Goal: Transaction & Acquisition: Obtain resource

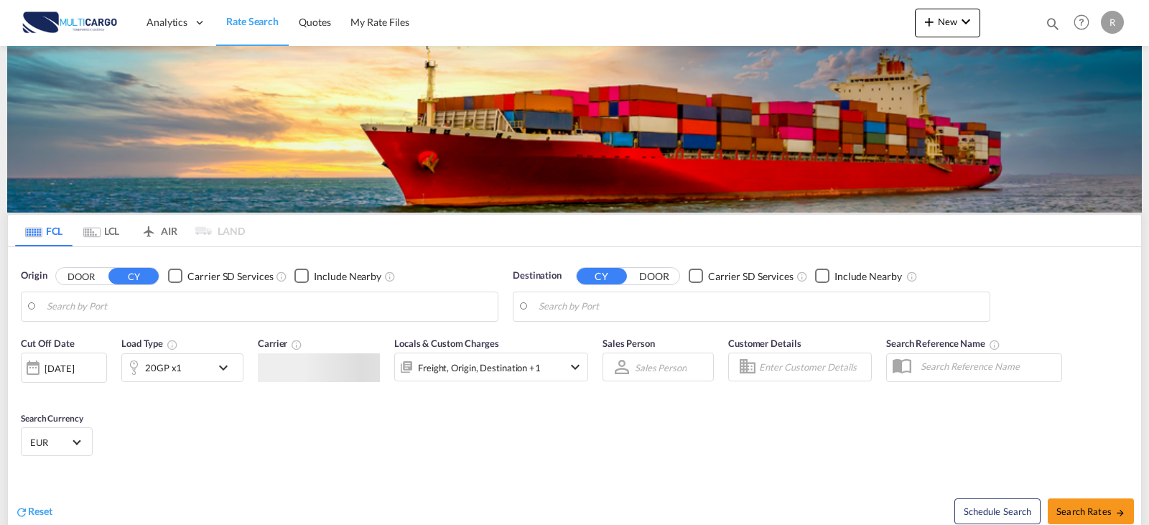
type input "Leixoes, PTLEI"
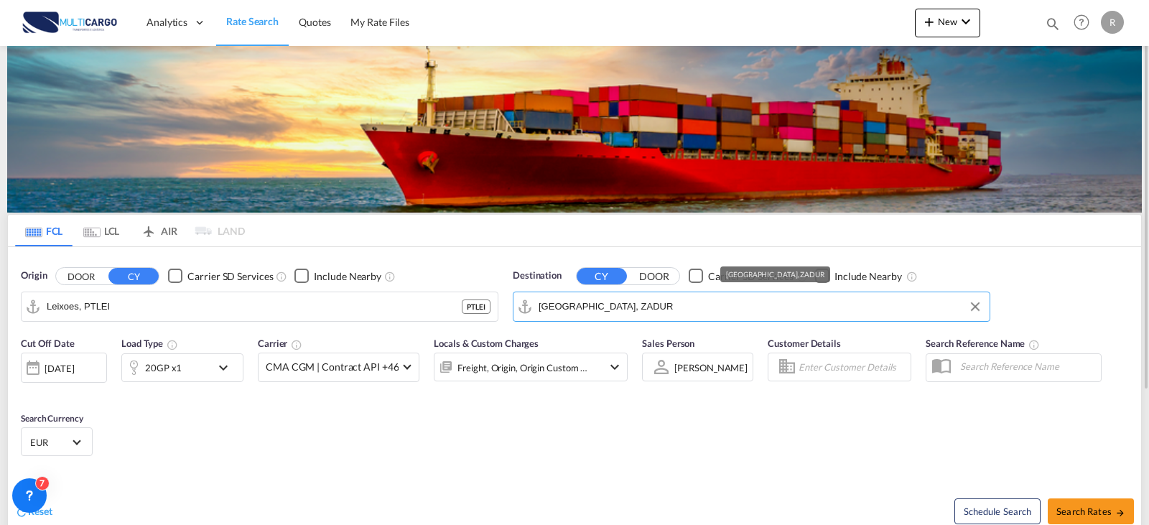
click at [628, 309] on input "Durban, ZADUR" at bounding box center [761, 307] width 444 height 22
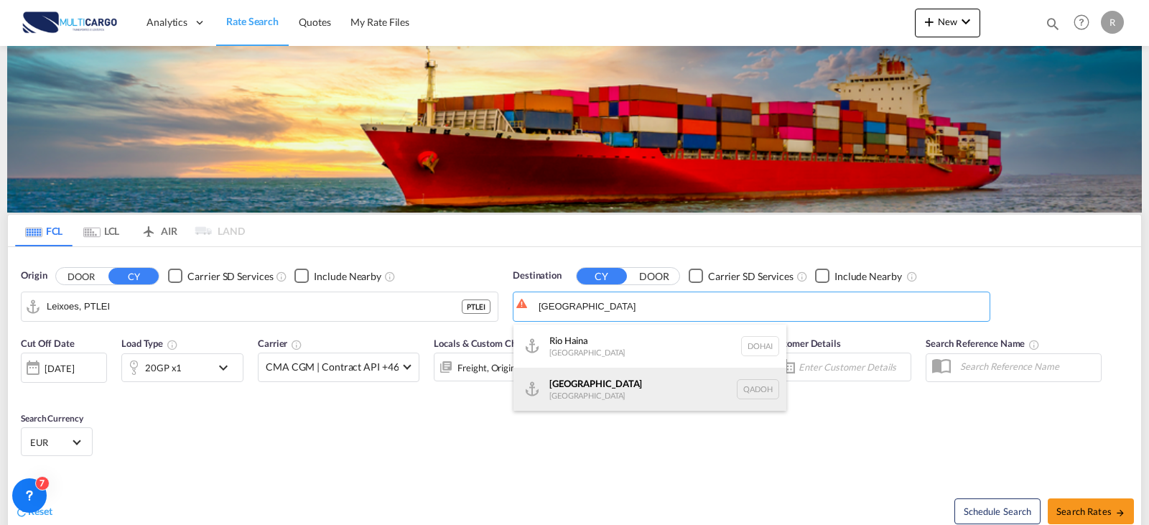
click at [591, 376] on div "Doha Qatar QADOH" at bounding box center [649, 389] width 273 height 43
type input "[GEOGRAPHIC_DATA], QADOH"
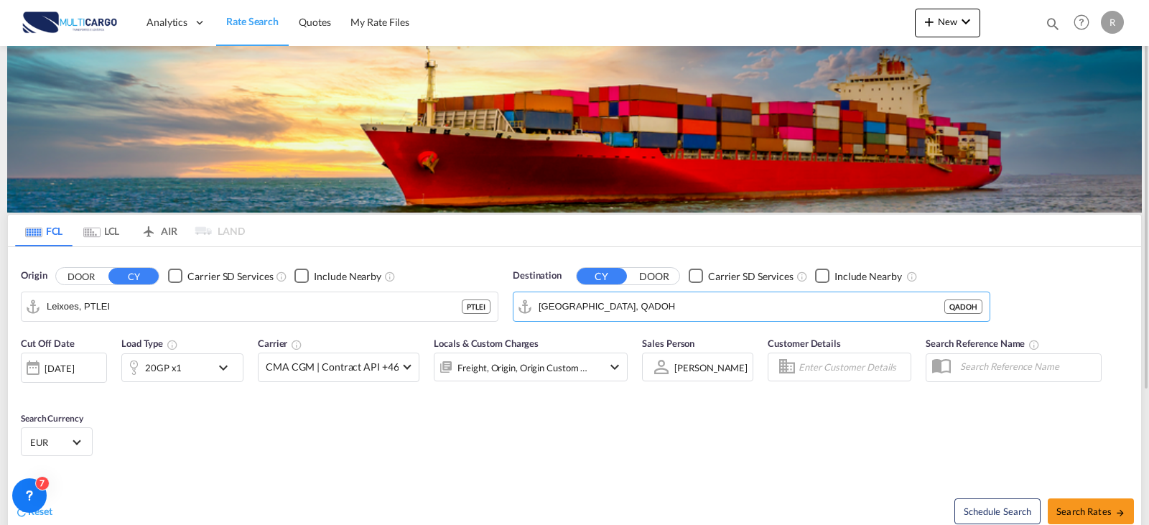
scroll to position [72, 0]
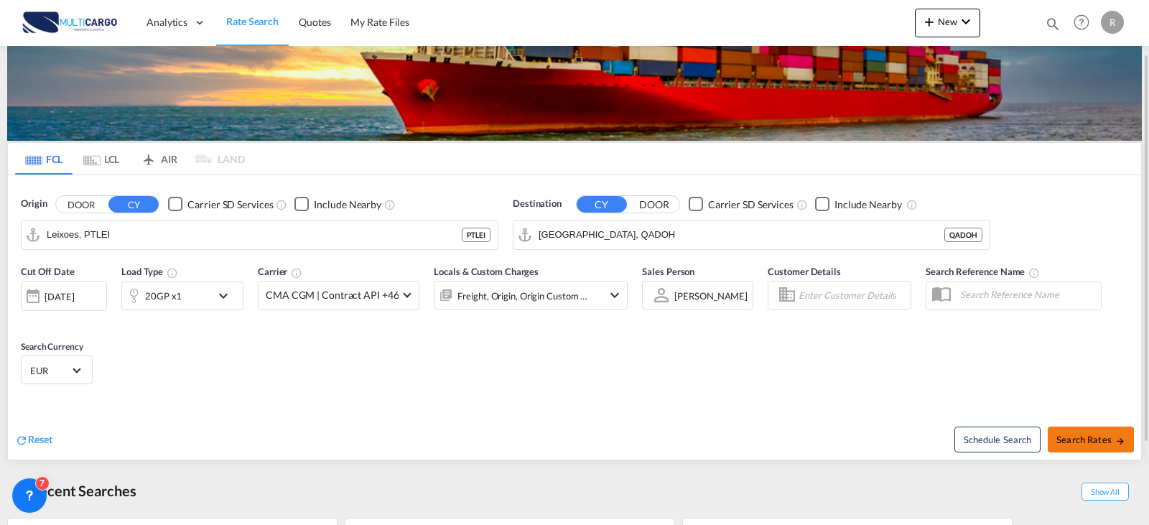
click at [1065, 427] on button "Search Rates" at bounding box center [1091, 440] width 86 height 26
type input "PTLEI to QADOH / 7 Oct 2025"
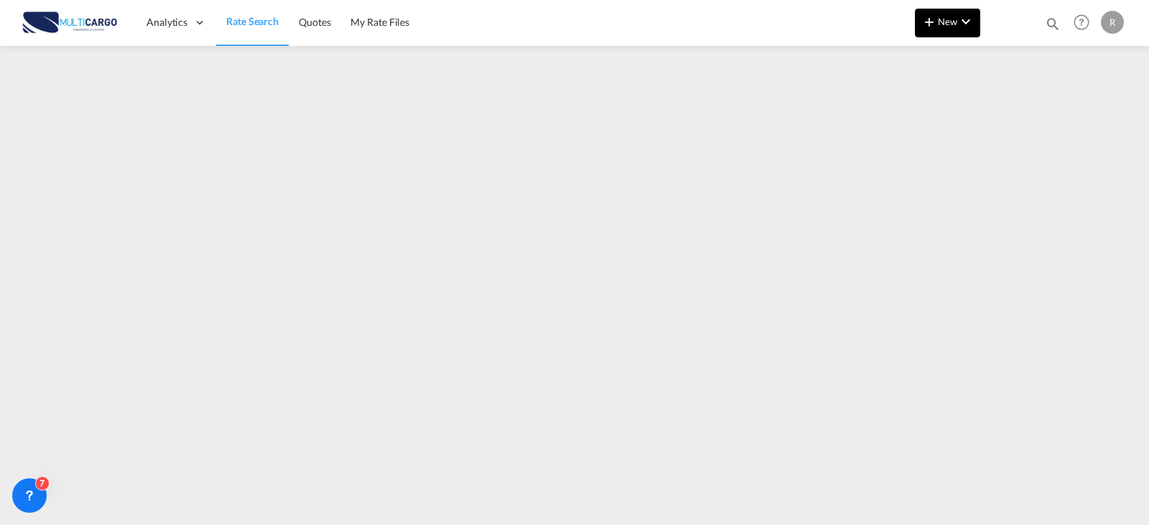
click at [942, 17] on span "New" at bounding box center [948, 21] width 54 height 11
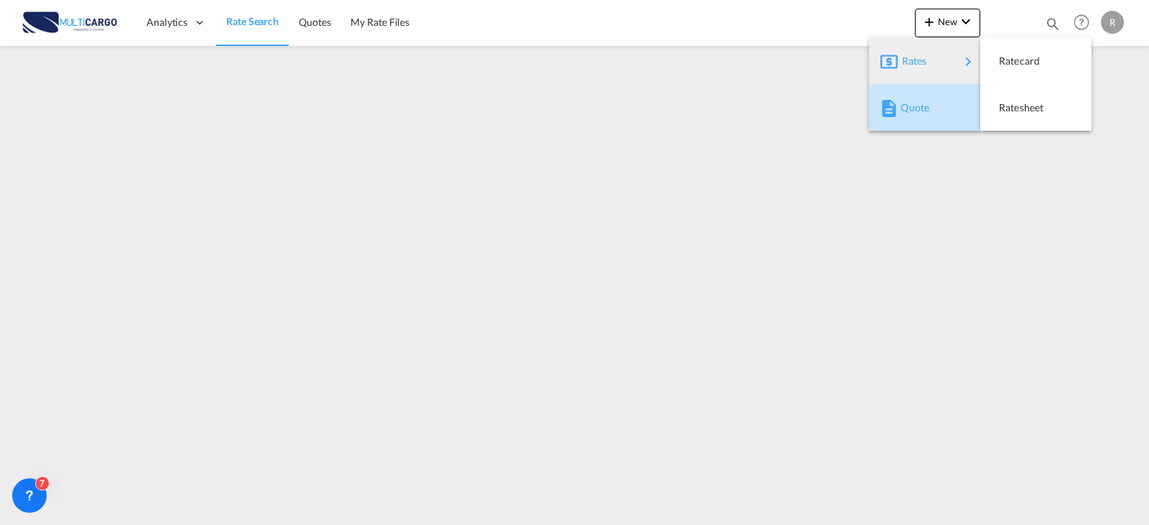
click at [961, 90] on div "Quote" at bounding box center [924, 108] width 88 height 36
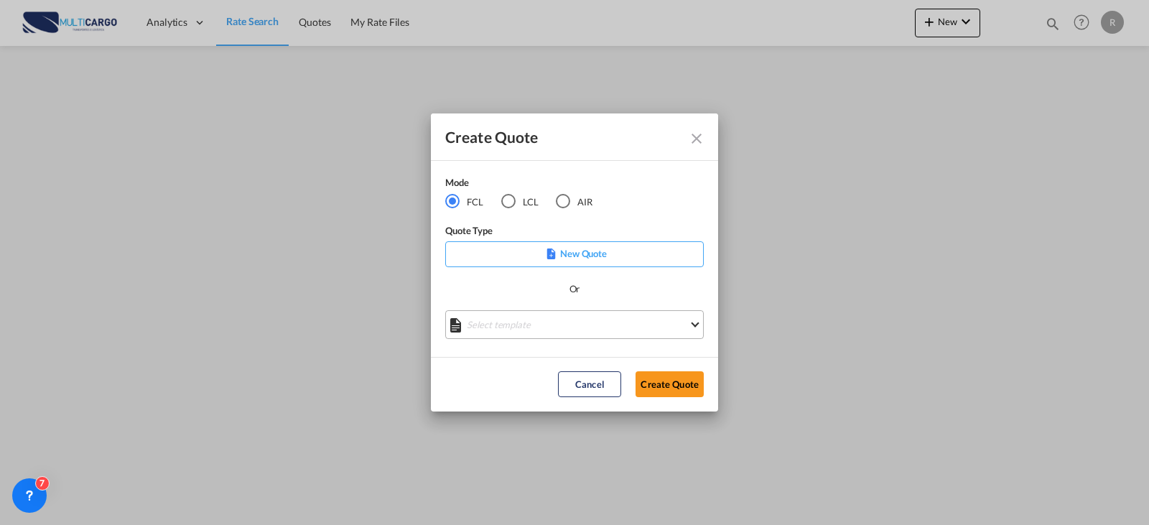
click at [602, 330] on md-select "Select template EXP EXW MERC.Nacional 09/2025 Patricia Barroso | 12 Sep 2025 IM…" at bounding box center [574, 324] width 258 height 29
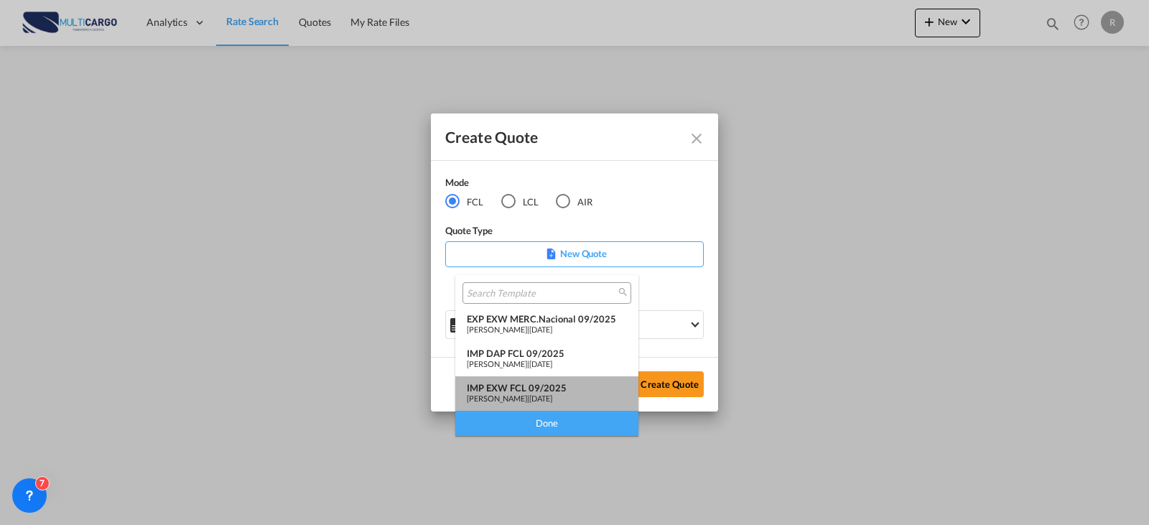
click at [566, 384] on div "IMP EXW FCL 09/2025" at bounding box center [547, 387] width 160 height 11
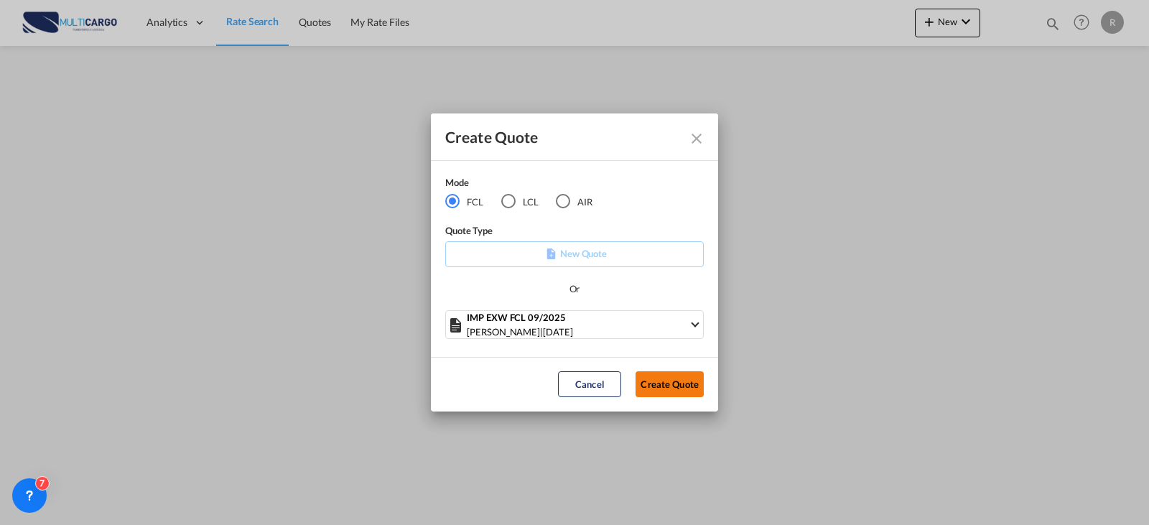
click at [636, 381] on button "Create Quote" at bounding box center [669, 384] width 68 height 26
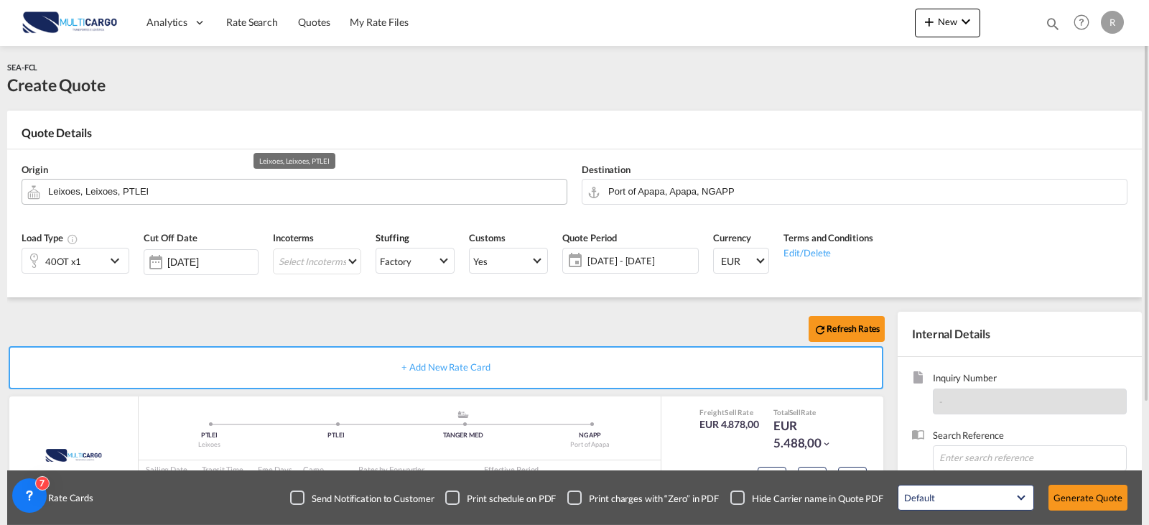
click at [385, 196] on input "Leixoes, Leixoes, PTLEI" at bounding box center [303, 191] width 511 height 25
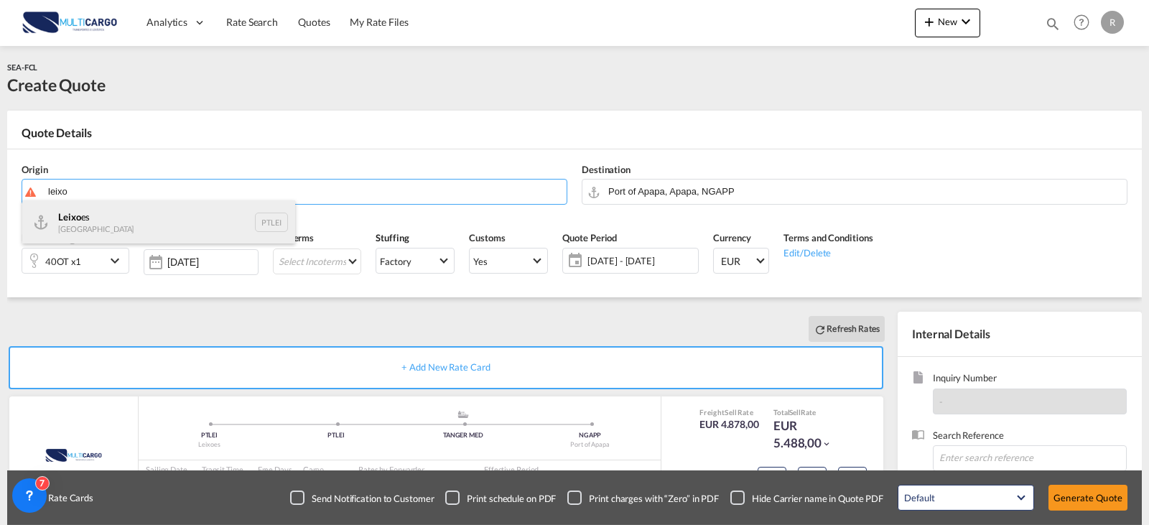
click at [99, 214] on div "Leixo es Portugal PTLEI" at bounding box center [158, 221] width 273 height 43
type input "Leixoes, PTLEI"
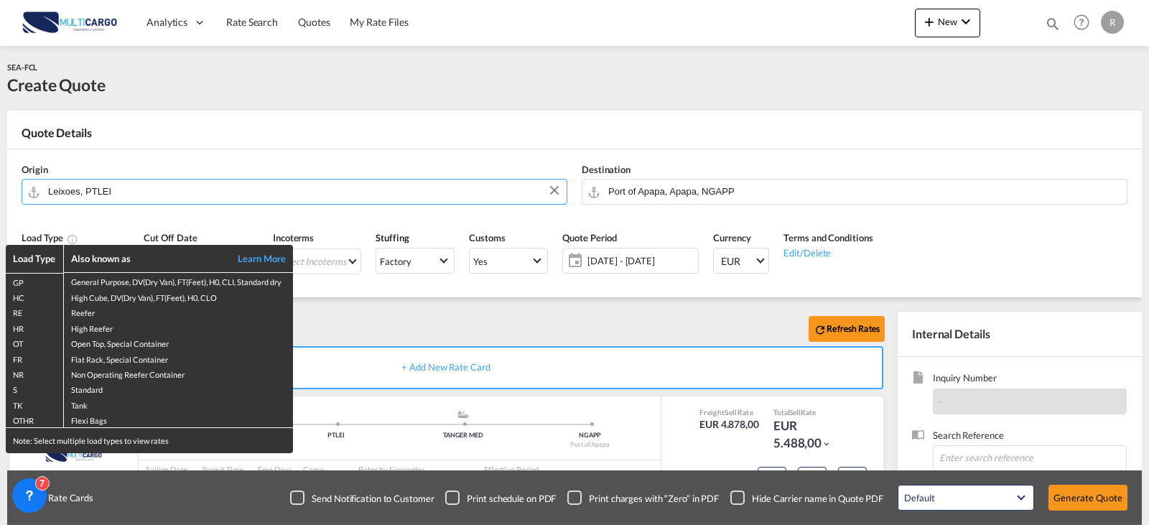
click at [78, 251] on th "Also known as Learn More" at bounding box center [179, 259] width 230 height 28
click at [110, 213] on div "Load Type Also known as Learn More GP General Purpose, DV(Dry Van), FT(Feet), H…" at bounding box center [574, 262] width 1149 height 525
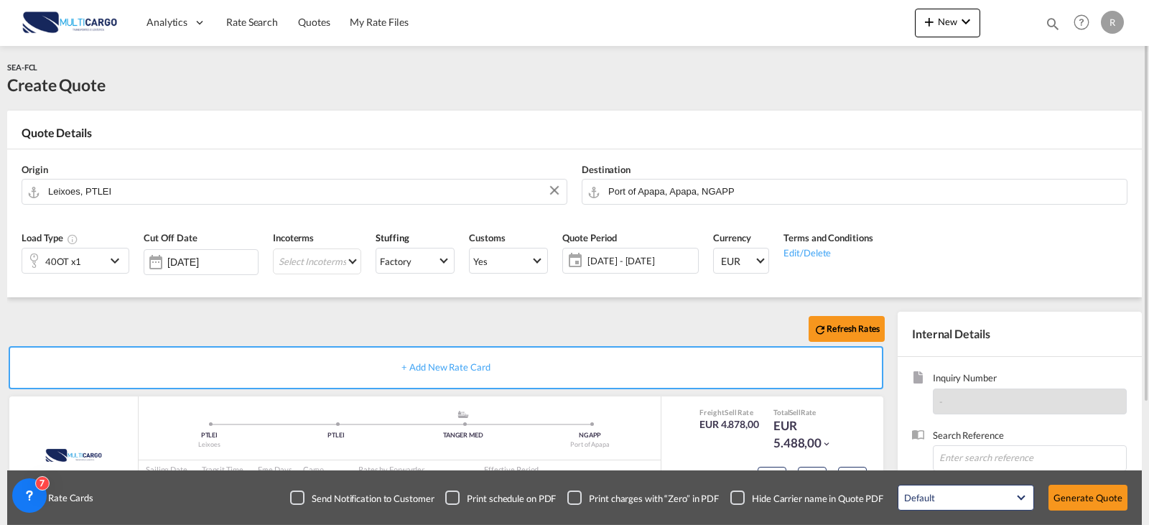
click at [111, 258] on md-icon "icon-chevron-down" at bounding box center [117, 260] width 22 height 17
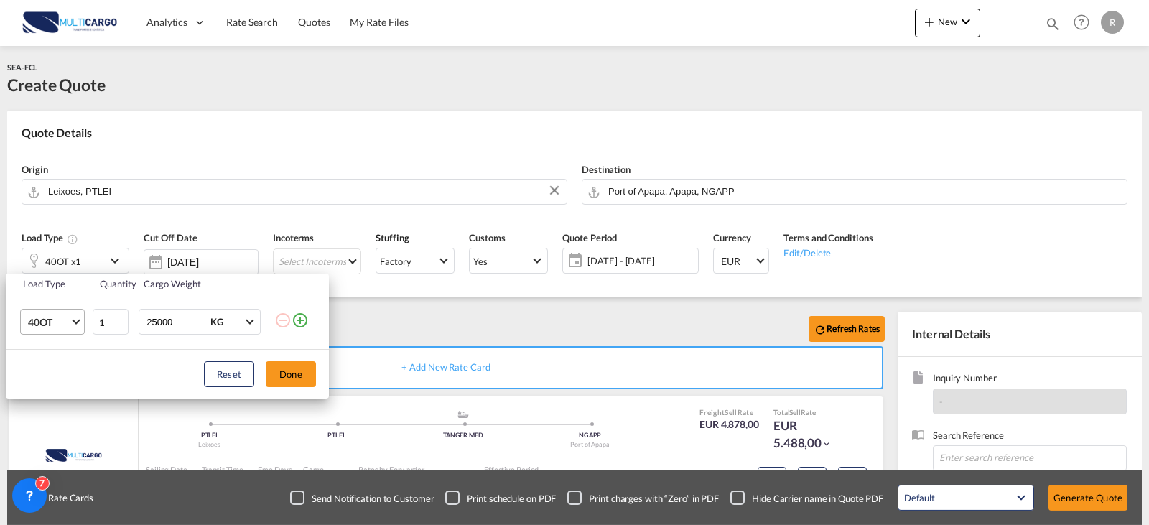
click at [59, 320] on span "40OT" at bounding box center [49, 322] width 42 height 14
click at [66, 244] on md-option "20GP" at bounding box center [66, 247] width 98 height 34
click at [738, 184] on div "Load Type Quantity Cargo Weight 20GP 1 25000 KG KG Load type addition is restri…" at bounding box center [574, 262] width 1149 height 525
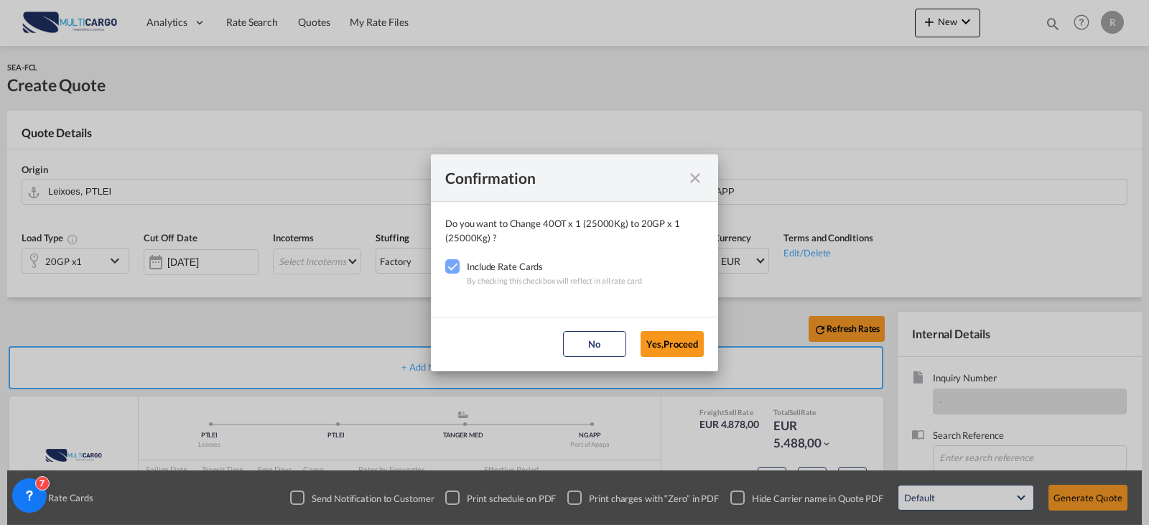
click at [698, 180] on md-icon "icon-close fg-AAA8AD cursor" at bounding box center [694, 177] width 17 height 17
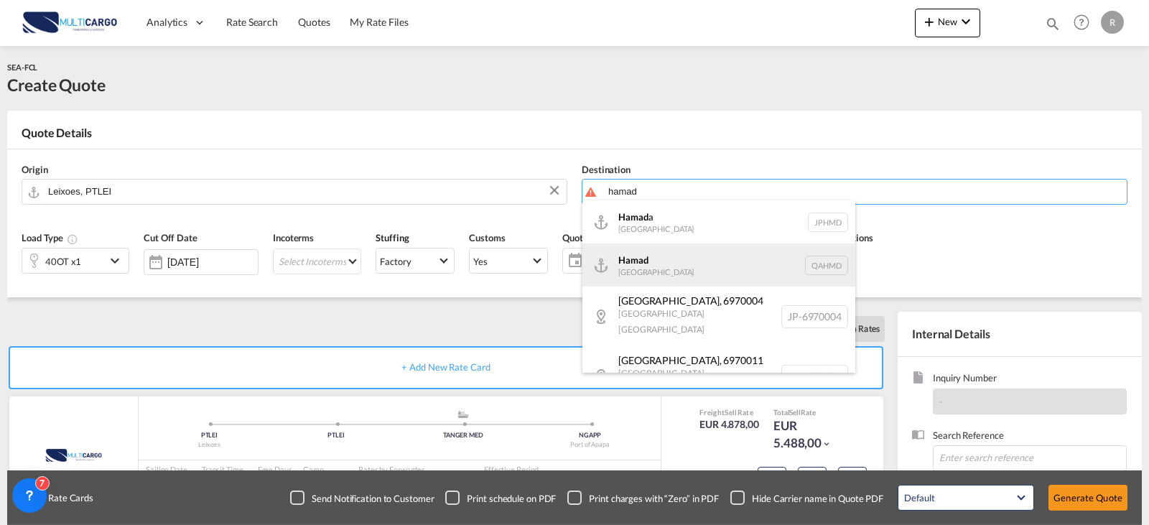
click at [668, 260] on div "Hamad Qatar QAHMD" at bounding box center [718, 264] width 273 height 43
type input "Hamad, QAHMD"
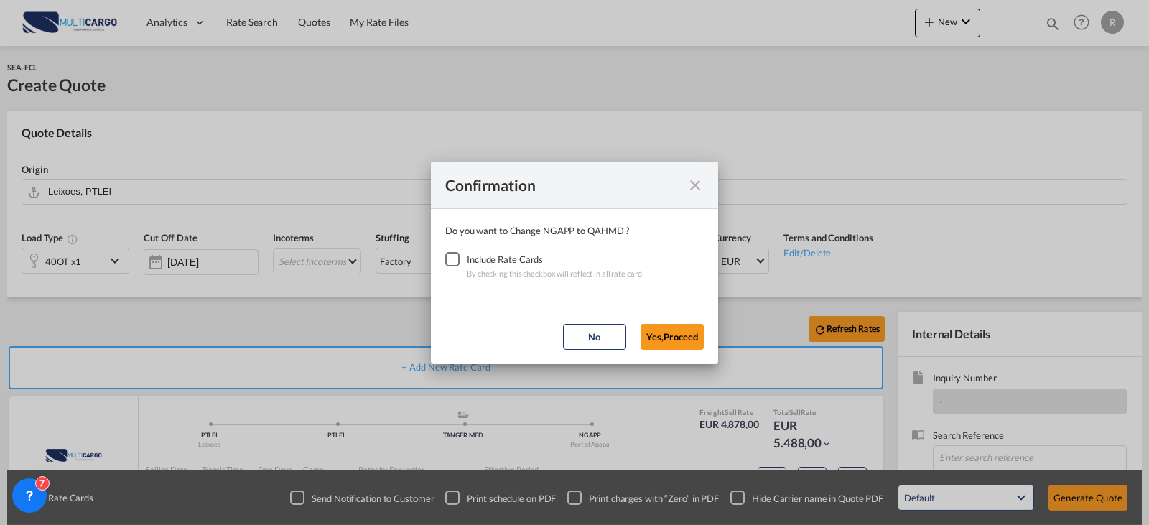
click at [457, 261] on div "Checkbox No Ink" at bounding box center [452, 259] width 14 height 14
click at [664, 332] on button "Yes,Proceed" at bounding box center [671, 337] width 63 height 26
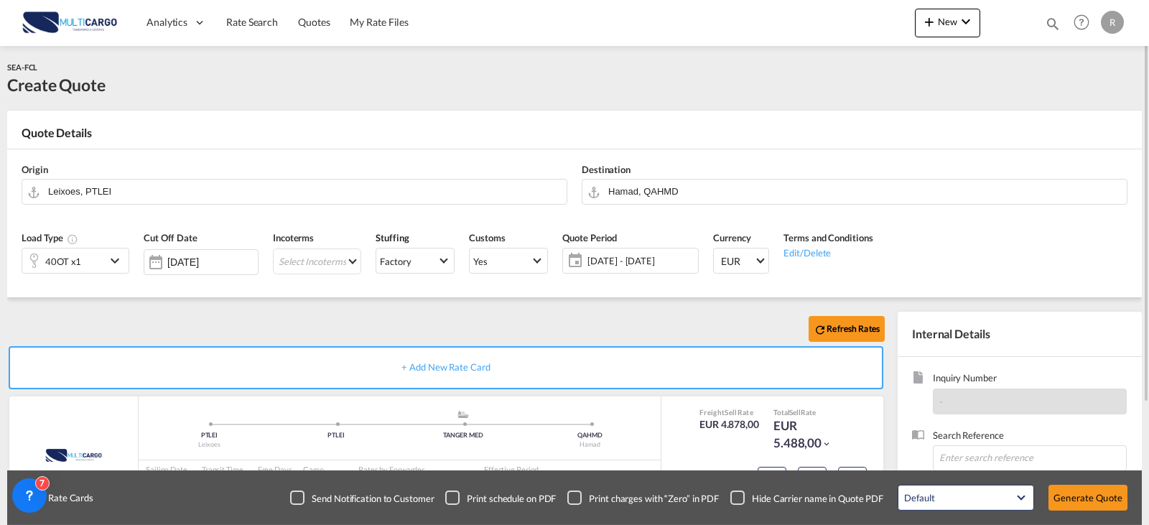
click at [103, 258] on div "40OT x1" at bounding box center [63, 260] width 83 height 24
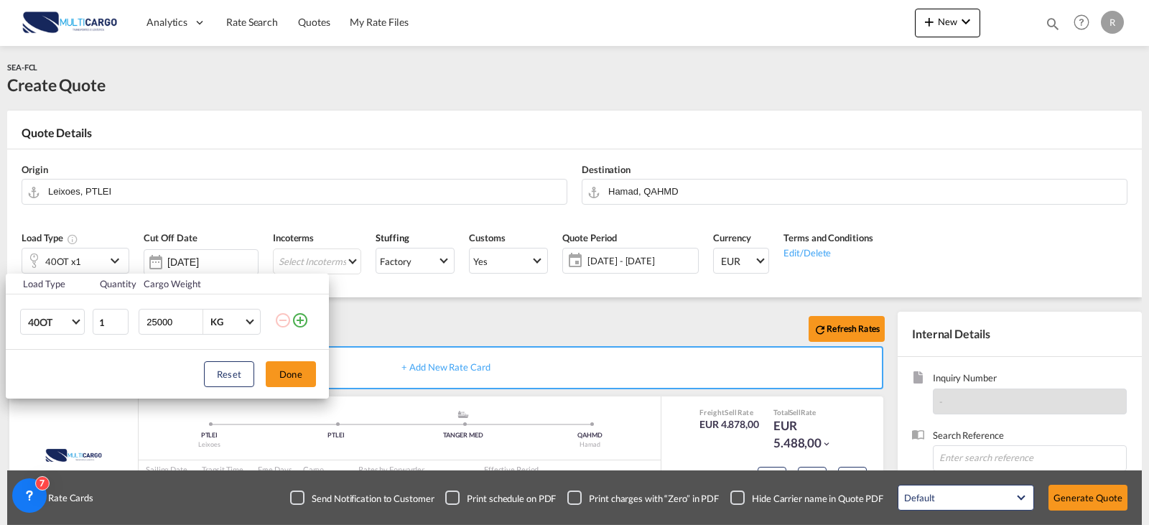
click at [86, 320] on td "40OT 20GP 40GP 40HC 45HC 20RE 40RE 40HR 20OT 40OT 20FR 40FR 40NR 20NR 45S 20TK …" at bounding box center [48, 321] width 85 height 55
click at [75, 320] on span "Choose: \a40OT" at bounding box center [76, 321] width 8 height 8
click at [70, 248] on md-option "20GP" at bounding box center [66, 247] width 98 height 34
click at [271, 368] on button "Done" at bounding box center [291, 374] width 50 height 26
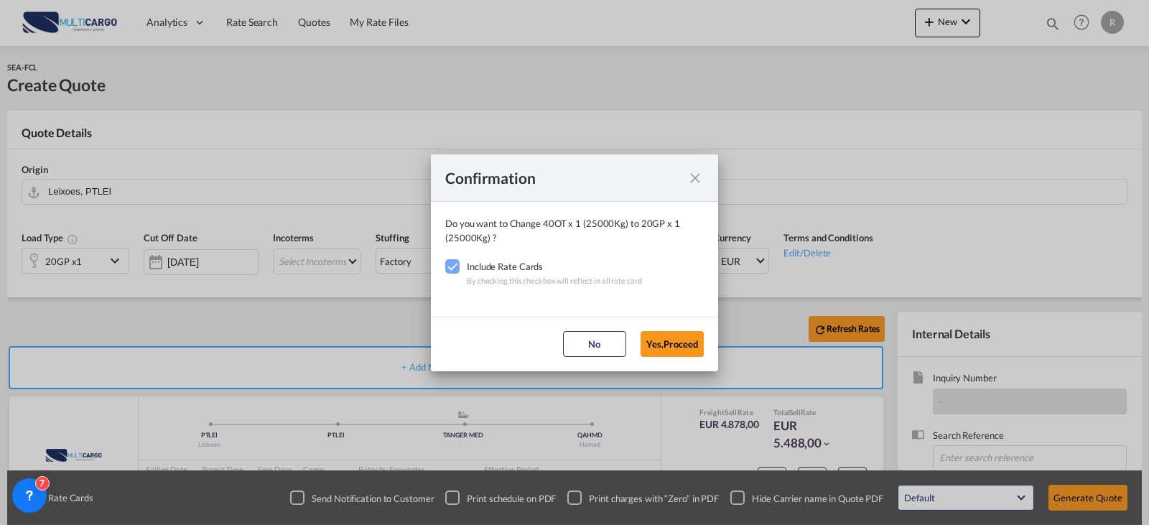
drag, startPoint x: 679, startPoint y: 353, endPoint x: 656, endPoint y: 322, distance: 38.5
click at [679, 352] on button "Yes,Proceed" at bounding box center [671, 344] width 63 height 26
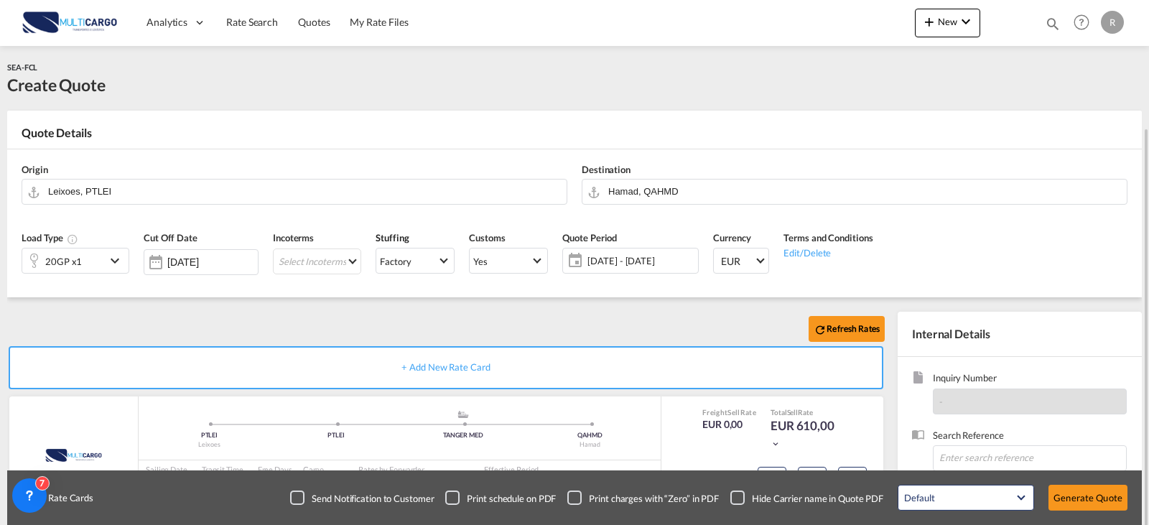
scroll to position [159, 0]
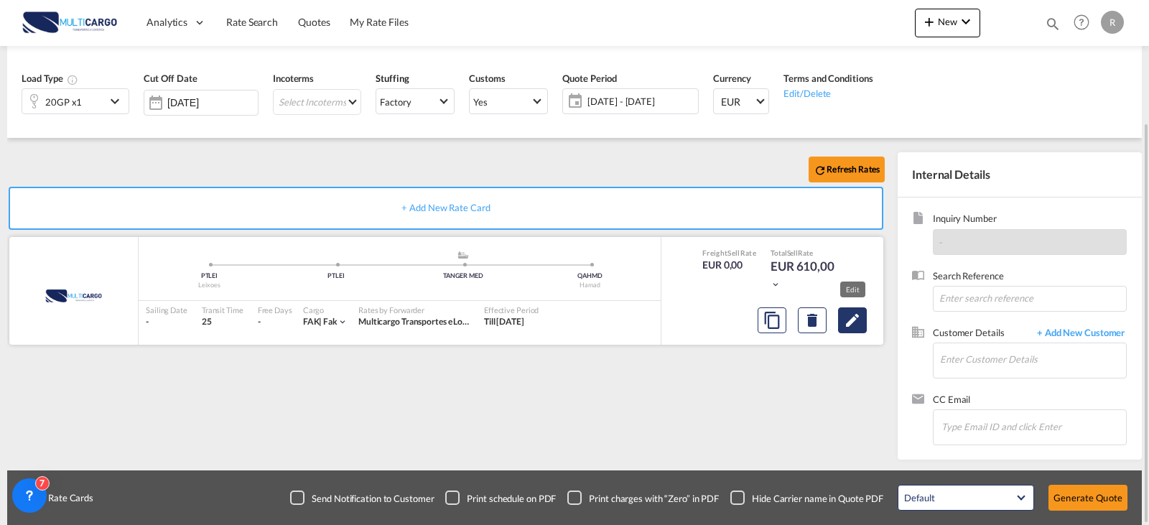
click at [860, 322] on md-icon "Edit" at bounding box center [852, 320] width 17 height 17
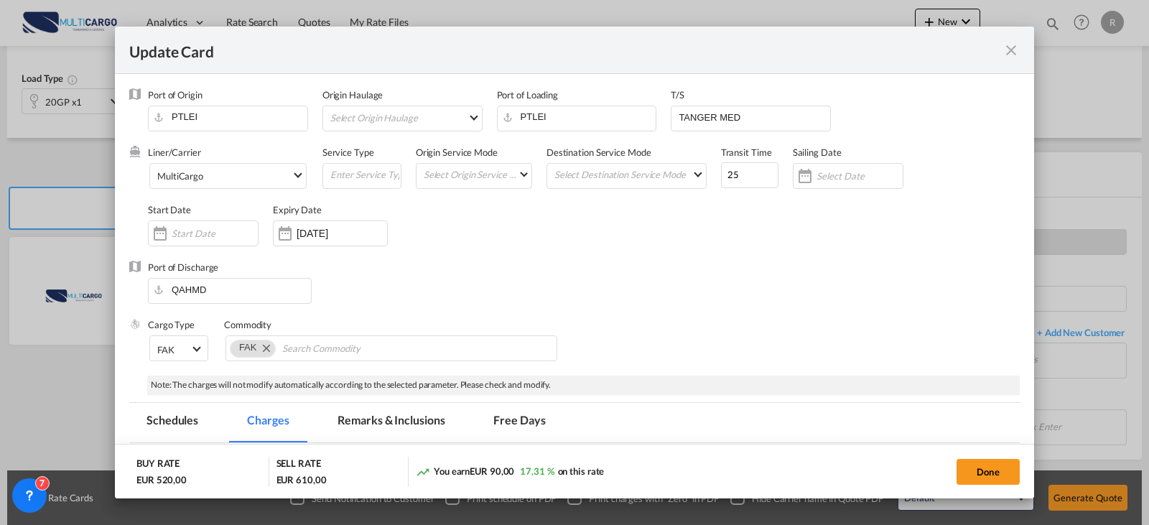
select select "per container"
select select "per B/L"
select select "per container"
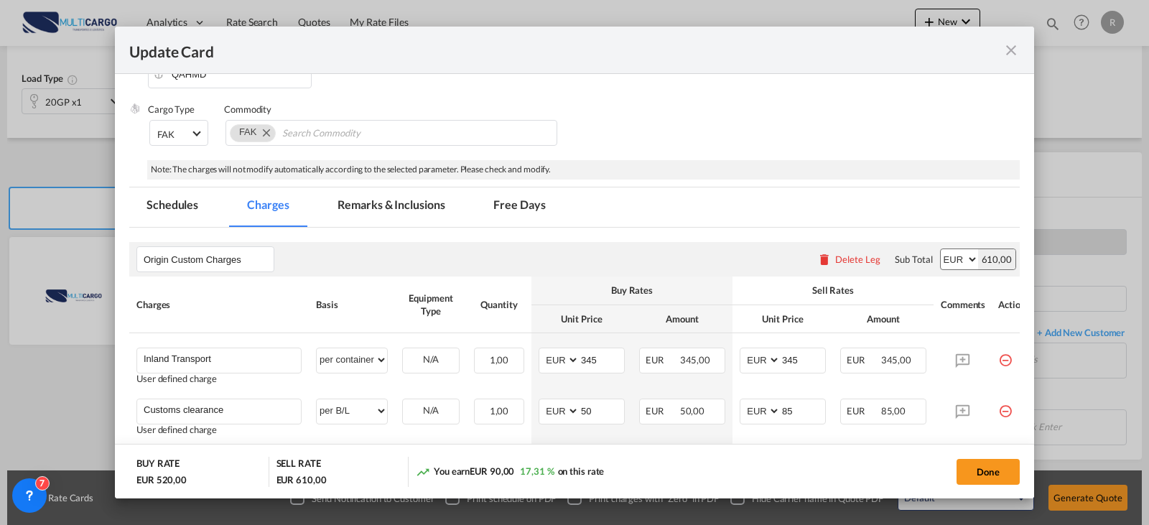
scroll to position [287, 0]
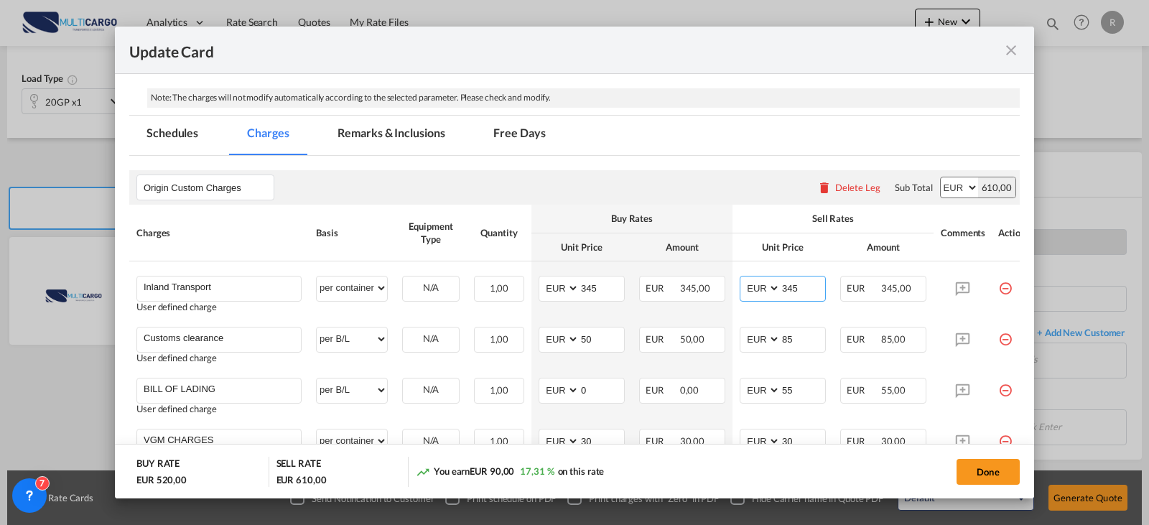
drag, startPoint x: 782, startPoint y: 286, endPoint x: 716, endPoint y: 247, distance: 77.0
click at [778, 286] on md-input-container "AED AFN ALL AMD ANG AOA ARS AUD AWG AZN BAM BBD BDT BGN BHD BIF BMD BND BOB BRL…" at bounding box center [783, 289] width 86 height 26
type input "325"
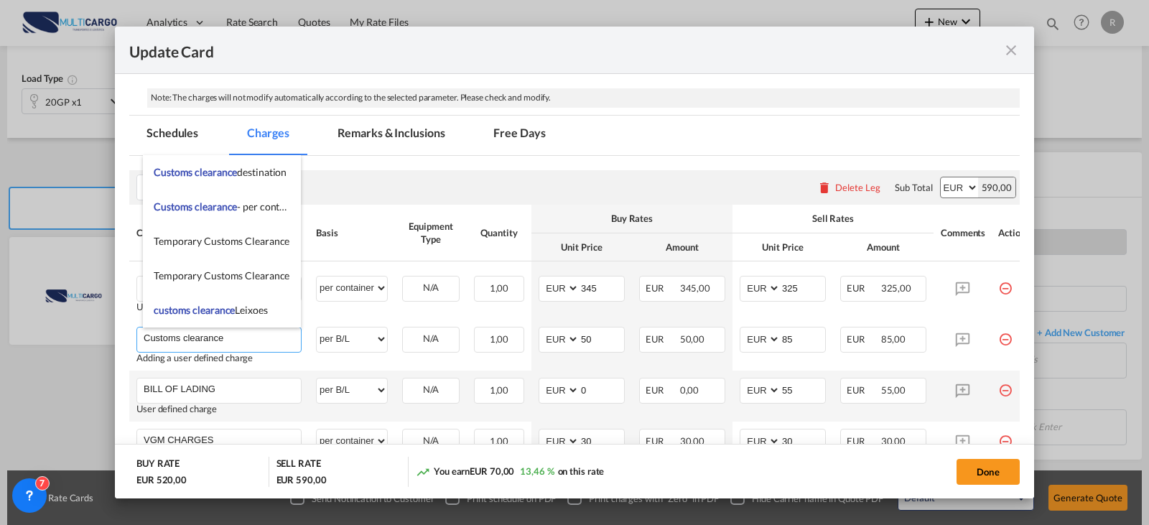
scroll to position [431, 0]
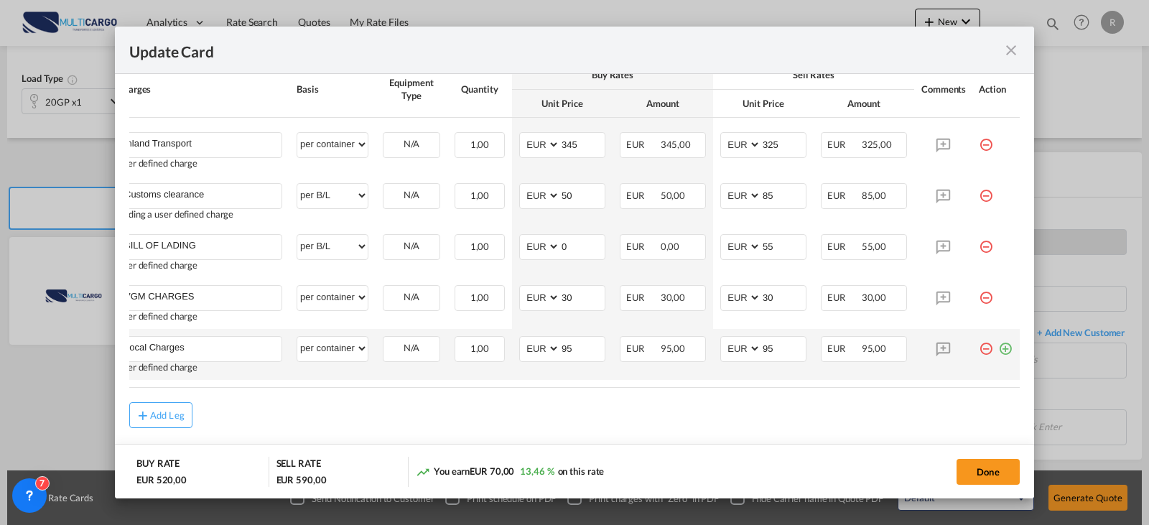
click at [998, 350] on md-icon "icon-plus-circle-outline green-400-fg" at bounding box center [1005, 343] width 14 height 14
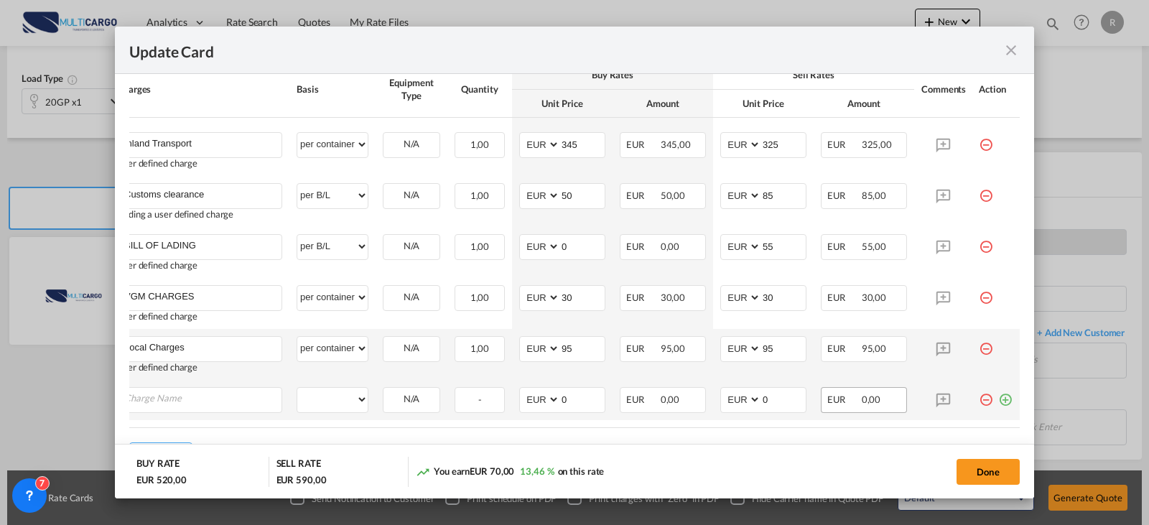
scroll to position [0, 14]
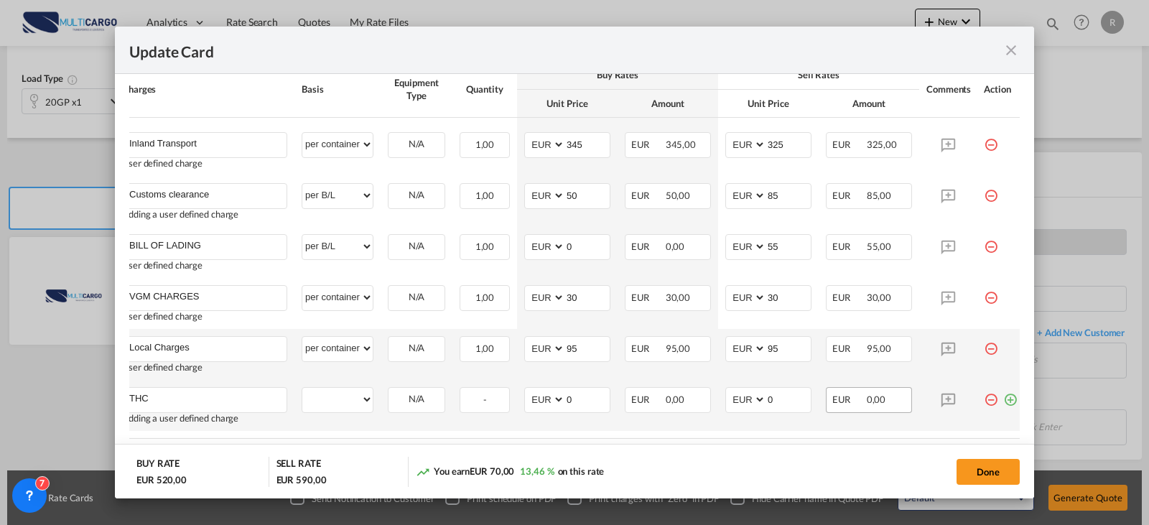
type input "THC"
click at [319, 399] on select "per equipment per container per B/L per shipping bill per shipment per pallet p…" at bounding box center [337, 399] width 70 height 23
select select "per B/L"
click at [302, 388] on select "per equipment per container per B/L per shipping bill per shipment per pallet p…" at bounding box center [337, 399] width 70 height 23
type input "225"
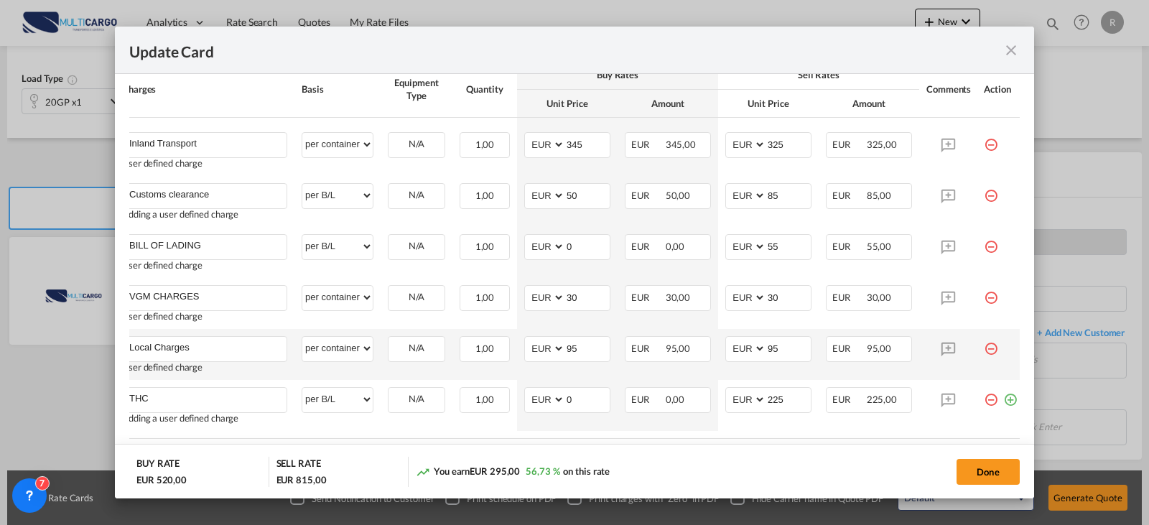
scroll to position [513, 0]
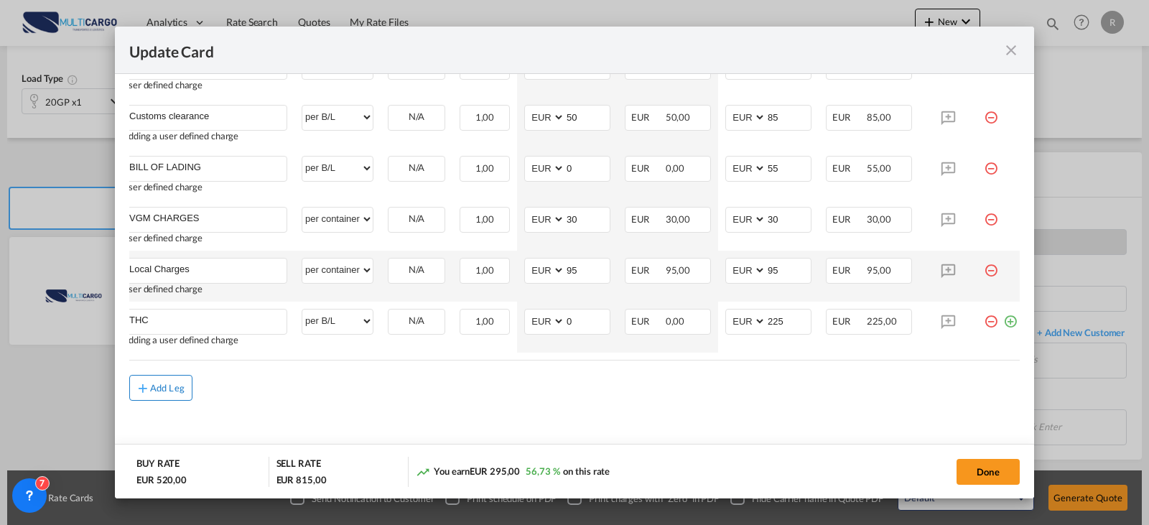
click at [166, 389] on div "Add Leg" at bounding box center [167, 387] width 34 height 9
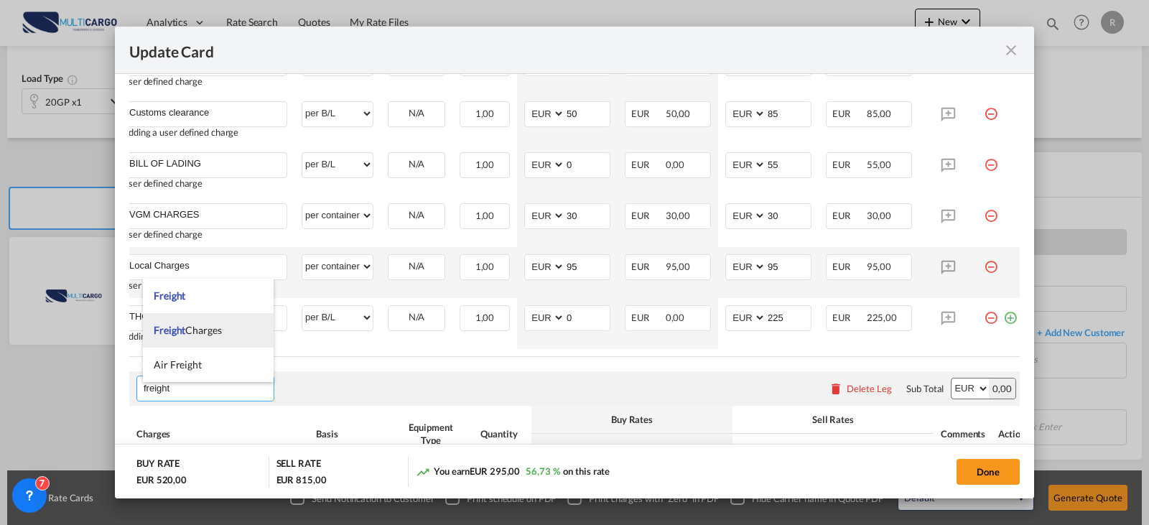
click at [171, 327] on span "Freight" at bounding box center [170, 330] width 32 height 12
type input "Freight Charges"
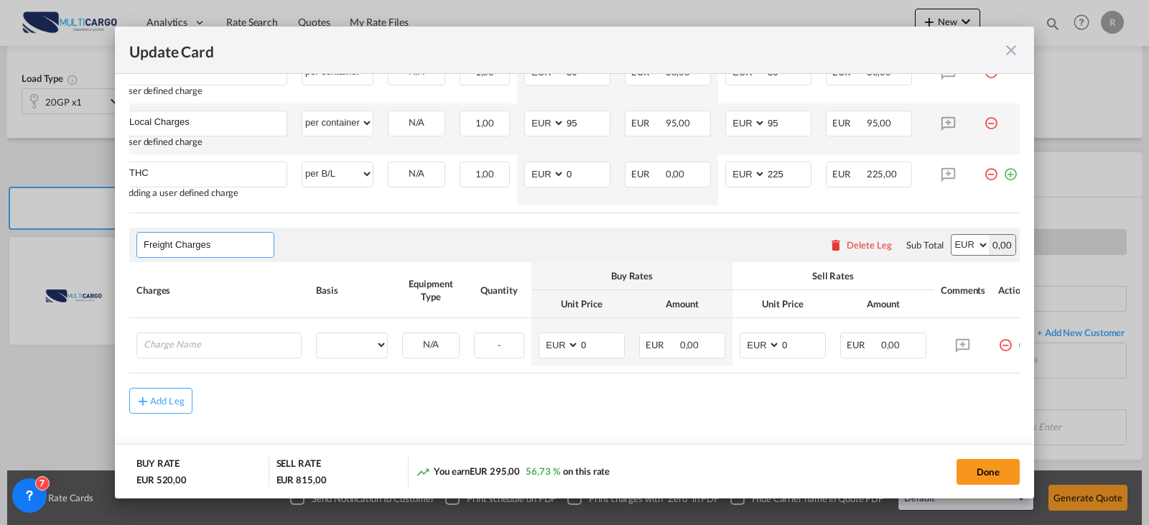
scroll to position [679, 0]
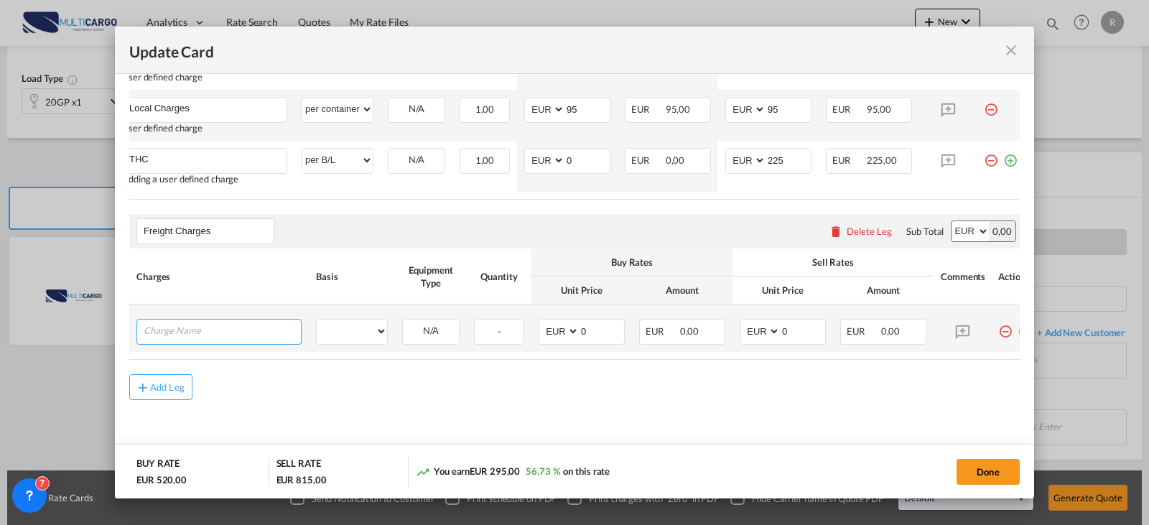
click at [226, 329] on input "Charge Name" at bounding box center [222, 331] width 157 height 22
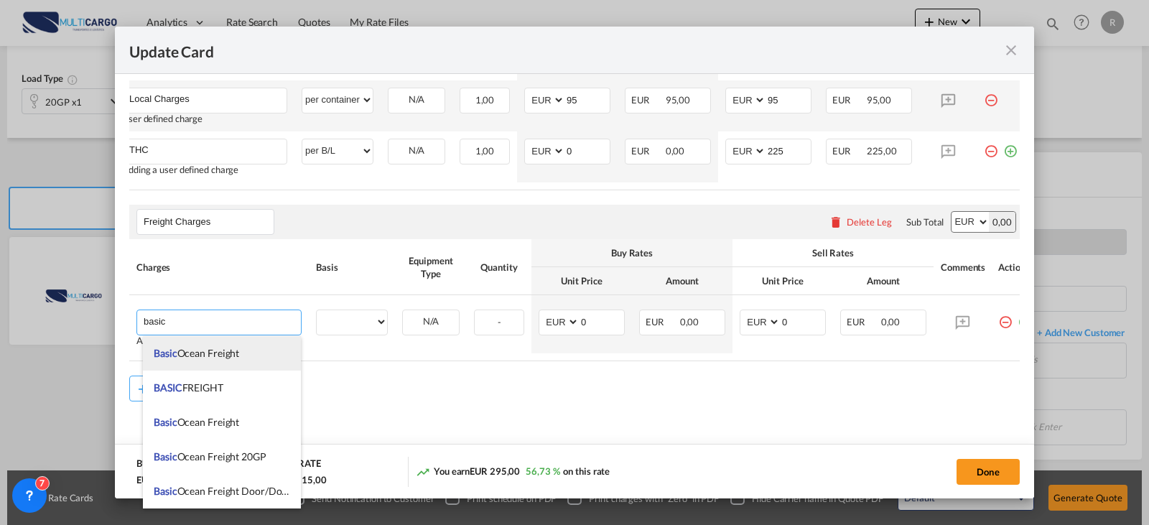
click at [230, 348] on span "Basic Ocean Freight" at bounding box center [196, 353] width 85 height 12
type input "Basic Ocean Freight"
select select "per equipment"
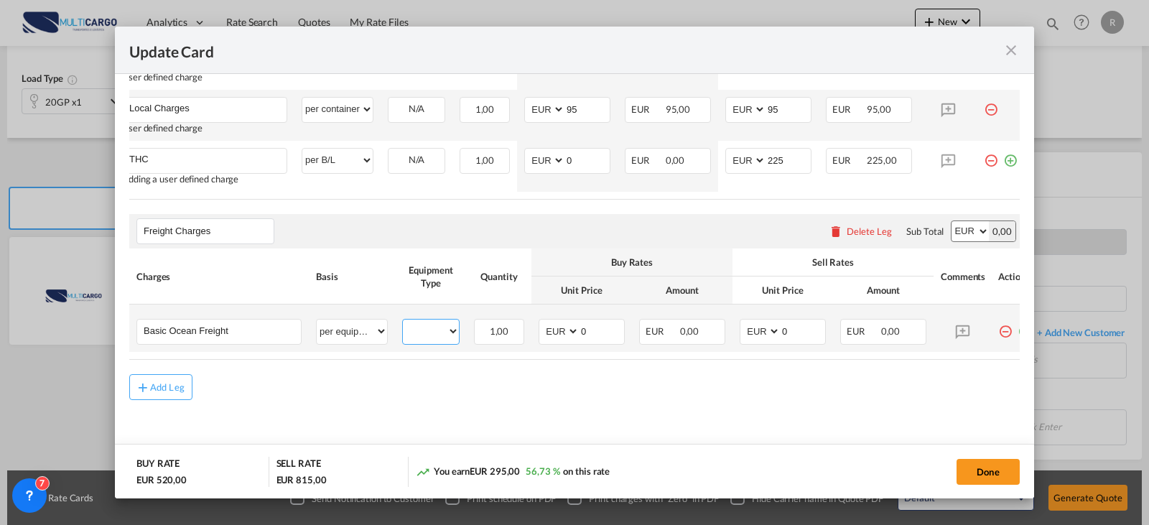
click at [441, 323] on select "20GP" at bounding box center [431, 331] width 56 height 19
select select "20GP"
click at [403, 322] on select "20GP" at bounding box center [431, 331] width 56 height 19
click at [577, 322] on select "AED AFN ALL AMD ANG AOA ARS AUD AWG AZN BAM BBD BDT BGN BHD BIF BMD BND BOB BRL…" at bounding box center [559, 331] width 37 height 19
click at [576, 329] on select "AED AFN ALL AMD ANG AOA ARS AUD AWG AZN BAM BBD BDT BGN BHD BIF BMD BND BOB BRL…" at bounding box center [559, 331] width 37 height 19
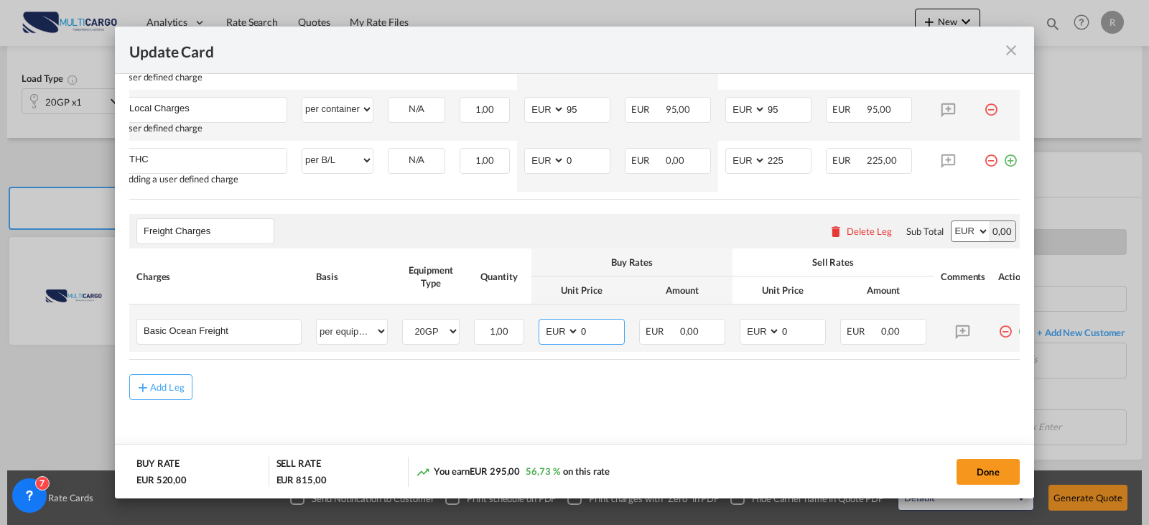
scroll to position [607, 0]
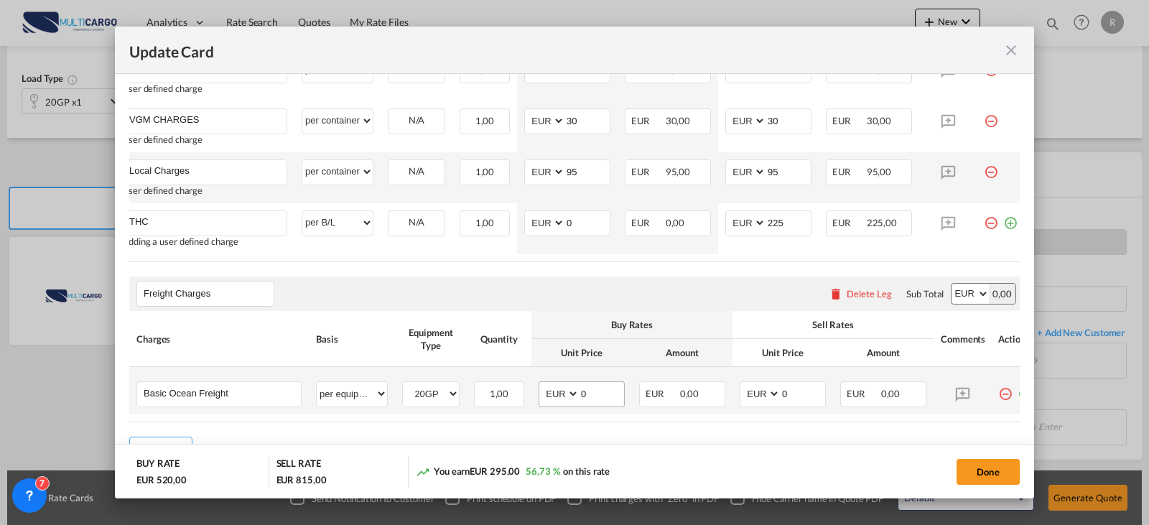
click at [576, 329] on div "Buy Rates" at bounding box center [632, 324] width 187 height 13
click at [576, 404] on select "AED AFN ALL AMD ANG AOA ARS AUD AWG AZN BAM BBD BDT BGN BHD BIF BMD BND BOB BRL…" at bounding box center [559, 393] width 37 height 19
select select "string:USD"
click at [541, 388] on select "AED AFN ALL AMD ANG AOA ARS AUD AWG AZN BAM BBD BDT BGN BHD BIF BMD BND BOB BRL…" at bounding box center [559, 393] width 37 height 19
type input "995"
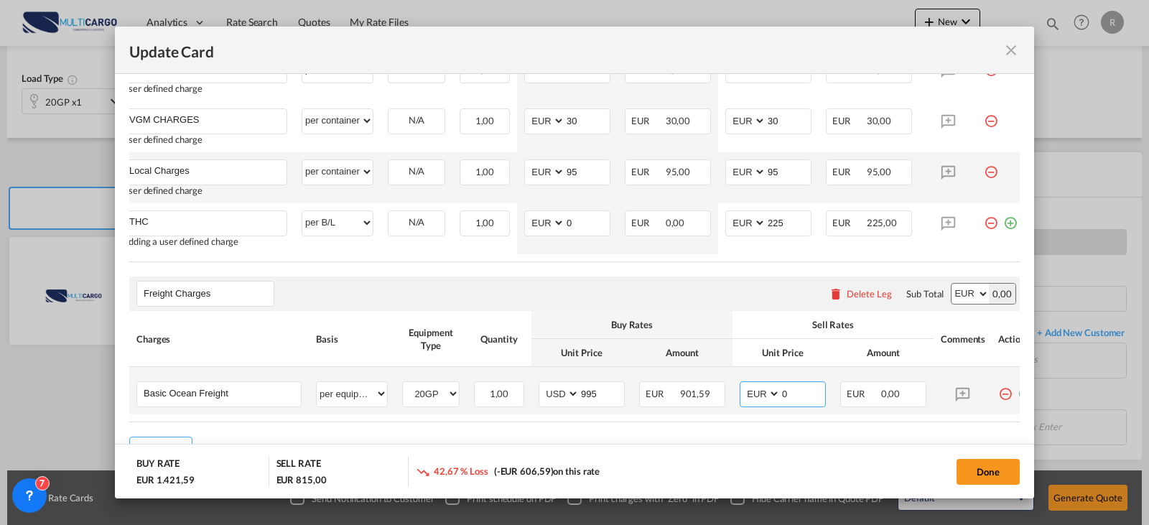
click at [762, 398] on select "AED AFN ALL AMD ANG AOA ARS AUD AWG AZN BAM BBD BDT BGN BHD BIF BMD BND BOB BRL…" at bounding box center [760, 393] width 37 height 19
select select "string:USD"
click at [742, 388] on select "AED AFN ALL AMD ANG AOA ARS AUD AWG AZN BAM BBD BDT BGN BHD BIF BMD BND BOB BRL…" at bounding box center [760, 393] width 37 height 19
type input "995"
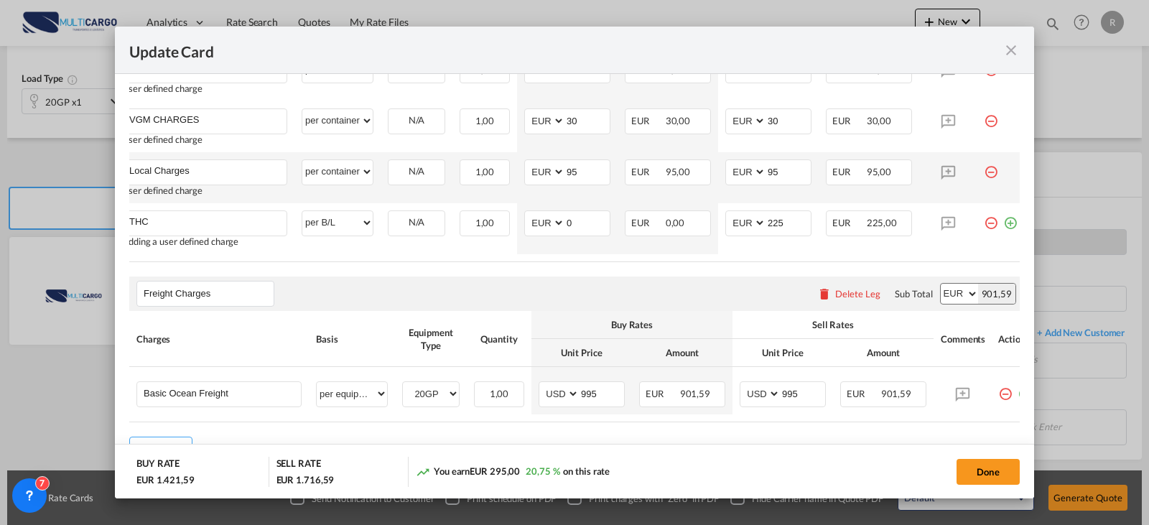
scroll to position [0, 30]
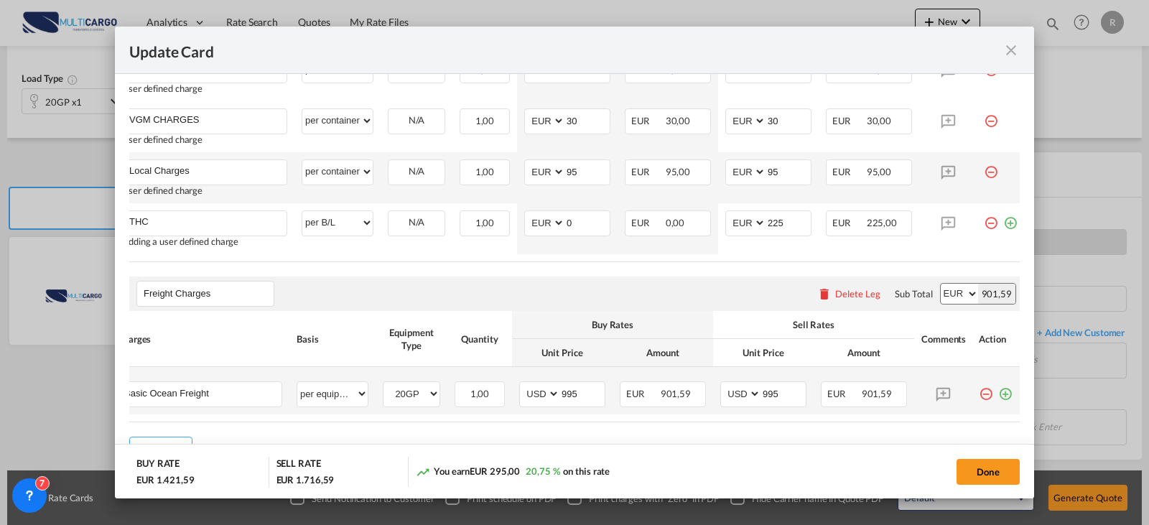
click at [998, 392] on md-icon "icon-plus-circle-outline green-400-fg" at bounding box center [1005, 388] width 14 height 14
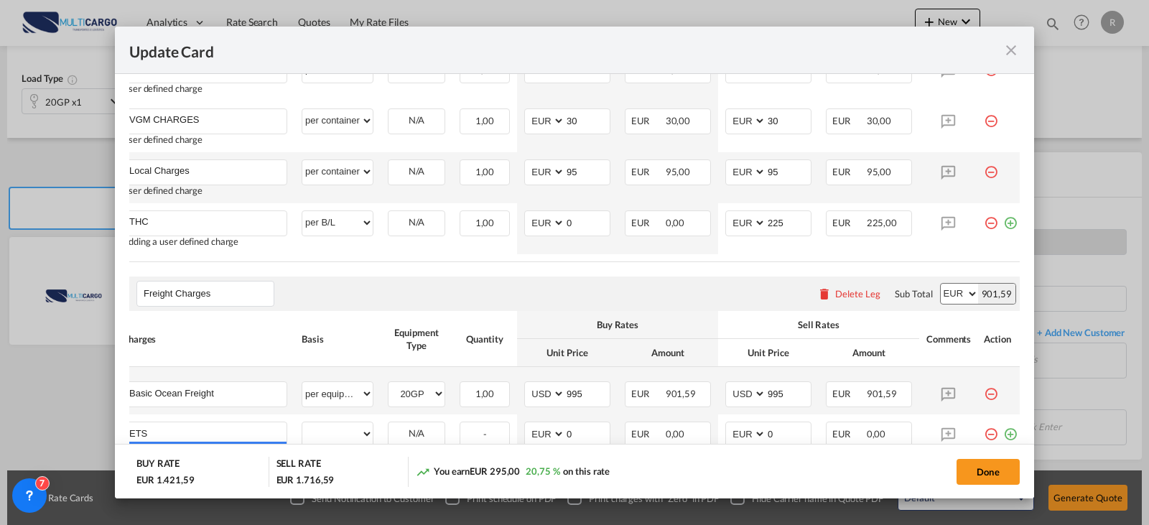
type input "ETS"
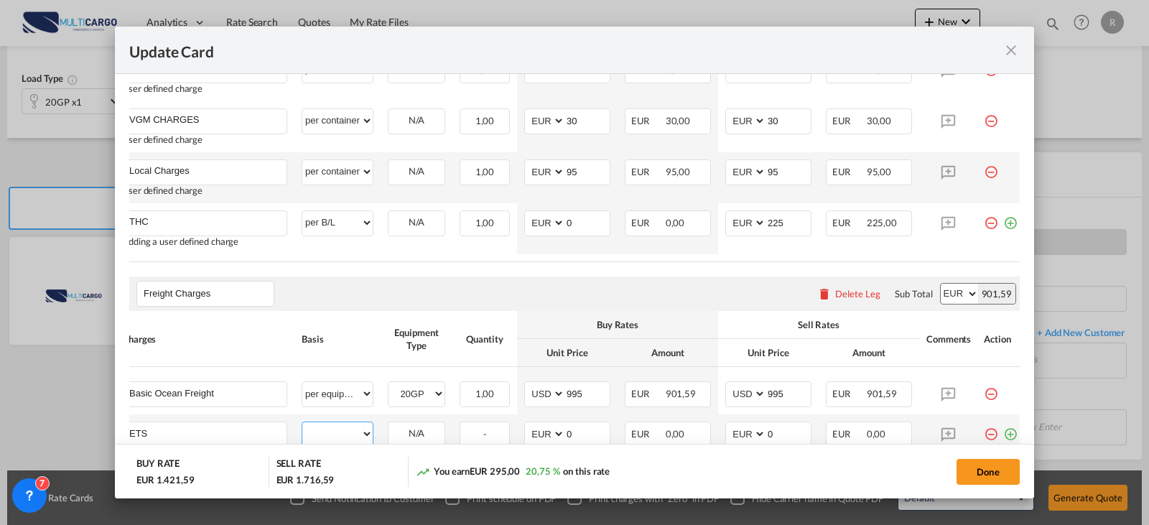
click at [368, 439] on select "per equipment per container per B/L per shipping bill per shipment % on freight…" at bounding box center [337, 433] width 70 height 23
select select "per container"
click at [302, 428] on select "per equipment per container per B/L per shipping bill per shipment % on freight…" at bounding box center [337, 433] width 70 height 23
type input "17"
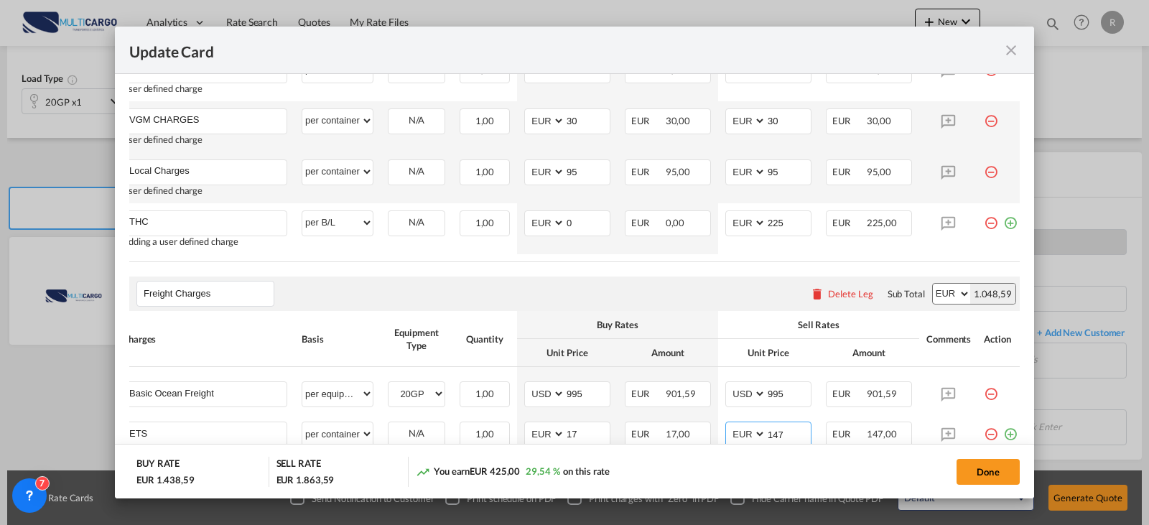
type input "147"
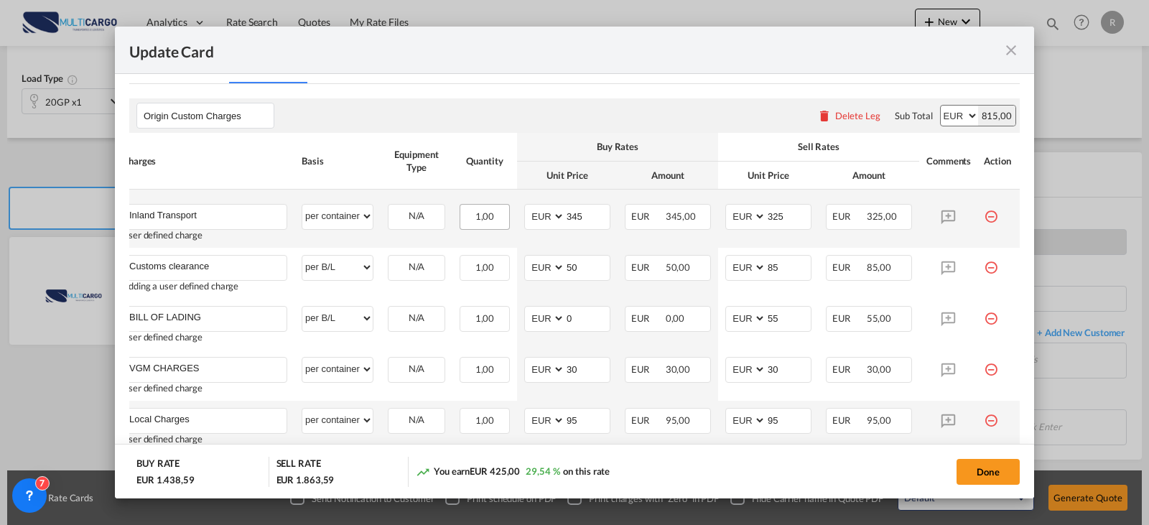
scroll to position [503, 0]
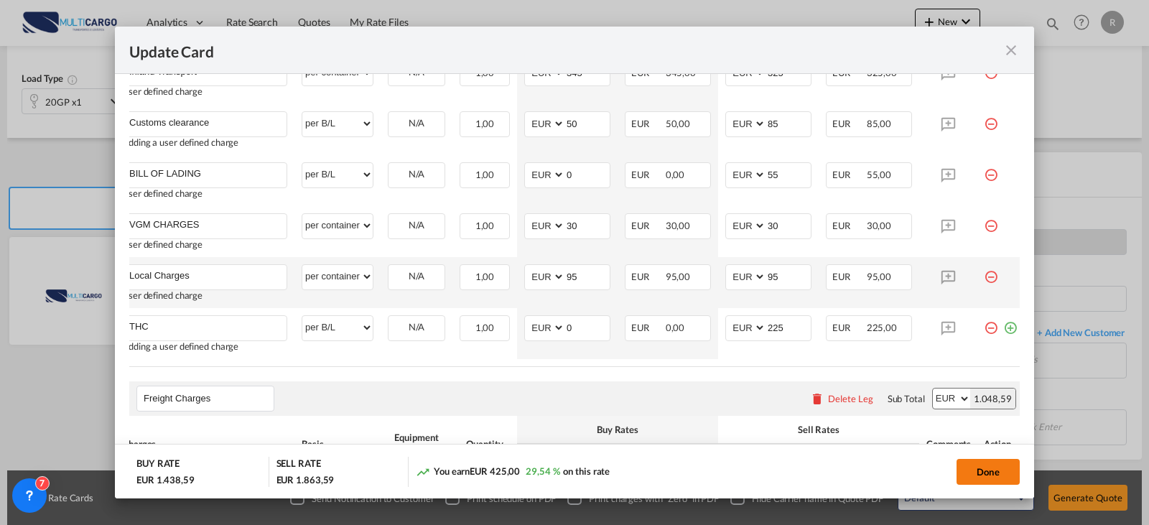
click at [990, 472] on button "Done" at bounding box center [987, 472] width 63 height 26
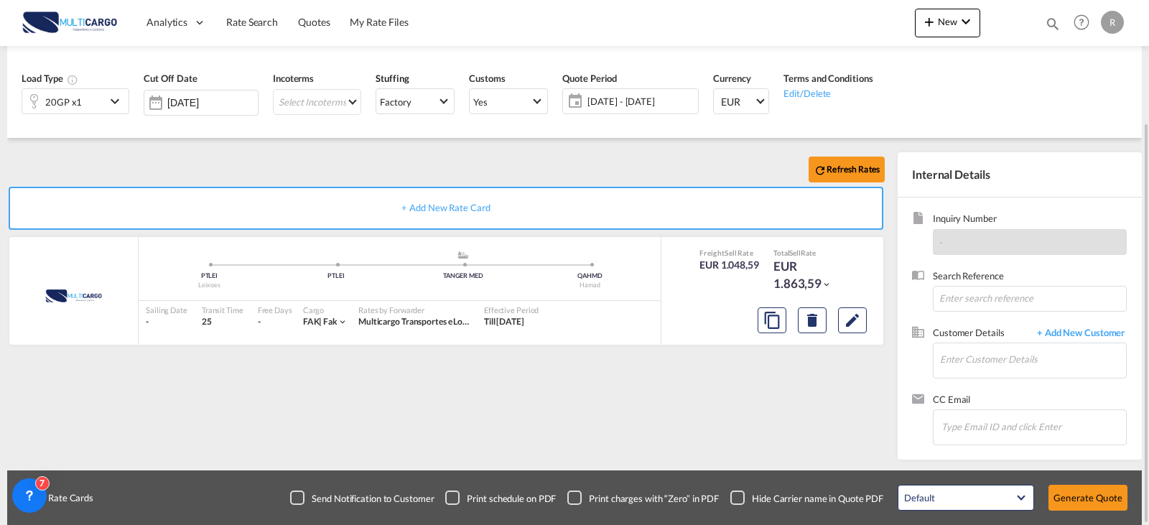
scroll to position [88, 0]
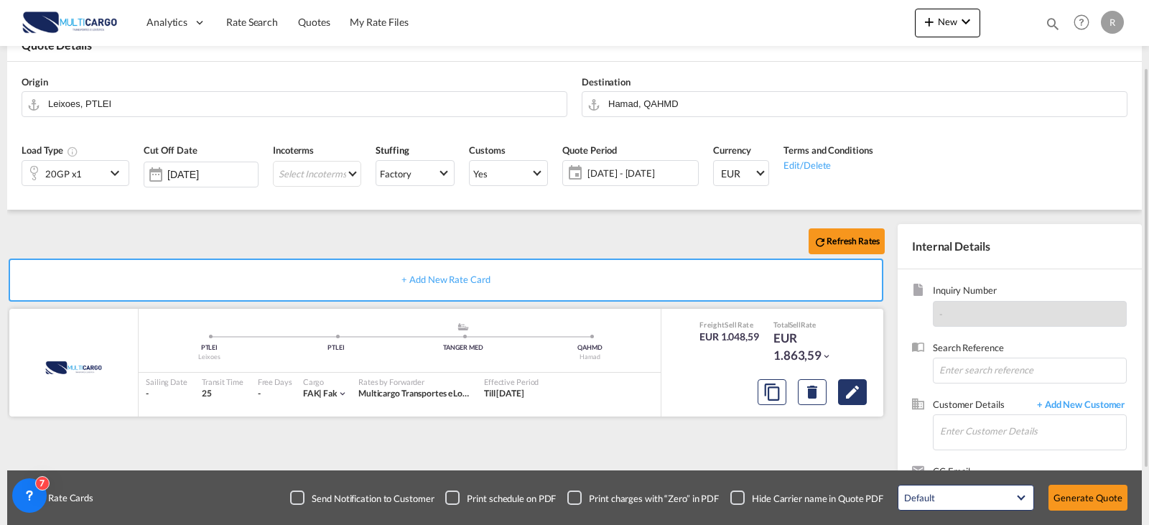
click at [860, 390] on md-icon "Edit" at bounding box center [852, 391] width 17 height 17
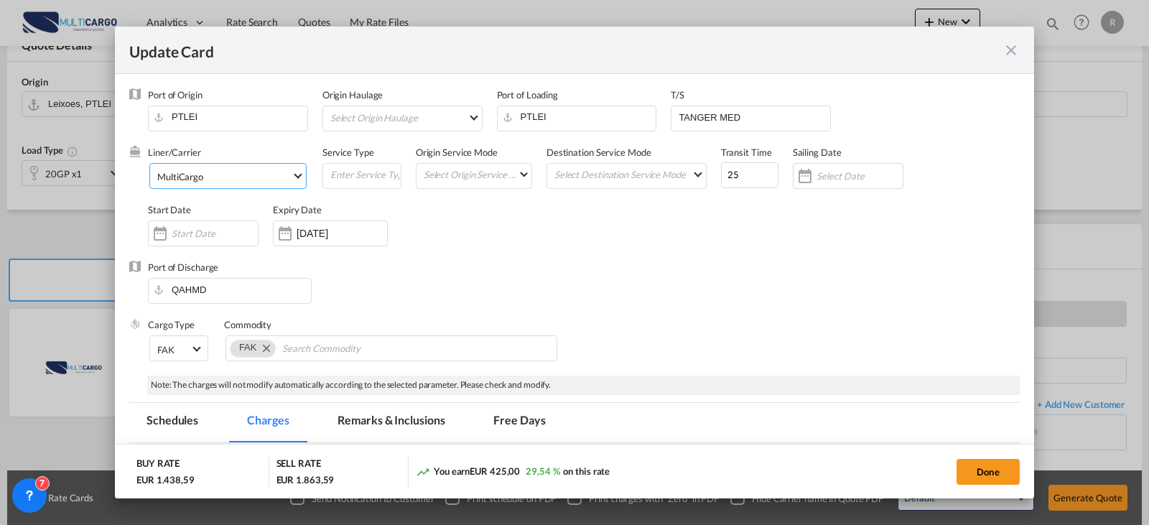
click at [264, 183] on md-select-value "MultiCargo" at bounding box center [231, 175] width 150 height 23
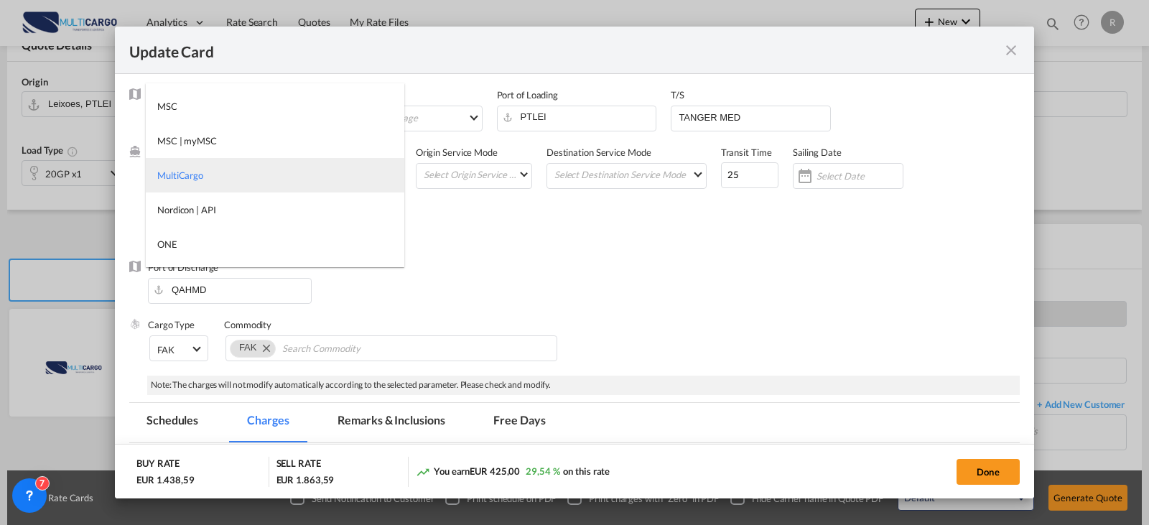
type md-option "1485"
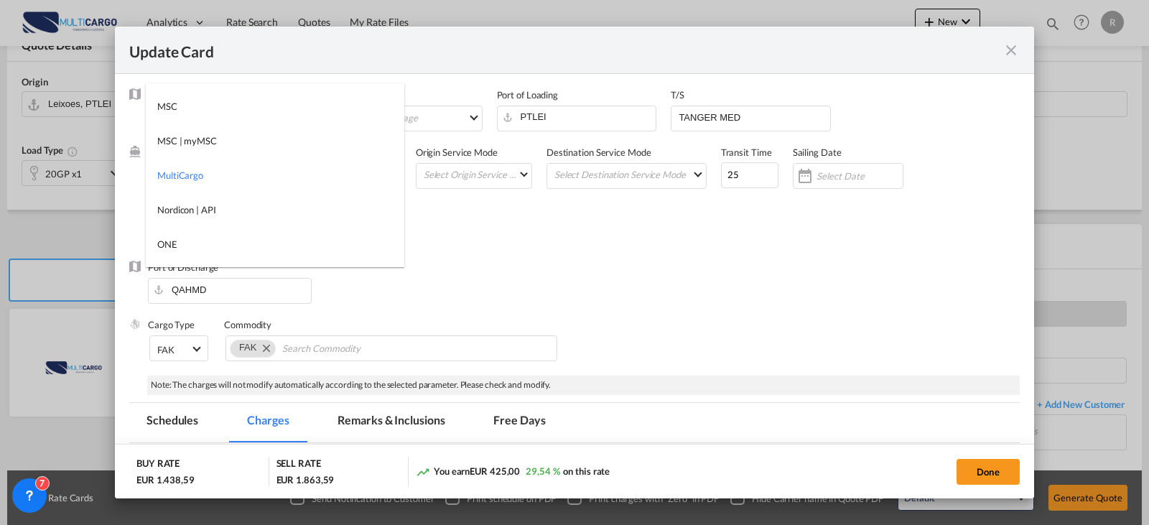
type md-option "13856"
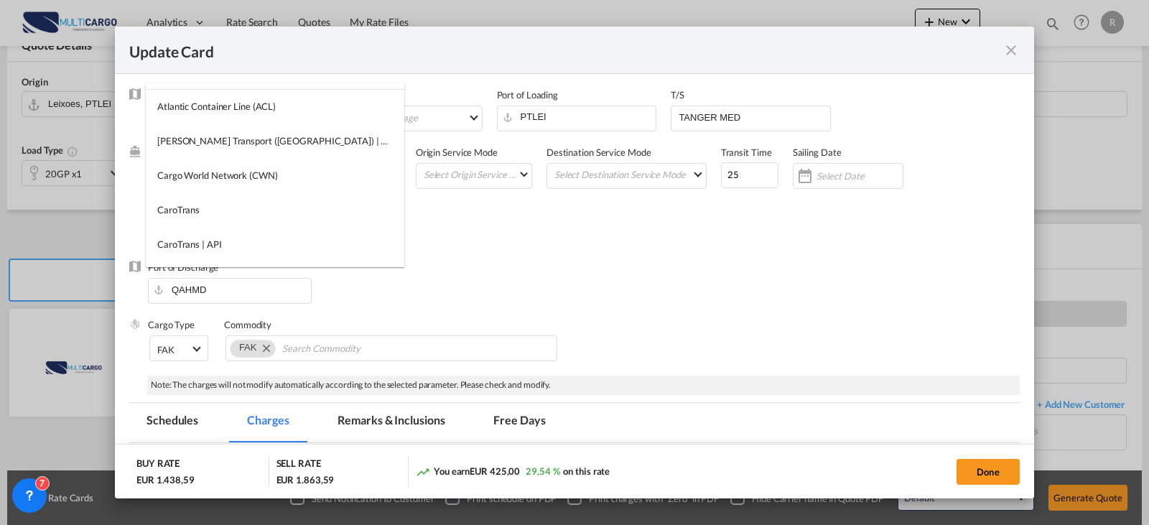
type md-option "55"
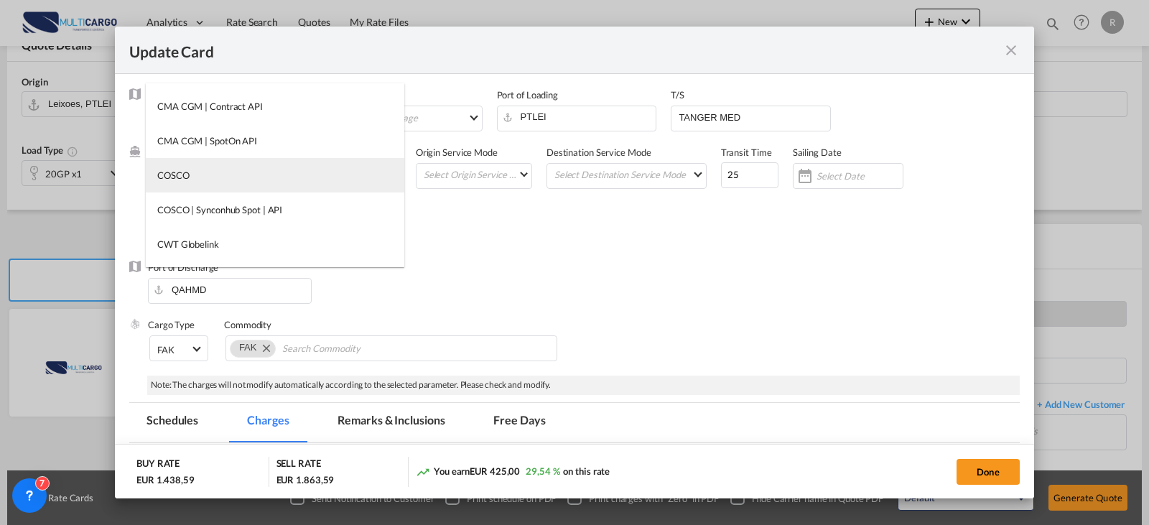
click at [264, 183] on md-option "COSCO" at bounding box center [275, 175] width 258 height 34
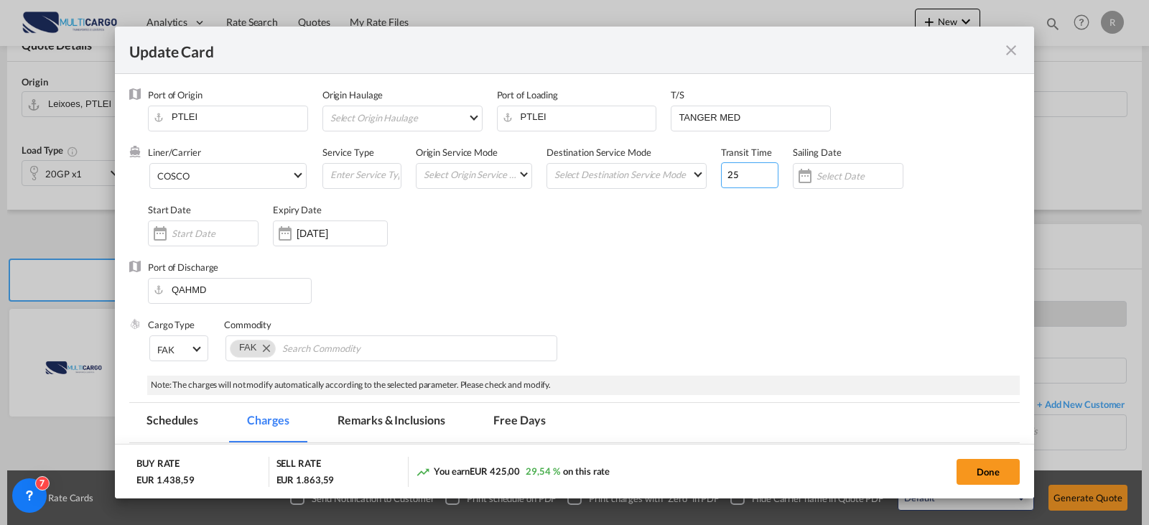
drag, startPoint x: 743, startPoint y: 169, endPoint x: 714, endPoint y: 169, distance: 29.4
click at [714, 169] on div "Liner/Carrier COSCO Service Type Origin Service Mode Select Origin Service Mode…" at bounding box center [584, 203] width 872 height 115
type input "50"
click at [997, 472] on button "Done" at bounding box center [987, 472] width 63 height 26
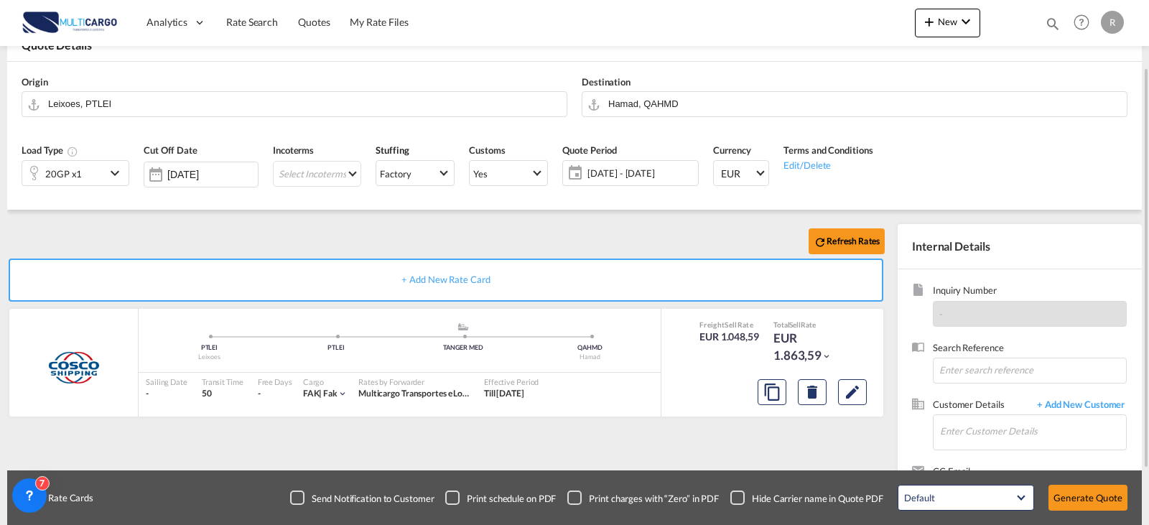
scroll to position [159, 0]
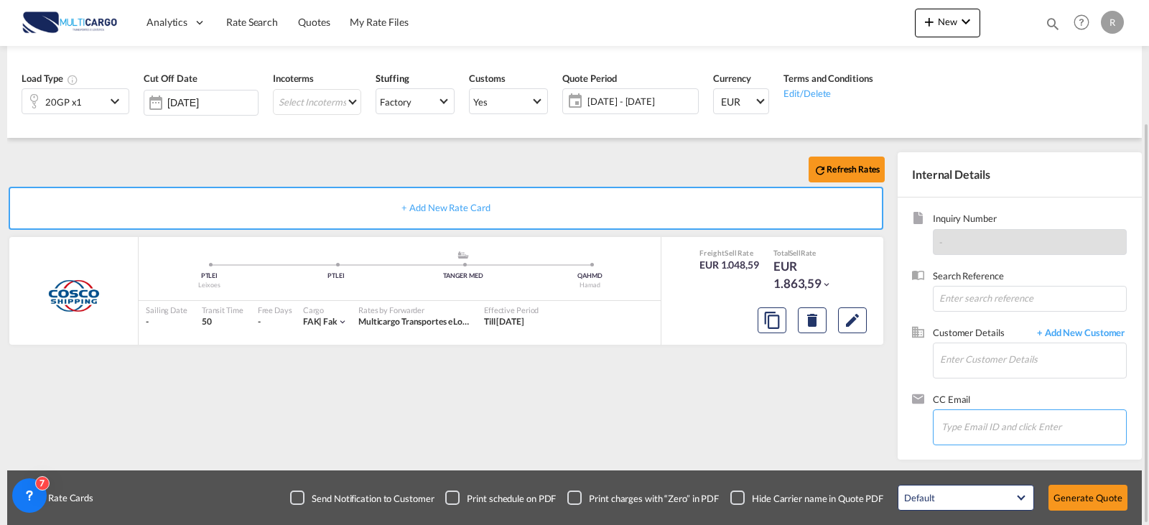
click at [1003, 411] on input "Chips input." at bounding box center [1013, 426] width 144 height 30
click at [949, 358] on input "Enter Customer Details" at bounding box center [1033, 359] width 186 height 32
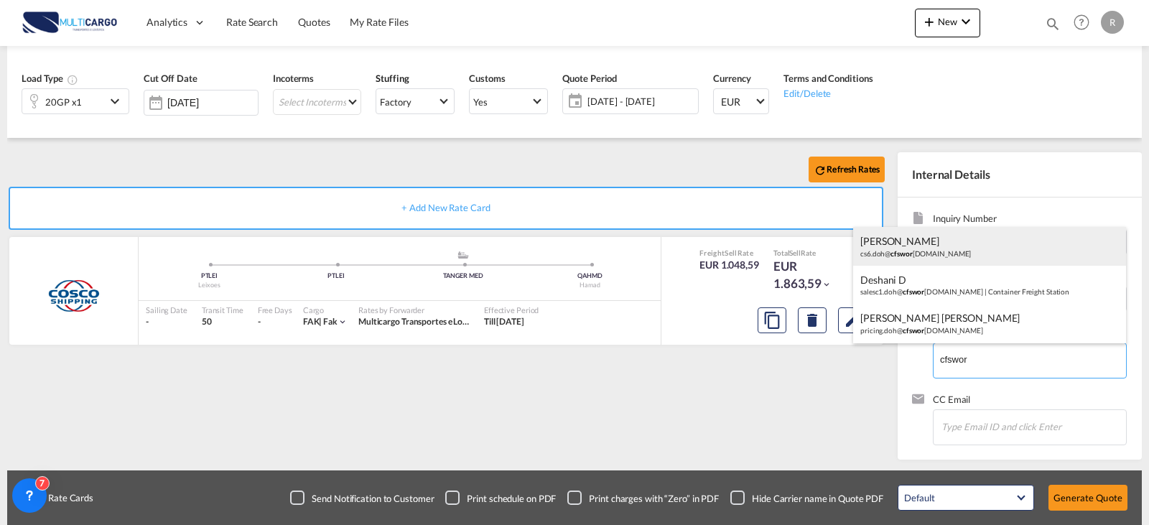
click at [985, 244] on div "Mohammed Muhafil cs6.doh@ cfswor ldwide.com" at bounding box center [989, 246] width 273 height 39
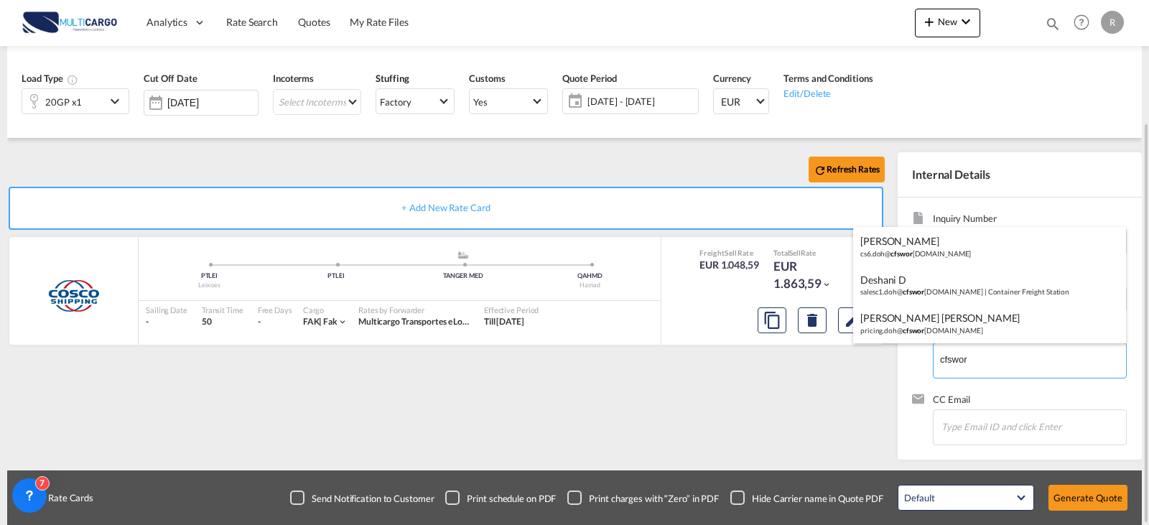
type input "cs6.doh@cfsworldwide.com, Mohammed Muhafil, cs6.doh@cfsworldwide.com"
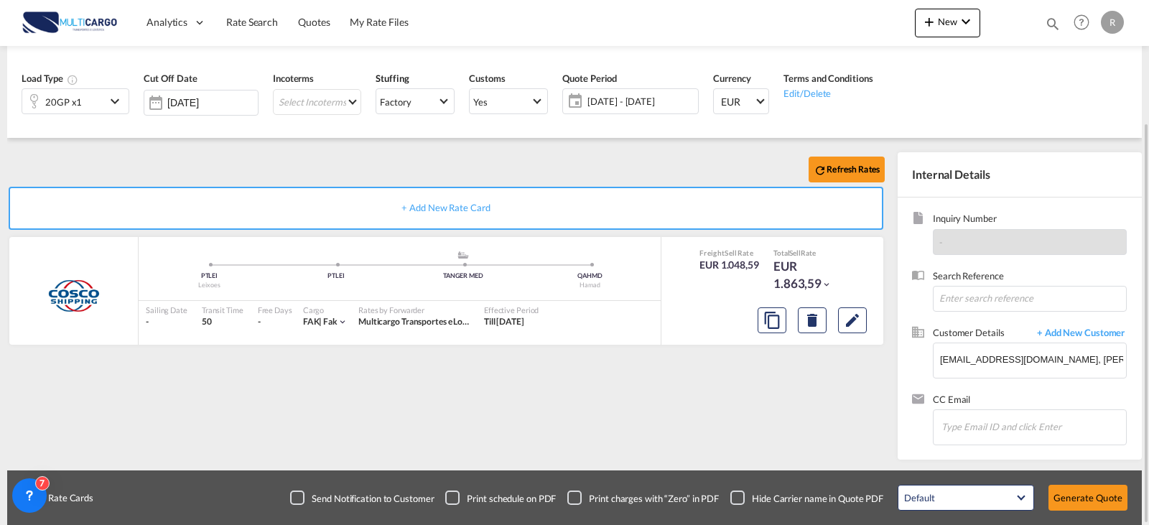
click at [1069, 512] on div "Default All in Leg Totals Default Generate Quote" at bounding box center [1012, 497] width 244 height 40
click at [1072, 503] on button "Generate Quote" at bounding box center [1087, 498] width 79 height 26
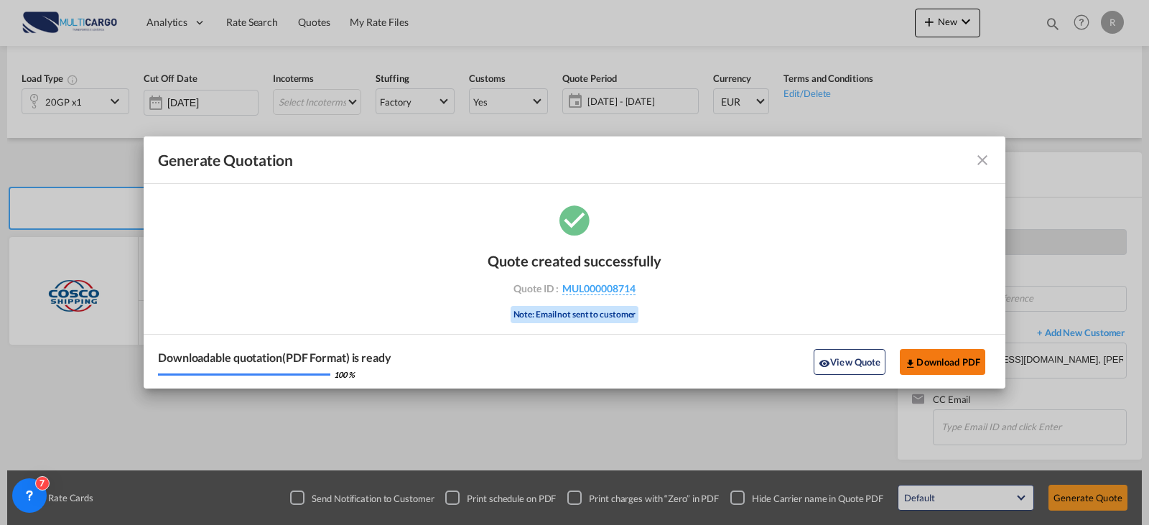
click at [935, 360] on button "Download PDF" at bounding box center [942, 362] width 85 height 26
click at [979, 161] on md-icon "icon-close fg-AAA8AD cursor m-0" at bounding box center [982, 160] width 17 height 17
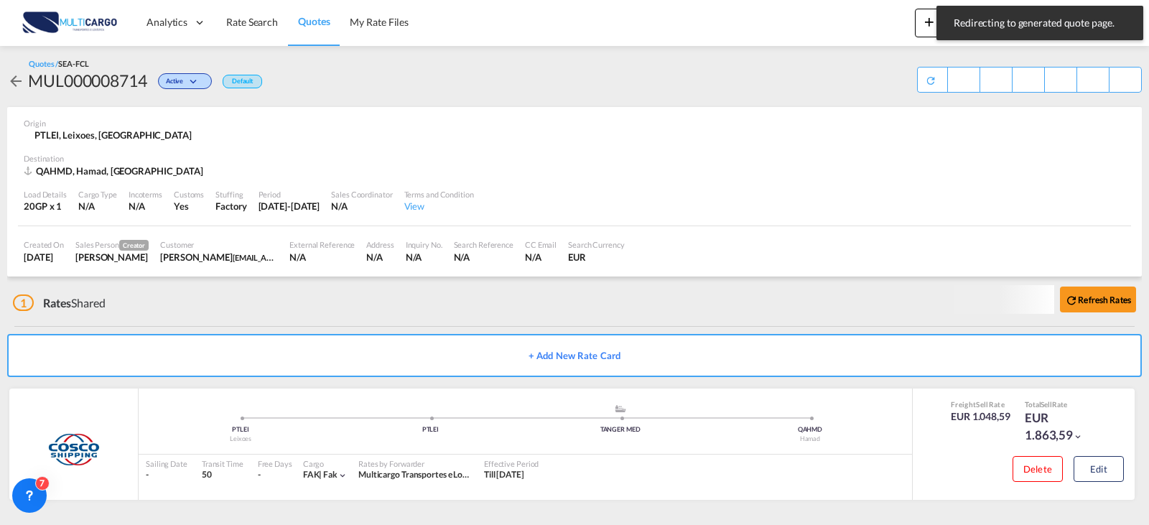
scroll to position [2, 0]
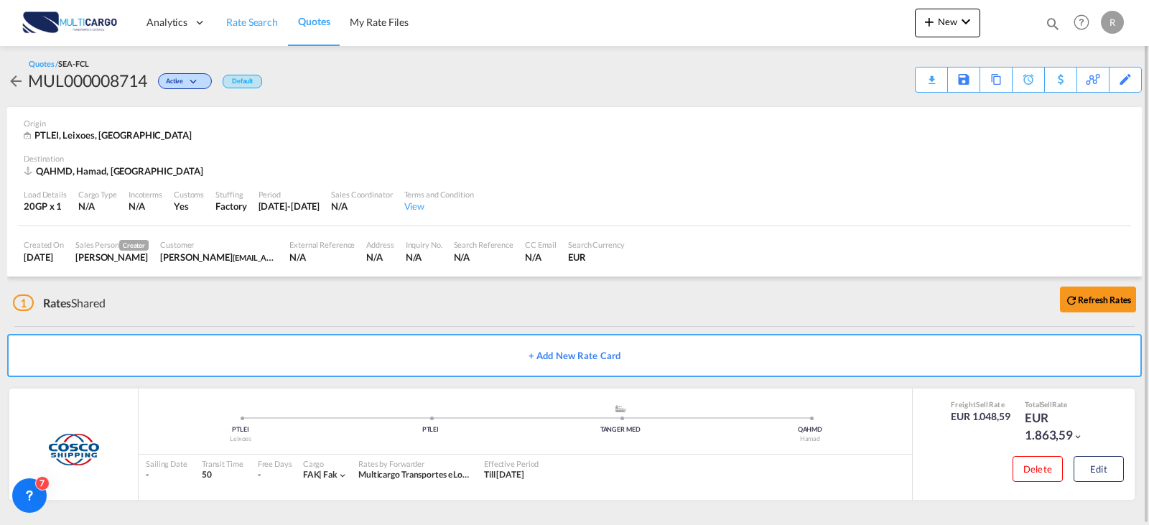
click at [276, 22] on span "Rate Search" at bounding box center [252, 22] width 52 height 12
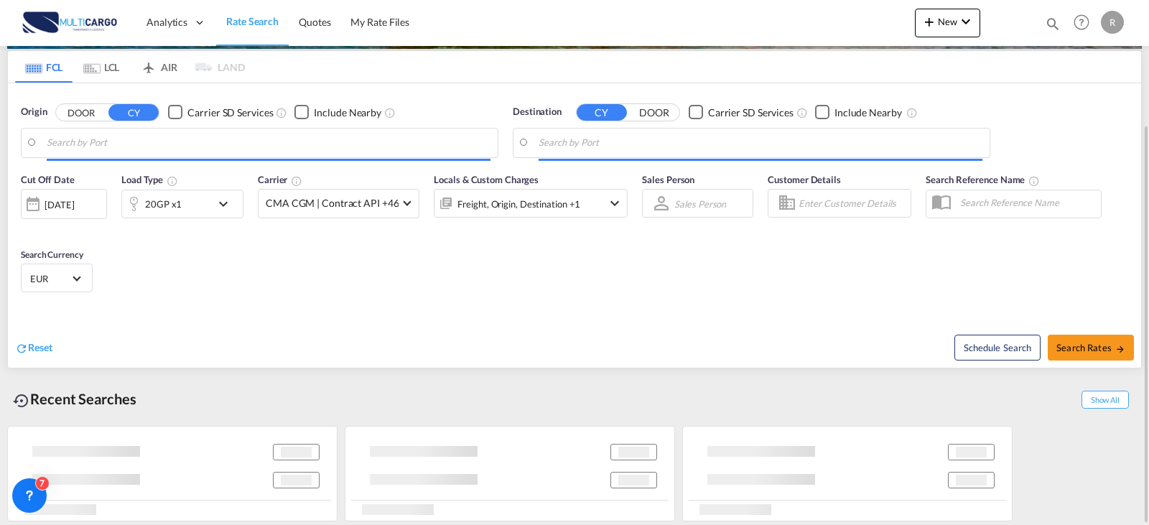
scroll to position [164, 0]
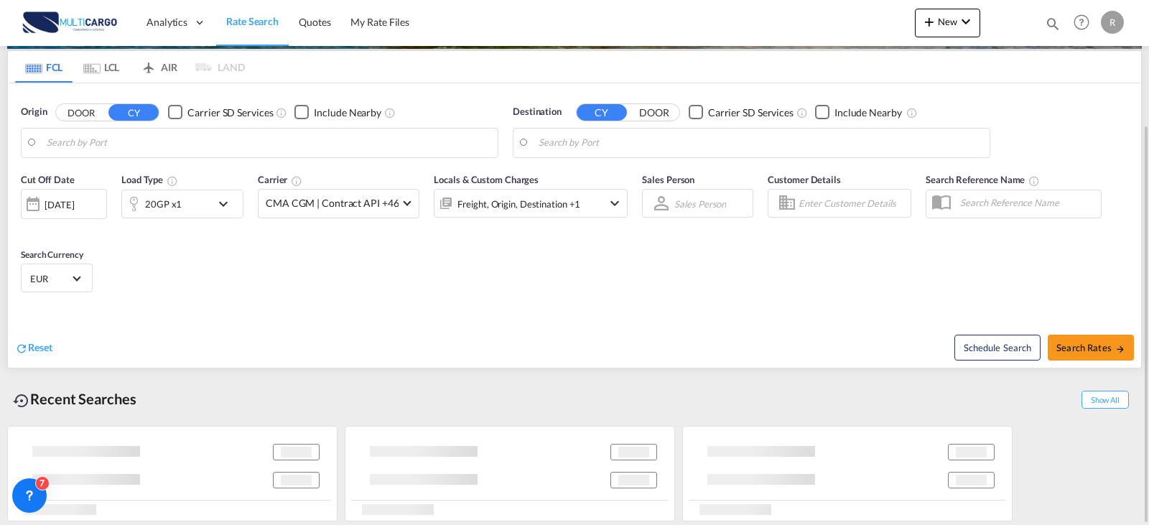
type input "Leixoes, PTLEI"
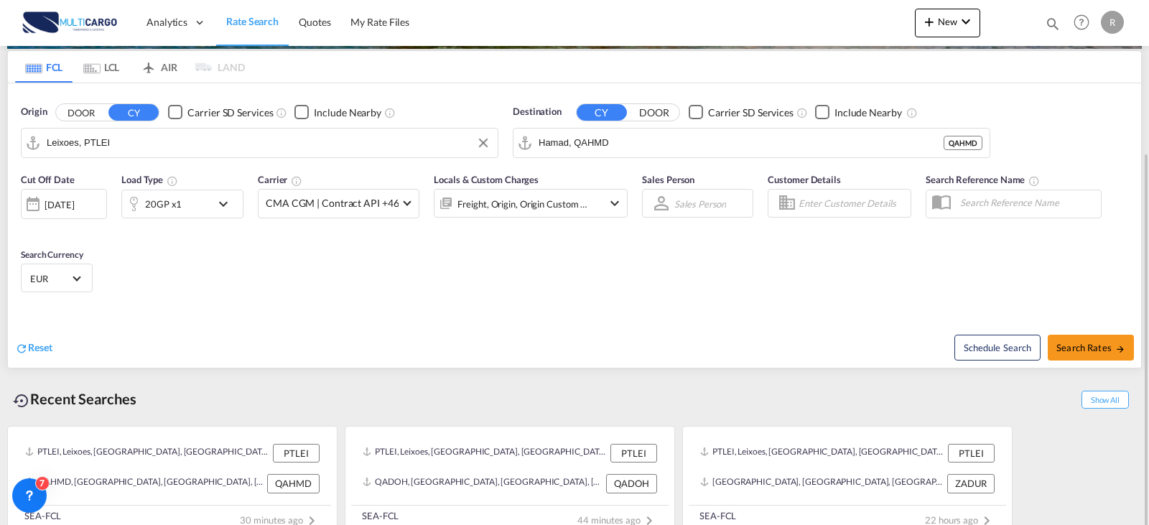
scroll to position [182, 0]
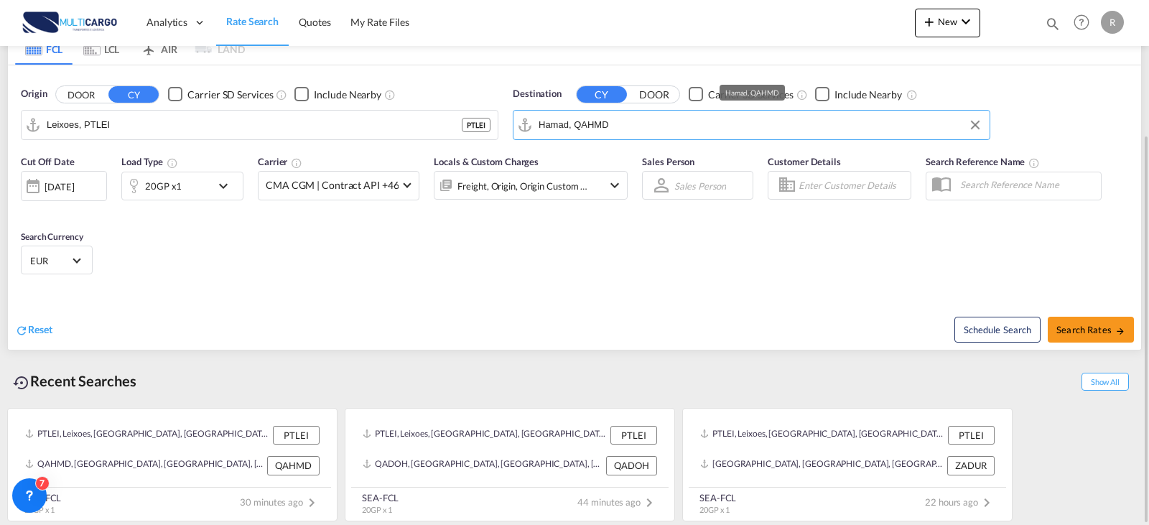
click at [688, 125] on input "Hamad, QAHMD" at bounding box center [761, 125] width 444 height 22
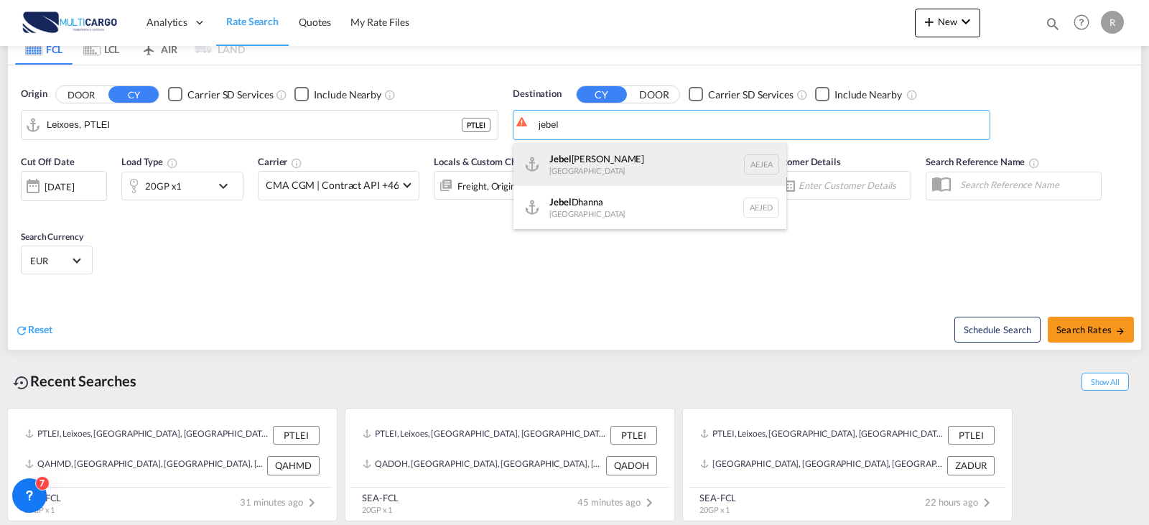
click at [628, 162] on div "Jebel Ali United Arab Emirates AEJEA" at bounding box center [649, 164] width 273 height 43
type input "Jebel Ali, AEJEA"
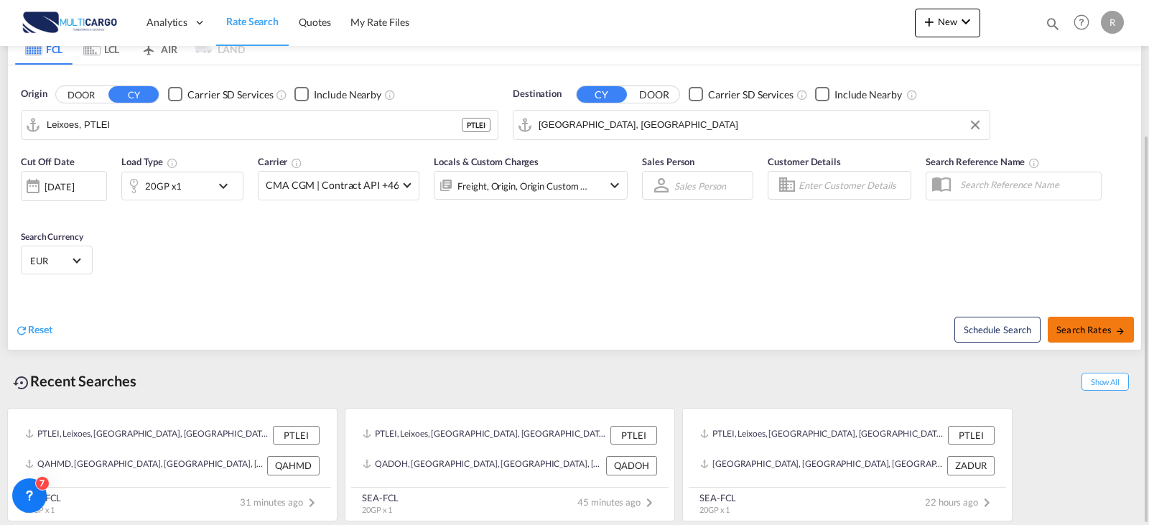
click at [1105, 333] on span "Search Rates" at bounding box center [1090, 329] width 69 height 11
type input "PTLEI to AEJEA / 7 Oct 2025"
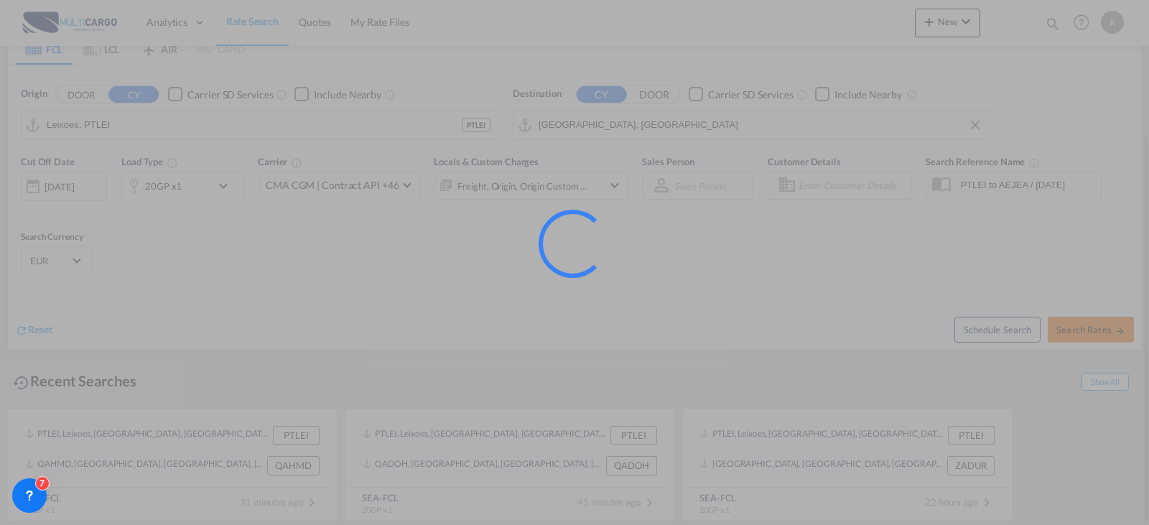
click at [1105, 333] on div at bounding box center [574, 262] width 1149 height 525
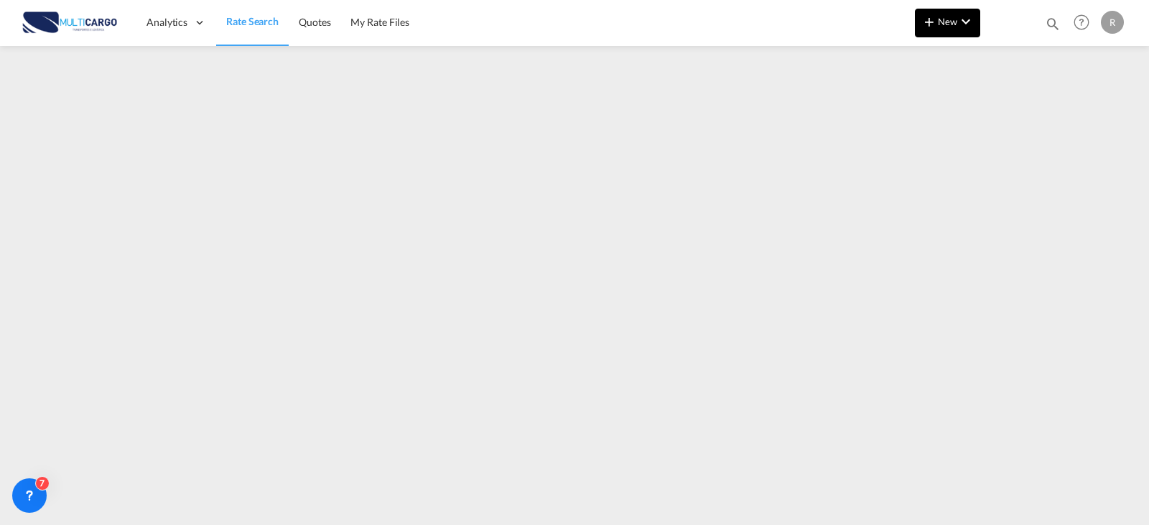
click at [948, 11] on button "New" at bounding box center [947, 23] width 65 height 29
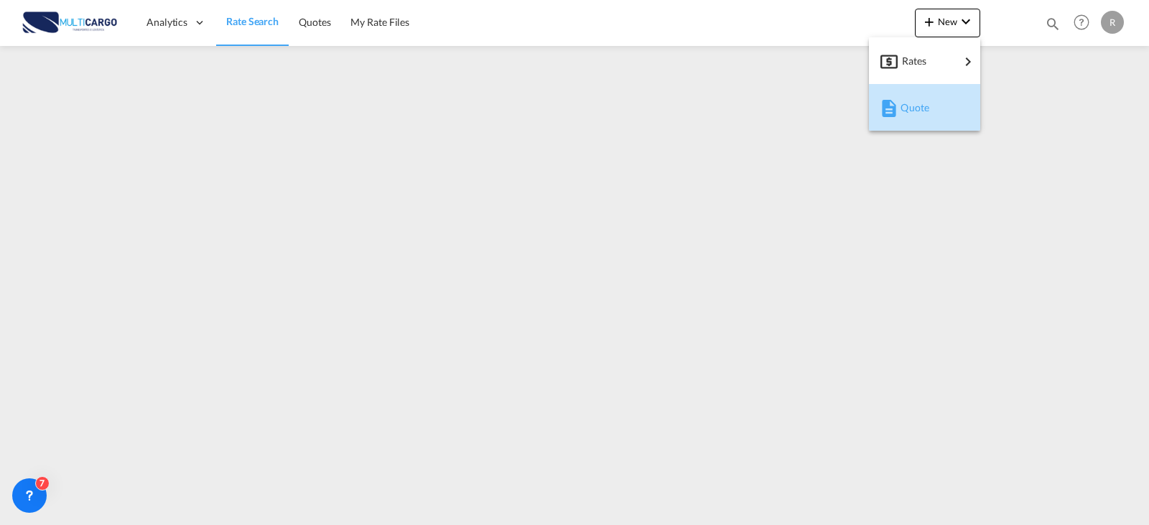
click at [949, 108] on div "Quote" at bounding box center [926, 108] width 53 height 36
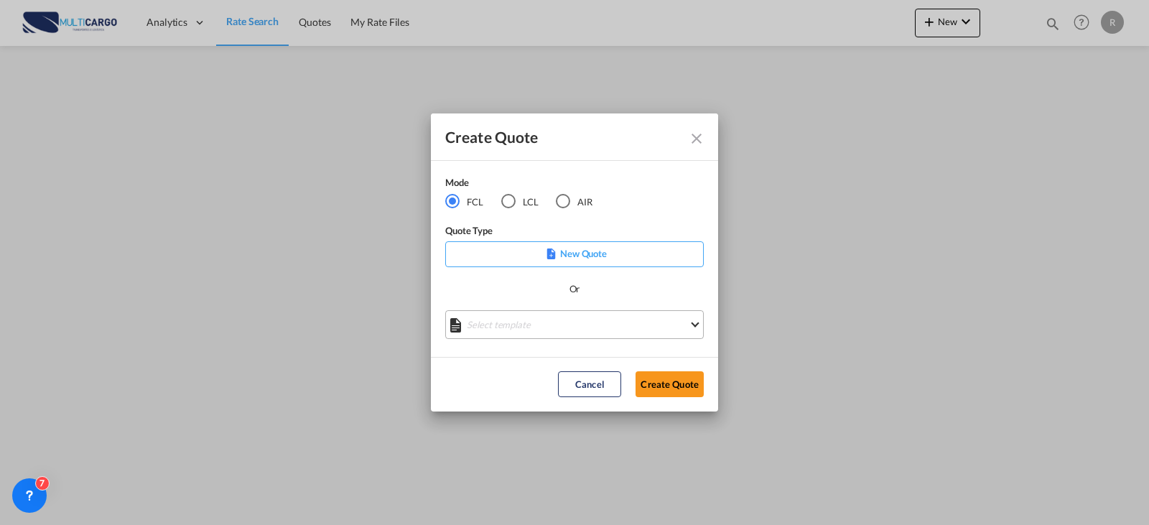
click at [589, 325] on md-select "Select template EXP EXW MERC.Nacional 09/2025 Patricia Barroso | 12 Sep 2025 IM…" at bounding box center [574, 324] width 258 height 29
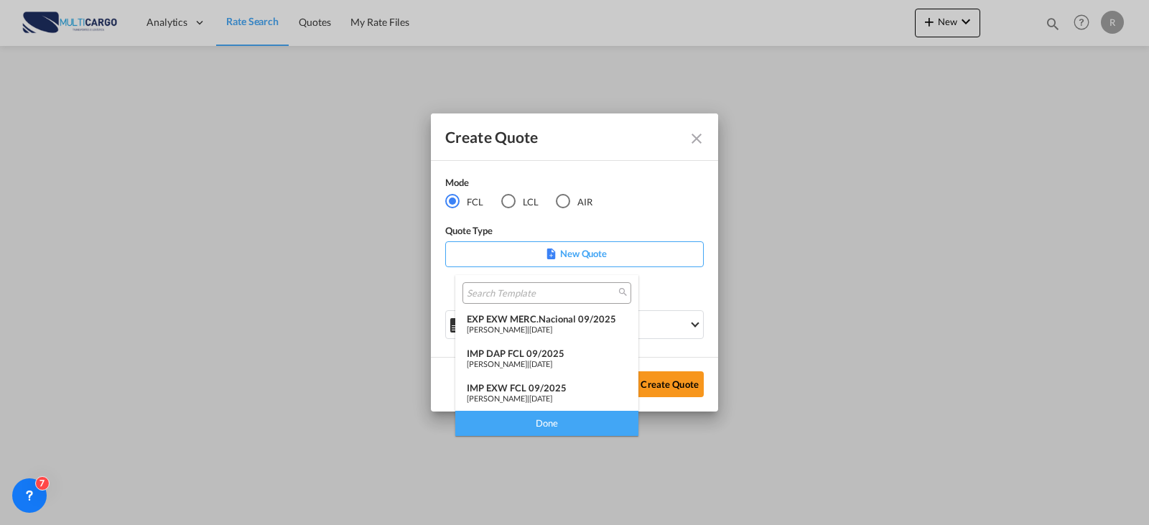
click at [564, 389] on div "IMP EXW FCL 09/2025" at bounding box center [547, 387] width 160 height 11
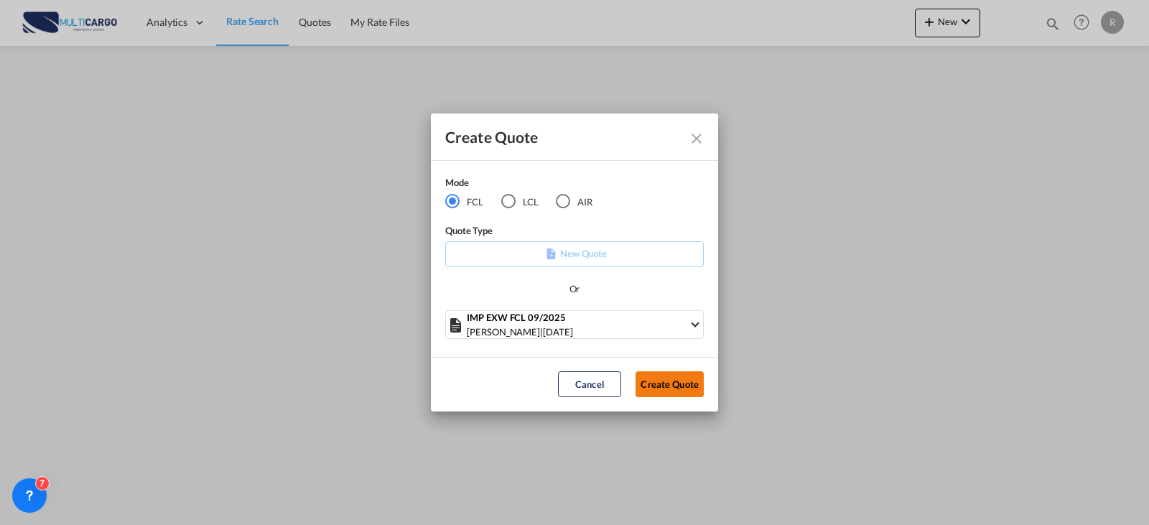
click at [664, 390] on button "Create Quote" at bounding box center [669, 384] width 68 height 26
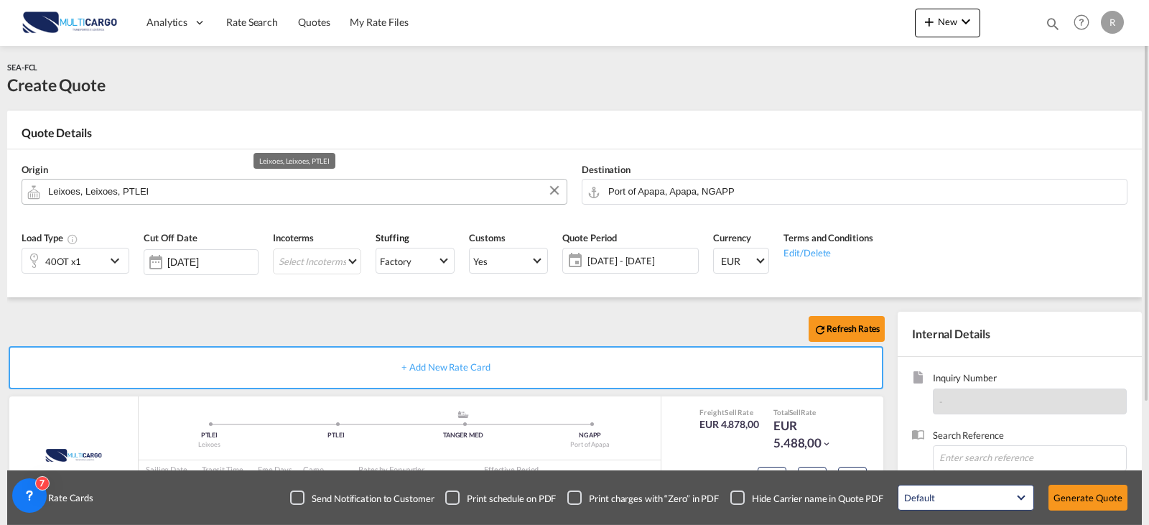
click at [223, 195] on input "Leixoes, Leixoes, PTLEI" at bounding box center [303, 191] width 511 height 25
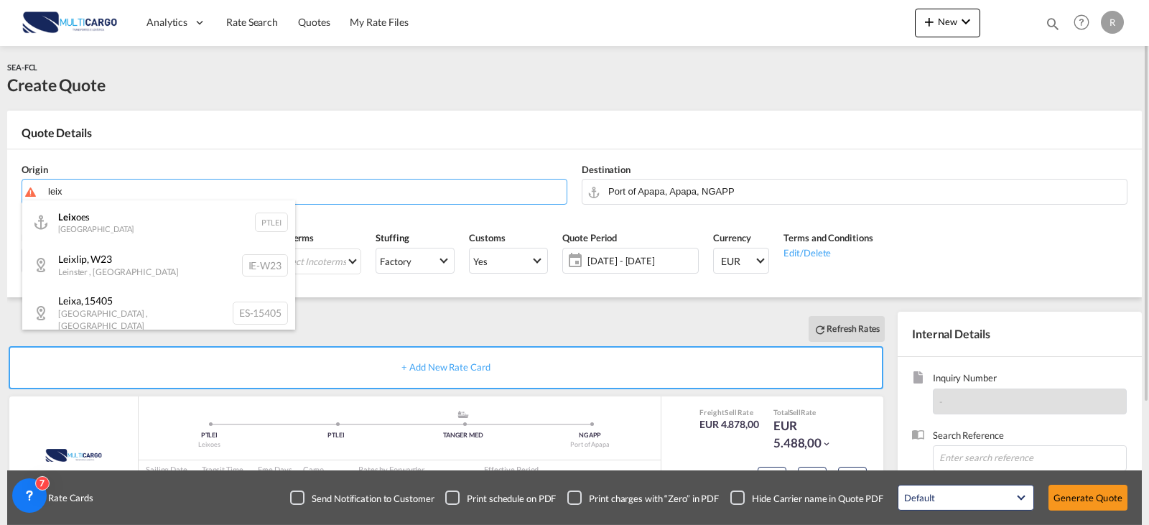
click at [159, 213] on div "Leix oes Portugal PTLEI" at bounding box center [158, 221] width 273 height 43
type input "Leixoes, PTLEI"
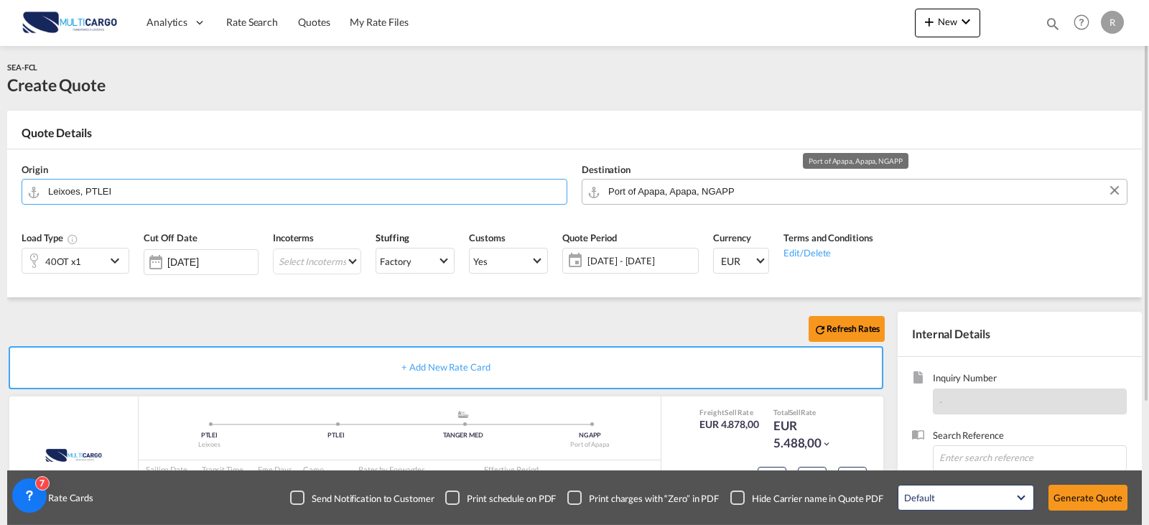
click at [751, 180] on input "Port of Apapa, Apapa, NGAPP" at bounding box center [863, 191] width 511 height 25
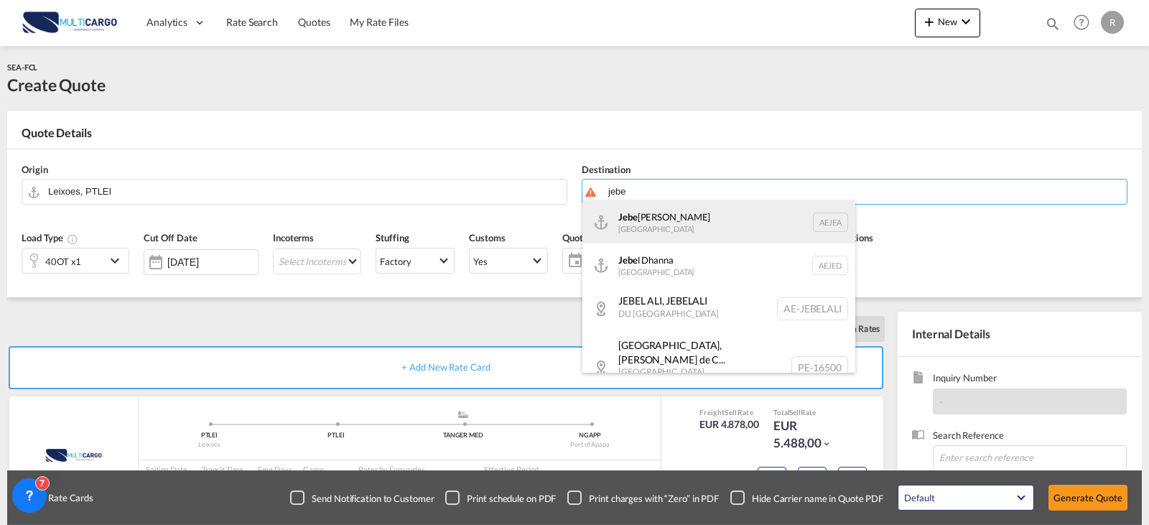
click at [742, 219] on div "Jebe l Ali United Arab Emirates AEJEA" at bounding box center [718, 221] width 273 height 43
type input "Jebel Ali, AEJEA"
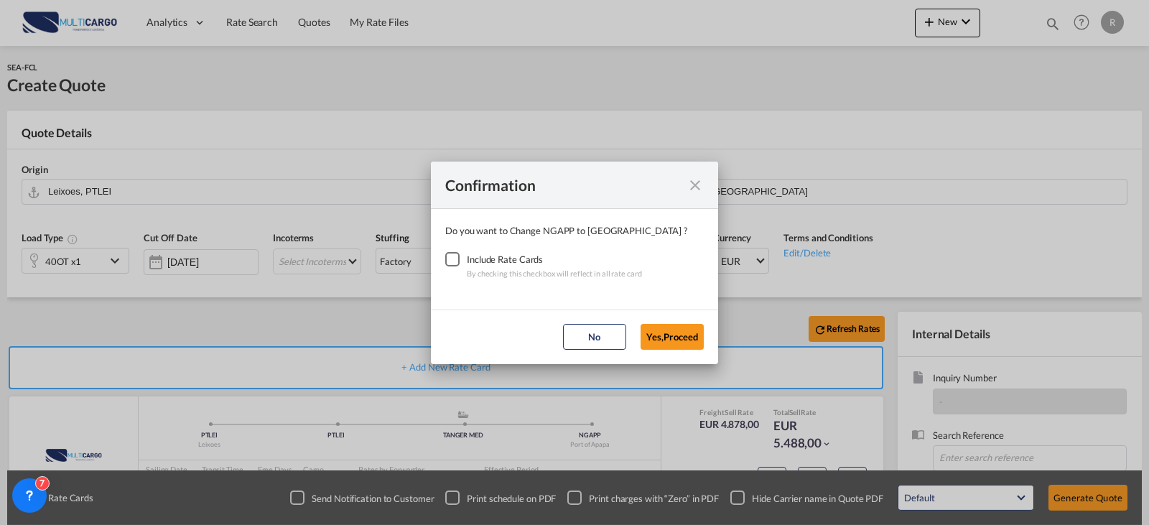
click at [454, 261] on div "Checkbox No Ink" at bounding box center [452, 259] width 14 height 14
click at [687, 329] on button "Yes,Proceed" at bounding box center [671, 337] width 63 height 26
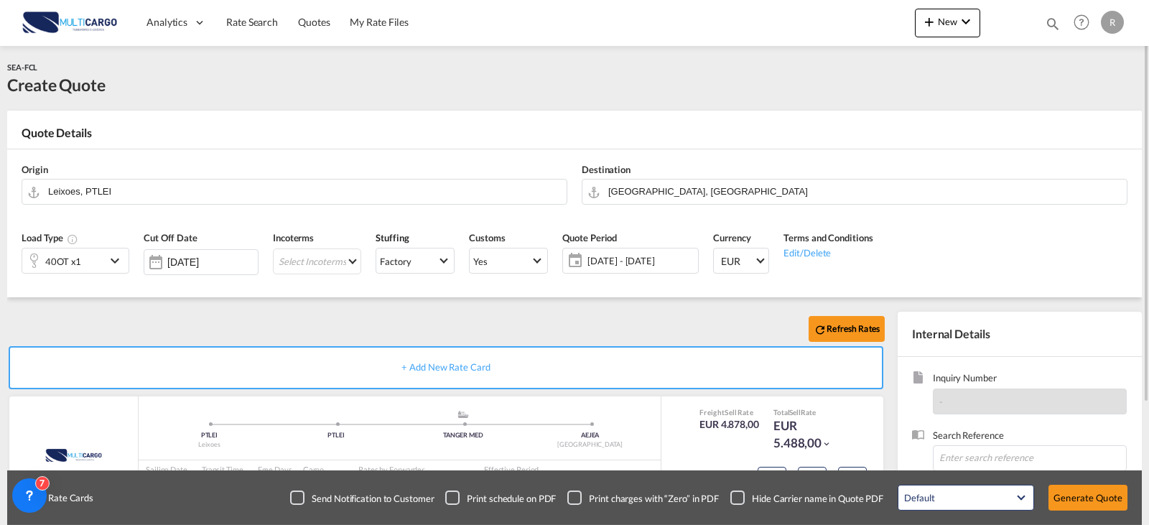
click at [117, 253] on md-icon "icon-chevron-down" at bounding box center [117, 260] width 22 height 17
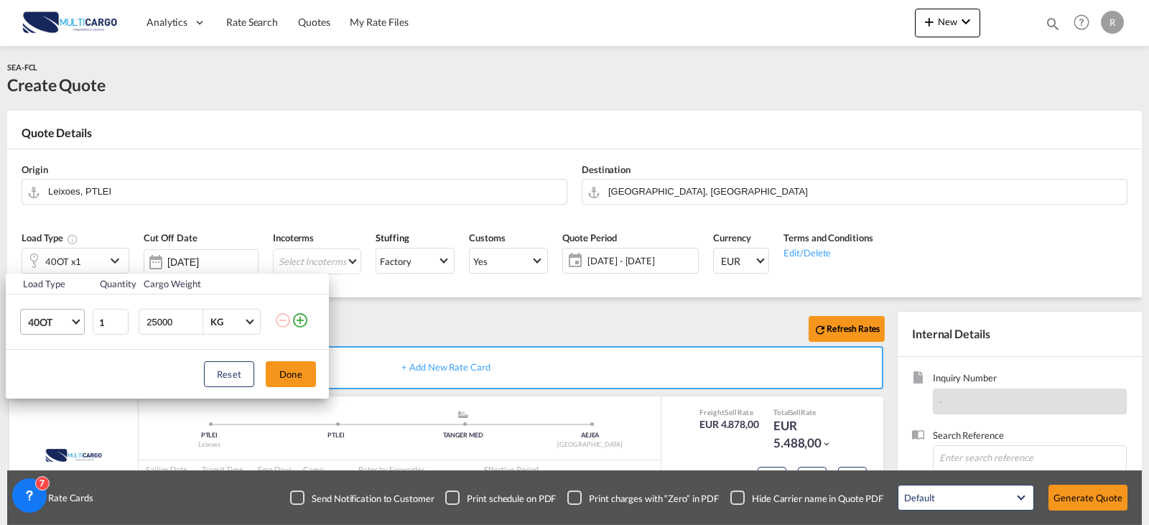
click at [67, 323] on span "40OT" at bounding box center [49, 322] width 42 height 14
click at [63, 240] on md-option "20GP" at bounding box center [66, 247] width 98 height 34
click at [292, 372] on button "Done" at bounding box center [291, 374] width 50 height 26
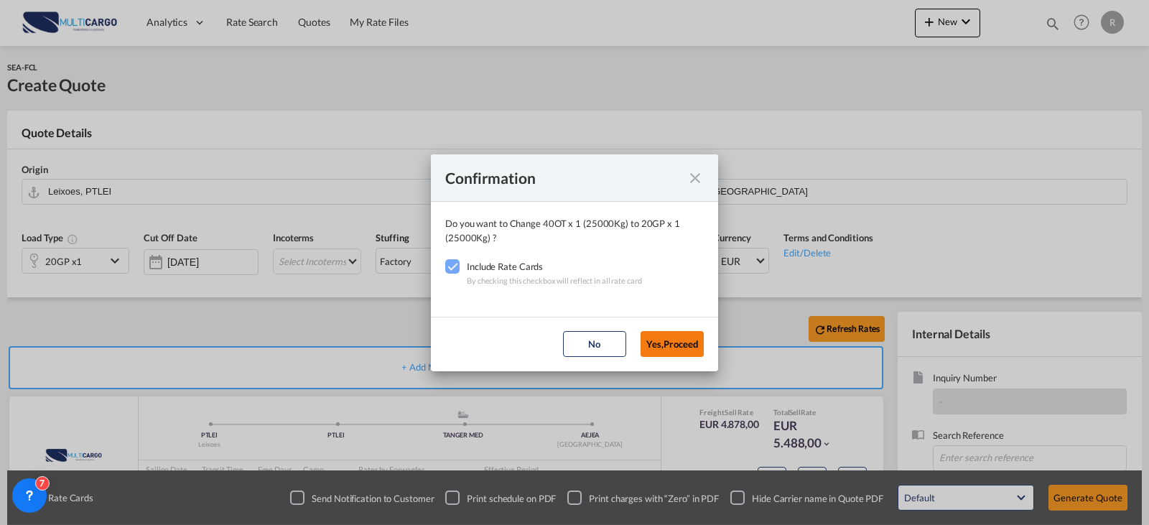
click at [653, 337] on button "Yes,Proceed" at bounding box center [671, 344] width 63 height 26
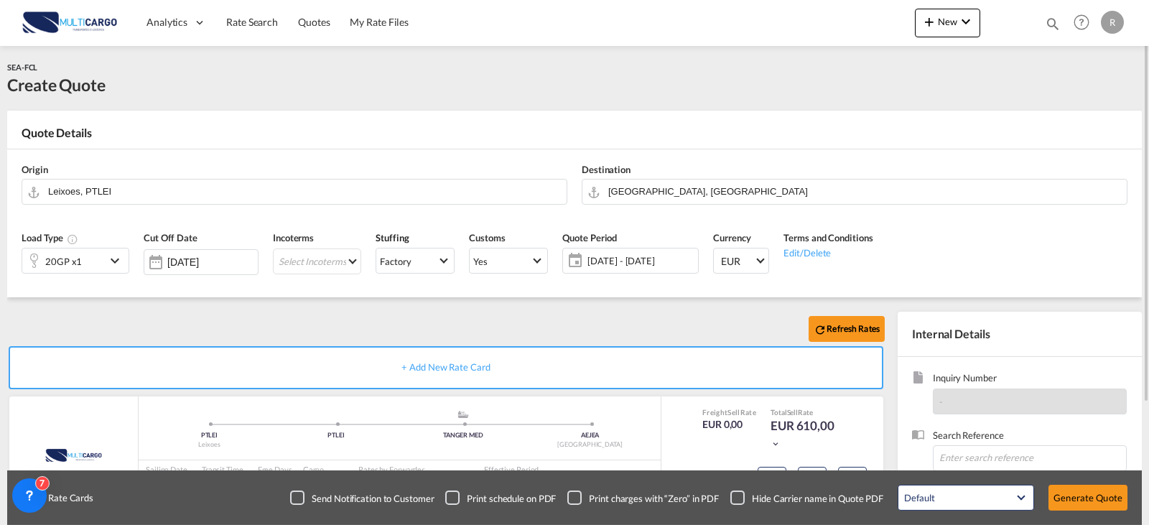
click at [656, 263] on span "12 Sep 2025 - 25 Sep 2026" at bounding box center [640, 260] width 107 height 13
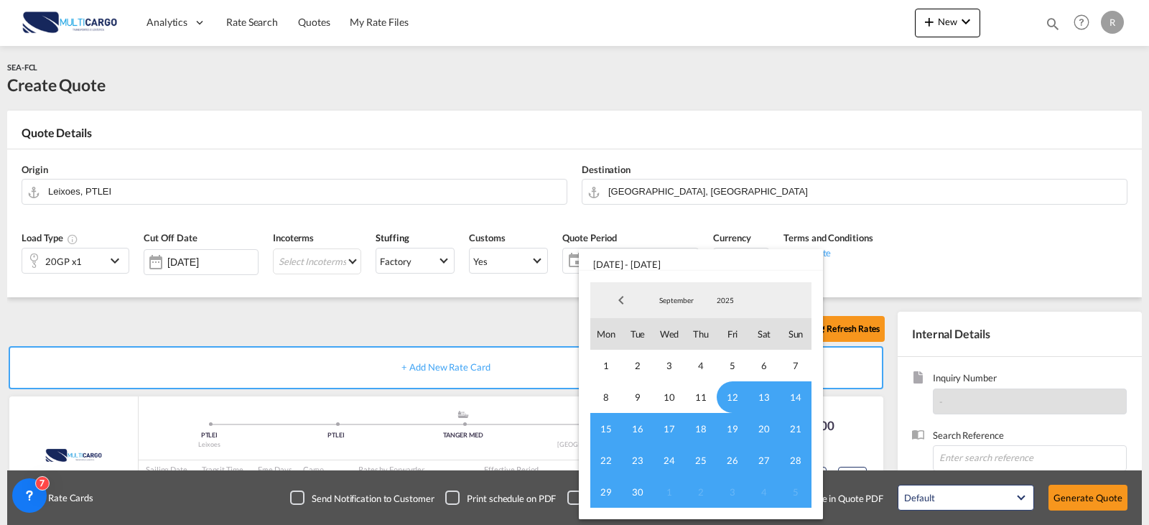
click at [680, 294] on md-select-value "September" at bounding box center [676, 300] width 49 height 22
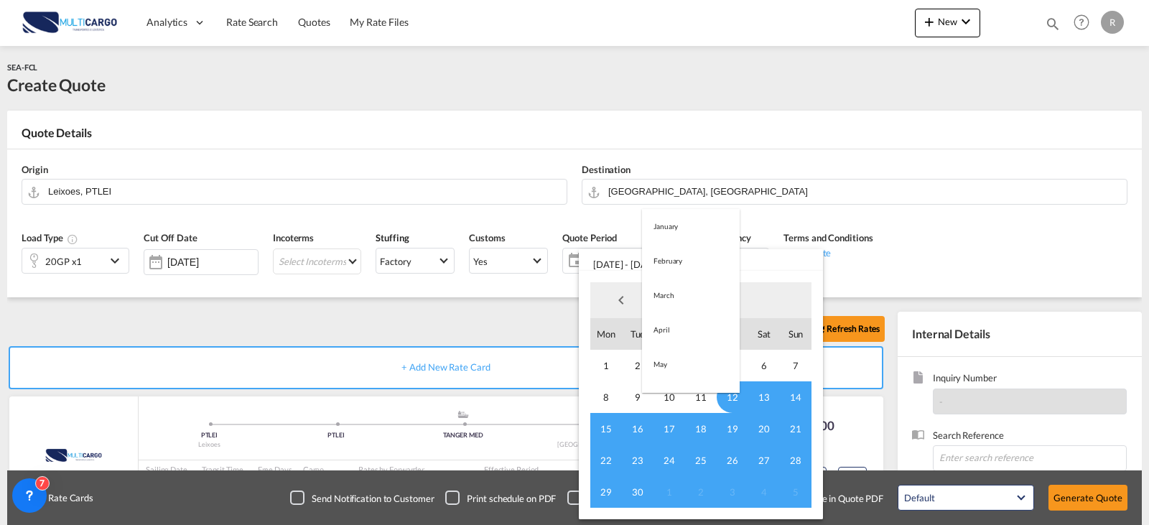
scroll to position [201, 0]
click at [674, 323] on md-option "October" at bounding box center [691, 335] width 98 height 34
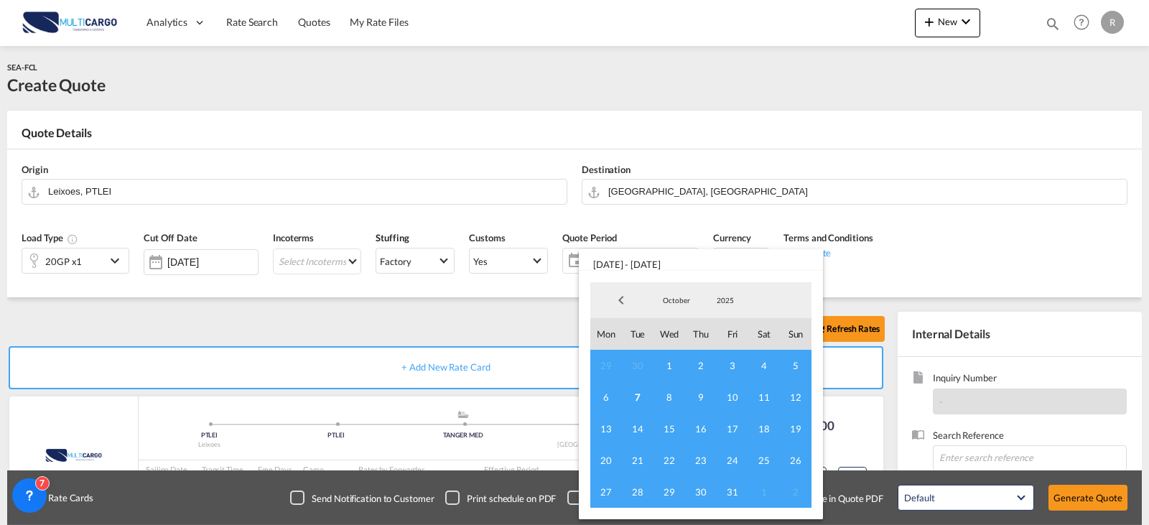
click at [647, 391] on span "7" at bounding box center [638, 397] width 32 height 32
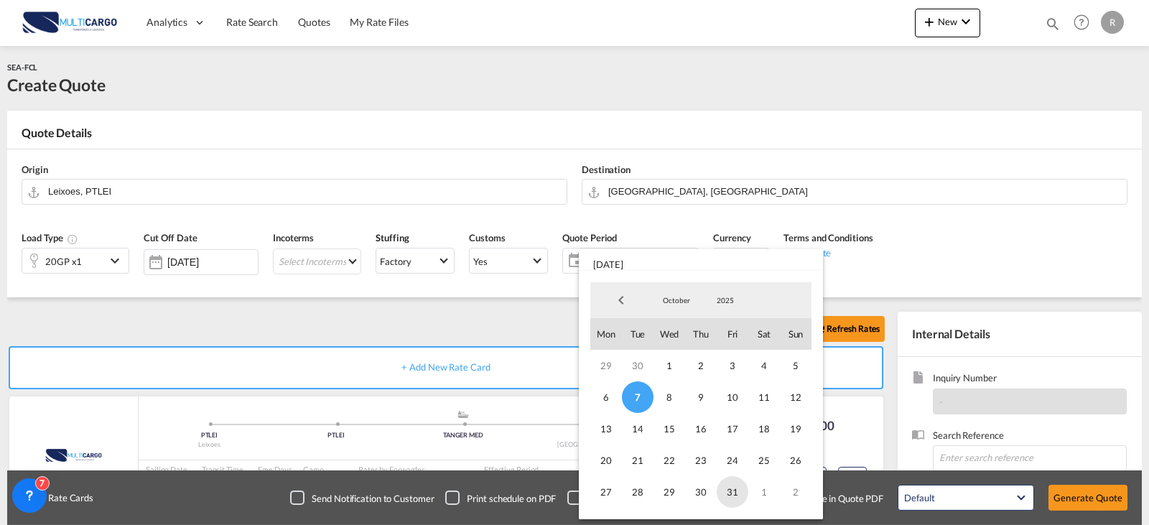
click at [724, 489] on span "31" at bounding box center [733, 492] width 32 height 32
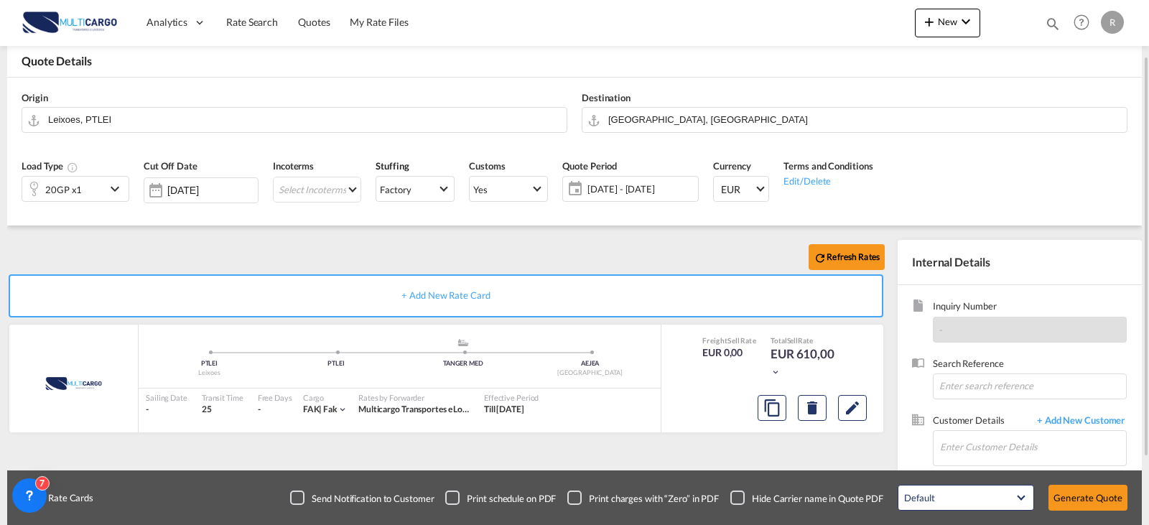
scroll to position [144, 0]
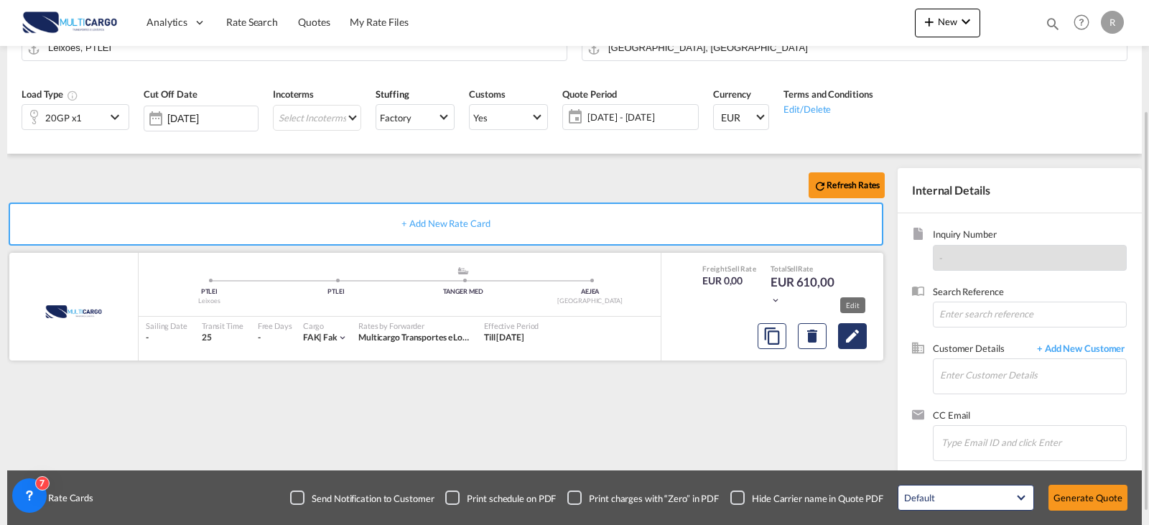
click at [841, 343] on button "Edit" at bounding box center [852, 336] width 29 height 26
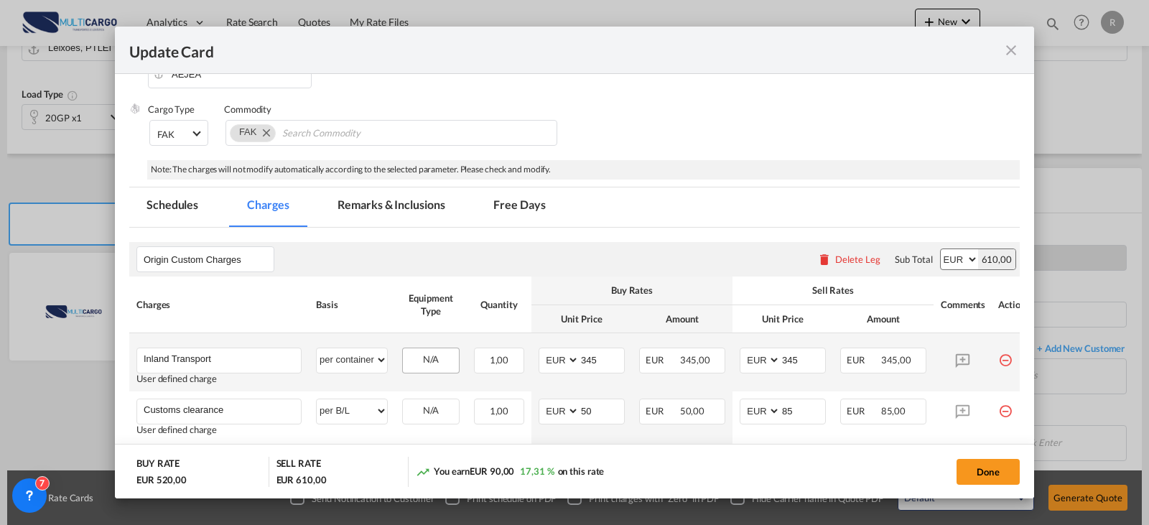
scroll to position [287, 0]
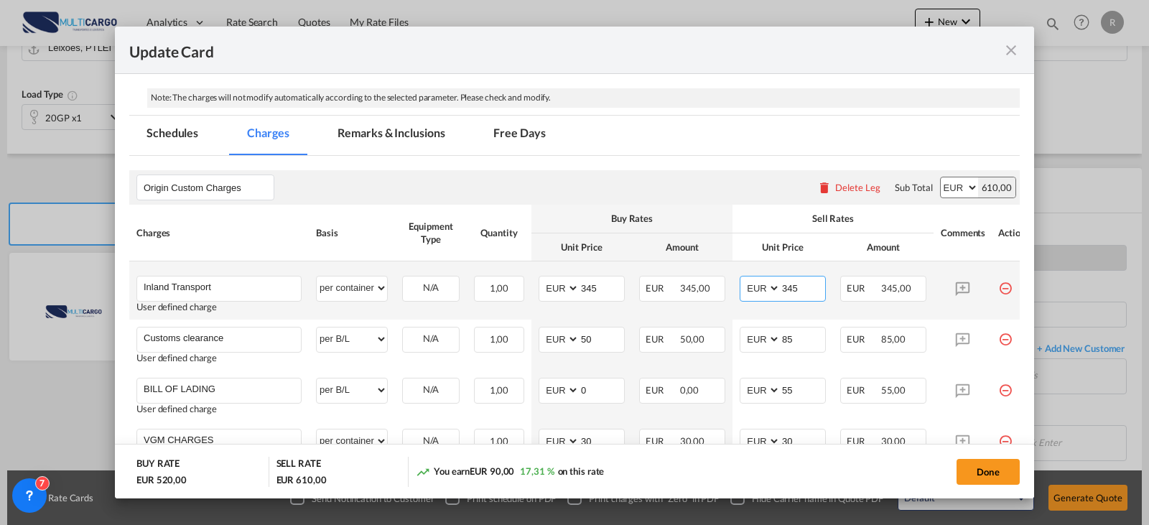
drag, startPoint x: 808, startPoint y: 290, endPoint x: 774, endPoint y: 291, distance: 33.8
click at [774, 291] on md-input-container "AED AFN ALL AMD ANG AOA ARS AUD AWG AZN BAM BBD BDT BGN BHD BIF BMD BND BOB BRL…" at bounding box center [783, 289] width 86 height 26
type input "285"
drag, startPoint x: 585, startPoint y: 288, endPoint x: 550, endPoint y: 294, distance: 35.8
click at [550, 294] on md-input-container "AED AFN ALL AMD ANG AOA ARS AUD AWG AZN BAM BBD BDT BGN BHD BIF BMD BND BOB BRL…" at bounding box center [582, 289] width 86 height 26
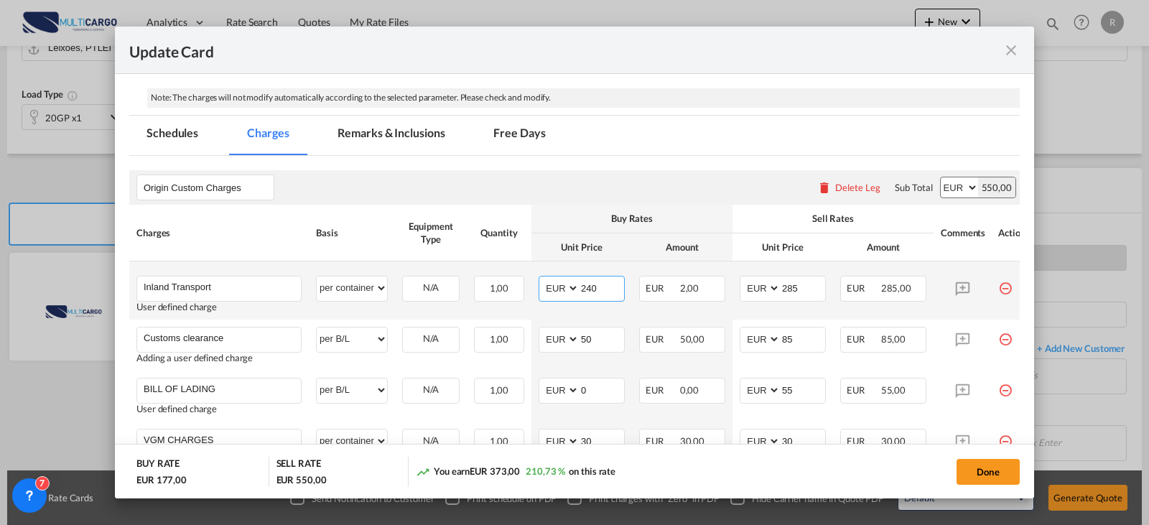
type input "240"
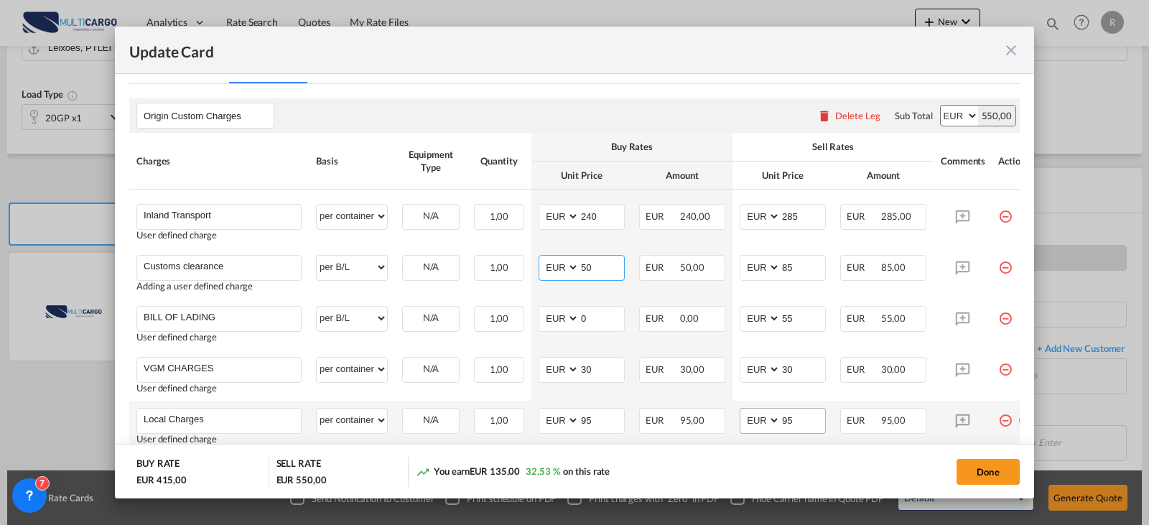
scroll to position [462, 0]
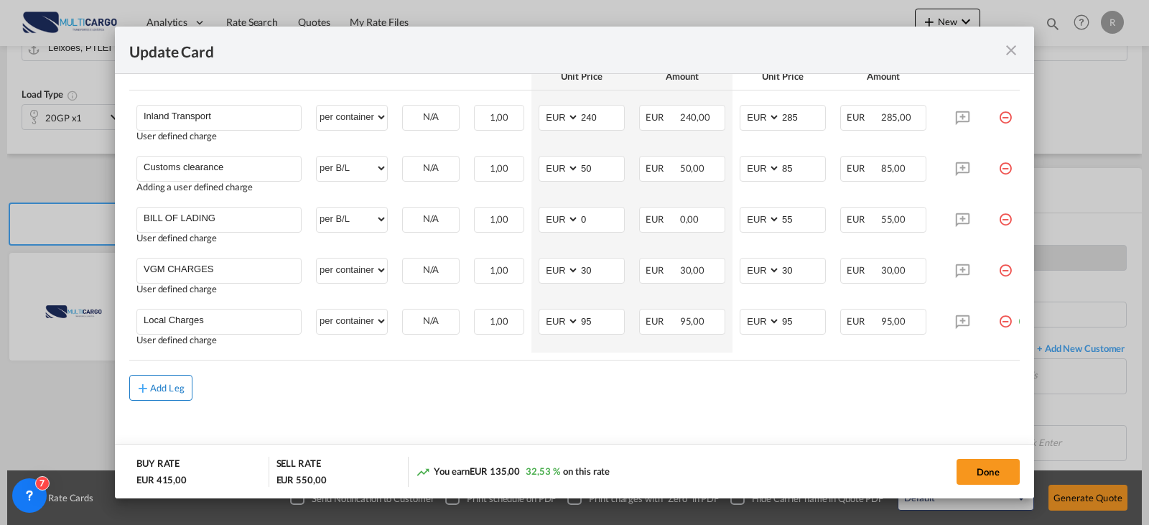
click at [181, 383] on div "Add Leg" at bounding box center [167, 387] width 34 height 9
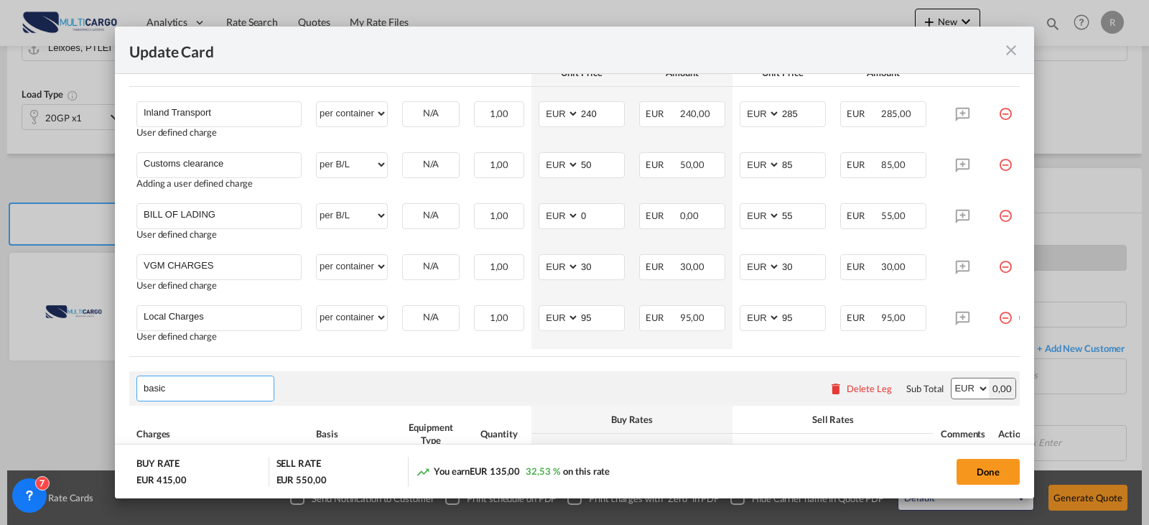
drag, startPoint x: 102, startPoint y: 397, endPoint x: 78, endPoint y: 397, distance: 23.7
click at [84, 399] on div "Update Card Port of Origin PTLEI Origin Haulage Select Origin Haulage rail road…" at bounding box center [574, 262] width 1149 height 525
click at [222, 327] on span "Freight Charges" at bounding box center [188, 330] width 68 height 12
type input "Freight Charges"
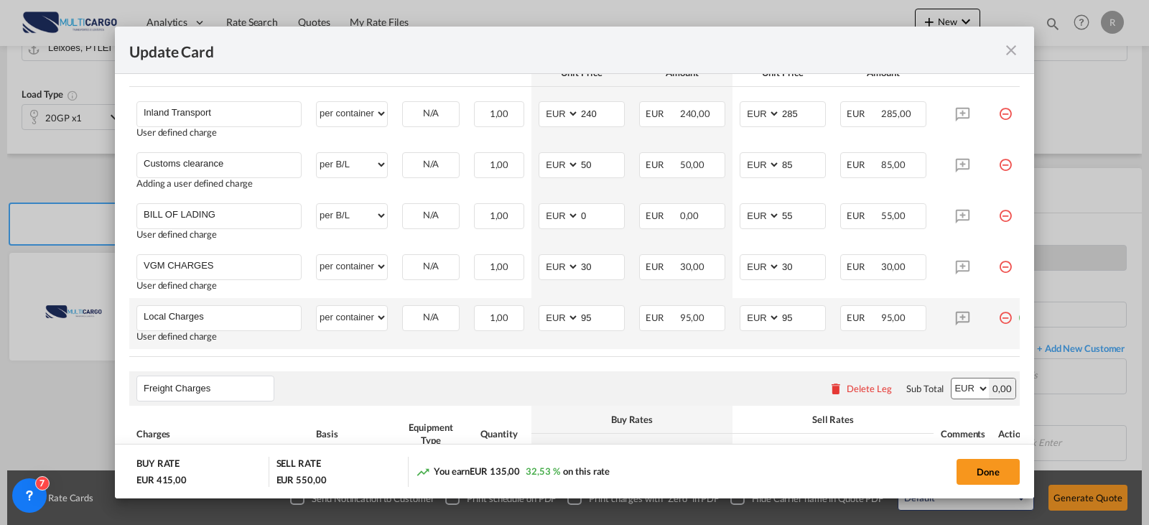
click at [647, 348] on td "EUR 95,00" at bounding box center [682, 323] width 101 height 51
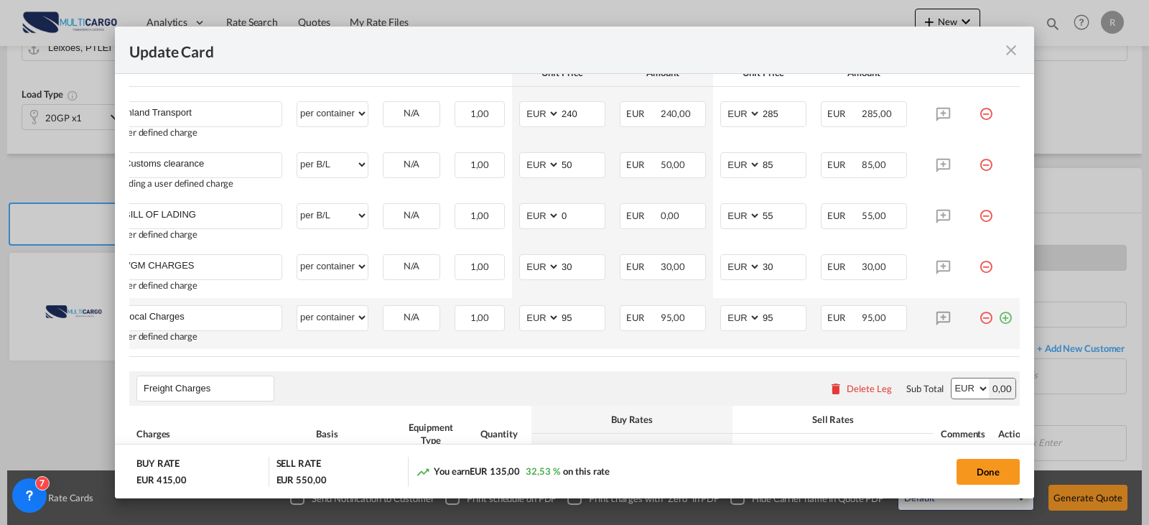
click at [998, 317] on md-icon "icon-plus-circle-outline green-400-fg" at bounding box center [1005, 312] width 14 height 14
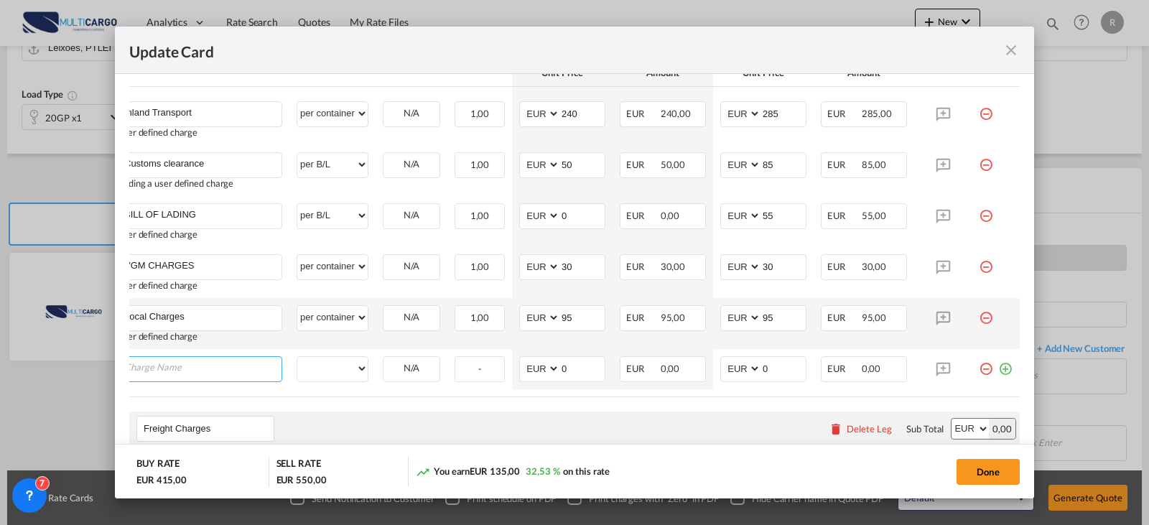
scroll to position [0, 14]
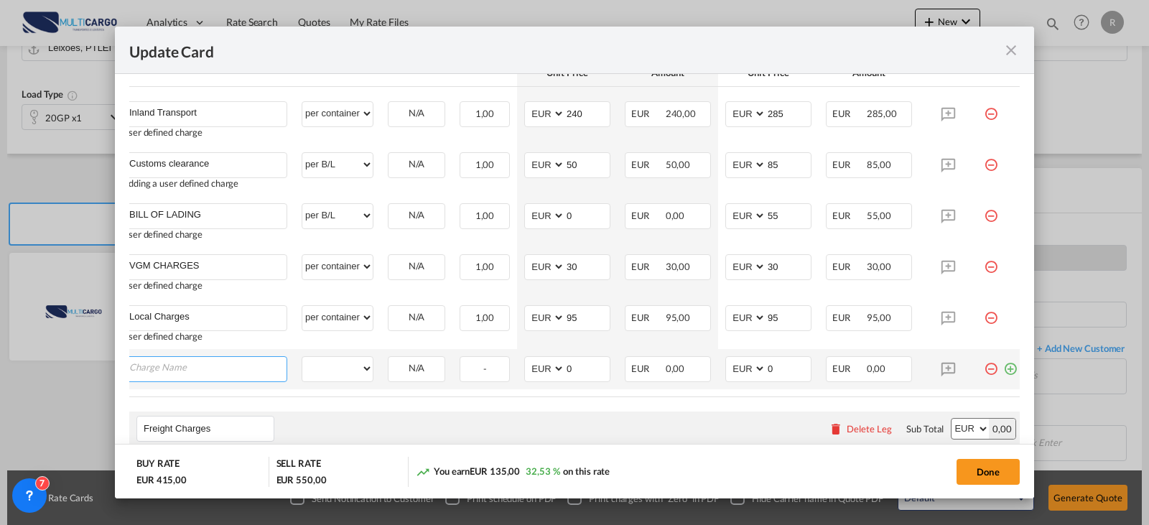
paste input "MUL000008714"
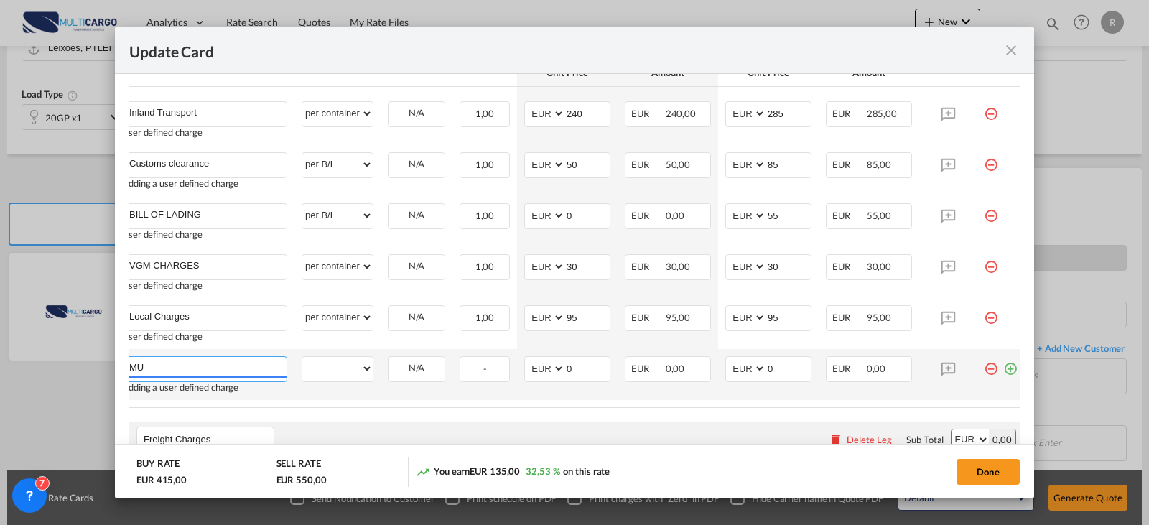
type input "M"
type input "THC"
click at [348, 371] on select "per equipment per container per B/L per shipping bill per shipment per pallet p…" at bounding box center [337, 368] width 70 height 23
select select "per container"
click at [302, 357] on select "per equipment per container per B/L per shipping bill per shipment per pallet p…" at bounding box center [337, 368] width 70 height 23
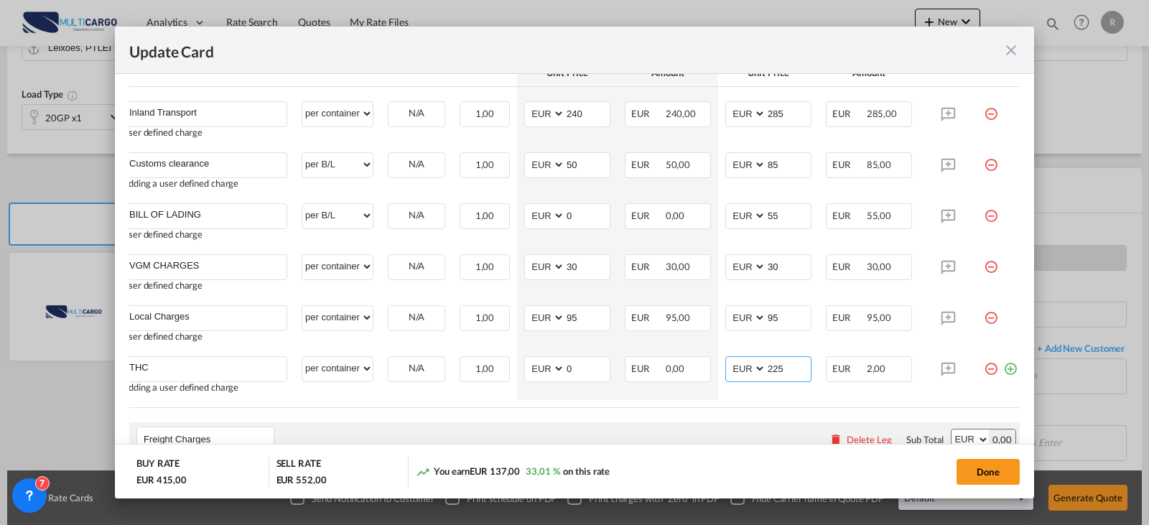
type input "225"
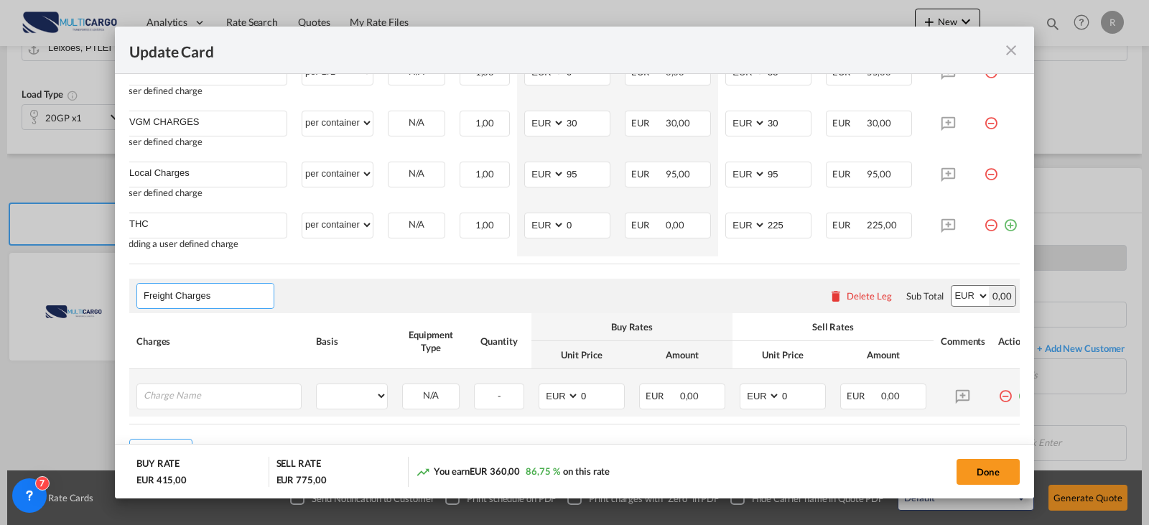
scroll to position [679, 0]
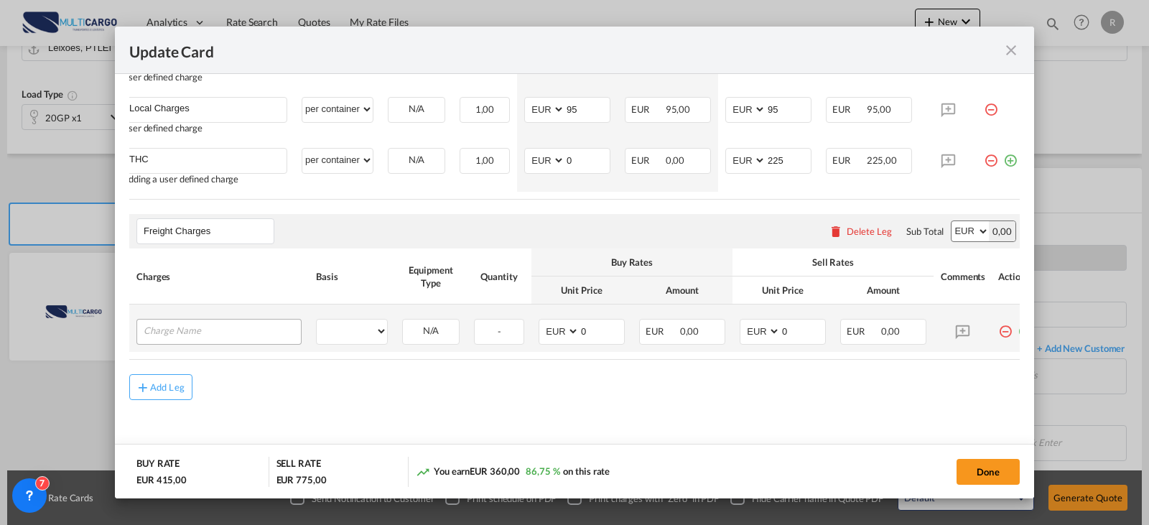
click at [210, 320] on td "Please Enter User Defined Charges Cannot Be Published" at bounding box center [219, 327] width 180 height 47
click at [210, 324] on input "Charge Name" at bounding box center [222, 331] width 157 height 22
type input "v"
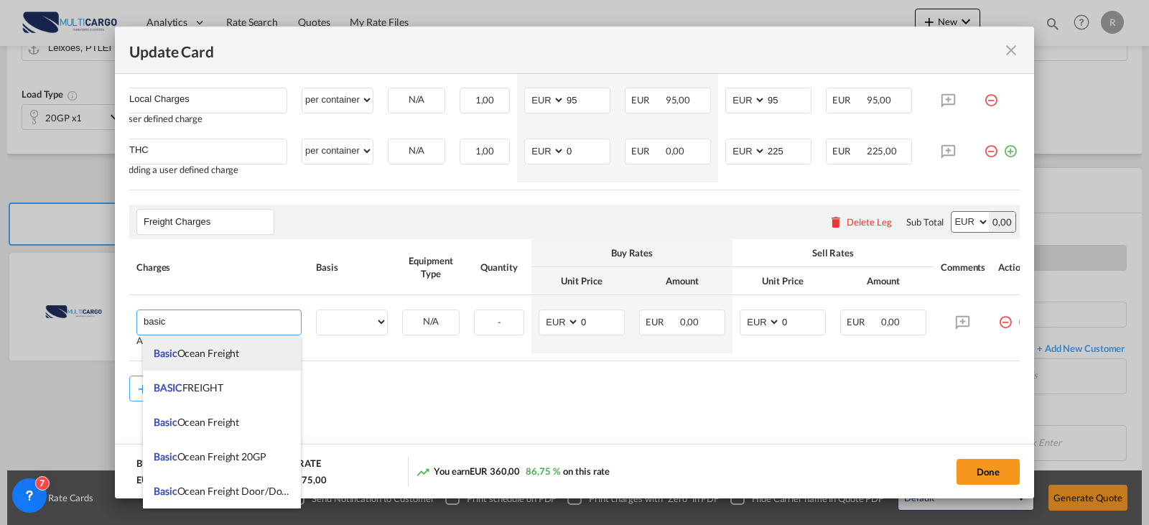
click at [208, 343] on li "Basic Ocean Freight" at bounding box center [222, 353] width 158 height 34
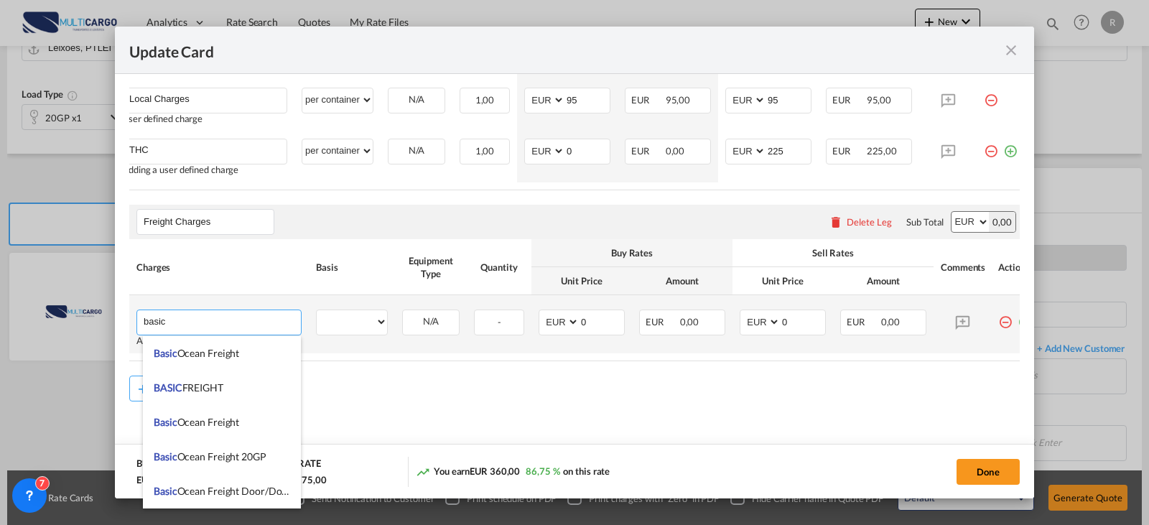
type input "Basic Ocean Freight"
select select "per equipment"
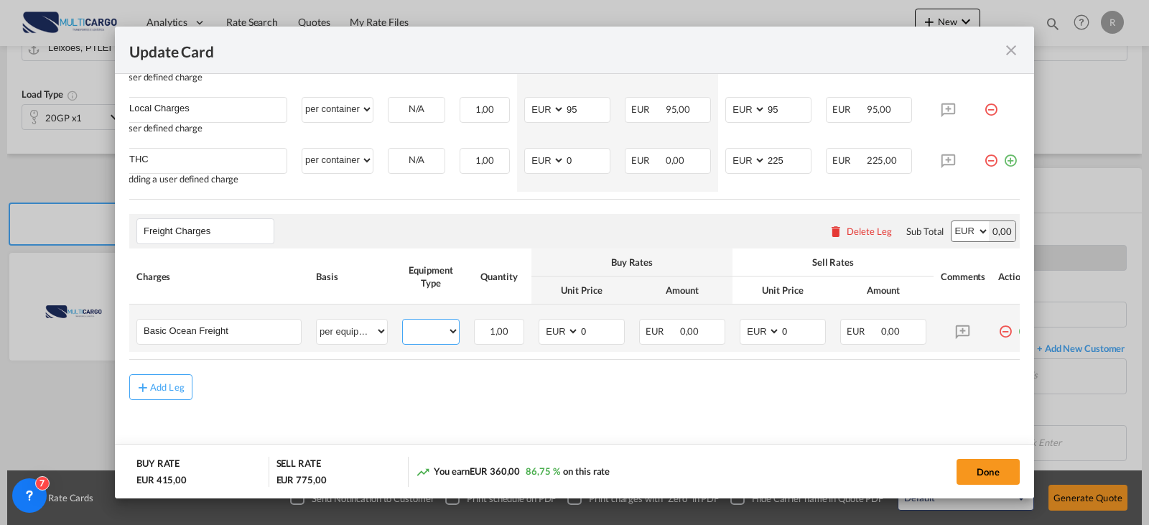
click at [438, 330] on select "20GP" at bounding box center [431, 331] width 56 height 19
select select "20GP"
click at [403, 322] on select "20GP" at bounding box center [431, 331] width 56 height 19
type input "895"
drag, startPoint x: 569, startPoint y: 340, endPoint x: 574, endPoint y: 334, distance: 8.2
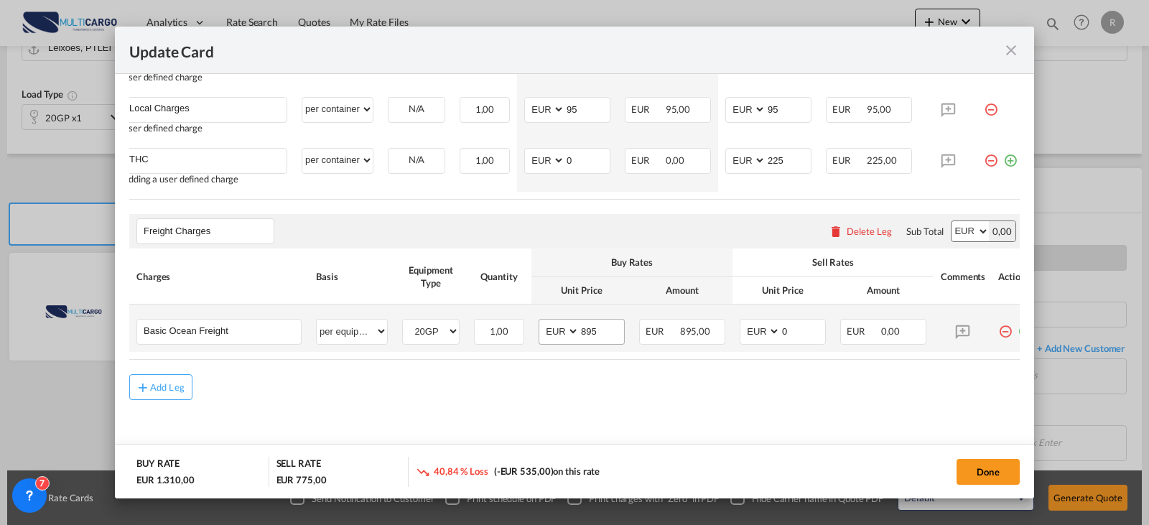
click at [573, 336] on md-input-container "AED AFN ALL AMD ANG AOA ARS AUD AWG AZN BAM BBD BDT BGN BHD BIF BMD BND BOB BRL…" at bounding box center [582, 332] width 86 height 26
click at [574, 334] on select "AED AFN ALL AMD ANG AOA ARS AUD AWG AZN BAM BBD BDT BGN BHD BIF BMD BND BOB BRL…" at bounding box center [559, 331] width 37 height 19
select select "string:USD"
click at [541, 322] on select "AED AFN ALL AMD ANG AOA ARS AUD AWG AZN BAM BBD BDT BGN BHD BIF BMD BND BOB BRL…" at bounding box center [559, 331] width 37 height 19
click at [763, 327] on select "AED AFN ALL AMD ANG AOA ARS AUD AWG AZN BAM BBD BDT BGN BHD BIF BMD BND BOB BRL…" at bounding box center [760, 331] width 37 height 19
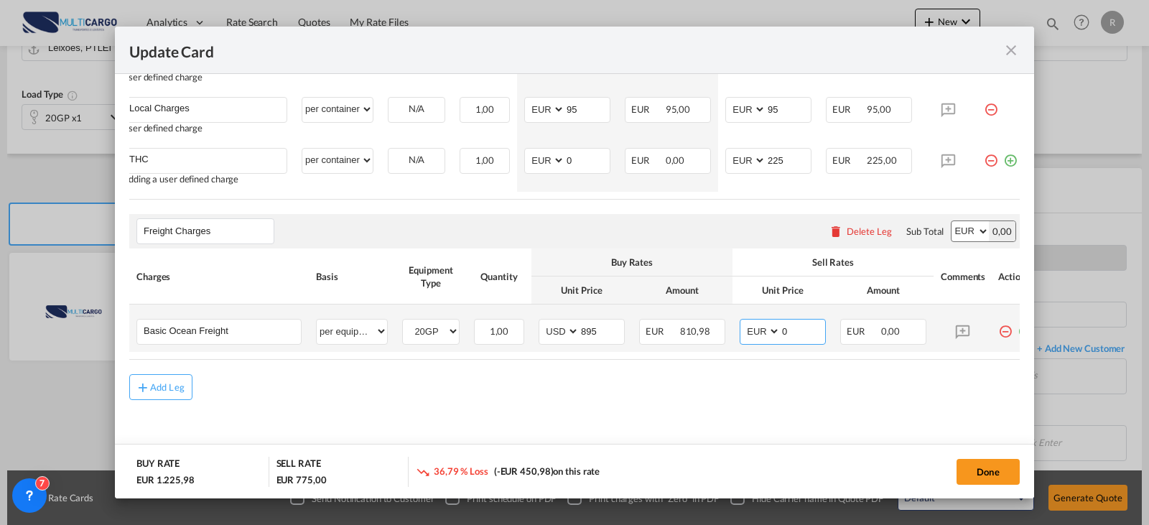
select select "string:USD"
click at [742, 322] on select "AED AFN ALL AMD ANG AOA ARS AUD AWG AZN BAM BBD BDT BGN BHD BIF BMD BND BOB BRL…" at bounding box center [760, 331] width 37 height 19
type input "825"
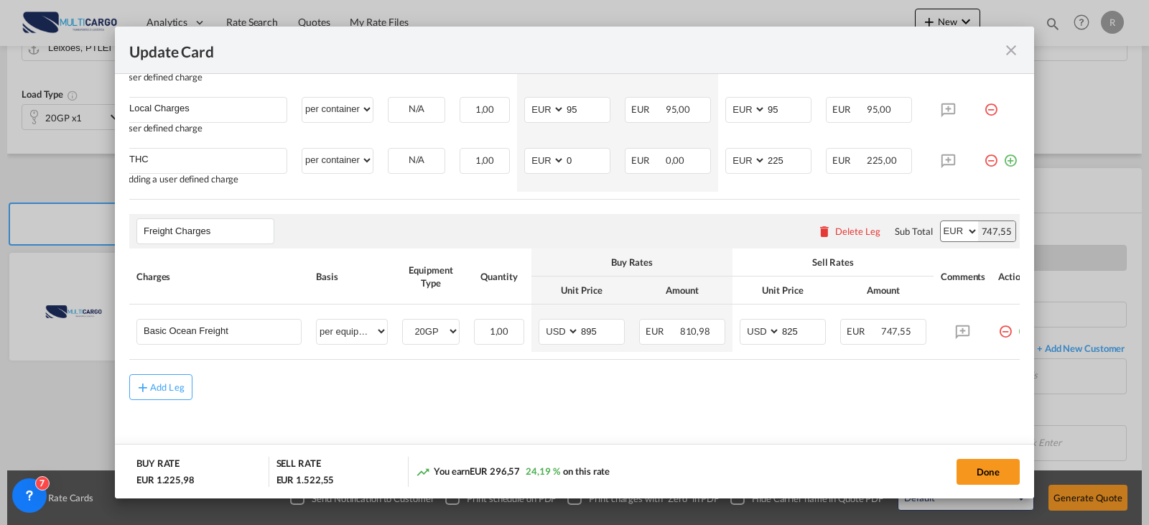
scroll to position [0, 30]
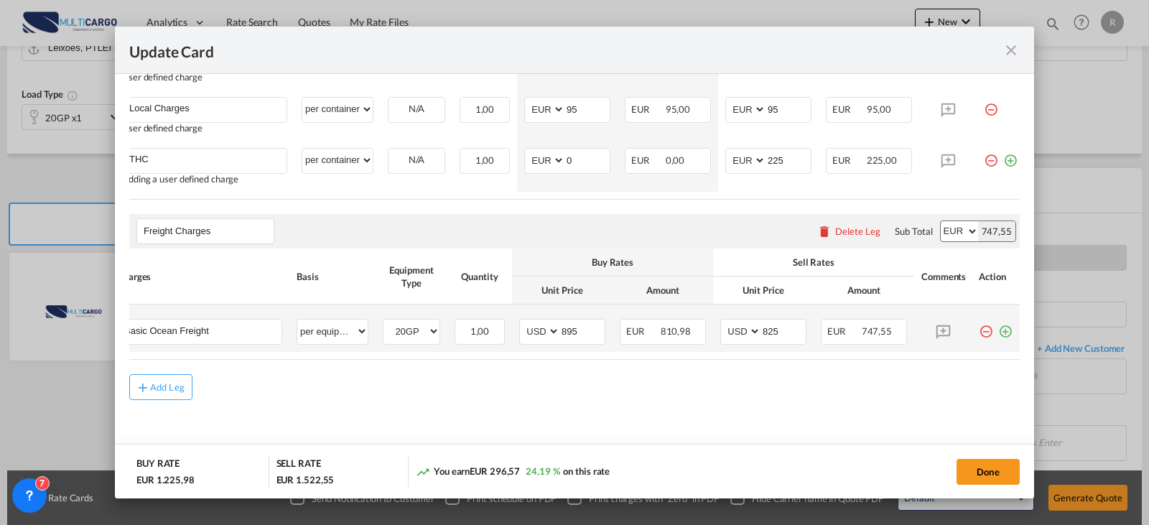
click at [999, 325] on md-icon "icon-plus-circle-outline green-400-fg" at bounding box center [1005, 326] width 14 height 14
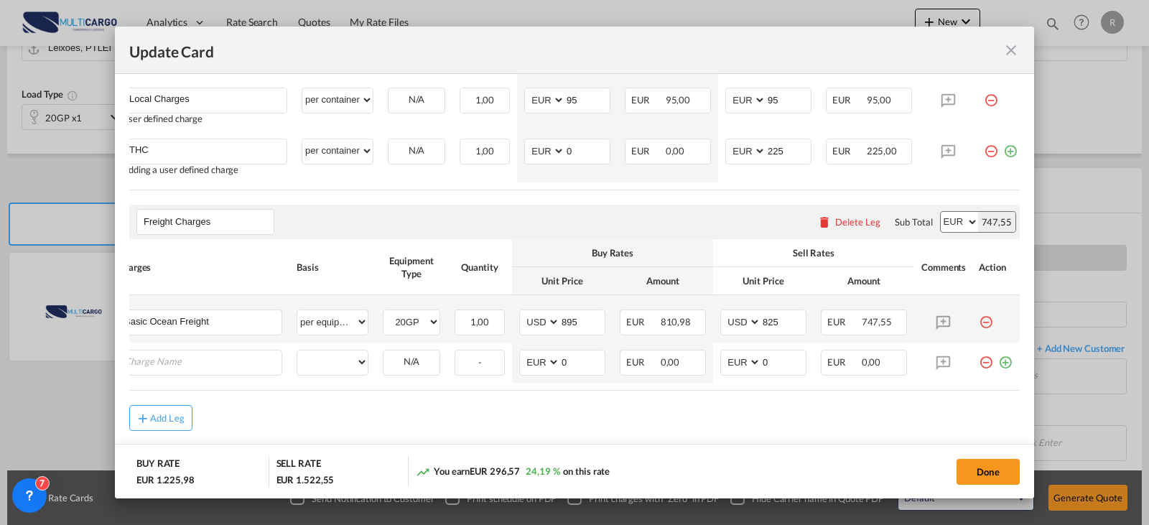
scroll to position [0, 14]
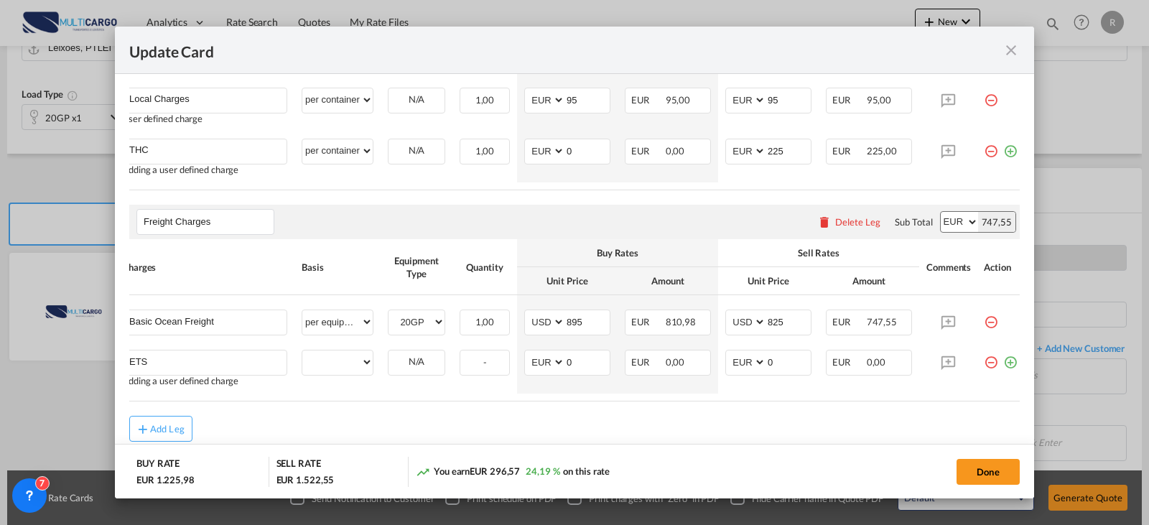
type input "ETS"
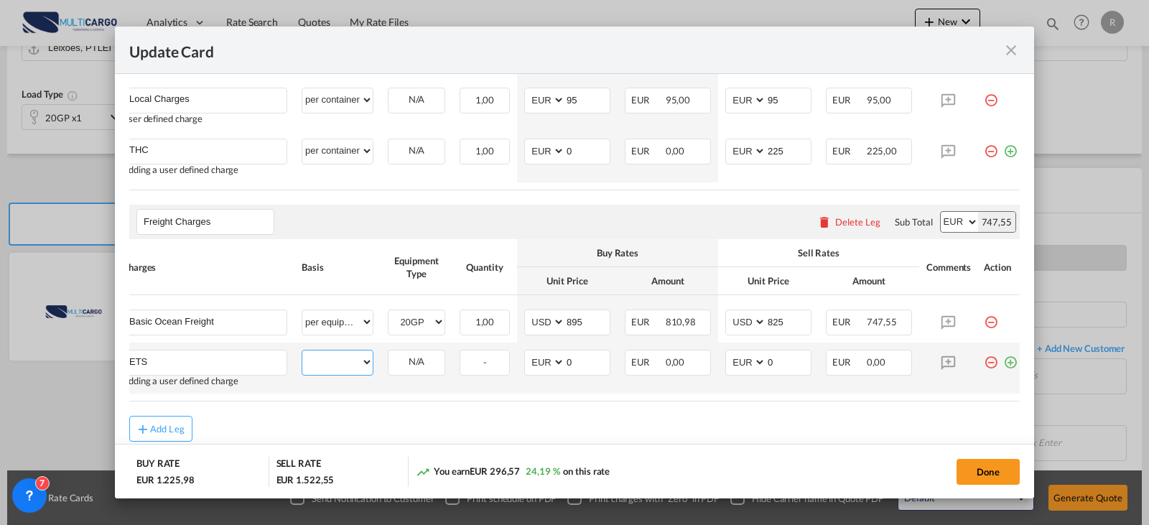
click at [345, 366] on select "per equipment per container per B/L per shipping bill per shipment % on freight…" at bounding box center [337, 361] width 70 height 23
select select "per container"
click at [302, 356] on select "per equipment per container per B/L per shipping bill per shipment % on freight…" at bounding box center [337, 361] width 70 height 23
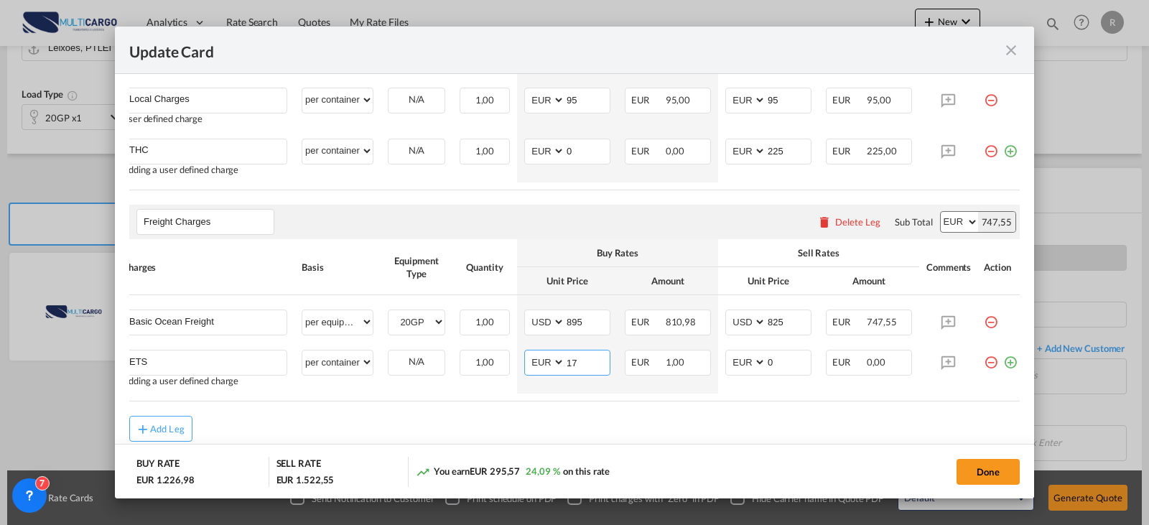
type input "17"
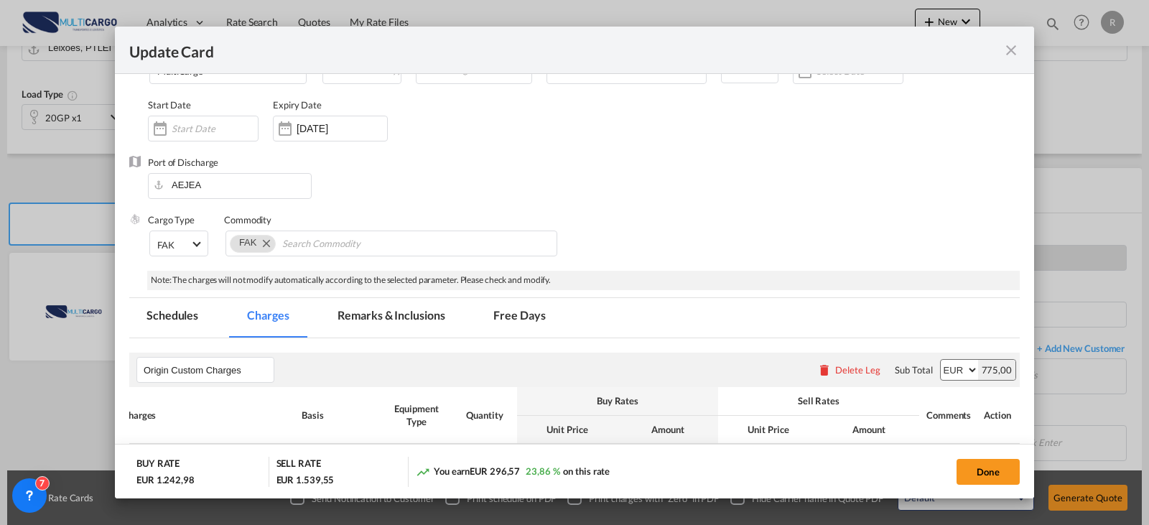
scroll to position [0, 0]
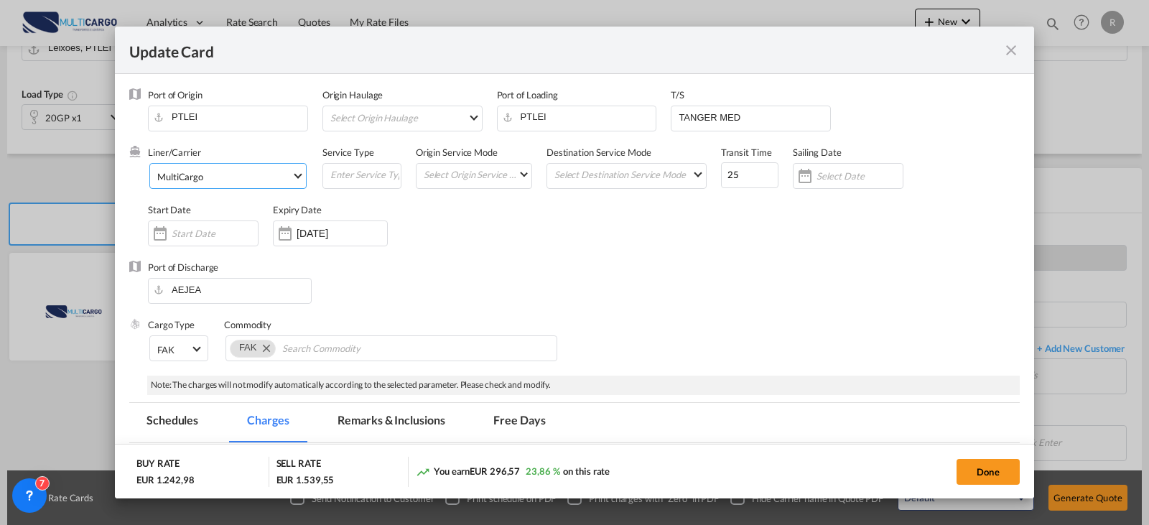
click at [243, 178] on span "MultiCargo" at bounding box center [224, 176] width 134 height 13
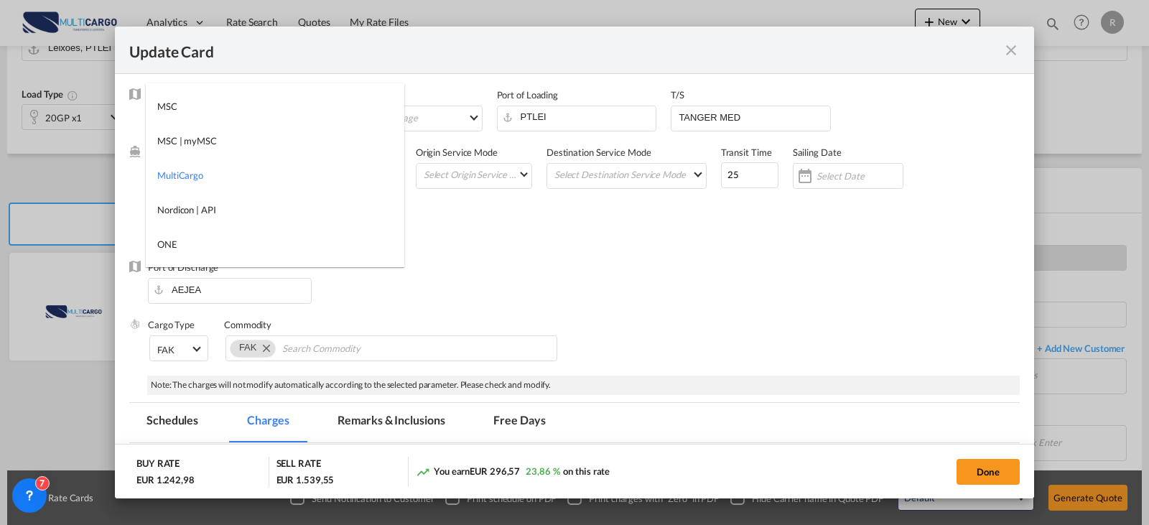
type md-option "1485"
type md-option "13856"
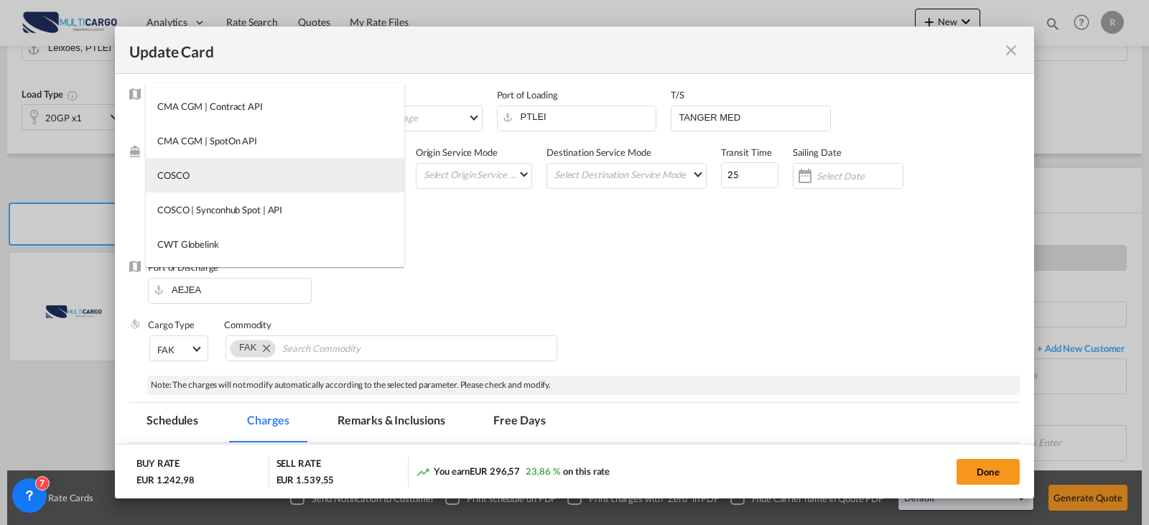
type md-option "55"
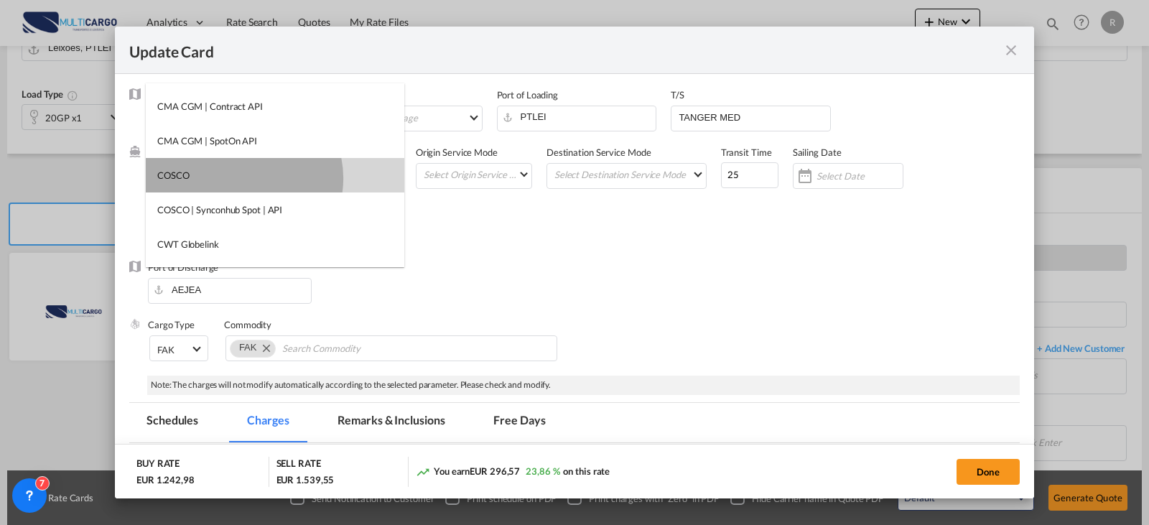
drag, startPoint x: 243, startPoint y: 178, endPoint x: 261, endPoint y: 163, distance: 23.4
click at [247, 175] on md-option "COSCO" at bounding box center [275, 175] width 258 height 34
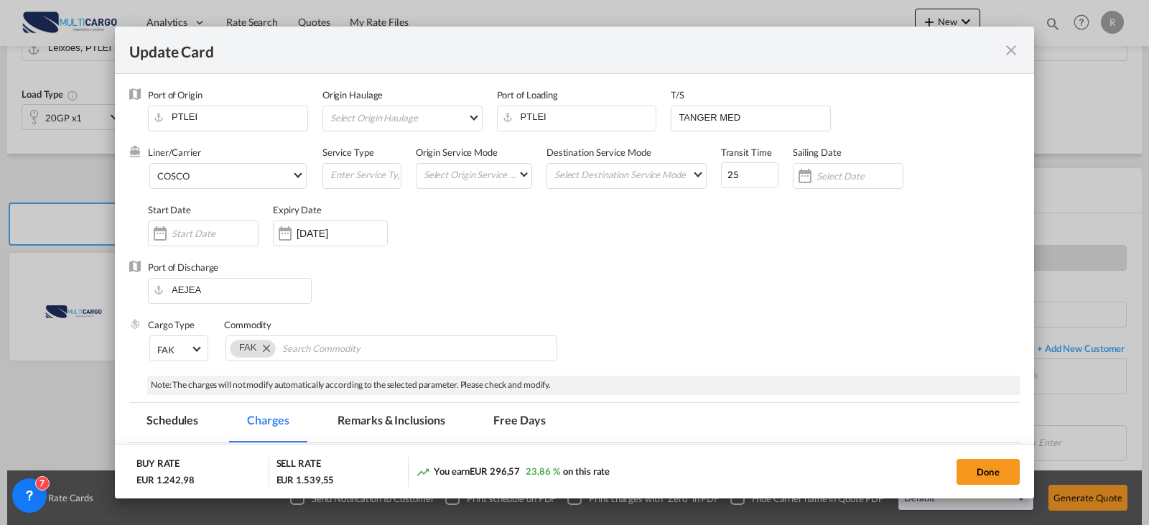
click at [512, 250] on div "Liner/Carrier COSCO Service Type Origin Service Mode Select Origin Service Mode…" at bounding box center [584, 203] width 872 height 115
drag, startPoint x: 745, startPoint y: 179, endPoint x: 679, endPoint y: 179, distance: 66.1
click at [679, 179] on div "Liner/Carrier COSCO Service Type Origin Service Mode Select Origin Service Mode…" at bounding box center [584, 203] width 872 height 115
type input "35"
click at [1003, 475] on button "Done" at bounding box center [987, 472] width 63 height 26
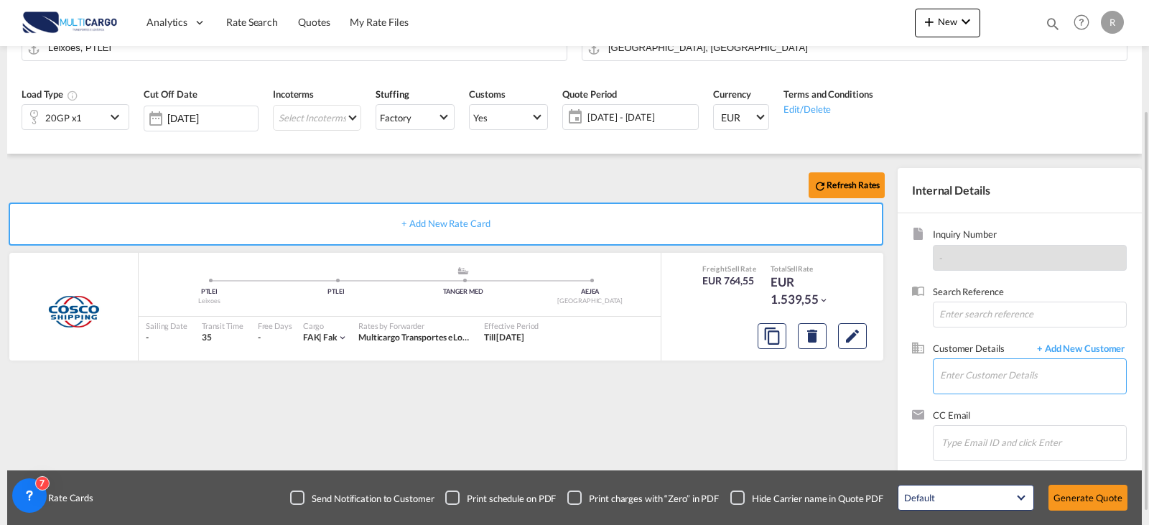
click at [994, 384] on input "Enter Customer Details" at bounding box center [1033, 375] width 186 height 32
type input "greentech"
click at [1090, 347] on span "+ Add New Customer" at bounding box center [1078, 350] width 97 height 17
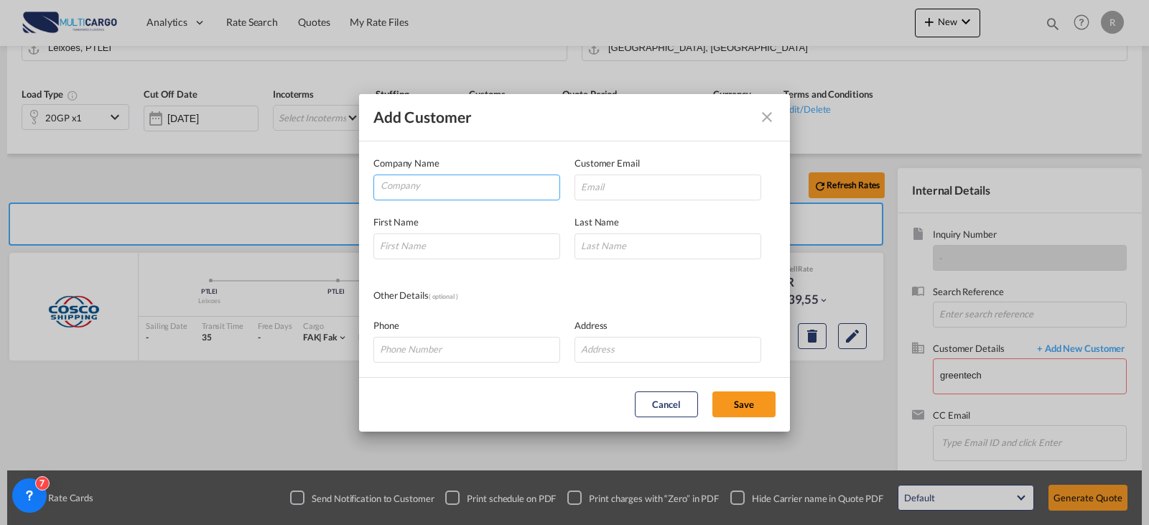
click at [490, 186] on input "Company" at bounding box center [470, 186] width 179 height 22
paste input "Greentech Shipping & Logistics L.L.C"
type input "Greentech Shipping & Logistics L.L.C"
click at [643, 190] on input "Add Customer Company ..." at bounding box center [667, 187] width 187 height 26
paste input "operations@greentechshipping.net"
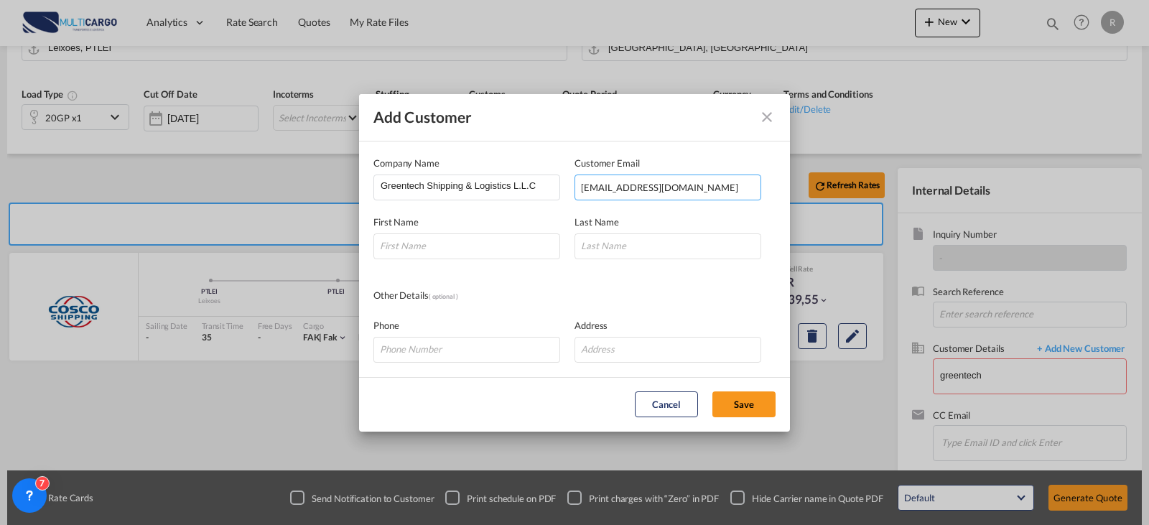
type input "operations@greentechshipping.net"
click at [427, 250] on input "Add Customer Company ..." at bounding box center [466, 246] width 187 height 26
paste input "Mehwish"
type input "Mehwish"
click at [609, 246] on input "Add Customer Company ..." at bounding box center [667, 246] width 187 height 26
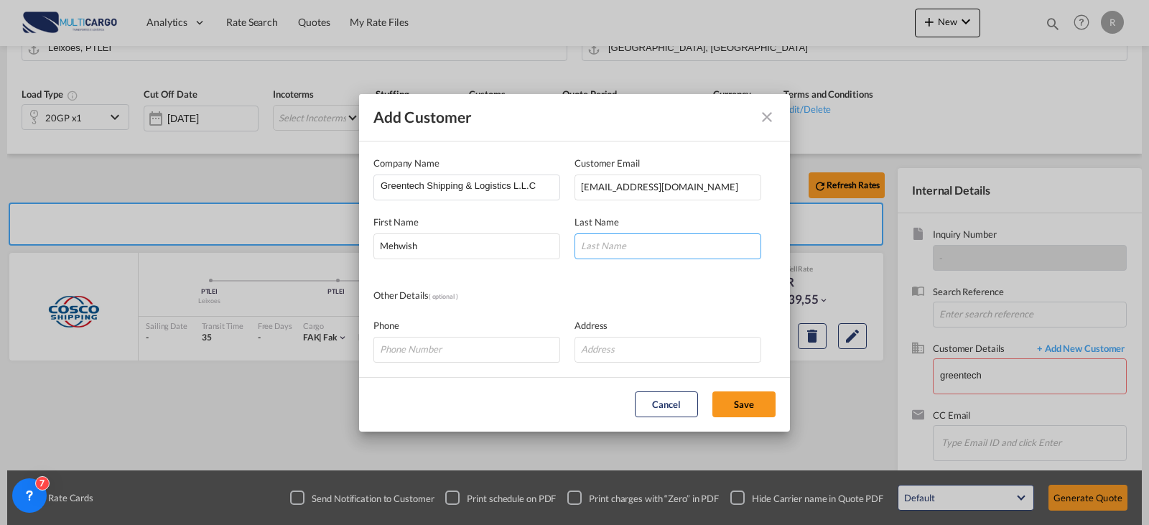
paste input "Malik"
type input "Malik"
click at [735, 399] on button "Save" at bounding box center [743, 404] width 63 height 26
type input "Greentech Shipping & Logistics L.L.C, Mehwish Malik, operations@greentechshippi…"
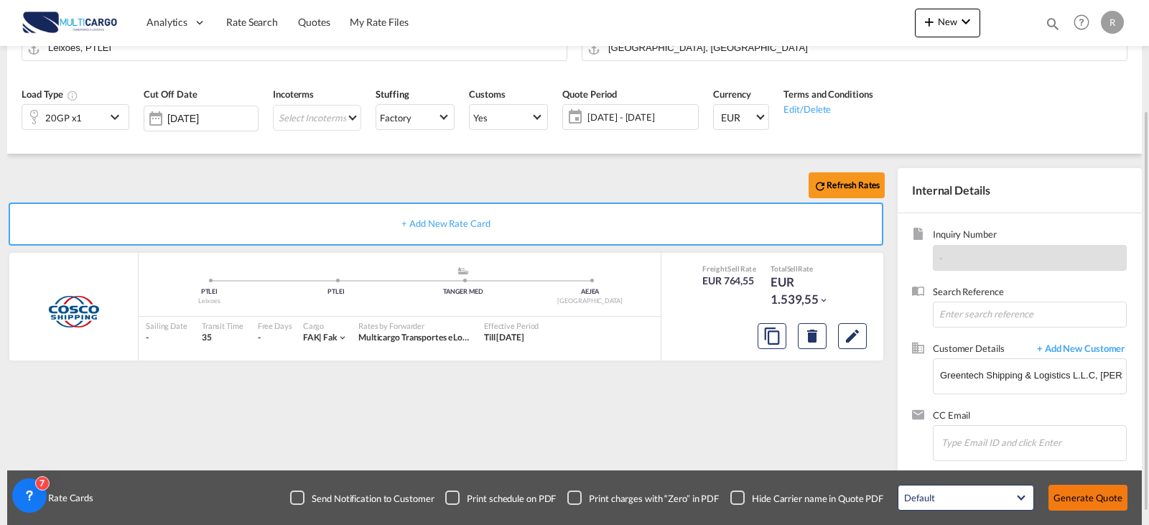
click at [1074, 498] on button "Generate Quote" at bounding box center [1087, 498] width 79 height 26
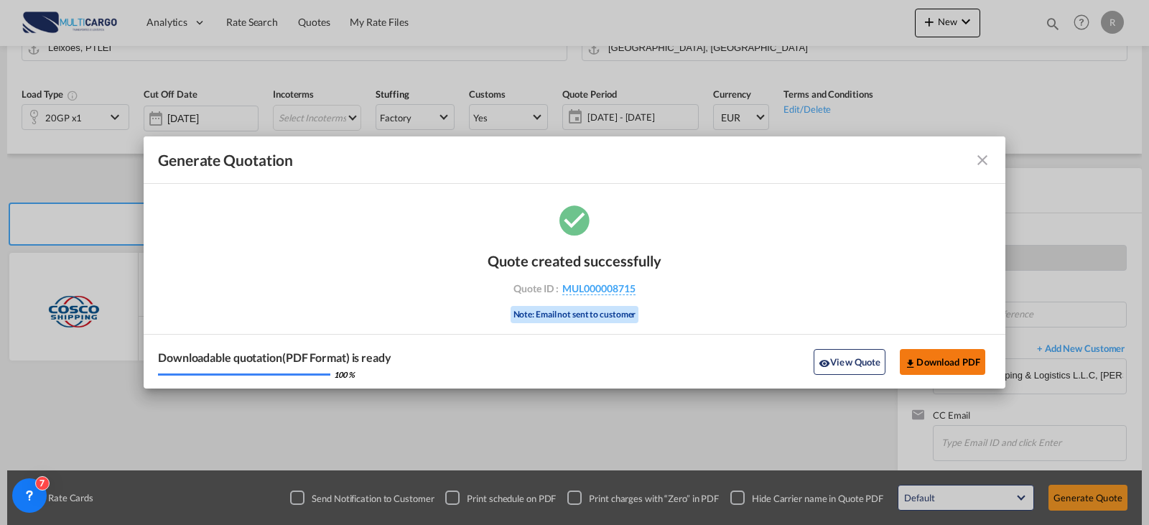
click at [931, 371] on button "Download PDF" at bounding box center [942, 362] width 85 height 26
click at [982, 159] on md-icon "icon-close fg-AAA8AD cursor m-0" at bounding box center [982, 160] width 17 height 17
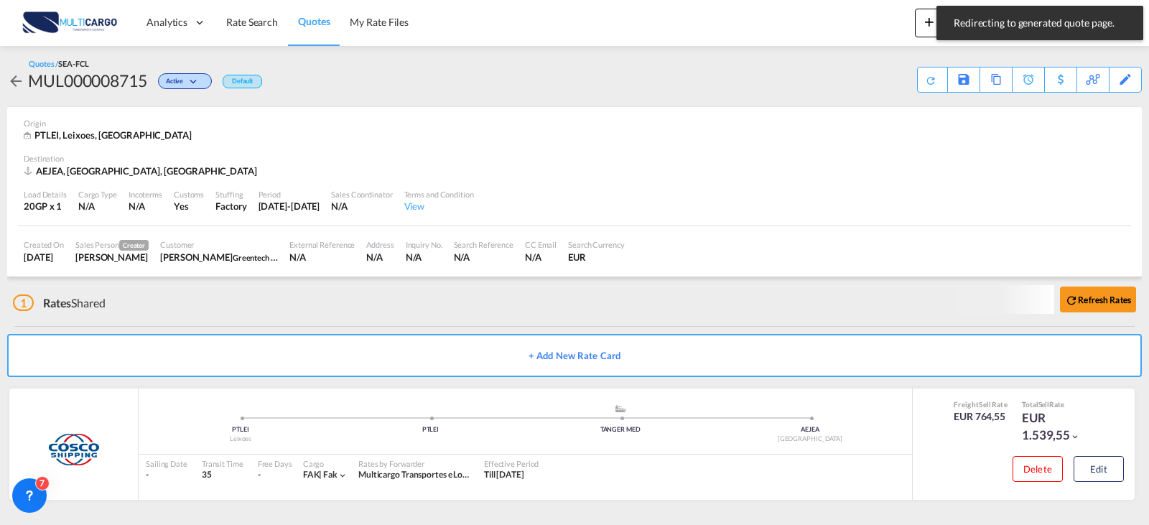
scroll to position [2, 0]
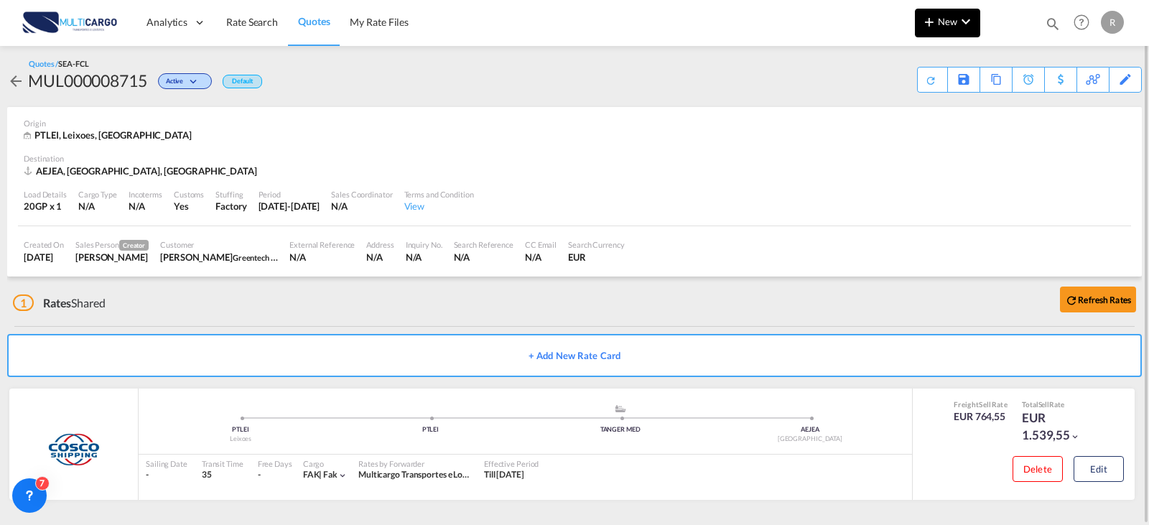
click at [928, 17] on md-icon "icon-plus 400-fg" at bounding box center [929, 21] width 17 height 17
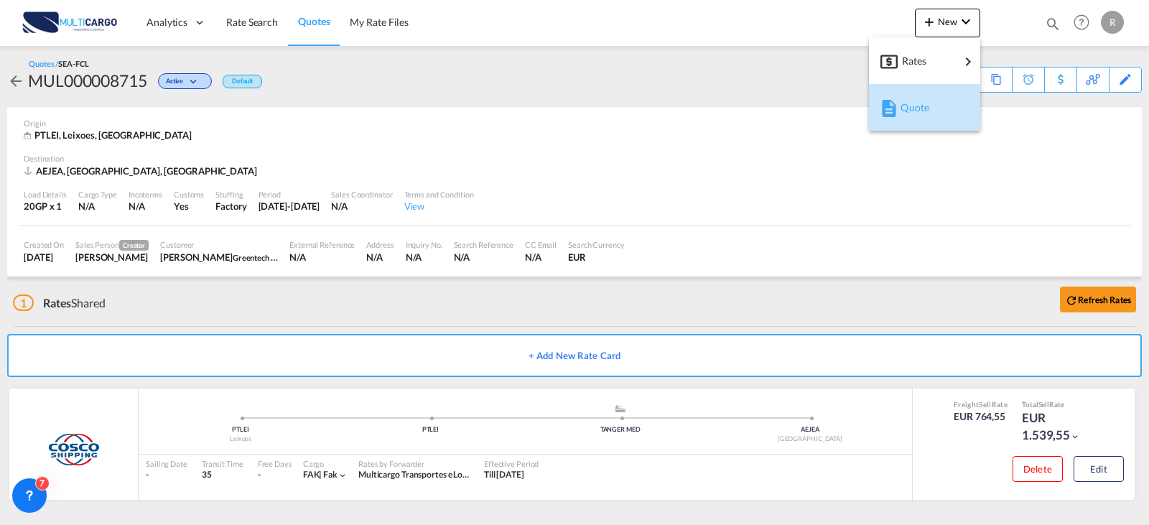
click at [935, 107] on div "Quote" at bounding box center [926, 108] width 53 height 36
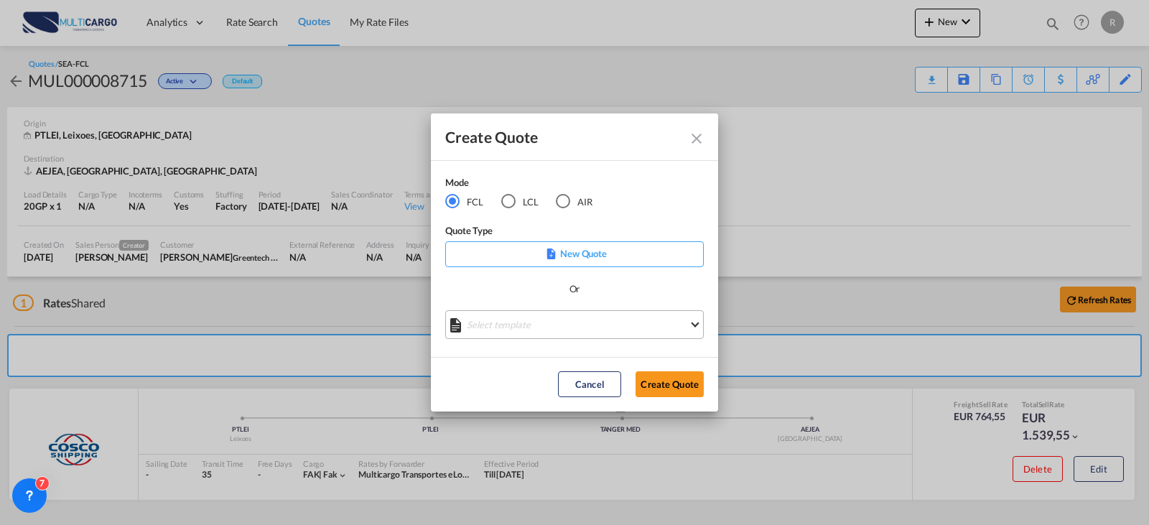
click at [503, 336] on md-select "Select template EXP EXW MERC.Nacional 09/2025 Patricia Barroso | 12 Sep 2025 IM…" at bounding box center [574, 324] width 258 height 29
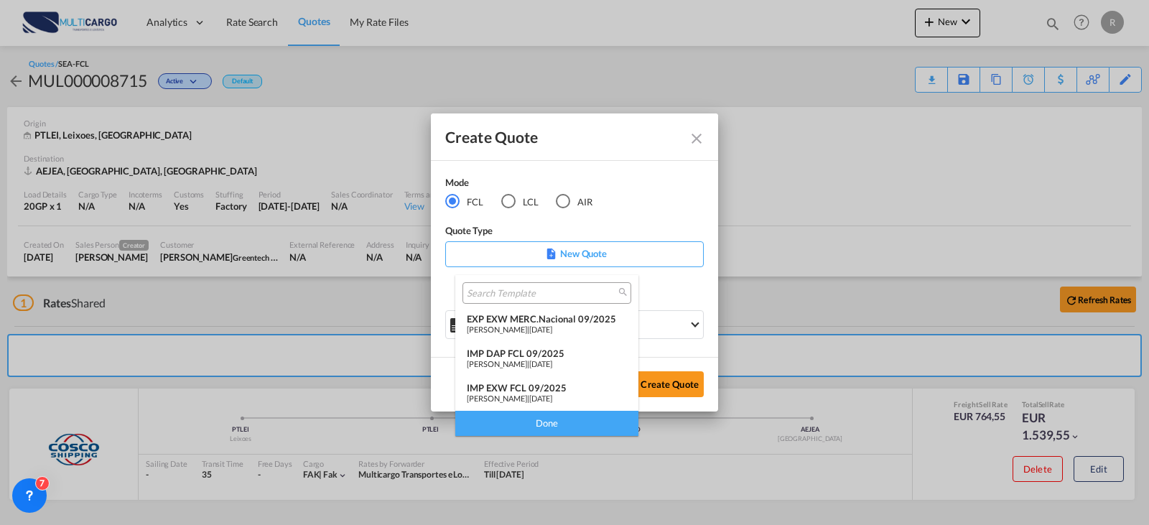
click at [613, 172] on md-backdrop at bounding box center [574, 262] width 1149 height 525
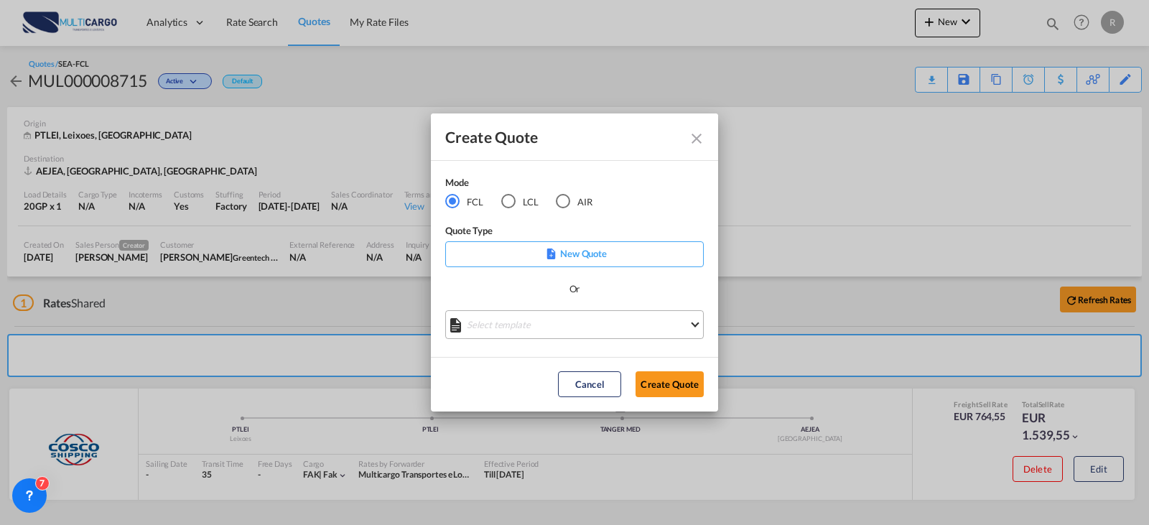
click at [586, 322] on md-select "Select template" at bounding box center [574, 324] width 258 height 29
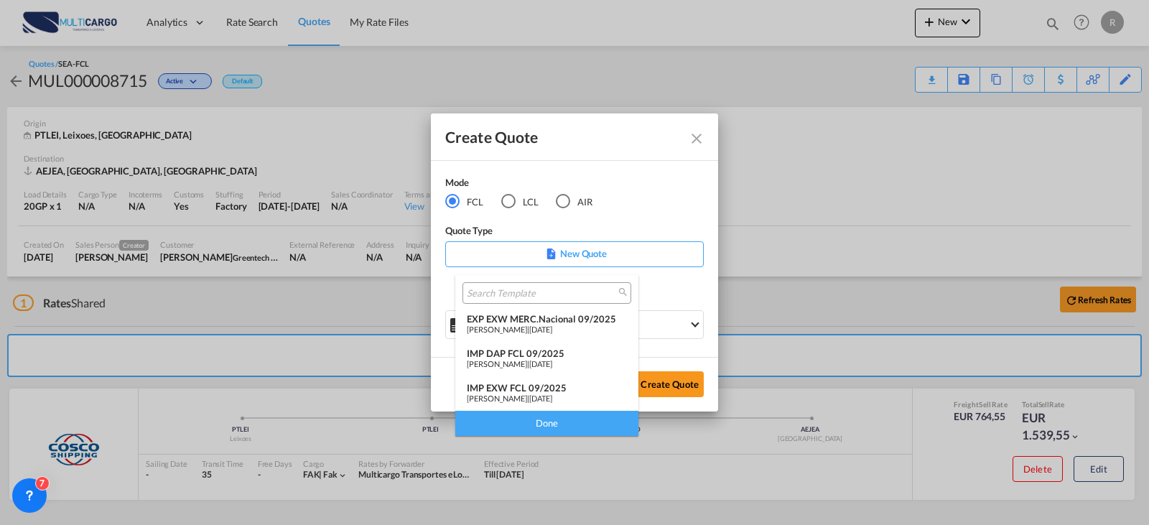
click at [552, 394] on span "12 Sep 2025" at bounding box center [540, 397] width 23 height 9
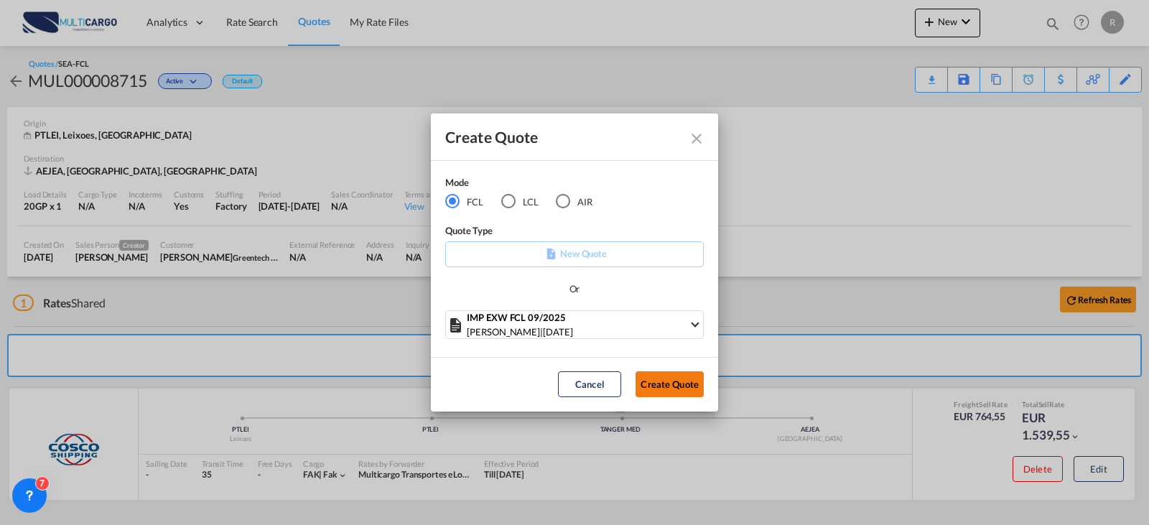
click at [658, 382] on button "Create Quote" at bounding box center [669, 384] width 68 height 26
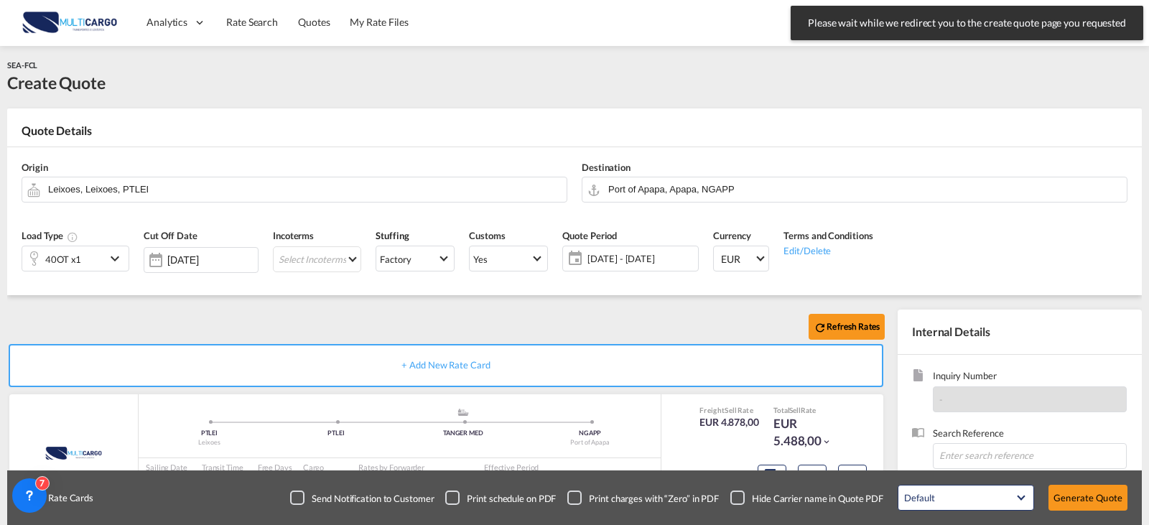
scroll to position [159, 0]
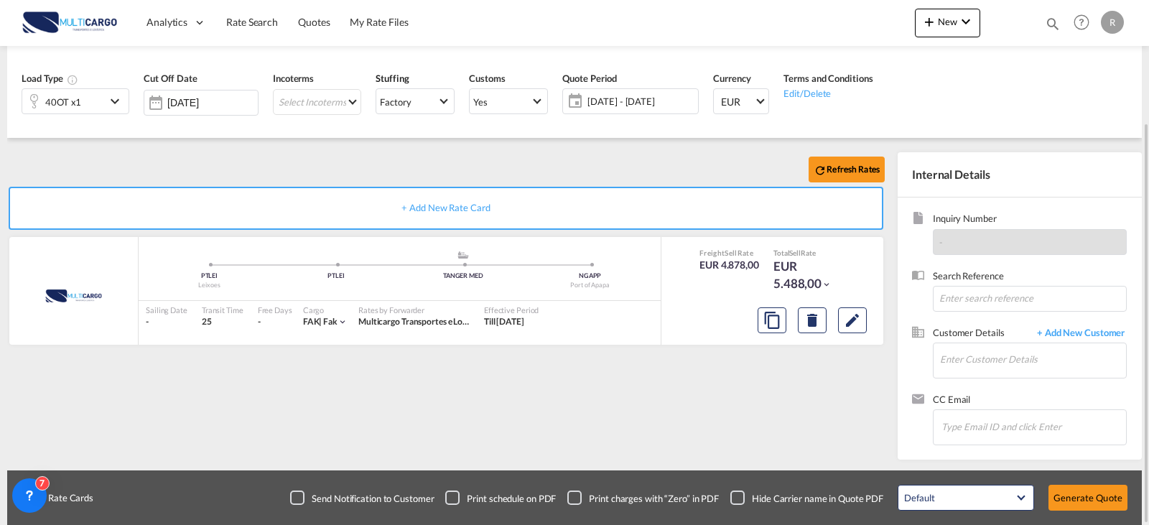
click at [112, 93] on md-icon "icon-chevron-down" at bounding box center [117, 101] width 22 height 17
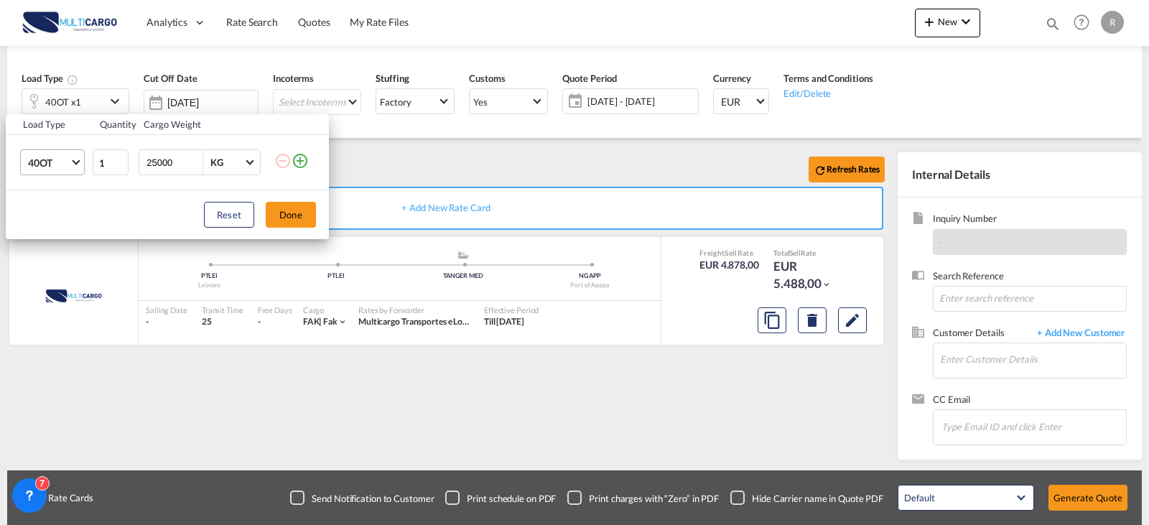
click at [65, 169] on span "40OT" at bounding box center [49, 163] width 42 height 14
click at [56, 149] on md-option "40HC" at bounding box center [66, 157] width 98 height 34
click at [179, 162] on input "25000" at bounding box center [173, 162] width 57 height 24
type input "22000"
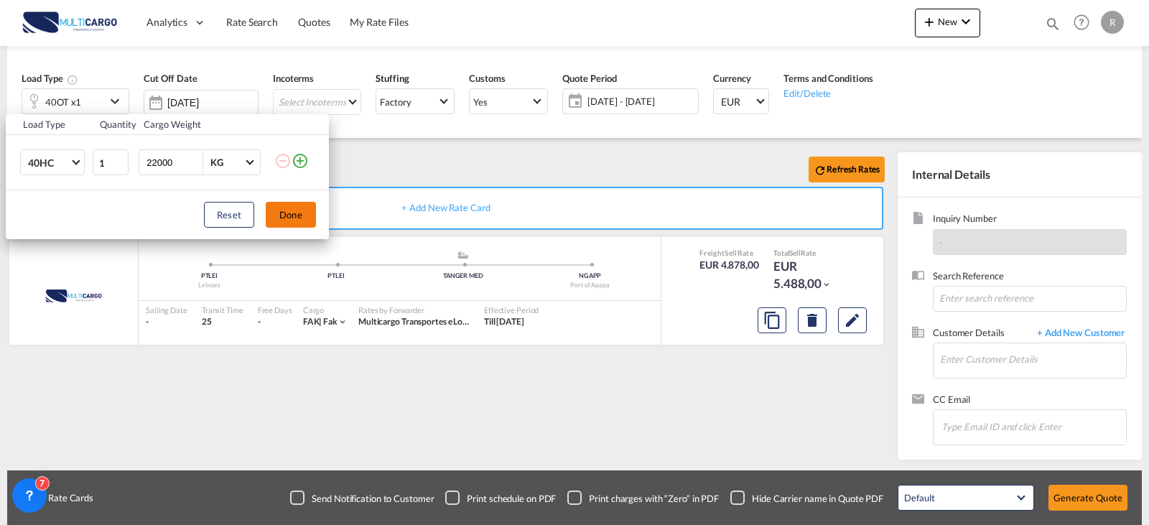
click at [302, 202] on button "Done" at bounding box center [291, 215] width 50 height 26
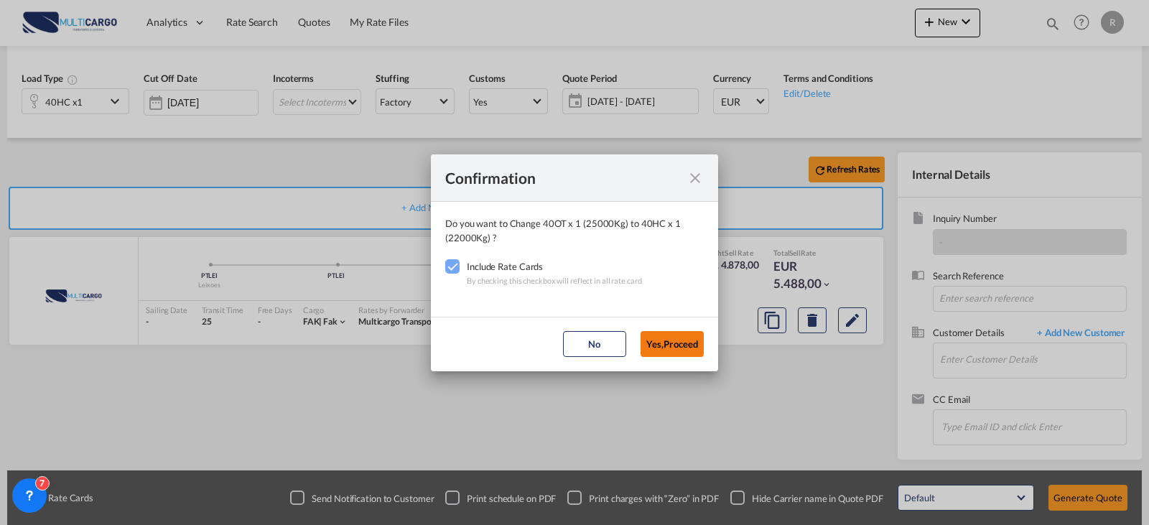
click at [656, 346] on button "Yes,Proceed" at bounding box center [671, 344] width 63 height 26
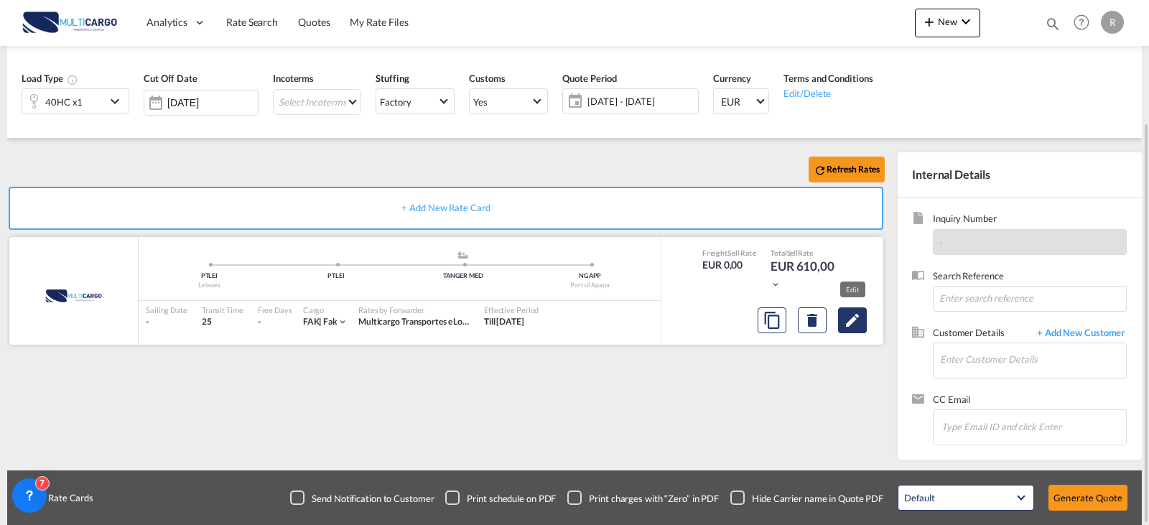
click at [854, 326] on md-icon "Edit" at bounding box center [852, 320] width 17 height 17
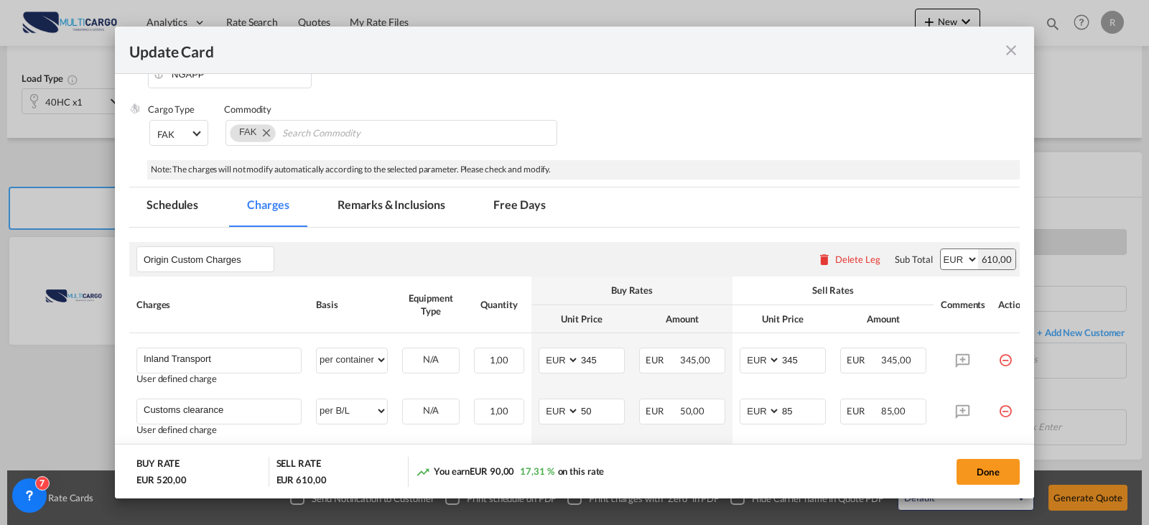
scroll to position [287, 0]
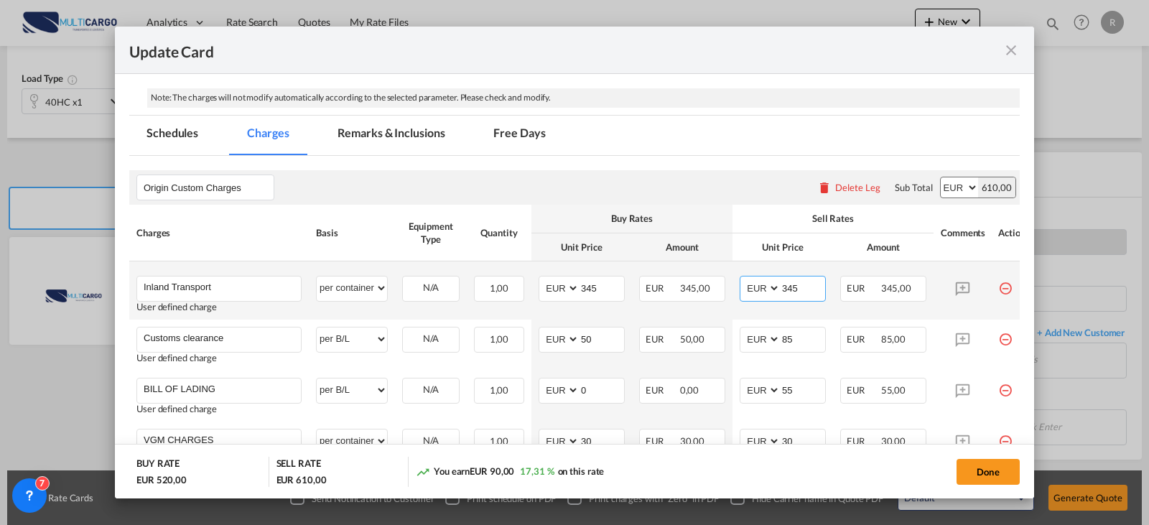
drag, startPoint x: 807, startPoint y: 289, endPoint x: 774, endPoint y: 294, distance: 33.4
click at [774, 294] on md-input-container "AED AFN ALL AMD ANG AOA ARS AUD AWG AZN BAM BBD BDT BGN BHD BIF BMD BND BOB BRL…" at bounding box center [783, 289] width 86 height 26
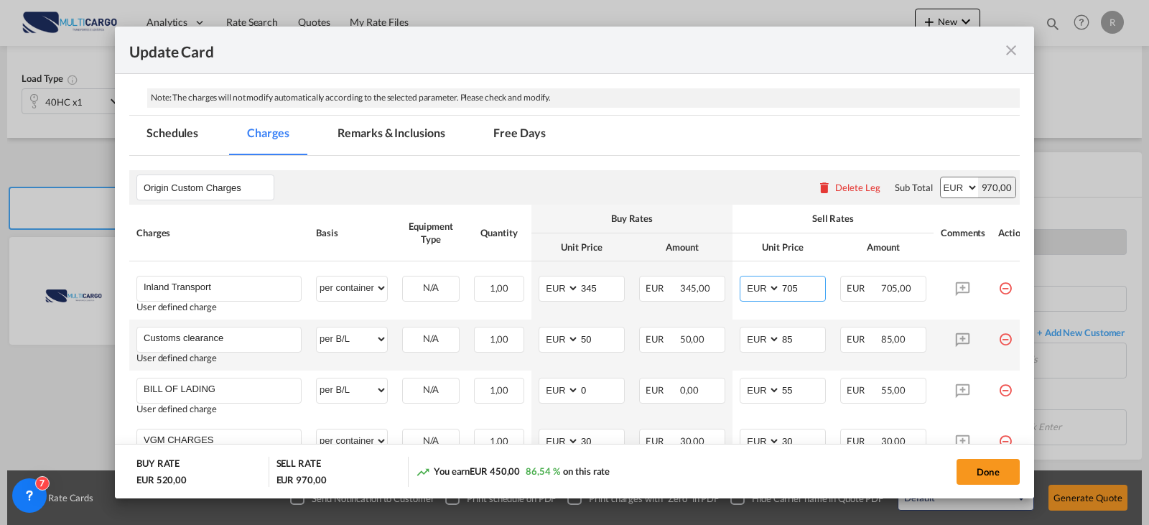
type input "705"
click at [723, 324] on td "EUR 50,00" at bounding box center [682, 345] width 101 height 51
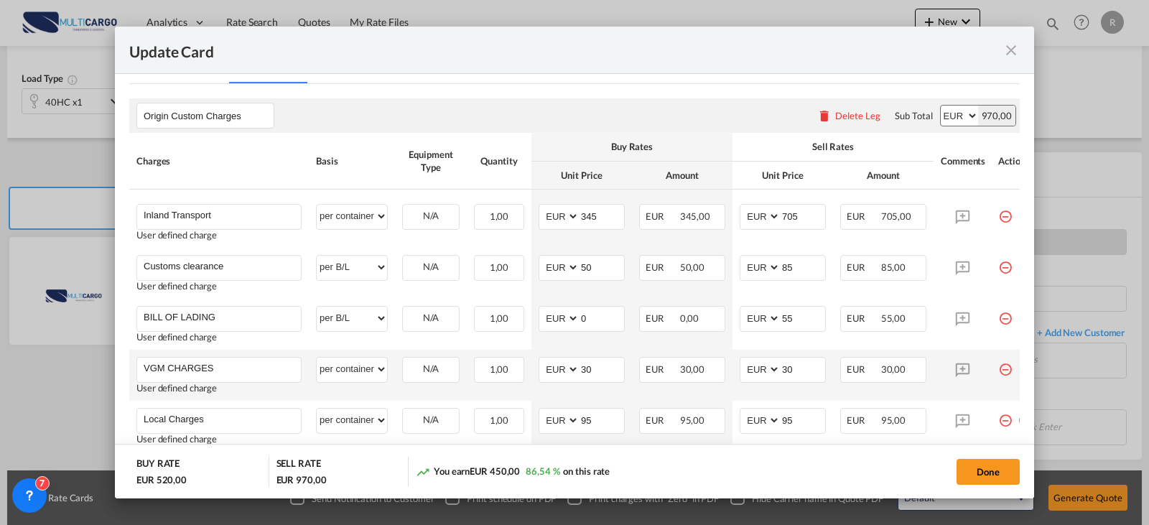
scroll to position [431, 0]
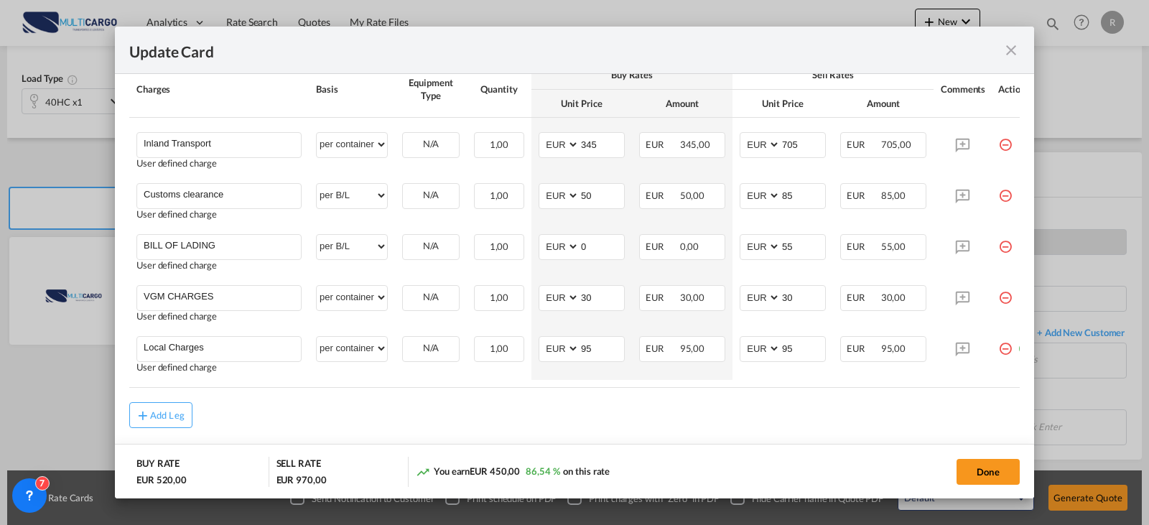
drag, startPoint x: 774, startPoint y: 397, endPoint x: 874, endPoint y: 398, distance: 99.8
click at [874, 398] on rate-modification "Origin Custom Charges Please enter leg name Leg Name Already Exists Delete Leg …" at bounding box center [574, 220] width 890 height 416
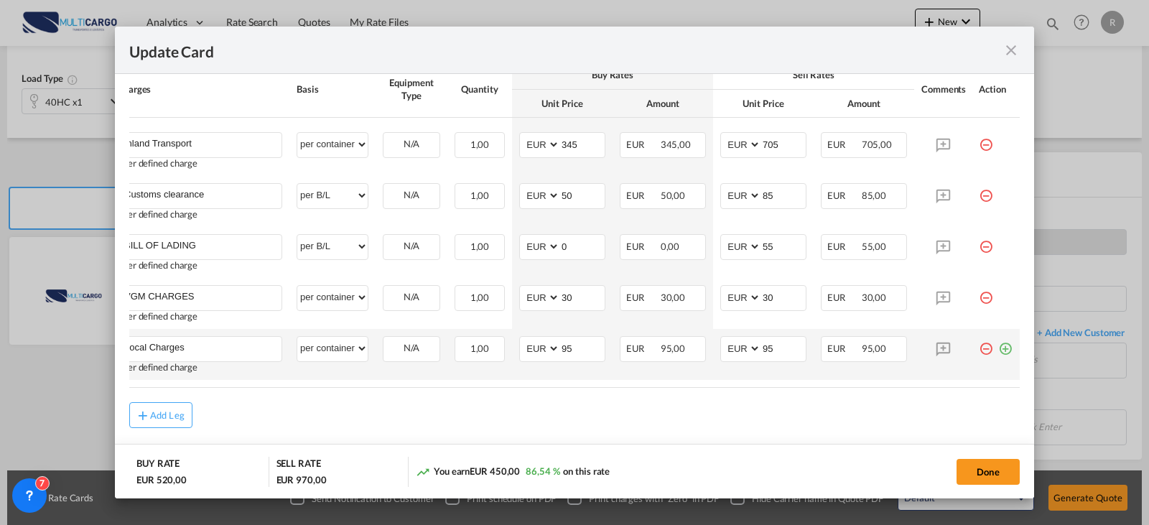
click at [979, 348] on md-icon "icon-minus-circle-outline red-400-fg" at bounding box center [986, 343] width 14 height 14
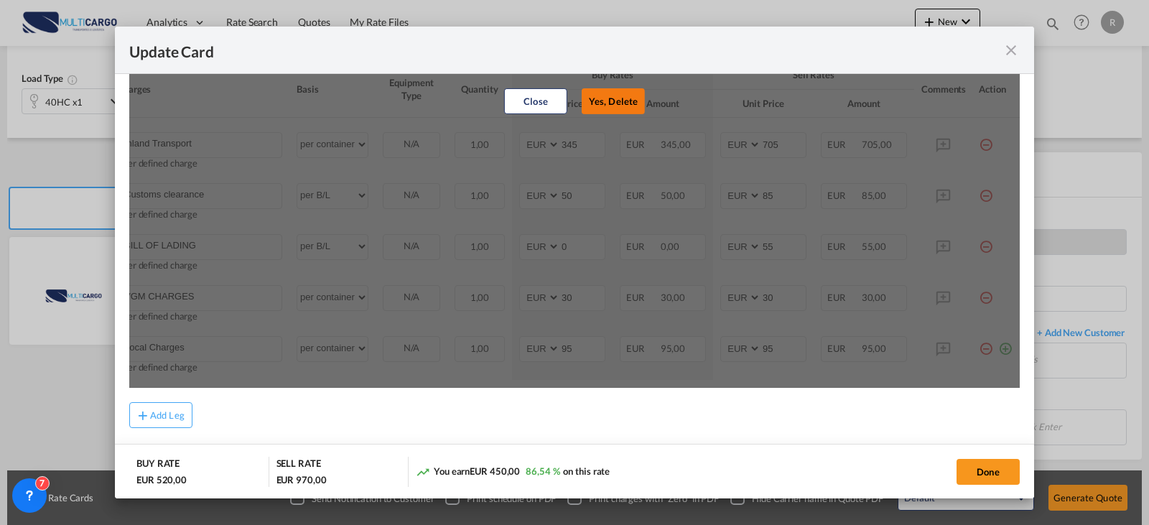
click at [626, 101] on button "Yes, Delete" at bounding box center [613, 101] width 63 height 26
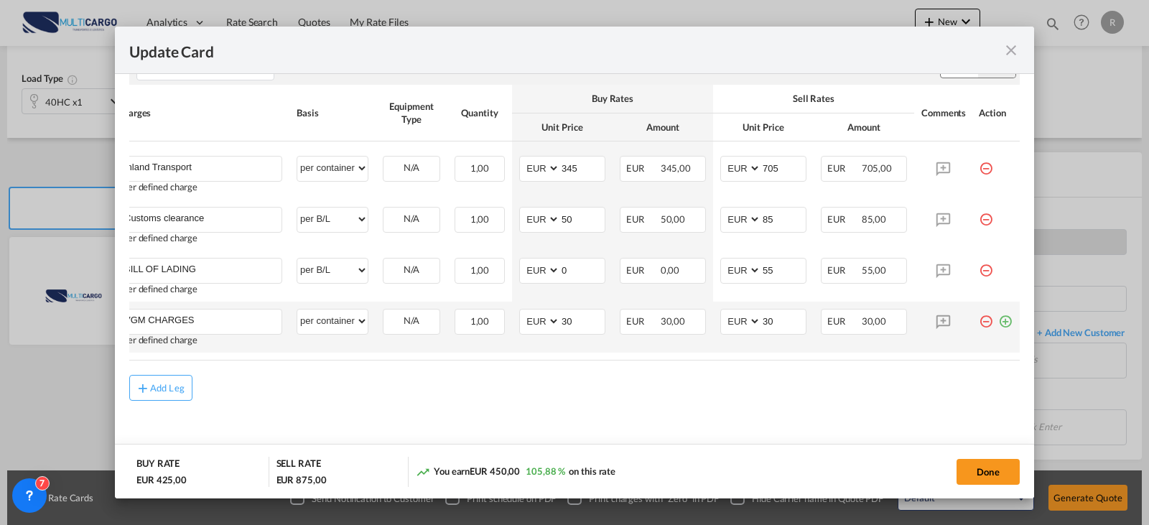
click at [979, 320] on md-icon "icon-minus-circle-outline red-400-fg" at bounding box center [986, 316] width 14 height 14
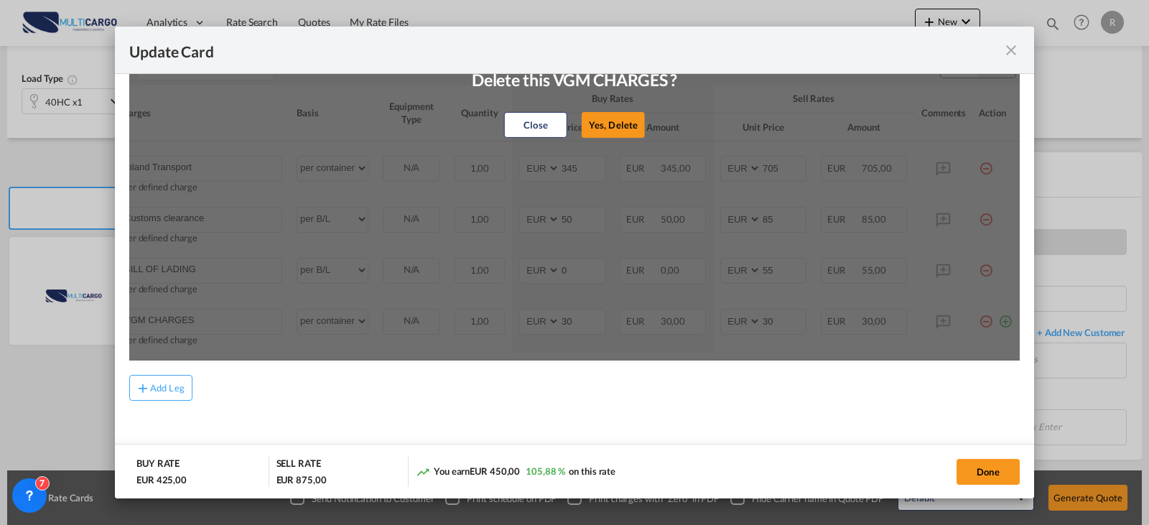
click at [532, 116] on button "Close" at bounding box center [535, 125] width 63 height 26
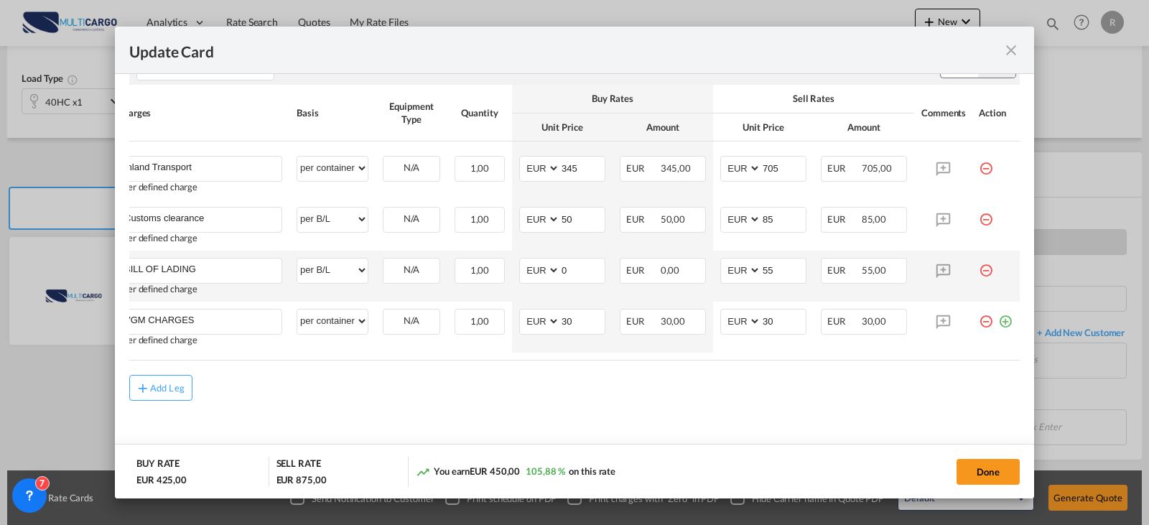
click at [979, 266] on md-icon "icon-minus-circle-outline red-400-fg" at bounding box center [986, 265] width 14 height 14
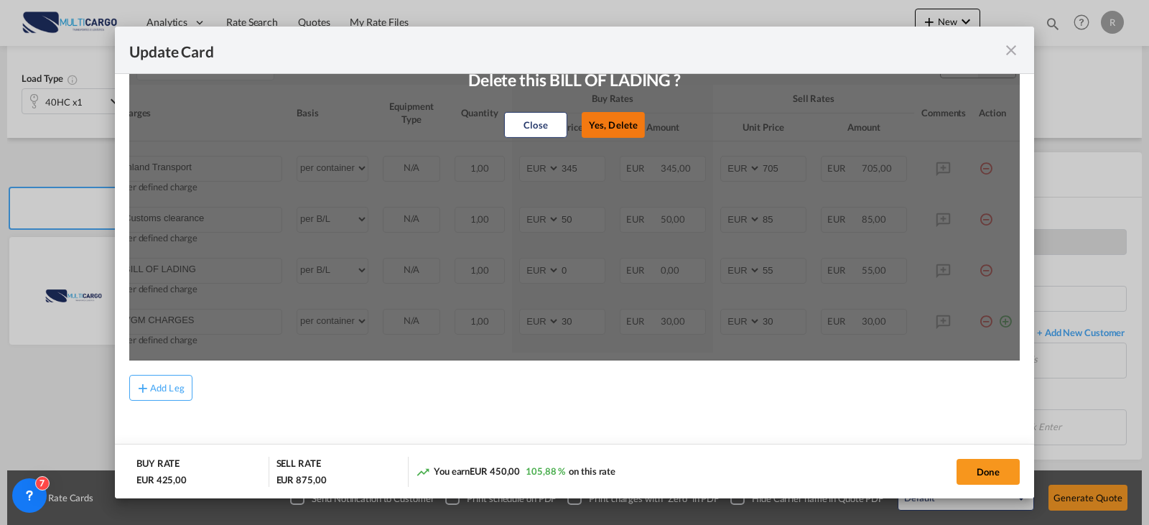
click at [632, 130] on button "Yes, Delete" at bounding box center [613, 125] width 63 height 26
type input "VGM CHARGES"
select select "per container"
type input "30"
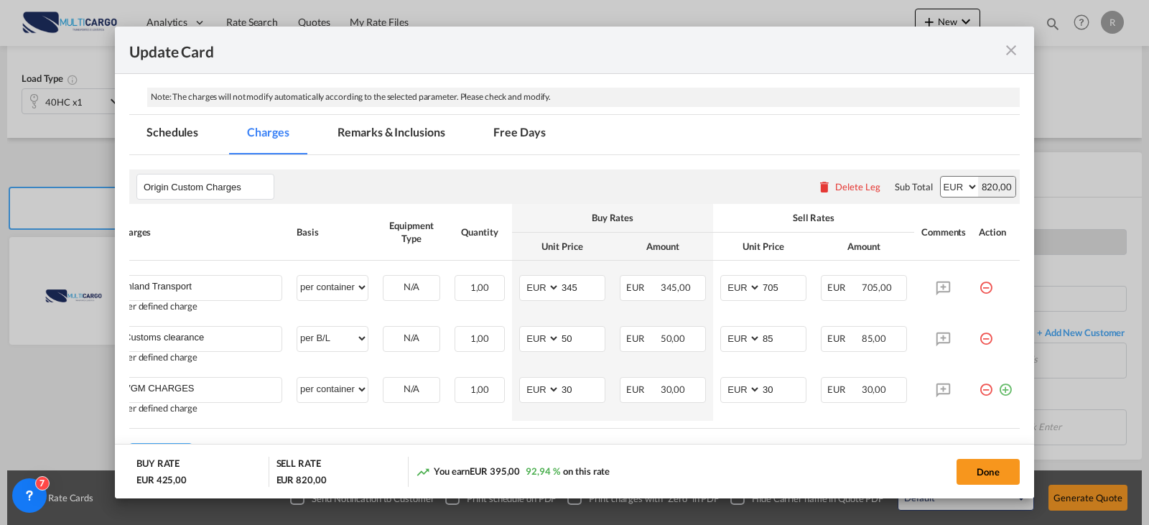
scroll to position [360, 0]
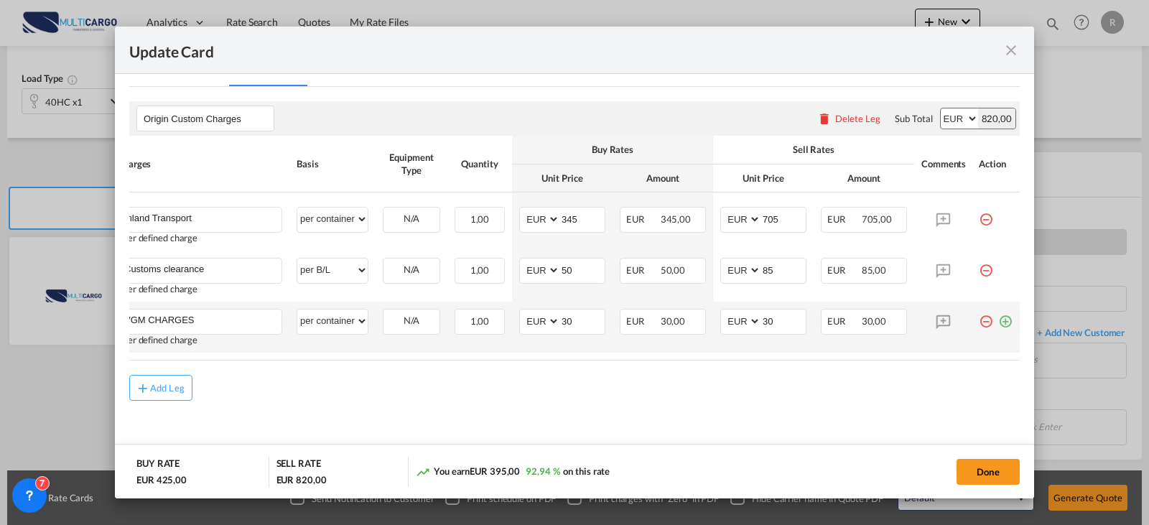
click at [1003, 314] on td "Update Card Port ..." at bounding box center [995, 327] width 48 height 51
click at [998, 317] on md-icon "icon-plus-circle-outline green-400-fg" at bounding box center [1005, 316] width 14 height 14
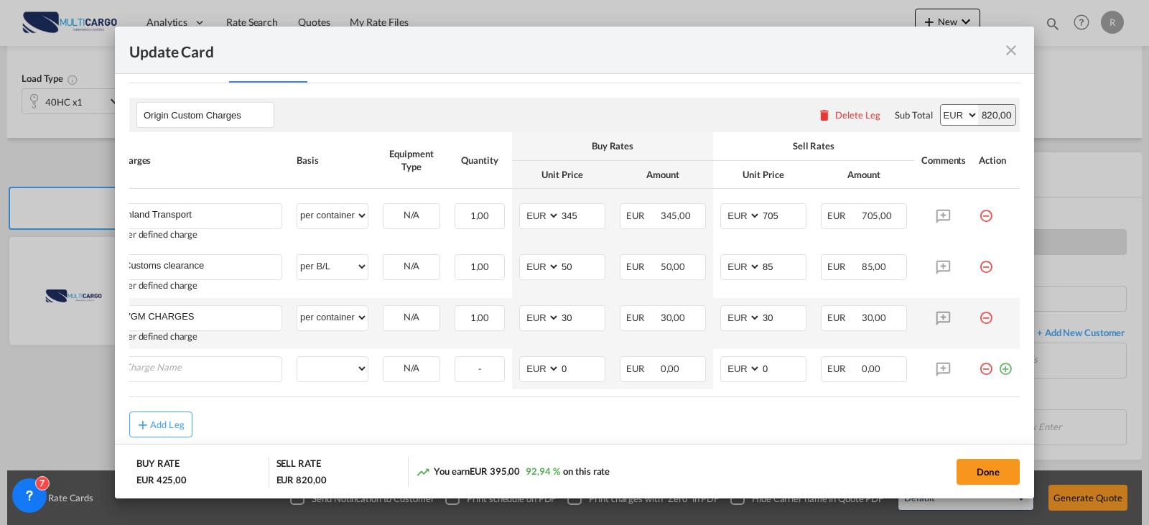
scroll to position [0, 14]
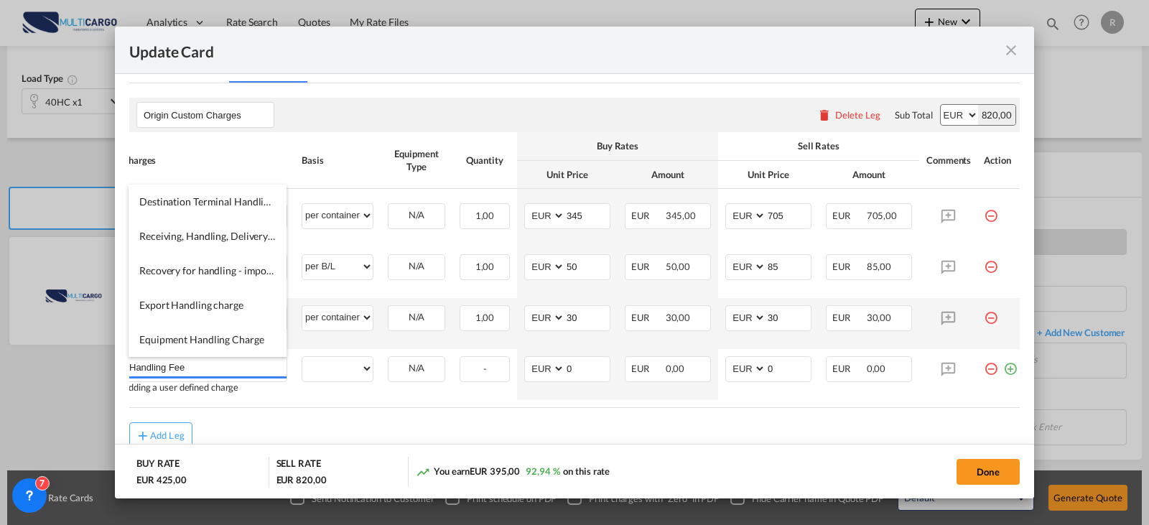
type input "Handling Fee"
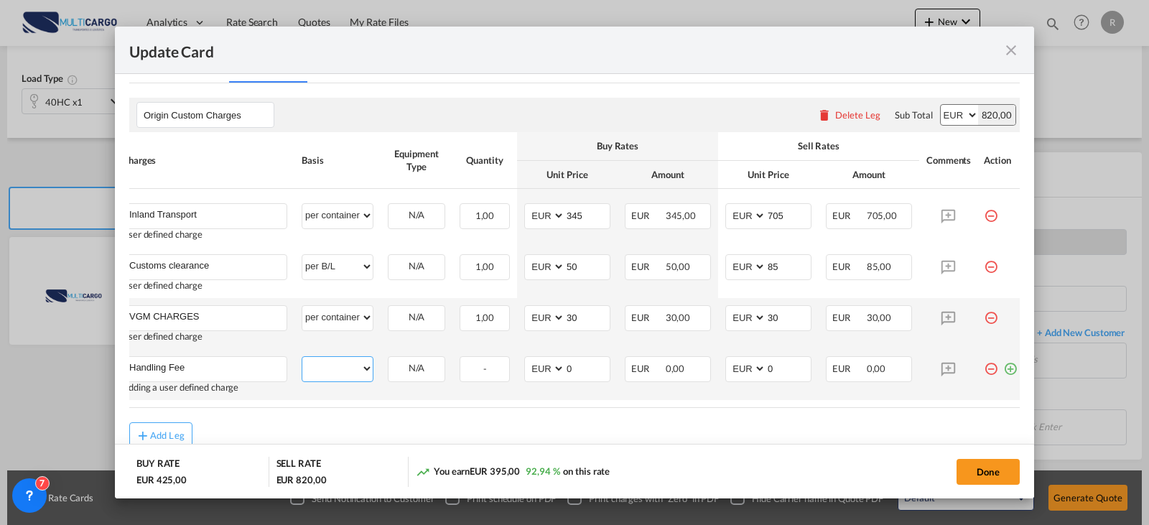
click at [361, 377] on select "per equipment per container per B/L per shipping bill per shipment per pallet p…" at bounding box center [337, 368] width 70 height 23
select select "per shipment"
click at [302, 357] on select "per equipment per container per B/L per shipping bill per shipment per pallet p…" at bounding box center [337, 368] width 70 height 23
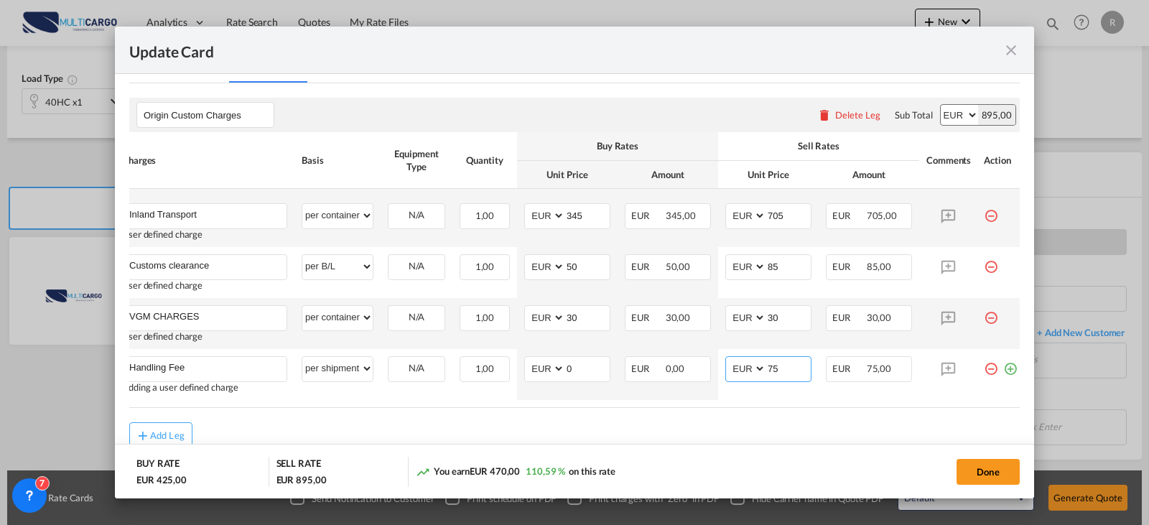
type input "75"
drag, startPoint x: 786, startPoint y: 215, endPoint x: 771, endPoint y: 215, distance: 15.1
click at [771, 215] on input "705" at bounding box center [788, 215] width 45 height 22
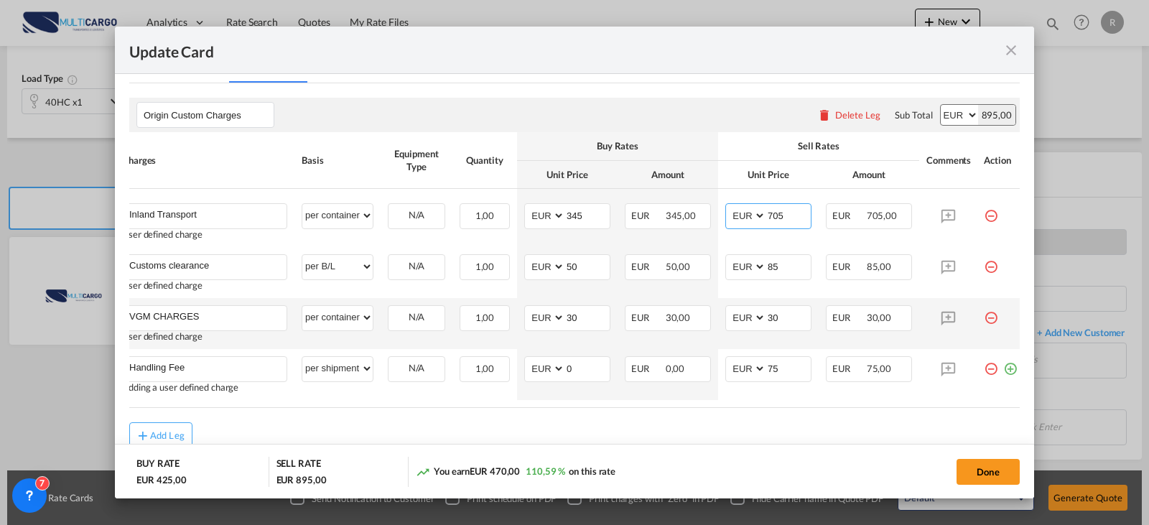
type input "7"
type input "695"
drag, startPoint x: 598, startPoint y: 213, endPoint x: 554, endPoint y: 214, distance: 44.5
click at [554, 214] on md-input-container "AED AFN ALL AMD ANG AOA ARS AUD AWG AZN BAM BBD BDT BGN BHD BIF BMD BND BOB BRL…" at bounding box center [567, 216] width 86 height 26
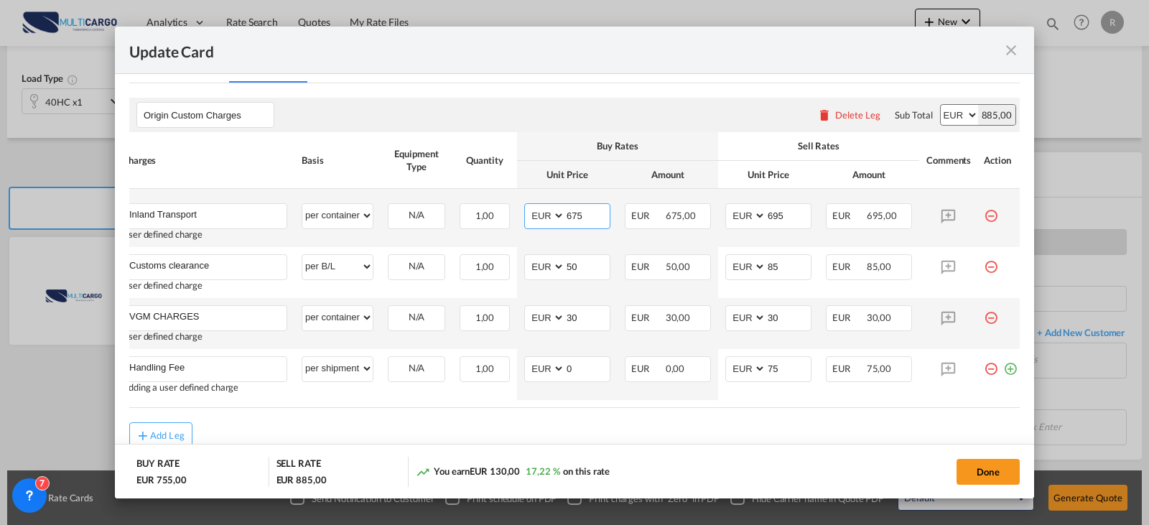
type input "675"
click at [1024, 475] on md-dialog-actions "BUY RATE EUR 755,00 SELL RATE EUR 885,00 You earn EUR 130,00 17,22 % on this ra…" at bounding box center [574, 471] width 919 height 55
click at [992, 473] on button "Done" at bounding box center [987, 472] width 63 height 26
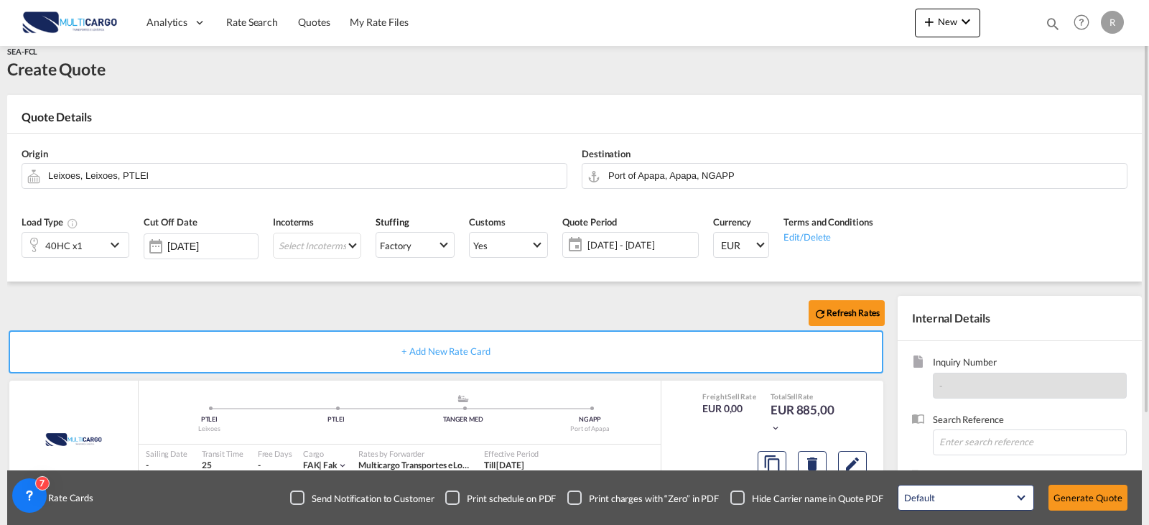
scroll to position [88, 0]
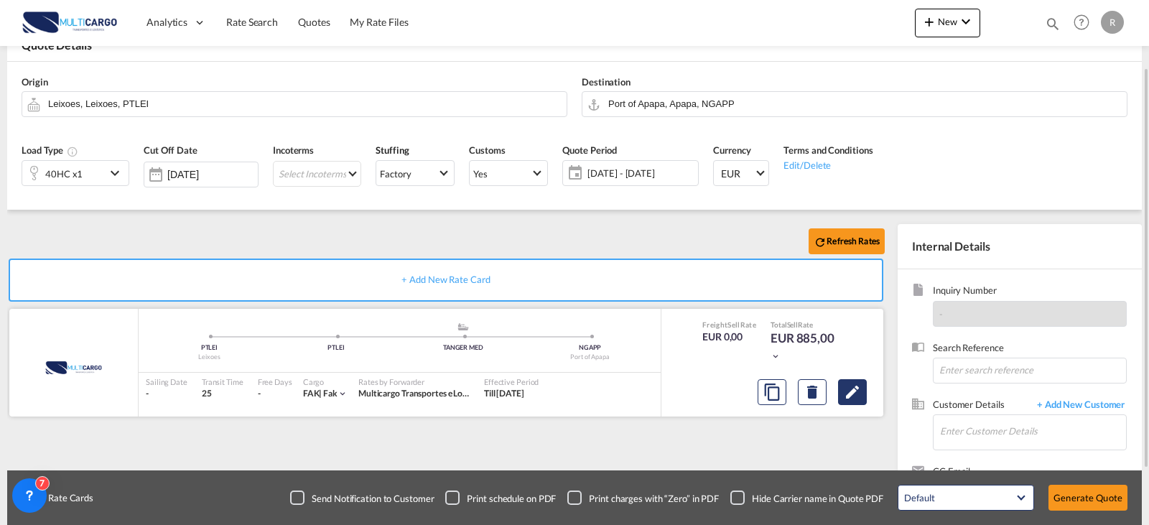
click at [853, 394] on md-icon "Edit" at bounding box center [852, 391] width 17 height 17
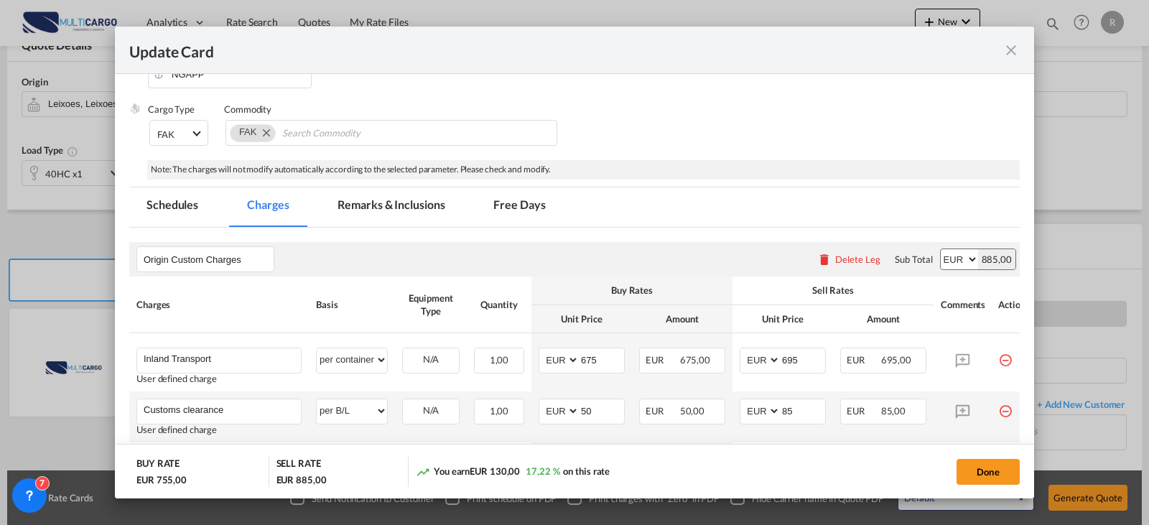
scroll to position [287, 0]
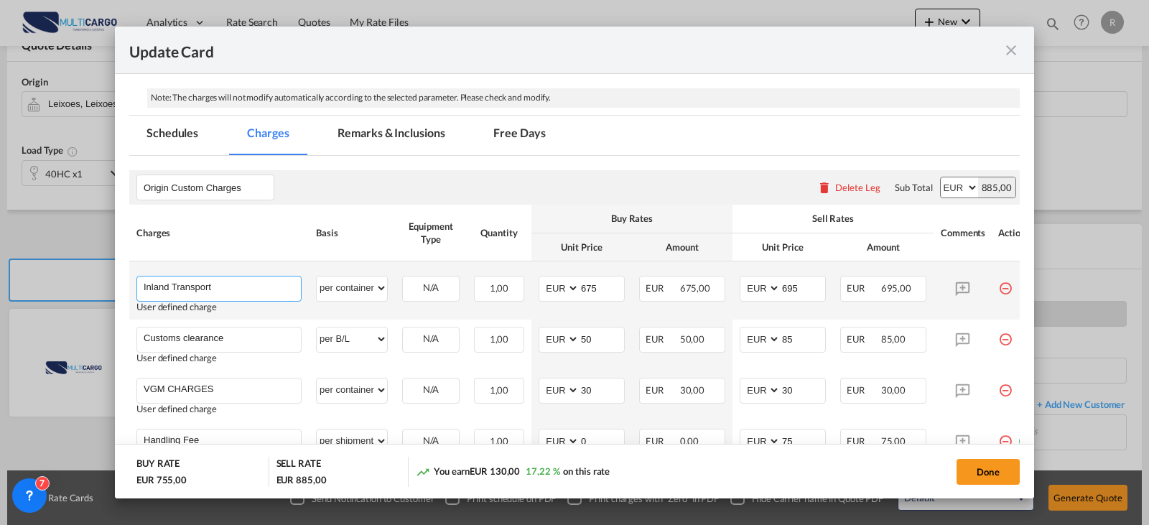
click at [264, 285] on input "Inland Transport" at bounding box center [222, 287] width 157 height 22
drag, startPoint x: 278, startPoint y: 289, endPoint x: 138, endPoint y: 291, distance: 140.0
click at [138, 291] on md-autocomplete "Inland Transport from Leixoes" at bounding box center [219, 287] width 164 height 22
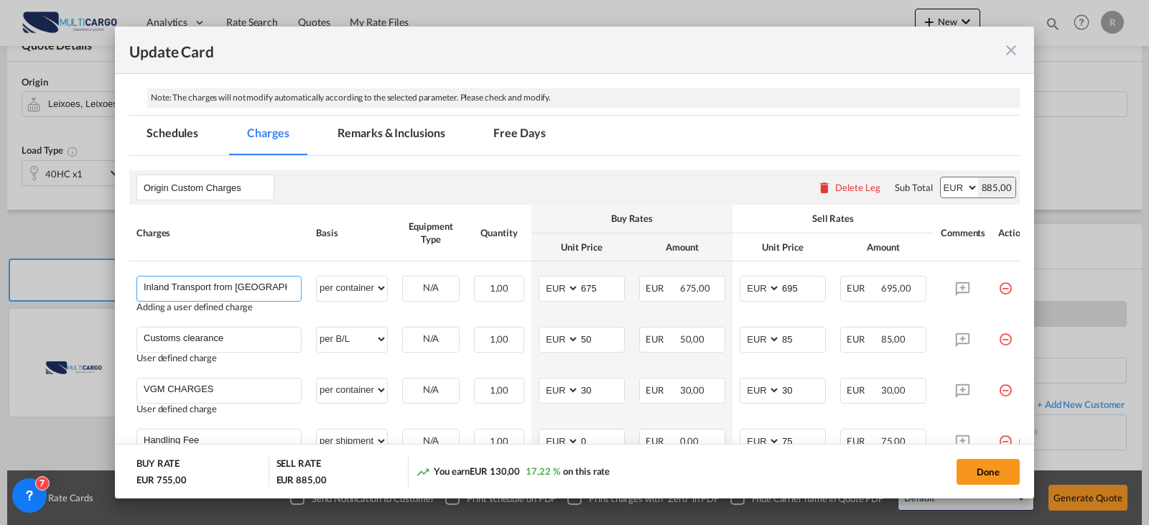
scroll to position [359, 0]
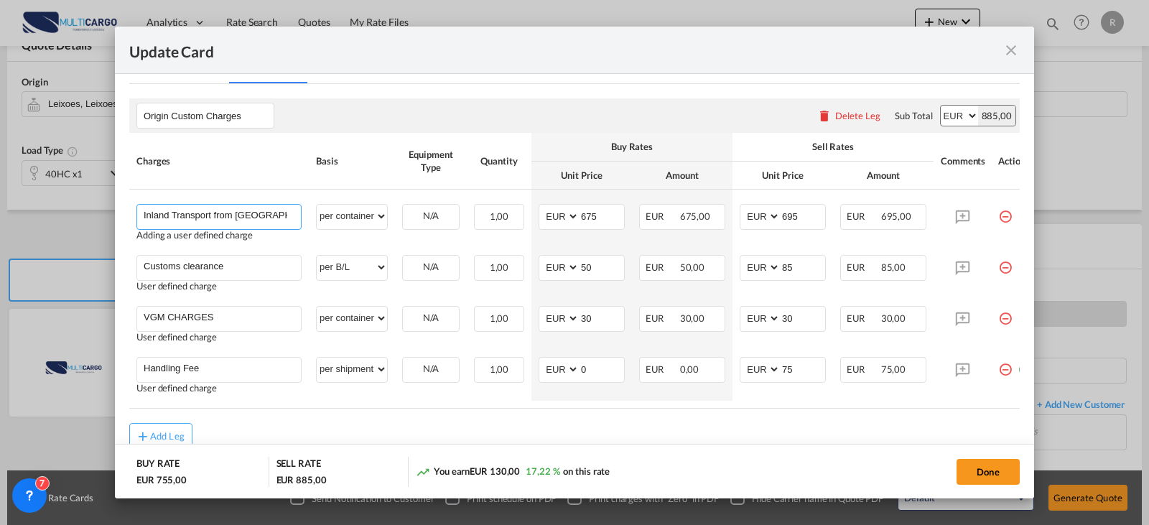
type input "Inland Transport from Leixoes"
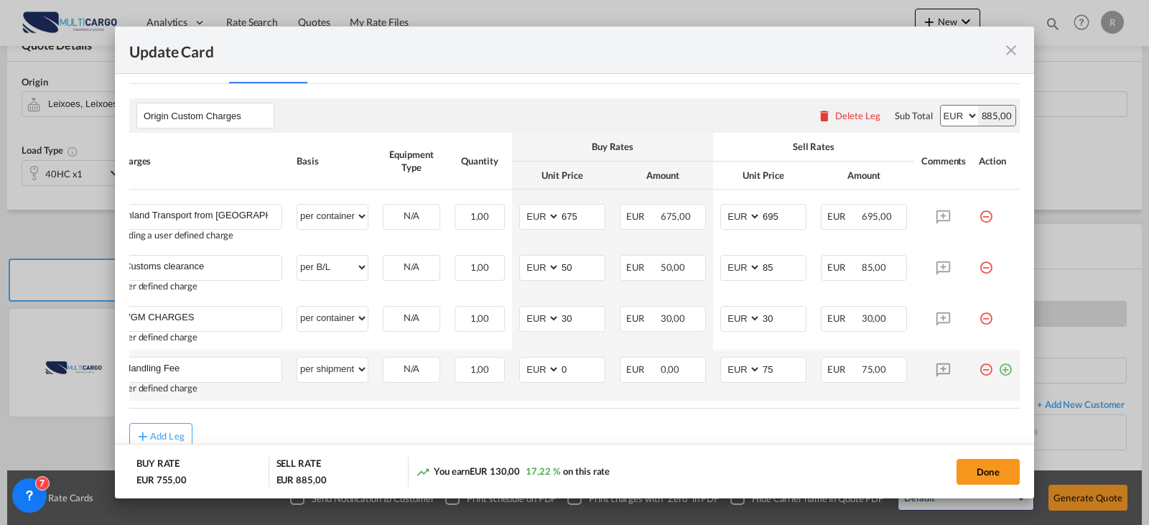
click at [998, 365] on md-icon "icon-plus-circle-outline green-400-fg" at bounding box center [1005, 364] width 14 height 14
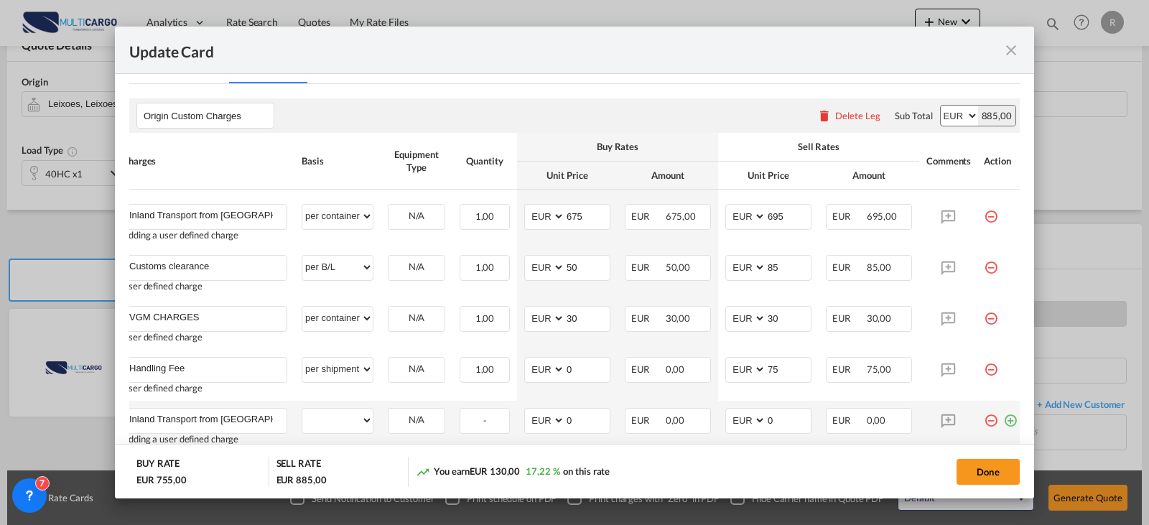
type input "Inland Transport from Lisboa"
click at [345, 427] on select "per equipment per container per B/L per shipping bill per shipment per pallet p…" at bounding box center [337, 420] width 70 height 23
select select "per container"
click at [302, 409] on select "per equipment per container per B/L per shipping bill per shipment per pallet p…" at bounding box center [337, 420] width 70 height 23
drag, startPoint x: 569, startPoint y: 419, endPoint x: 559, endPoint y: 413, distance: 11.4
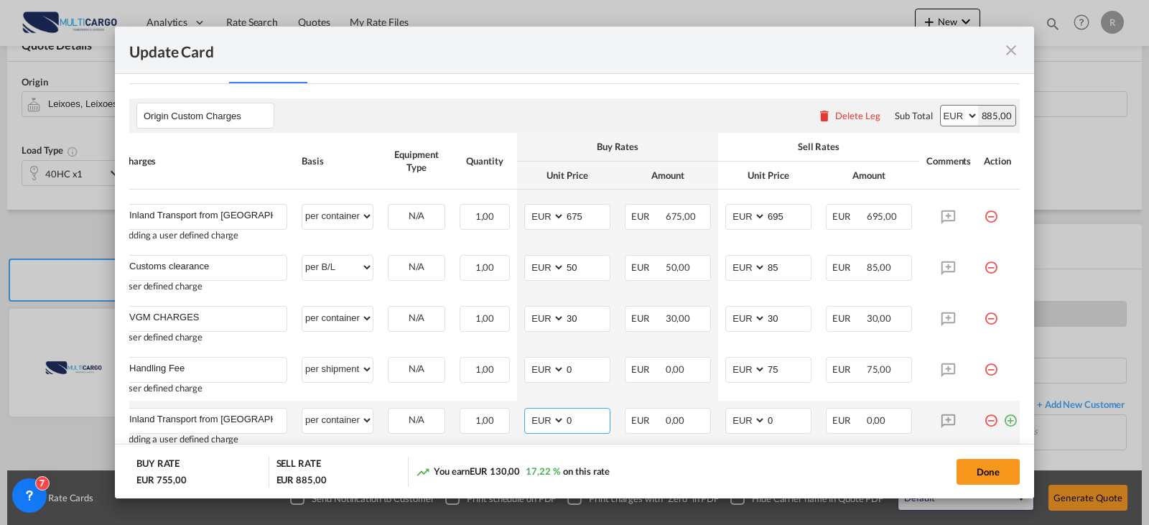
click at [559, 413] on md-input-container "AED AFN ALL AMD ANG AOA ARS AUD AWG AZN BAM BBD BDT BGN BHD BIF BMD BND BOB BRL…" at bounding box center [567, 421] width 86 height 26
type input "7"
type input "737"
type input "767"
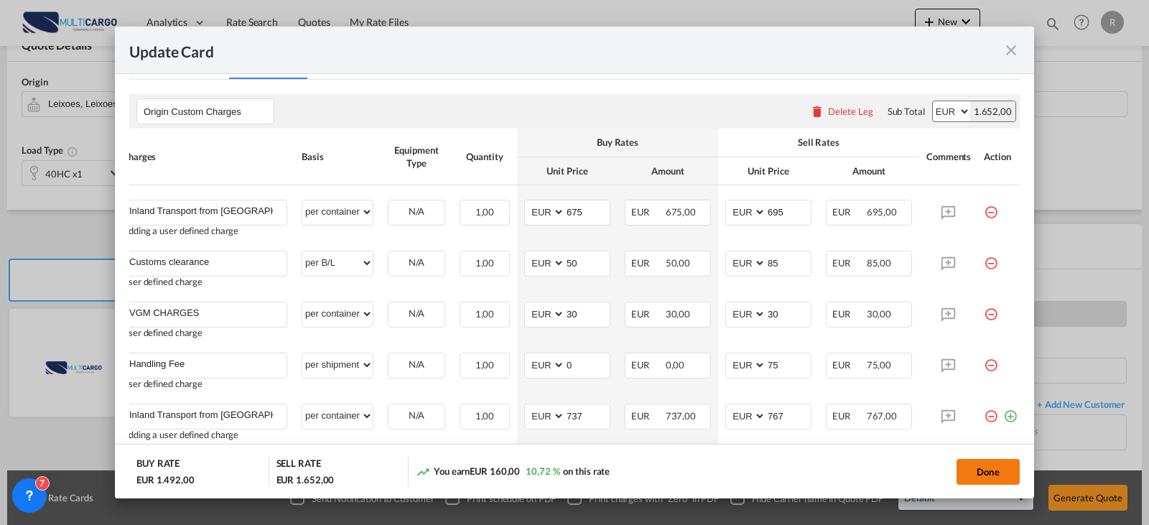
click at [992, 477] on button "Done" at bounding box center [987, 472] width 63 height 26
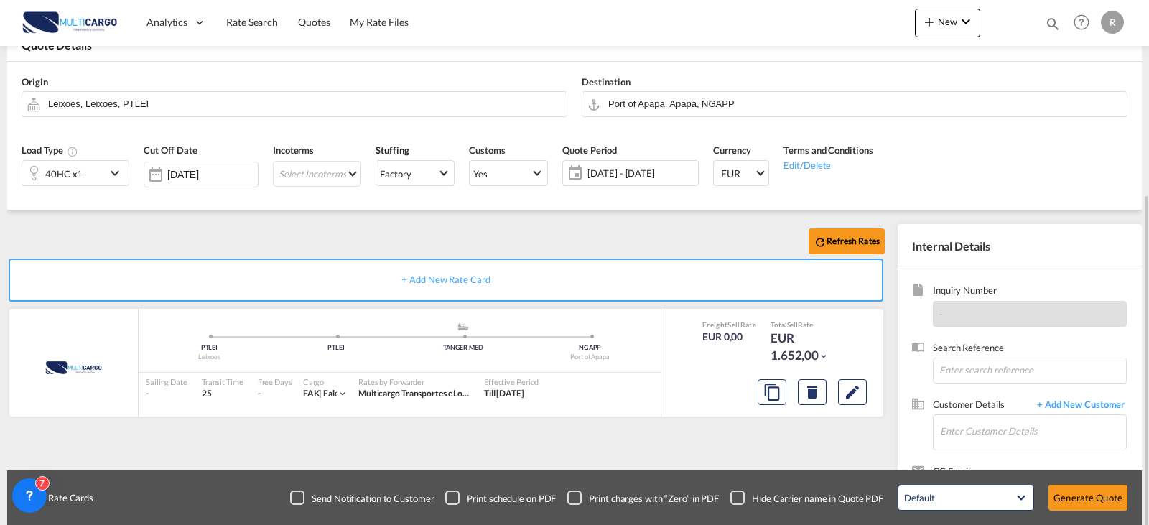
scroll to position [159, 0]
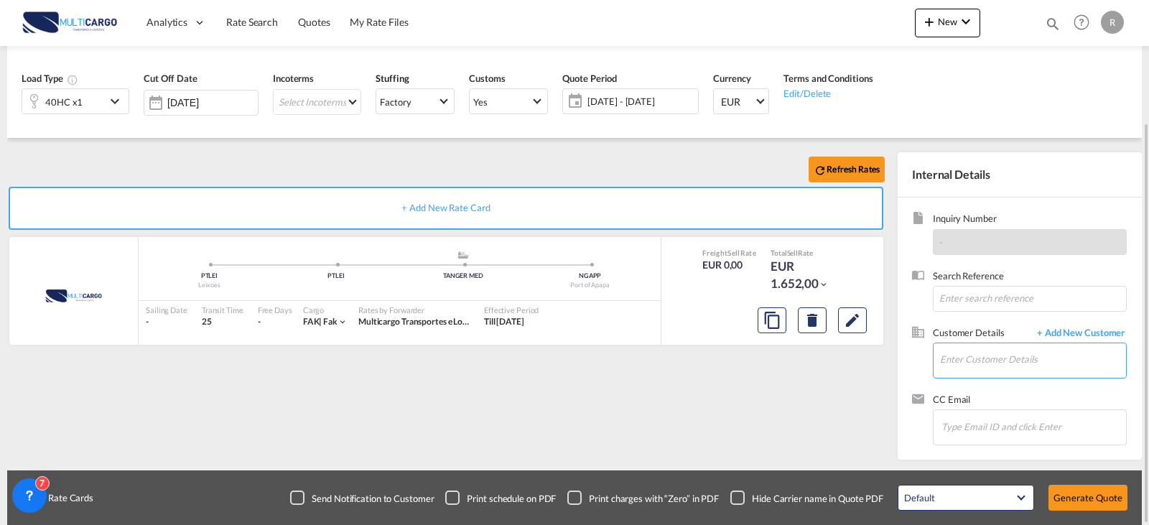
click at [1022, 365] on input "Enter Customer Details" at bounding box center [1033, 359] width 186 height 32
click at [1057, 332] on div "kcroo Team kcroo@ deke irel.com | kcroo@ deke irel.com" at bounding box center [1032, 323] width 187 height 39
type input "kcroo@dekeirel.com, kcroo Team, kcroo@dekeirel.com"
click at [1081, 488] on button "Generate Quote" at bounding box center [1087, 498] width 79 height 26
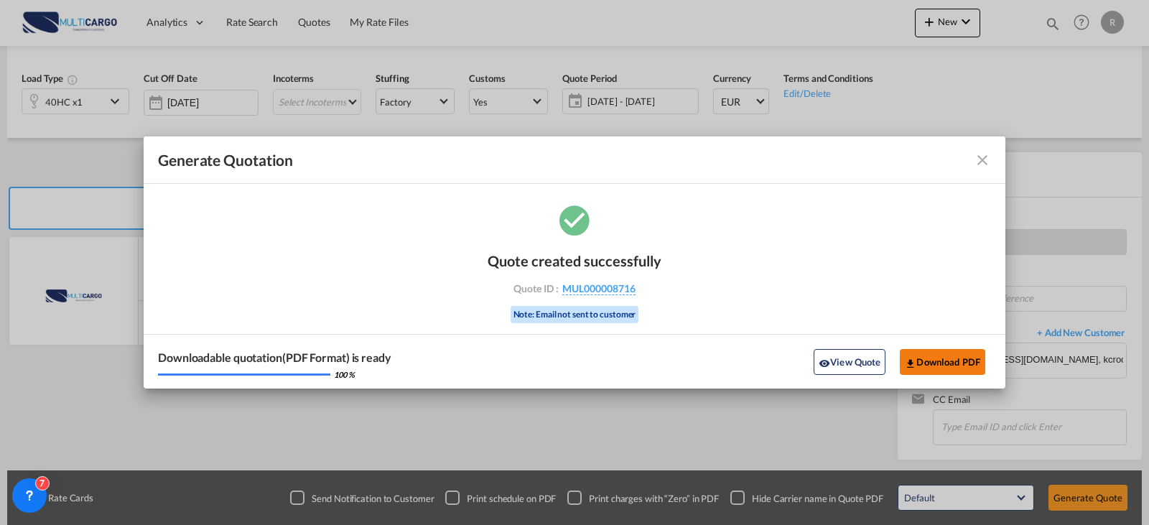
click at [928, 361] on button "Download PDF" at bounding box center [942, 362] width 85 height 26
click at [992, 157] on md-toolbar "Generate Quotation" at bounding box center [575, 159] width 862 height 47
click at [989, 159] on md-icon "icon-close fg-AAA8AD cursor m-0" at bounding box center [982, 160] width 17 height 17
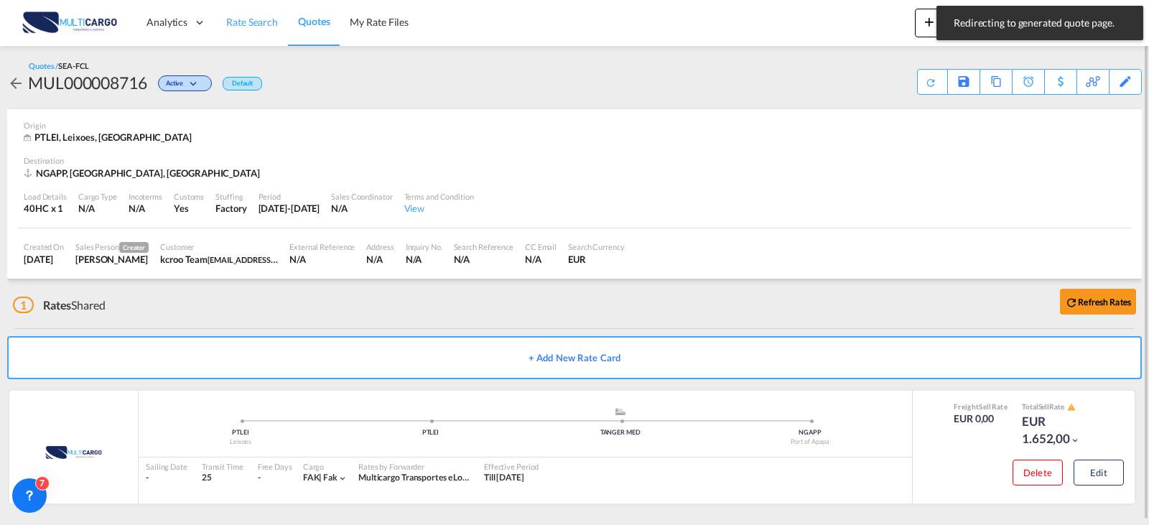
click at [256, 19] on span "Rate Search" at bounding box center [252, 22] width 52 height 12
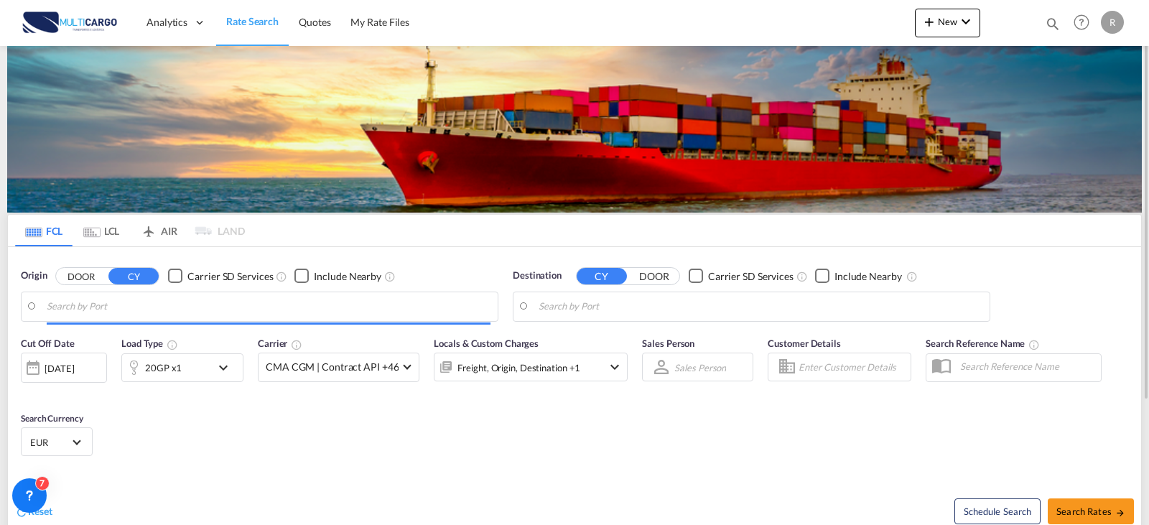
type input "Leixoes, PTLEI"
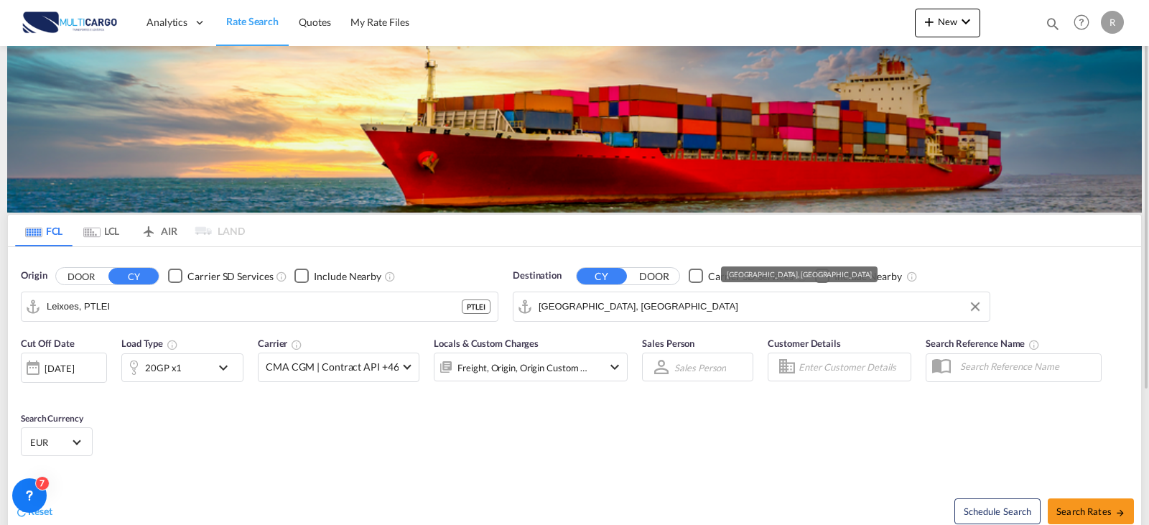
click at [716, 317] on md-autocomplete-wrap "Jebel Ali, AEJEA" at bounding box center [761, 310] width 444 height 29
click at [706, 309] on input "Jebel Ali, AEJEA" at bounding box center [761, 307] width 444 height 22
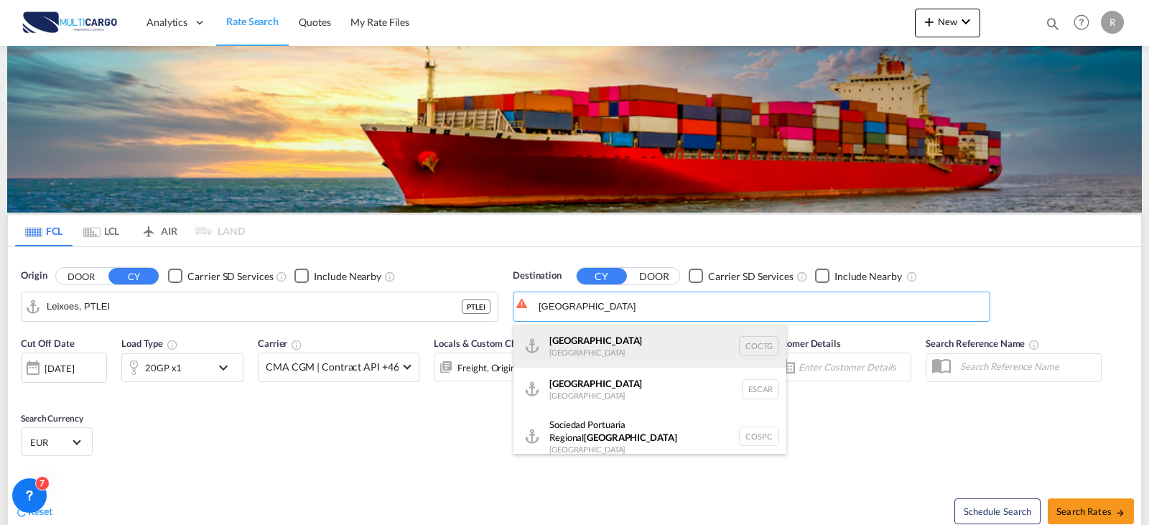
click at [699, 334] on div "Cartagena Colombia COCTG" at bounding box center [649, 346] width 273 height 43
type input "Cartagena, COCTG"
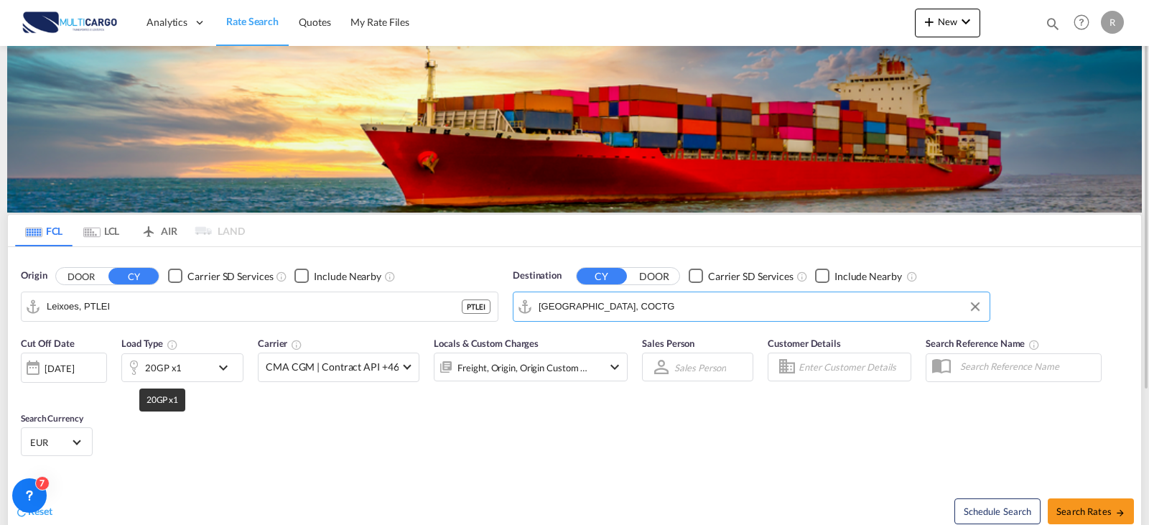
click at [204, 368] on div "20GP x1" at bounding box center [166, 367] width 89 height 29
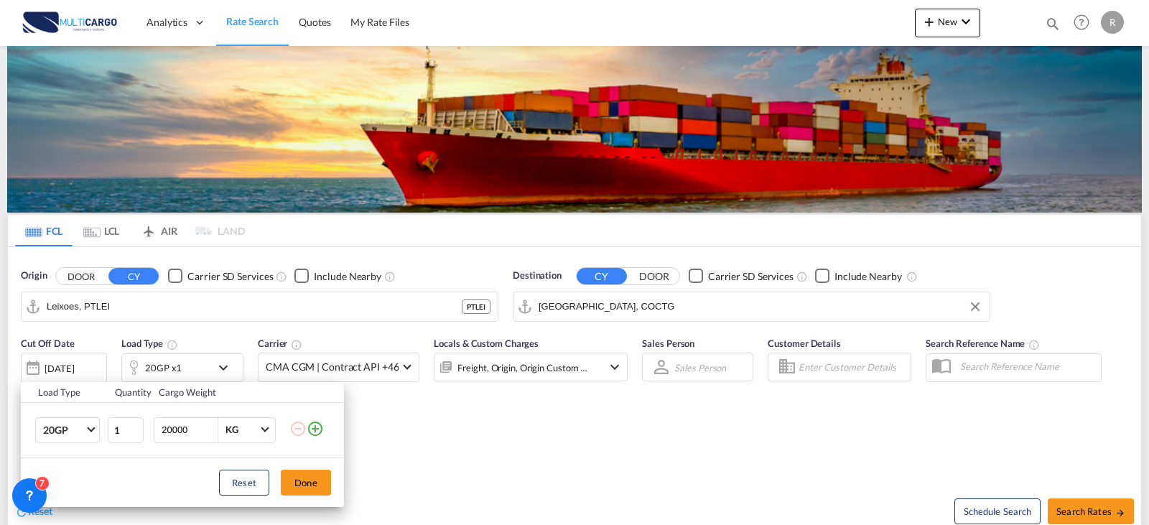
click at [322, 434] on md-icon "icon-plus-circle-outline" at bounding box center [315, 428] width 17 height 17
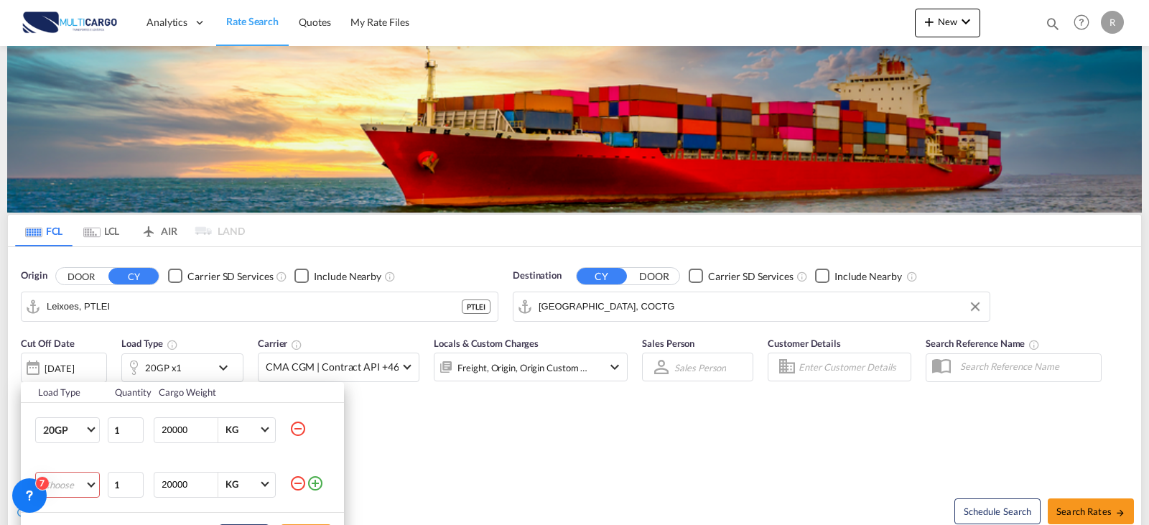
click at [85, 482] on md-select "Choose 20GP 40GP 40HC 45HC 20RE 40RE 40HR 20OT 40OT 20FR 40FR 40NR 20NR 45S 20T…" at bounding box center [67, 485] width 65 height 26
click at [69, 426] on md-option "40HC" at bounding box center [81, 421] width 98 height 34
click at [1127, 349] on div "Load Type Quantity Cargo Weight 20GP 20GP 40GP 40HC 45HC 20RE 40RE 40HR 20OT 40…" at bounding box center [574, 262] width 1149 height 525
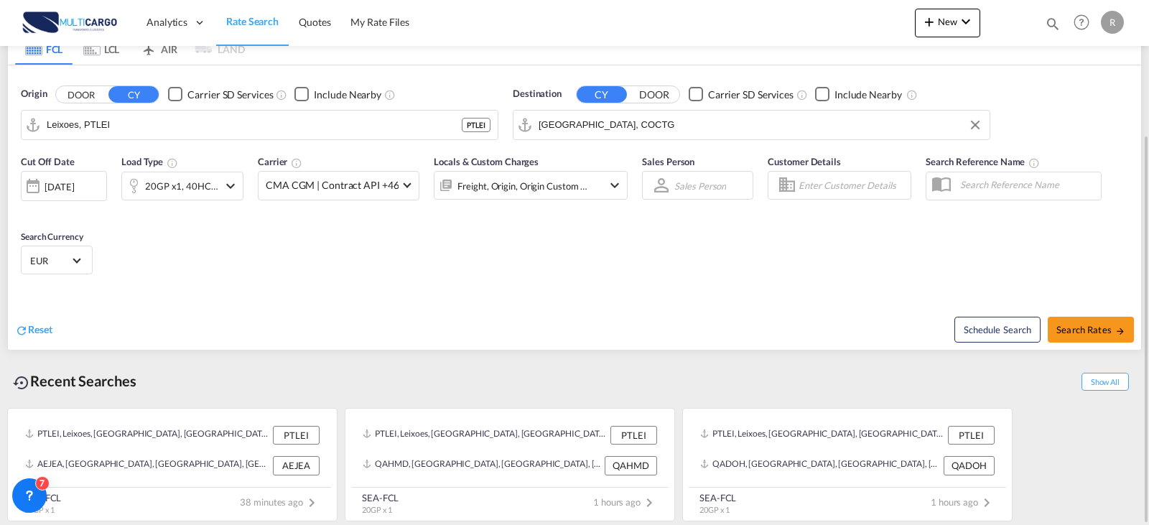
scroll to position [110, 0]
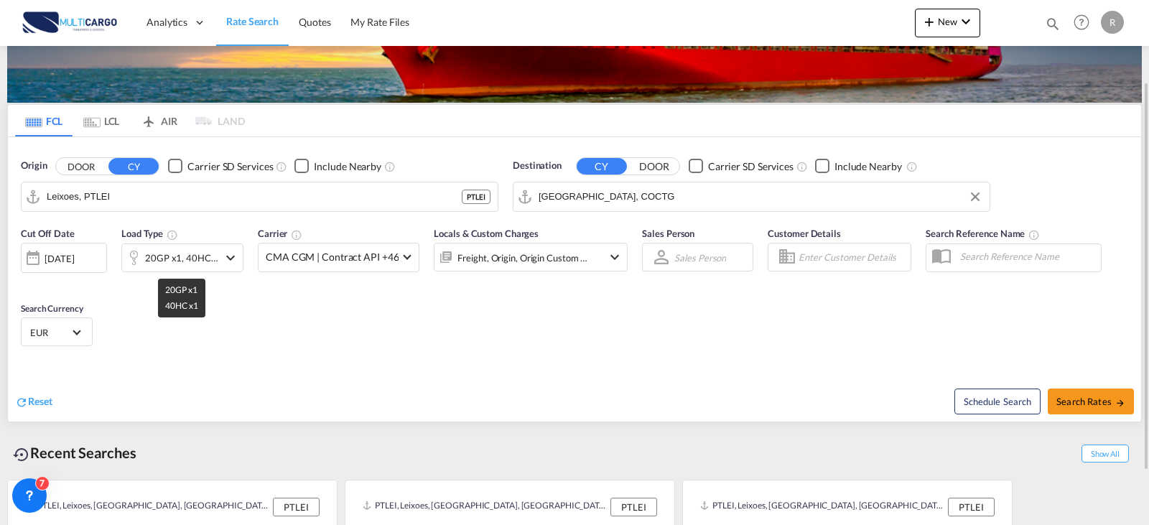
click at [199, 257] on div "20GP x1, 40HC x1" at bounding box center [181, 258] width 73 height 20
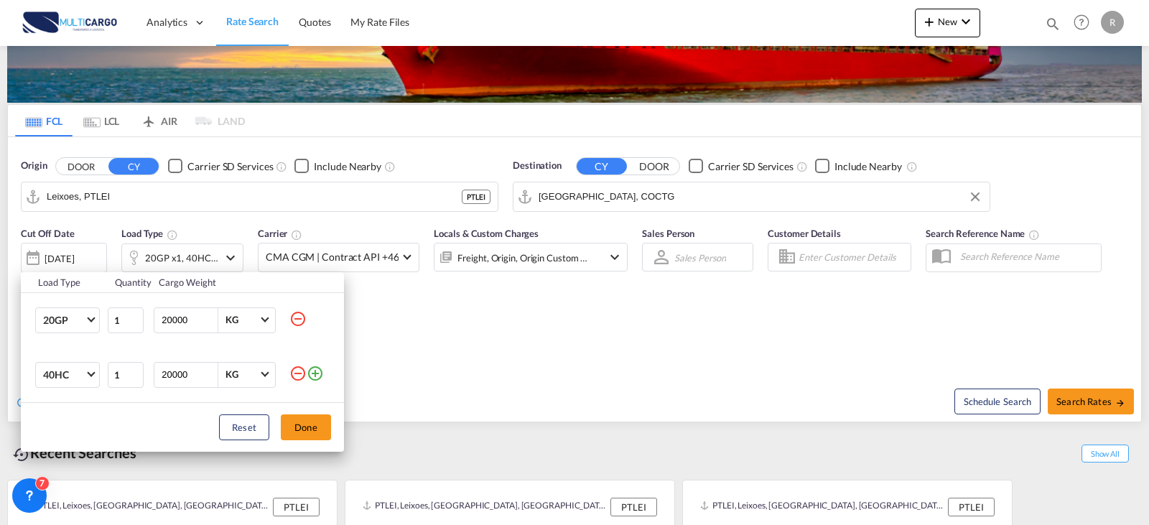
click at [554, 350] on div "Load Type Quantity Cargo Weight 20GP 20GP 40GP 40HC 45HC 20RE 40RE 40HR 20OT 40…" at bounding box center [574, 262] width 1149 height 525
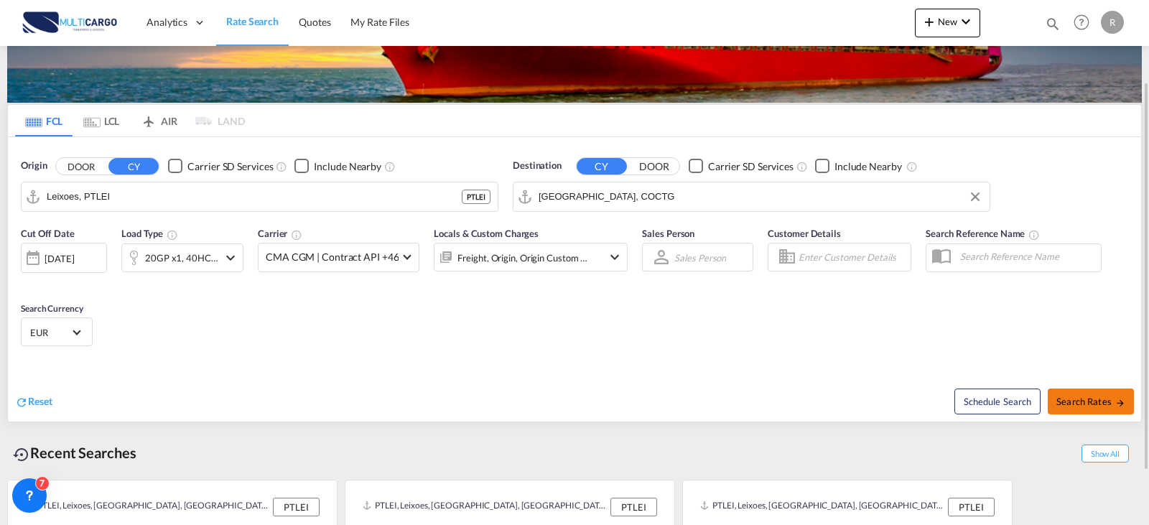
click at [1133, 401] on button "Search Rates" at bounding box center [1091, 401] width 86 height 26
type input "PTLEI to COCTG / 7 Oct 2025"
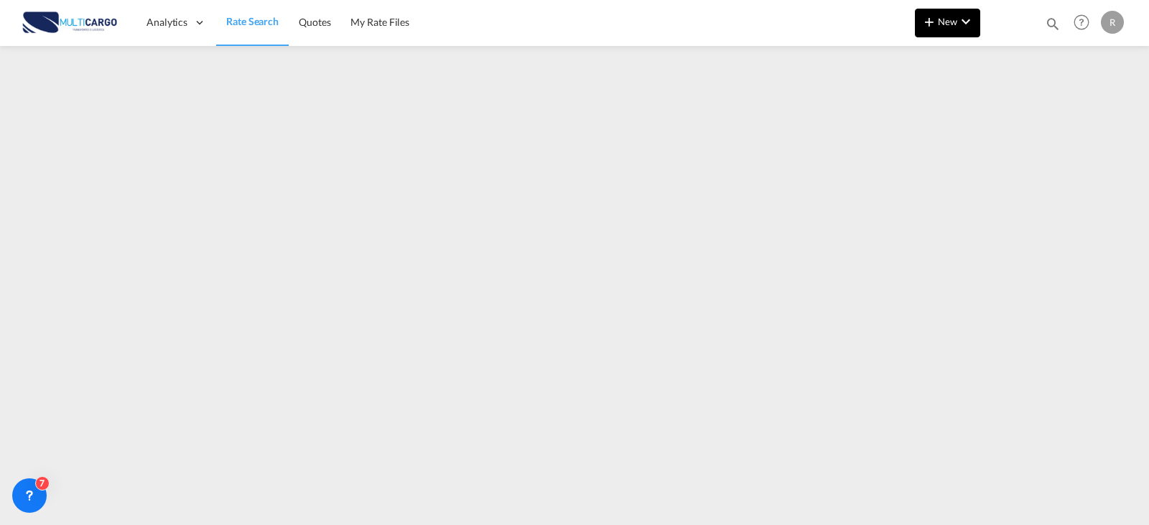
click at [927, 30] on button "New" at bounding box center [947, 23] width 65 height 29
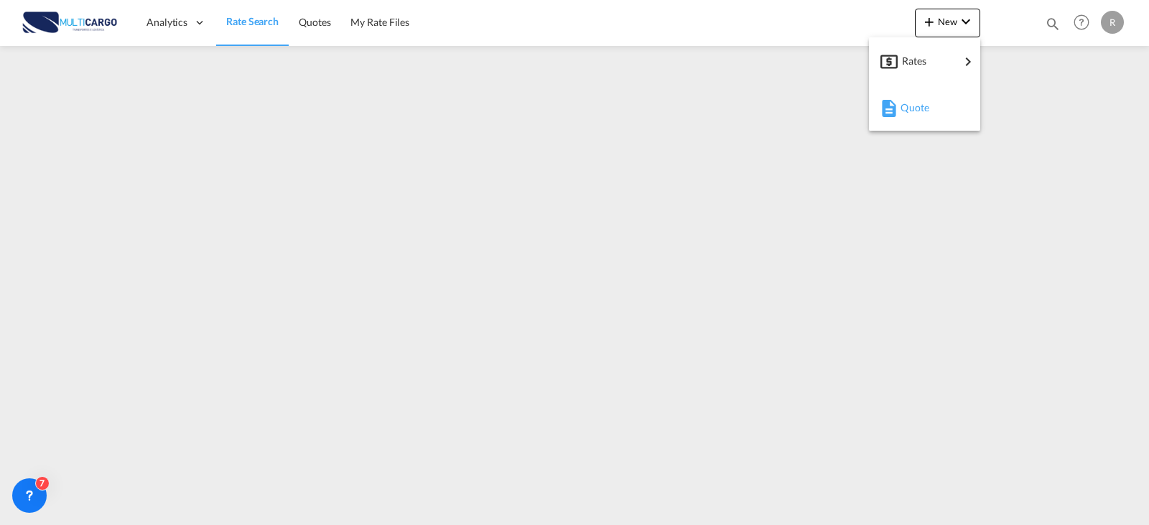
click at [915, 101] on span "Quote" at bounding box center [908, 107] width 16 height 29
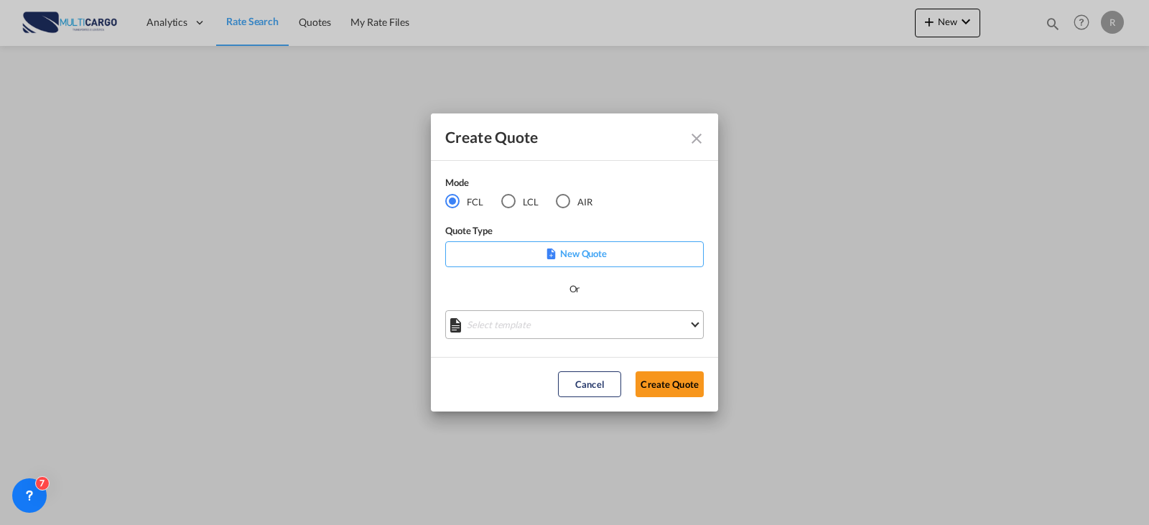
click at [590, 334] on md-select "Select template EXP EXW MERC.Nacional 09/2025 Patricia Barroso | 12 Sep 2025 IM…" at bounding box center [574, 324] width 258 height 29
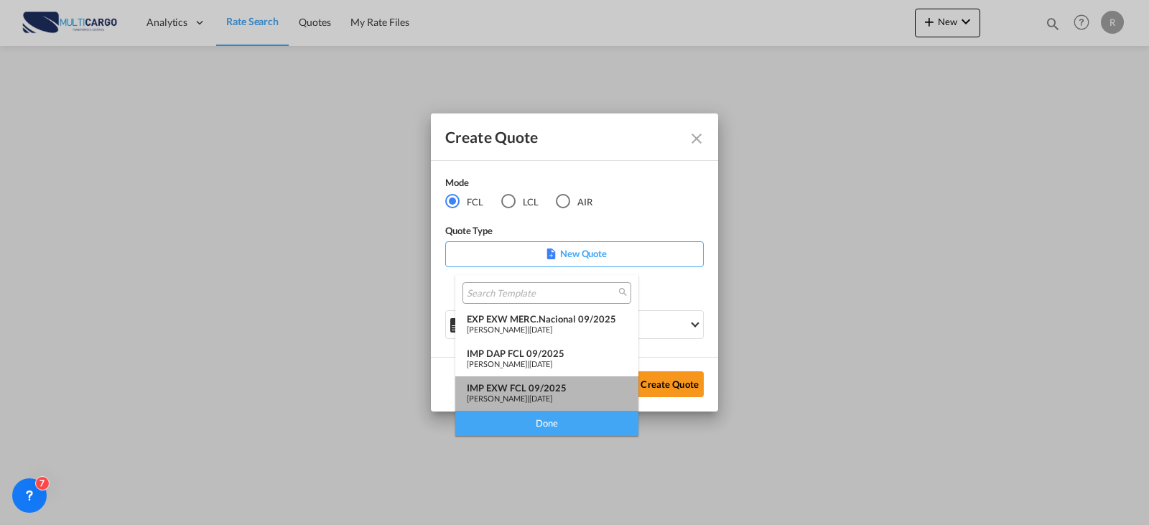
click at [552, 393] on span "12 Sep 2025" at bounding box center [540, 397] width 23 height 9
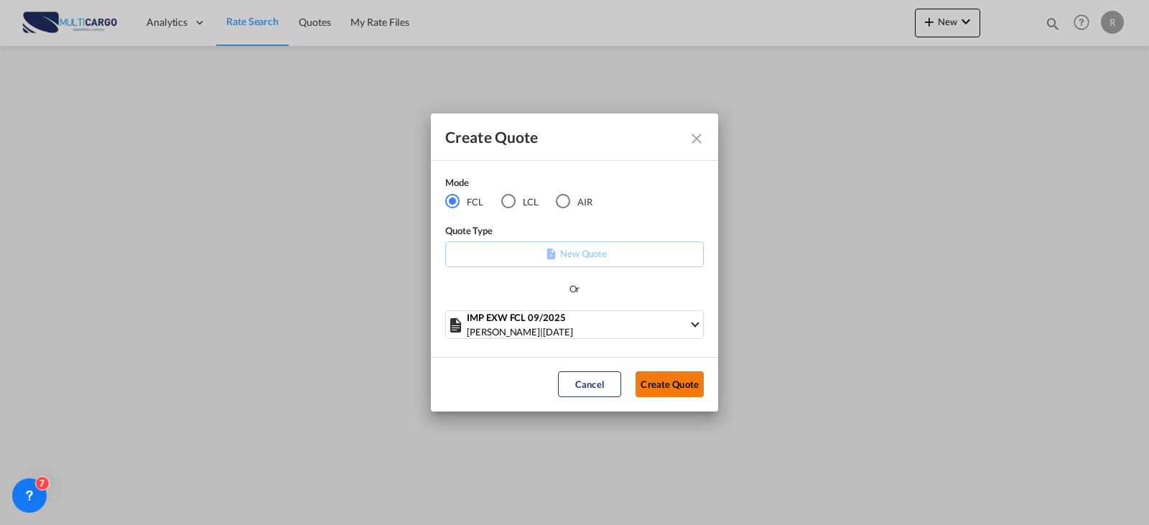
click at [658, 386] on button "Create Quote" at bounding box center [669, 384] width 68 height 26
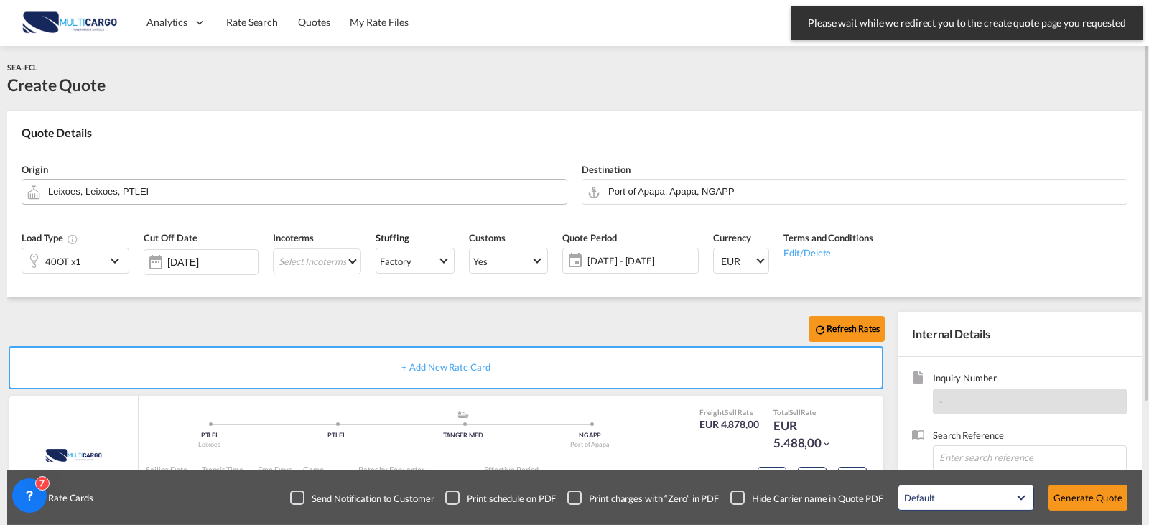
click at [317, 185] on input "Leixoes, Leixoes, PTLEI" at bounding box center [303, 191] width 511 height 25
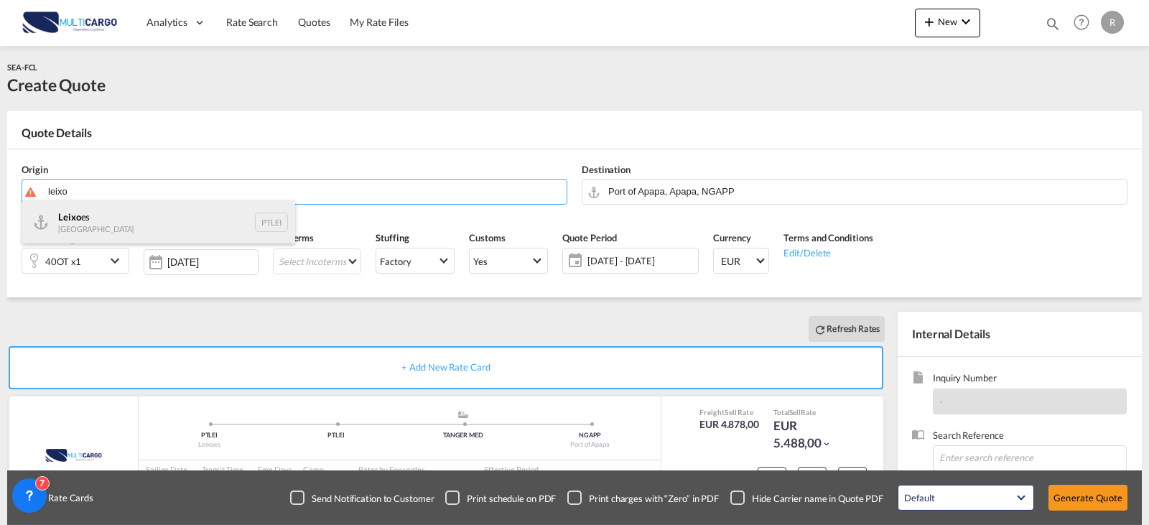
click at [162, 214] on div "Leixo es Portugal PTLEI" at bounding box center [158, 221] width 273 height 43
type input "Leixoes, PTLEI"
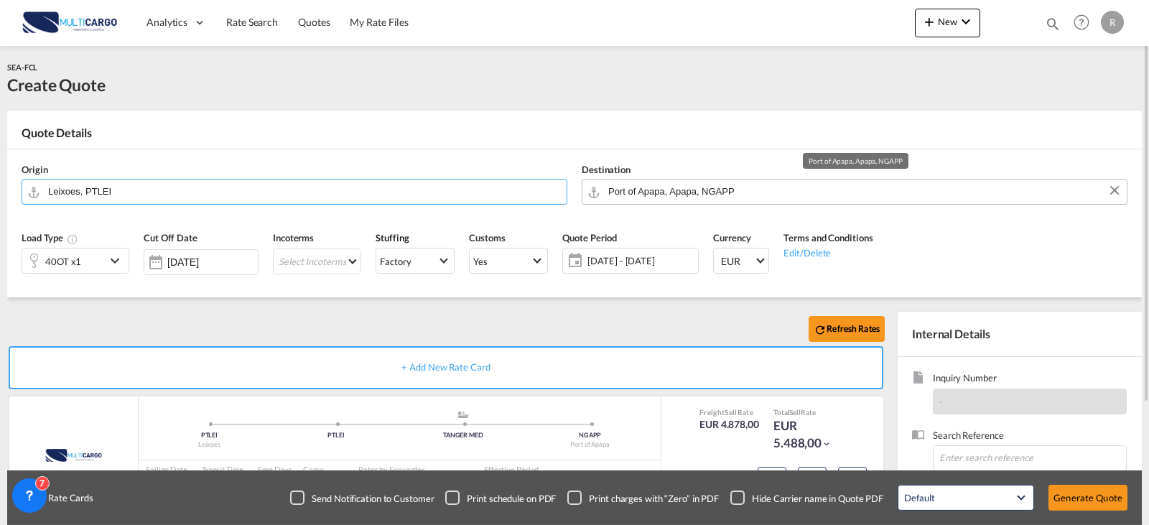
click at [728, 194] on input "Port of Apapa, Apapa, NGAPP" at bounding box center [863, 191] width 511 height 25
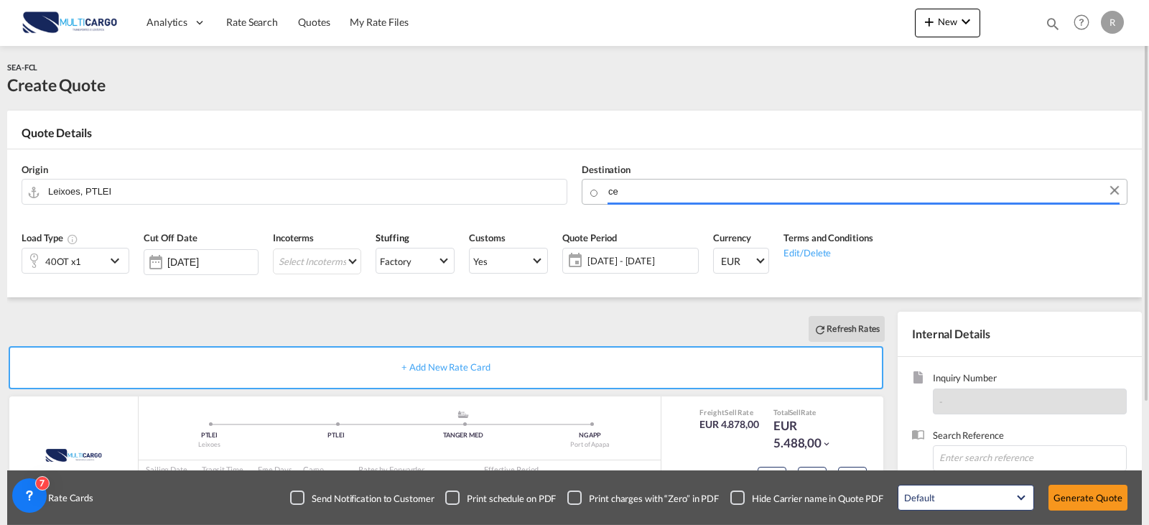
type input "c"
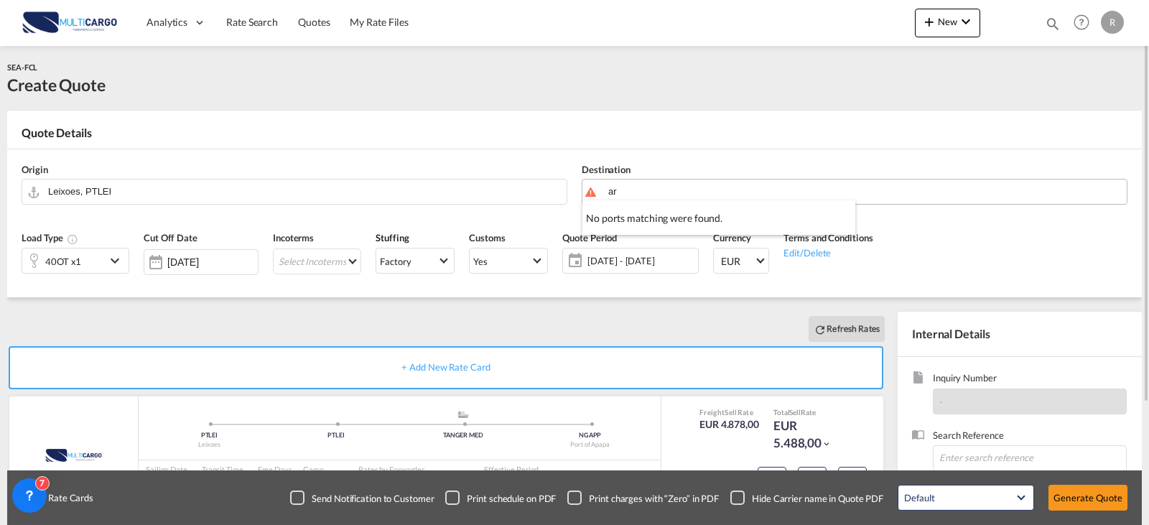
type input "a"
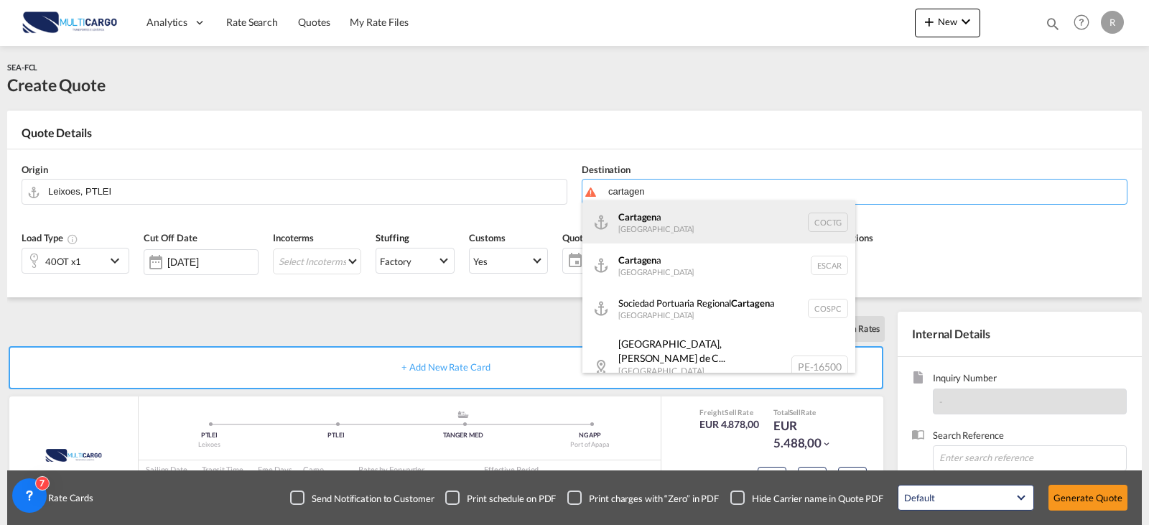
click at [691, 210] on div "Cartagen a Colombia COCTG" at bounding box center [718, 221] width 273 height 43
type input "Cartagena, COCTG"
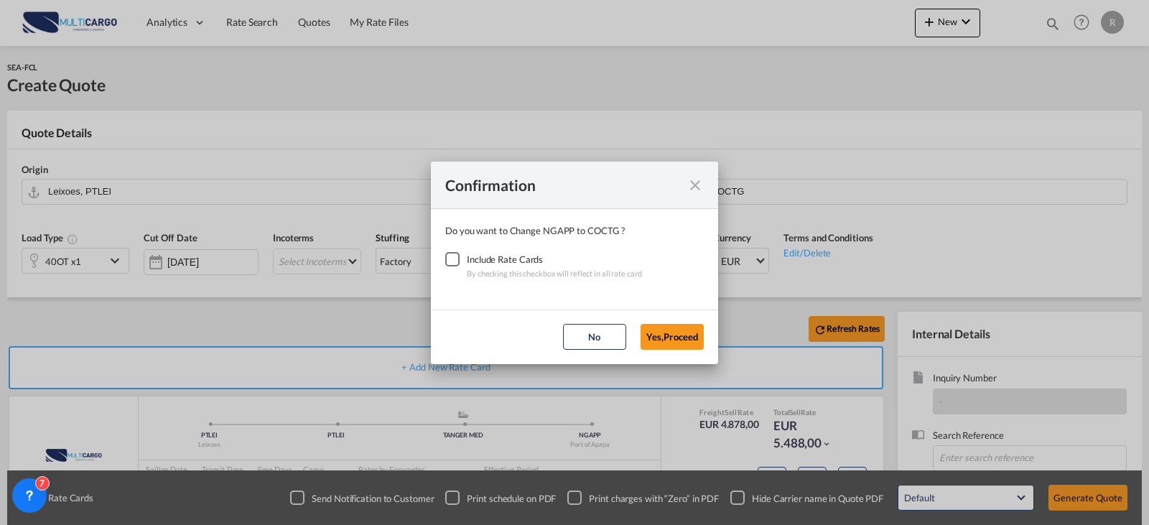
click at [460, 261] on div "Checkbox No Ink" at bounding box center [452, 259] width 14 height 14
click at [658, 335] on button "Yes,Proceed" at bounding box center [671, 337] width 63 height 26
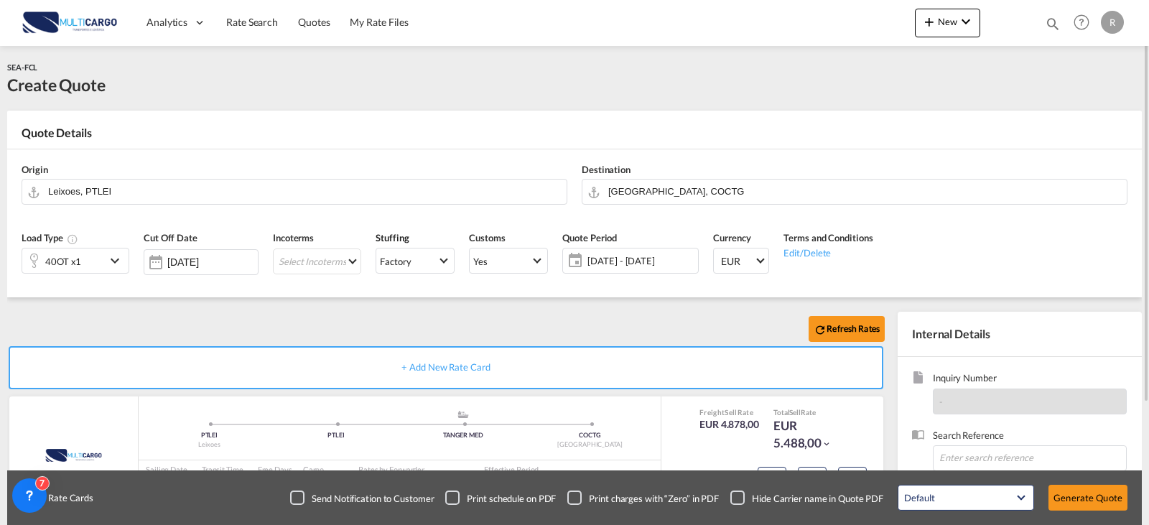
click at [98, 259] on div "40OT x1" at bounding box center [63, 260] width 83 height 24
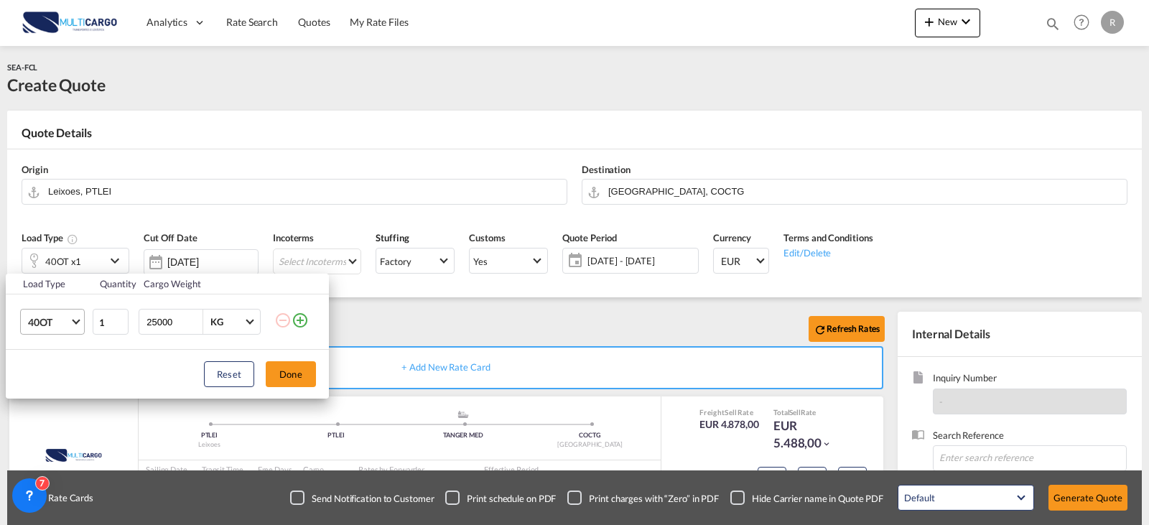
click at [73, 325] on md-select-value "40OT" at bounding box center [55, 321] width 57 height 24
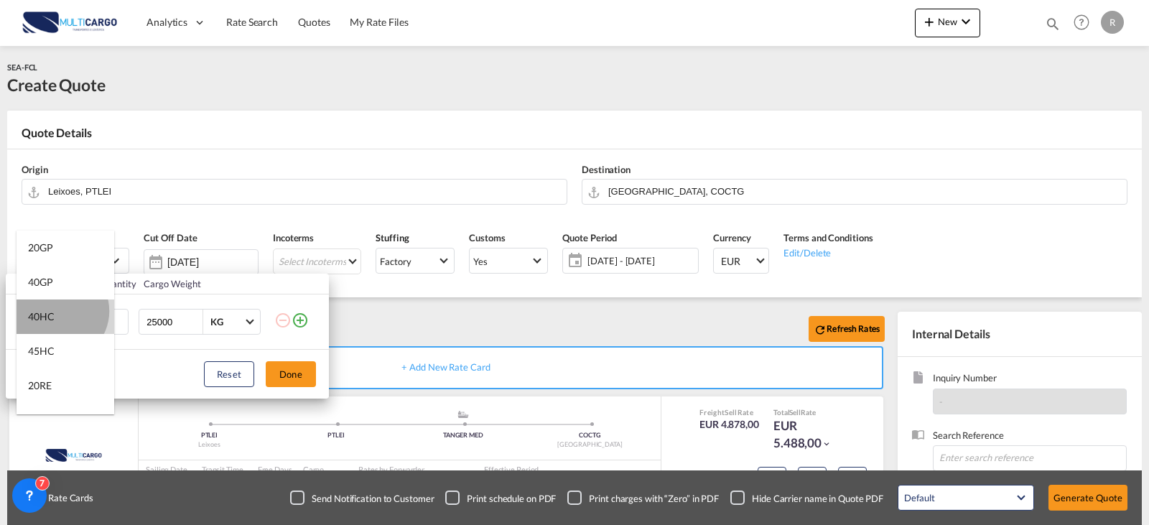
click at [59, 311] on md-option "40HC" at bounding box center [66, 316] width 98 height 34
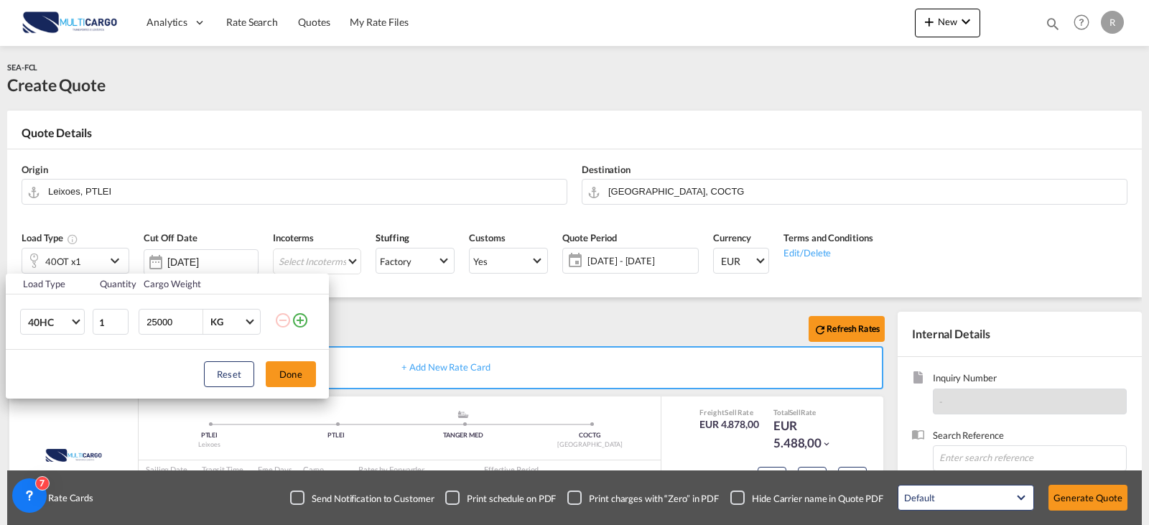
click at [304, 319] on md-icon "icon-plus-circle-outline" at bounding box center [300, 320] width 17 height 17
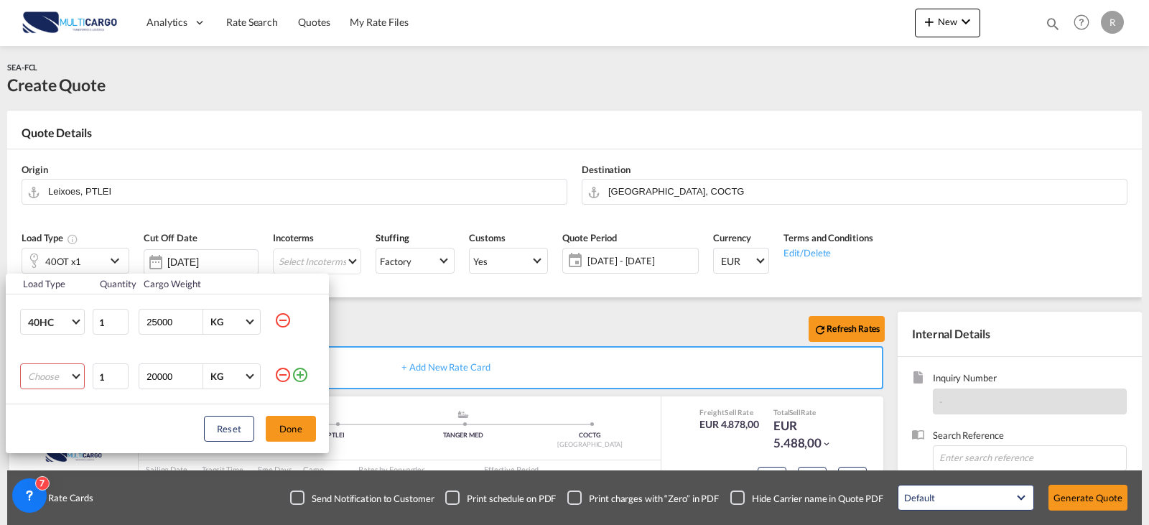
click at [69, 365] on md-select "Choose 20GP 40GP 40HC 45HC 20RE 40RE 40HR 20OT 40OT 20FR 40FR 40NR 20NR 45S 20T…" at bounding box center [52, 376] width 65 height 26
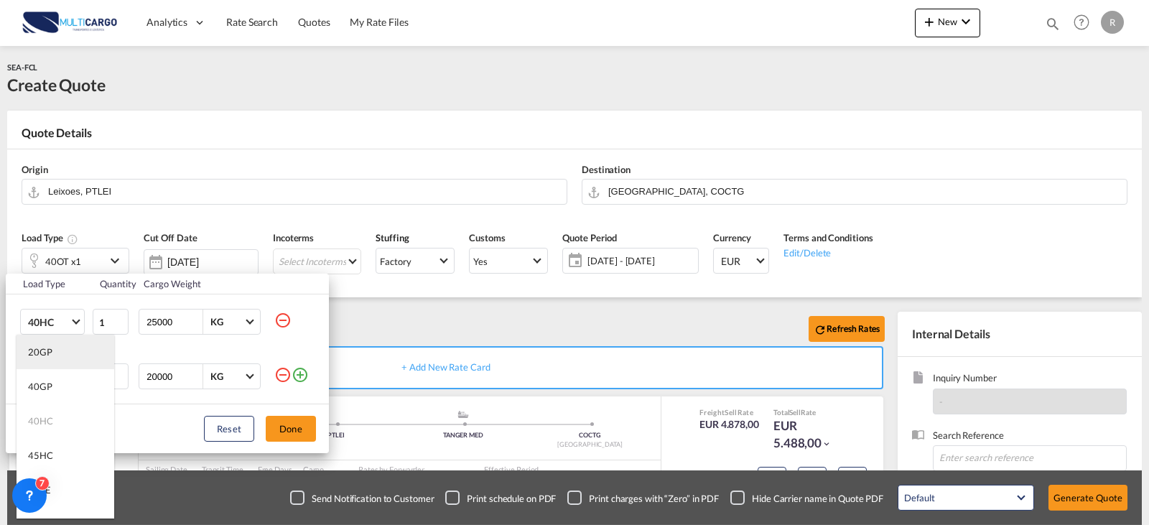
click at [65, 359] on md-option "20GP" at bounding box center [66, 352] width 98 height 34
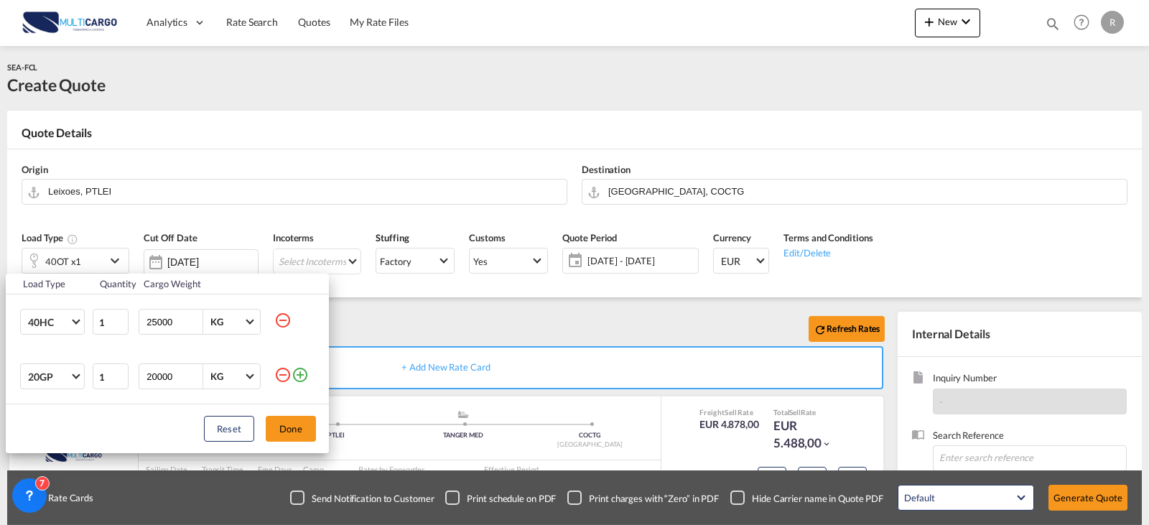
click at [162, 322] on input "25000" at bounding box center [173, 321] width 57 height 24
type input "20000"
click at [300, 428] on button "Done" at bounding box center [291, 429] width 50 height 26
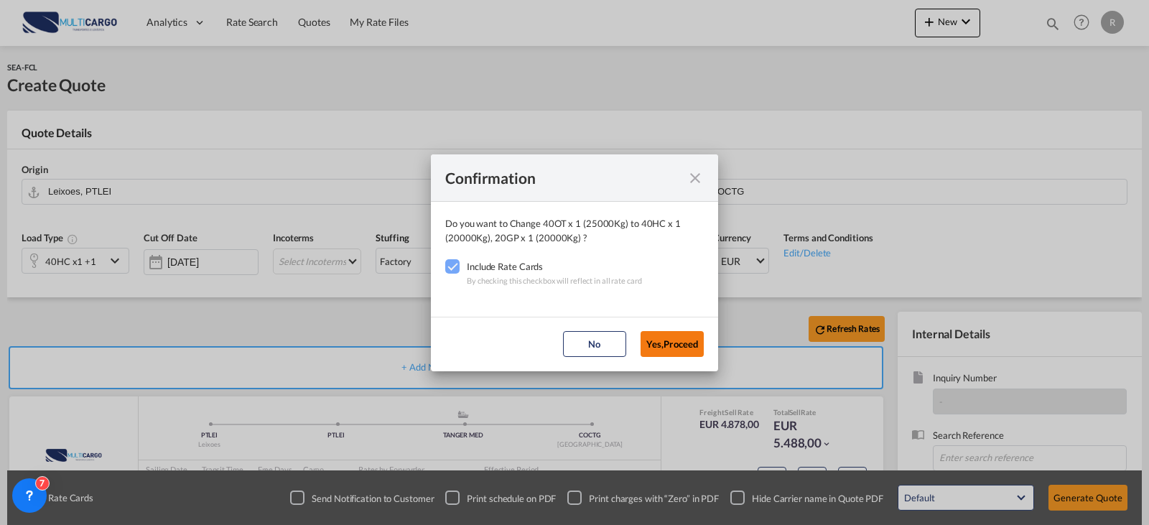
click at [657, 333] on button "Yes,Proceed" at bounding box center [671, 344] width 63 height 26
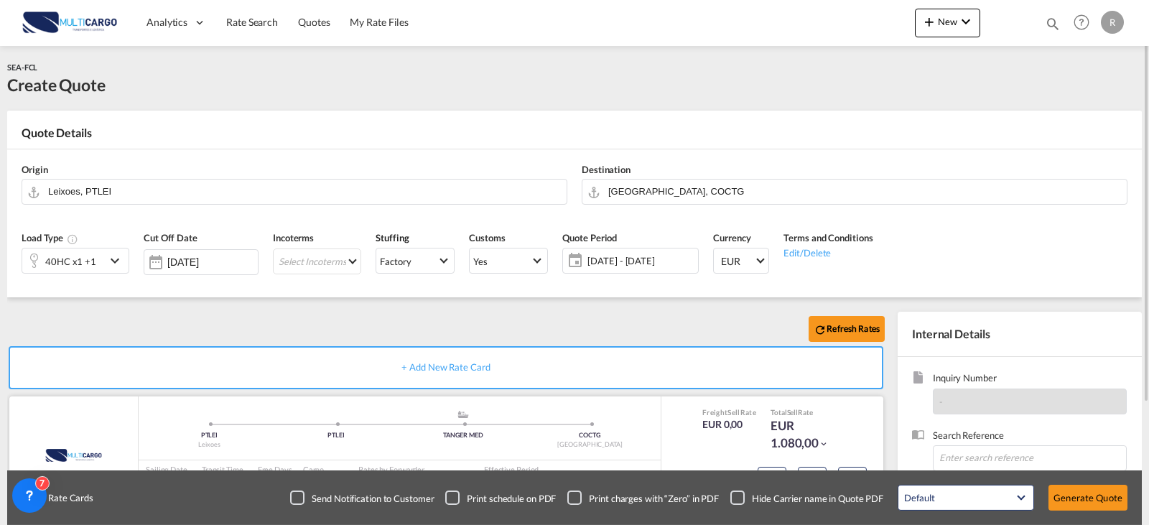
scroll to position [159, 0]
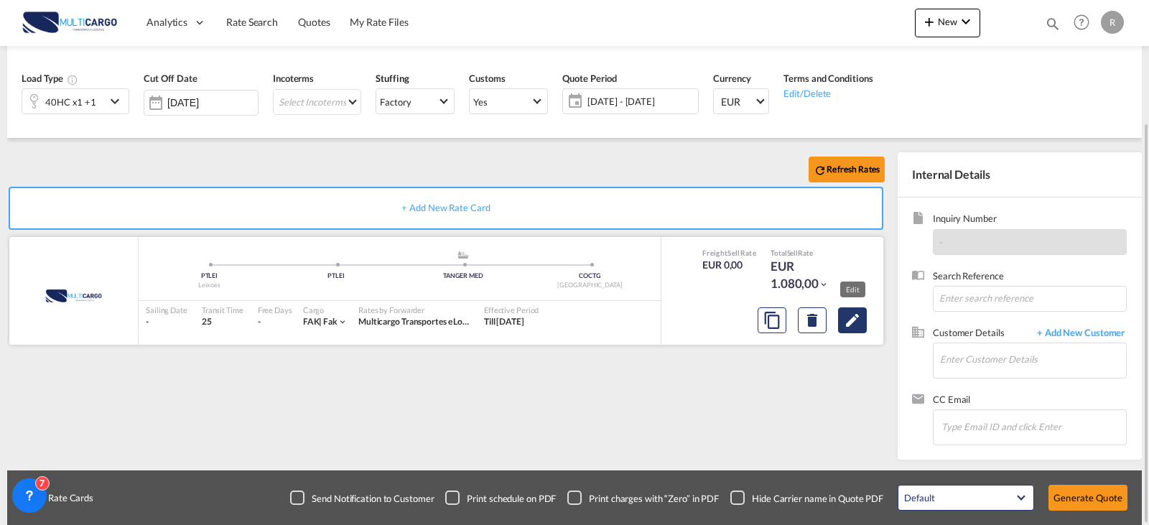
click at [842, 319] on button "Edit" at bounding box center [852, 320] width 29 height 26
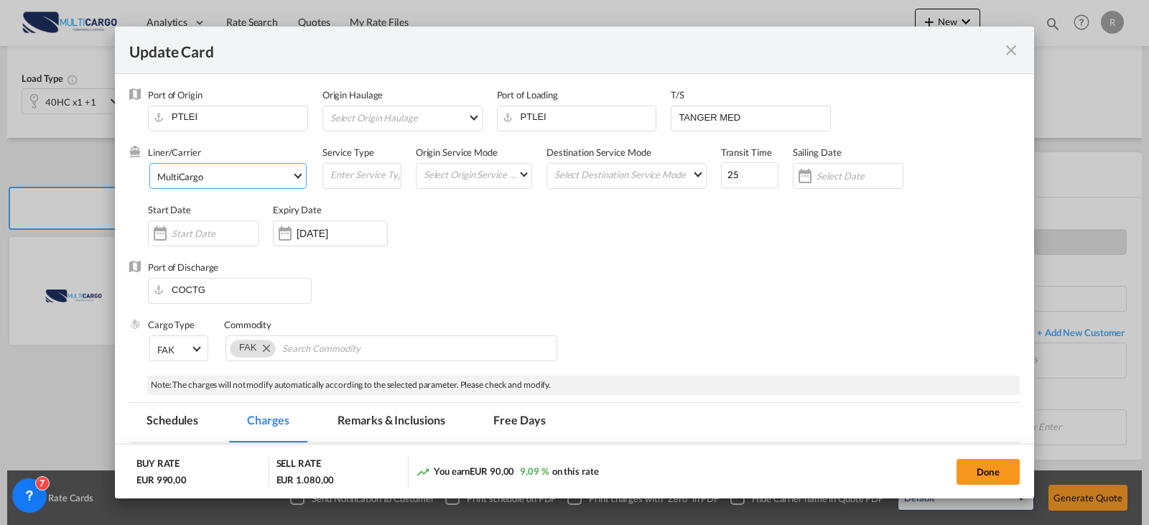
click at [268, 179] on span "MultiCargo" at bounding box center [224, 176] width 134 height 13
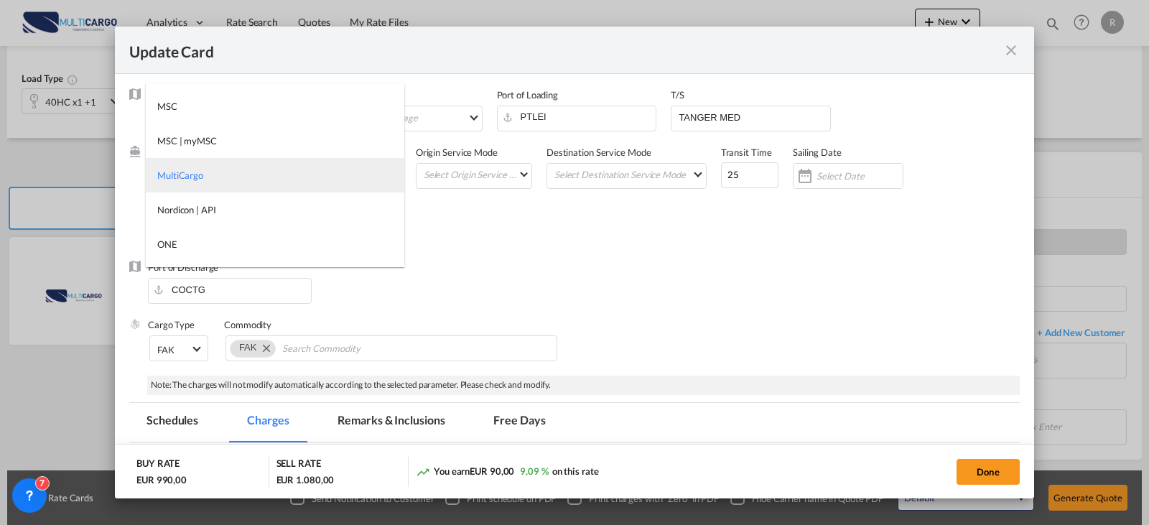
type md-option "1485"
type md-option "13856"
type md-option "55"
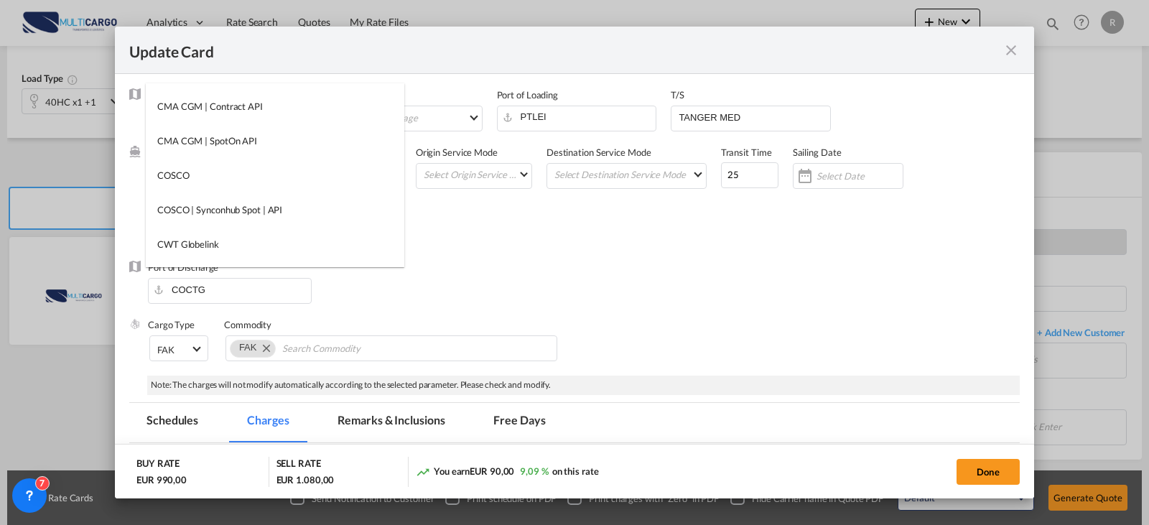
click at [39, 238] on md-backdrop at bounding box center [574, 262] width 1149 height 525
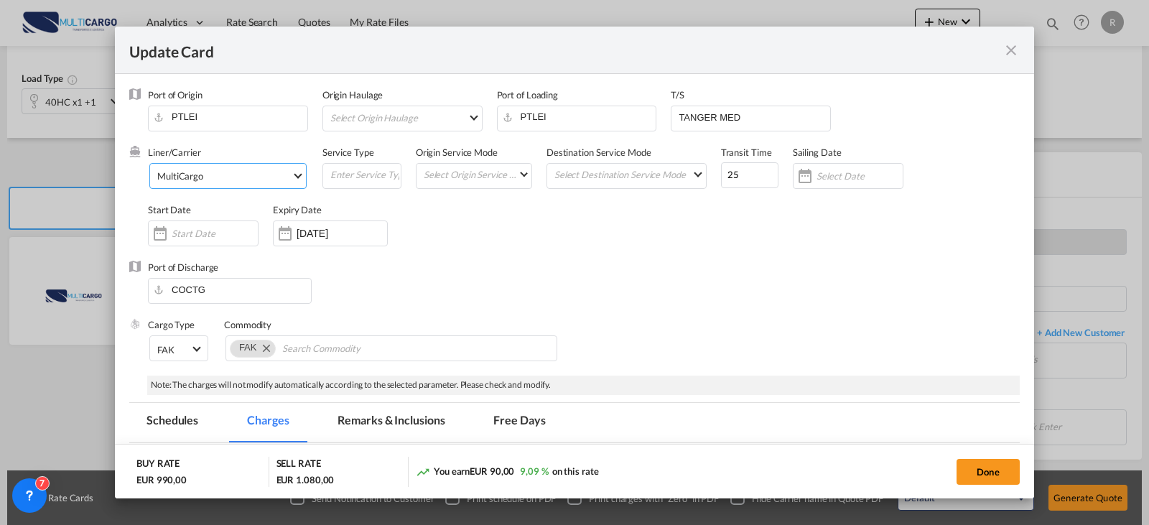
click at [251, 178] on span "MultiCargo" at bounding box center [224, 175] width 134 height 13
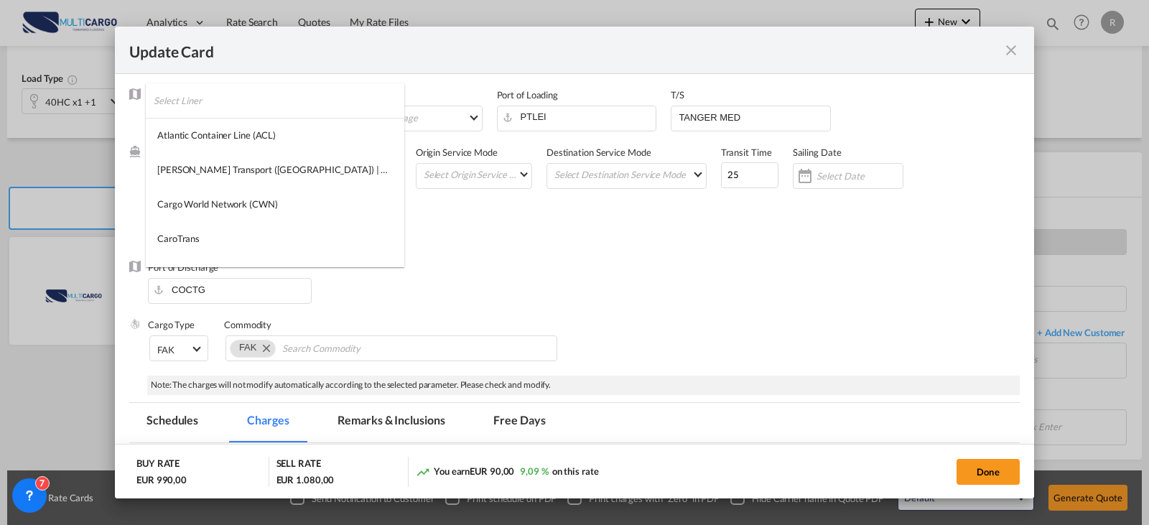
type md-option "1485"
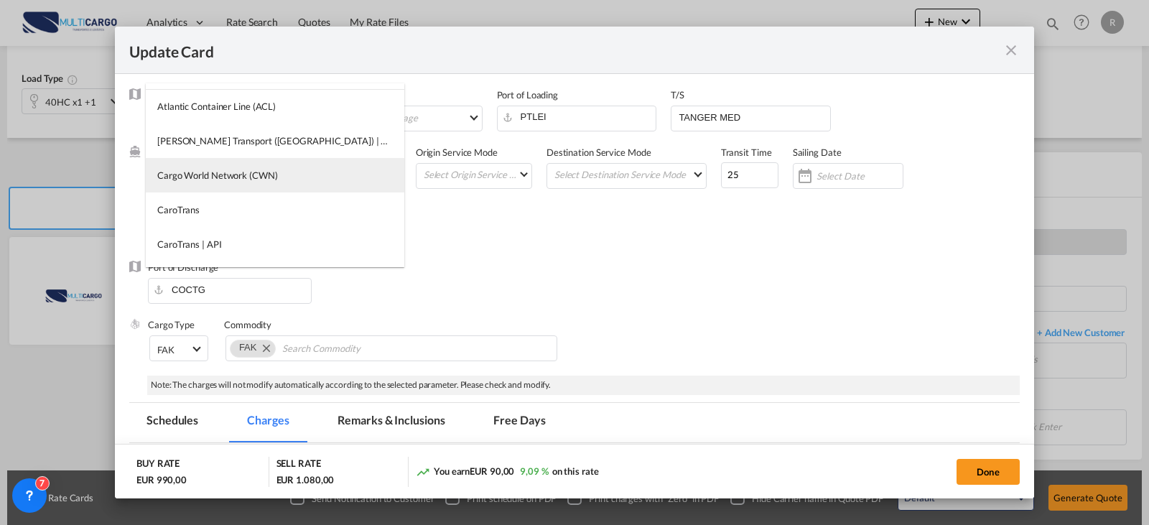
type md-option "13856"
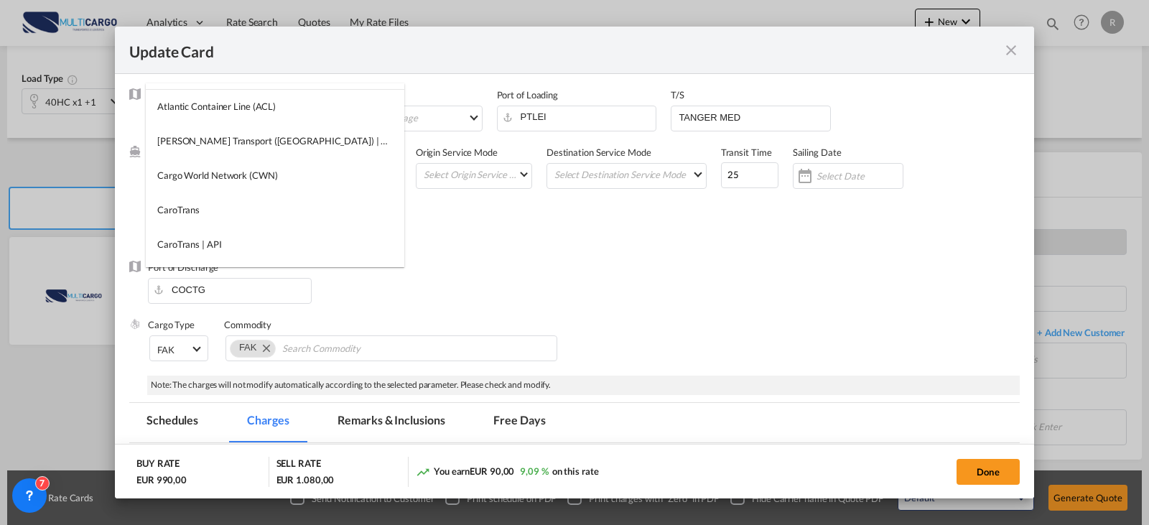
type md-option "55"
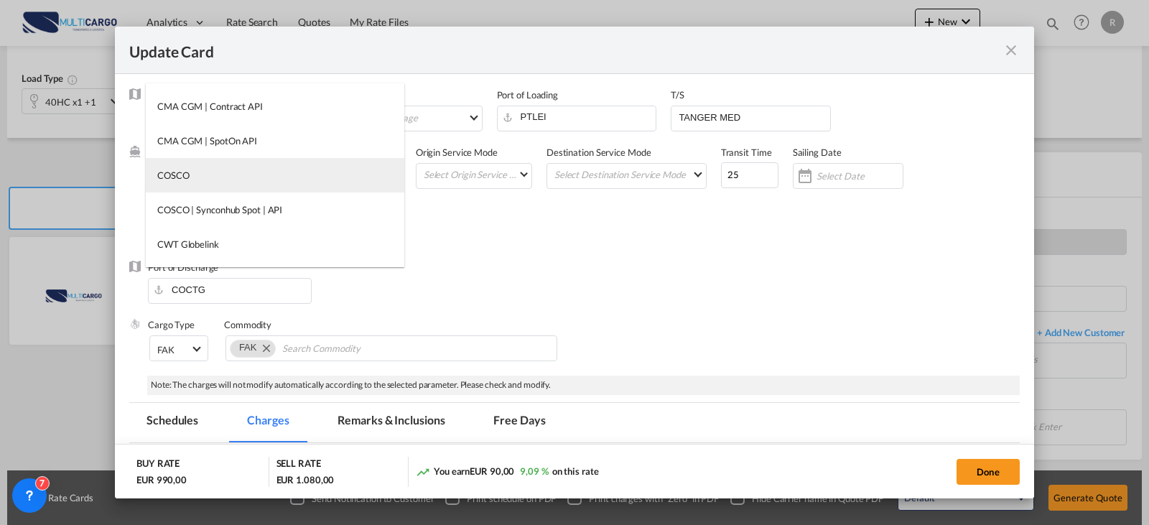
click at [251, 178] on md-option "COSCO" at bounding box center [275, 175] width 258 height 34
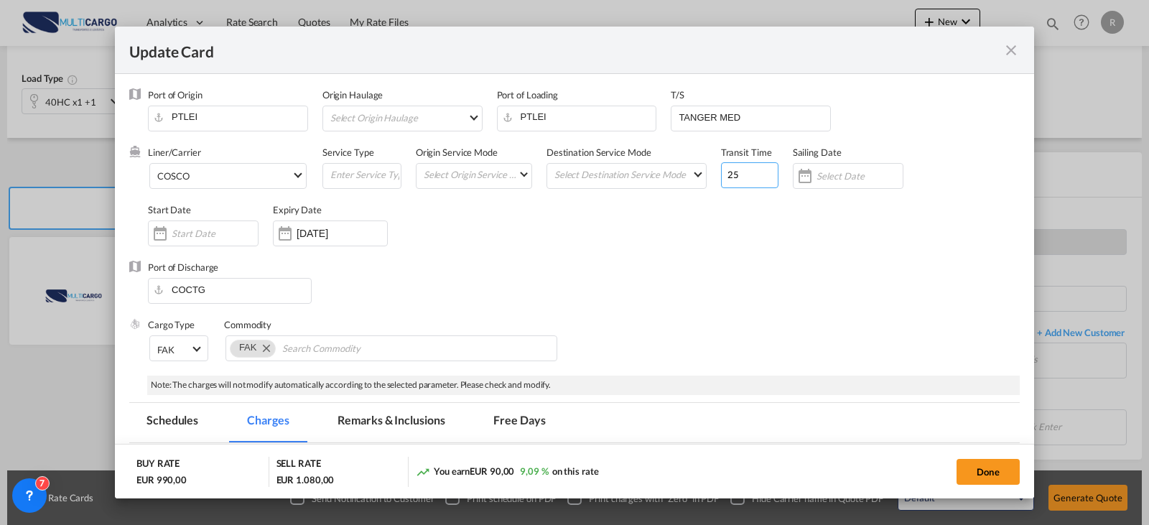
drag, startPoint x: 731, startPoint y: 172, endPoint x: 686, endPoint y: 178, distance: 45.0
click at [695, 180] on div "Liner/Carrier COSCO Service Type Origin Service Mode Select Origin Service Mode…" at bounding box center [584, 203] width 872 height 115
type input "30"
click at [333, 231] on input "12 Oct 2025" at bounding box center [342, 233] width 90 height 11
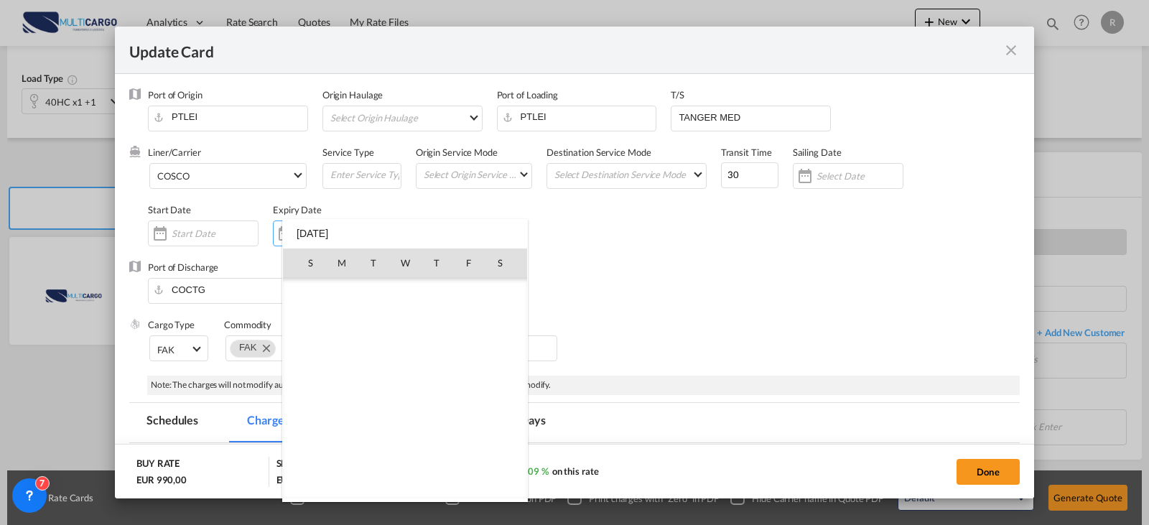
scroll to position [332793, 0]
drag, startPoint x: 465, startPoint y: 425, endPoint x: 472, endPoint y: 420, distance: 8.8
click at [465, 425] on span "31" at bounding box center [468, 420] width 29 height 29
type input "31 Oct 2025"
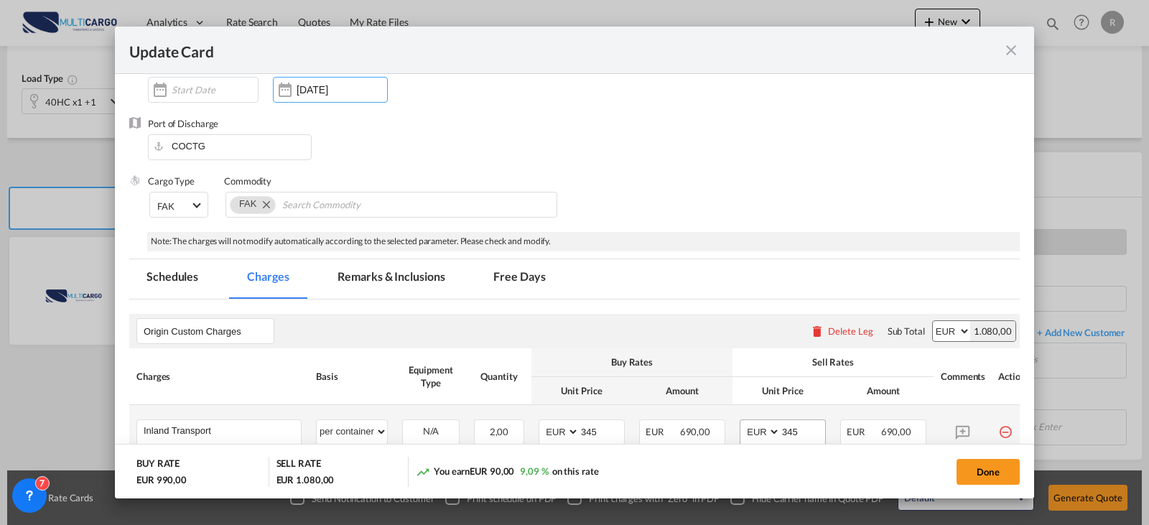
scroll to position [215, 0]
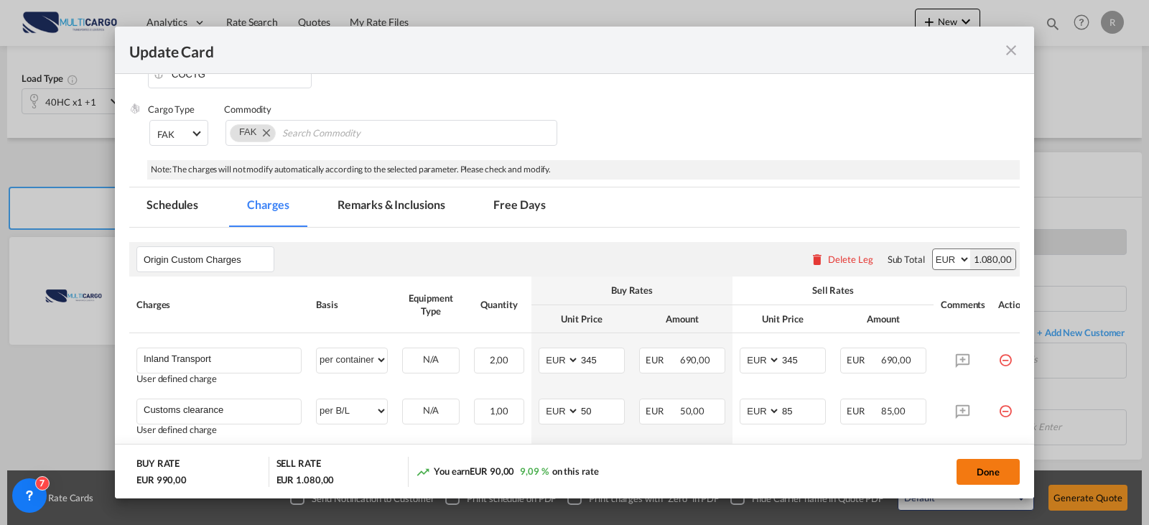
click at [978, 467] on button "Done" at bounding box center [987, 472] width 63 height 26
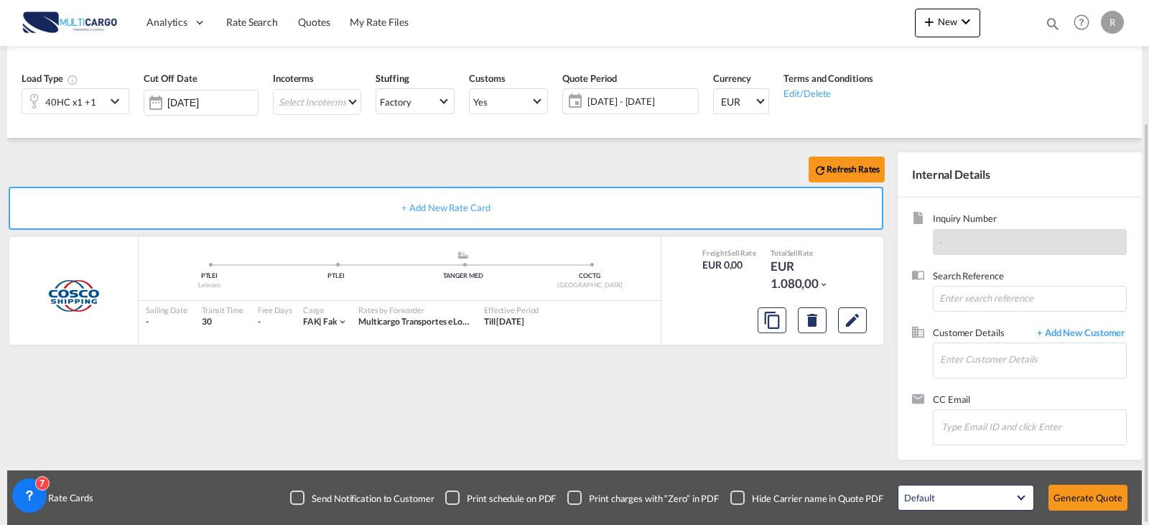
click at [624, 105] on span "12 Sep 2025 - 25 Sep 2026" at bounding box center [640, 101] width 107 height 13
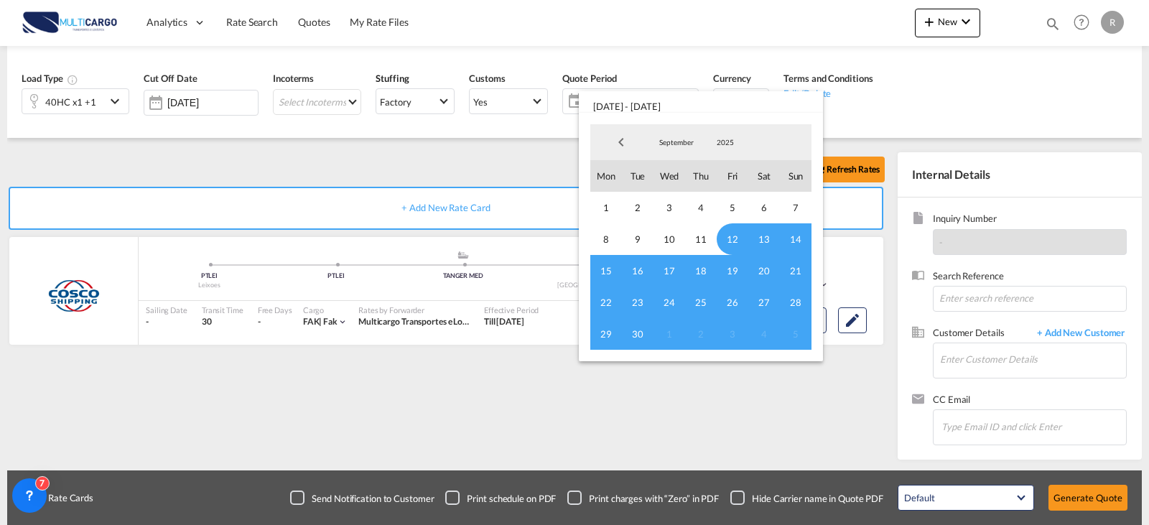
click at [671, 141] on span "September" at bounding box center [676, 142] width 46 height 10
click at [675, 186] on md-option "October" at bounding box center [691, 177] width 98 height 34
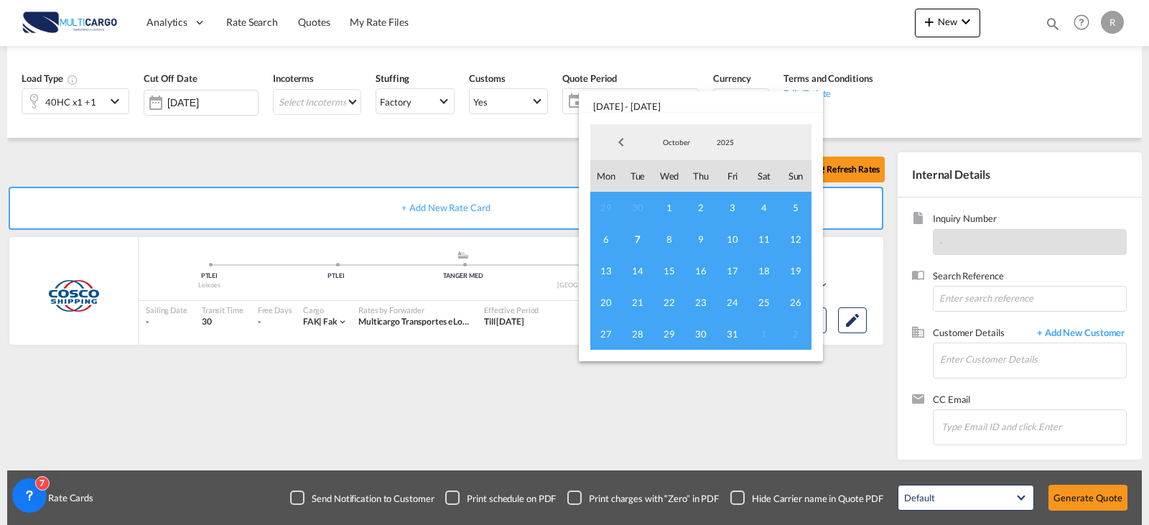
click at [732, 244] on span "10" at bounding box center [733, 239] width 32 height 32
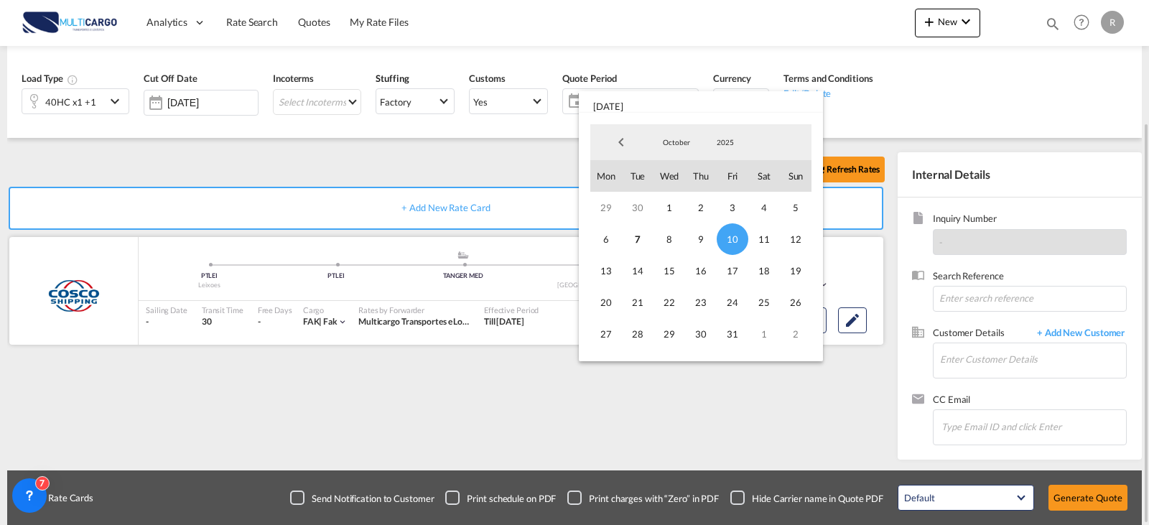
click at [635, 236] on span "7" at bounding box center [638, 239] width 32 height 32
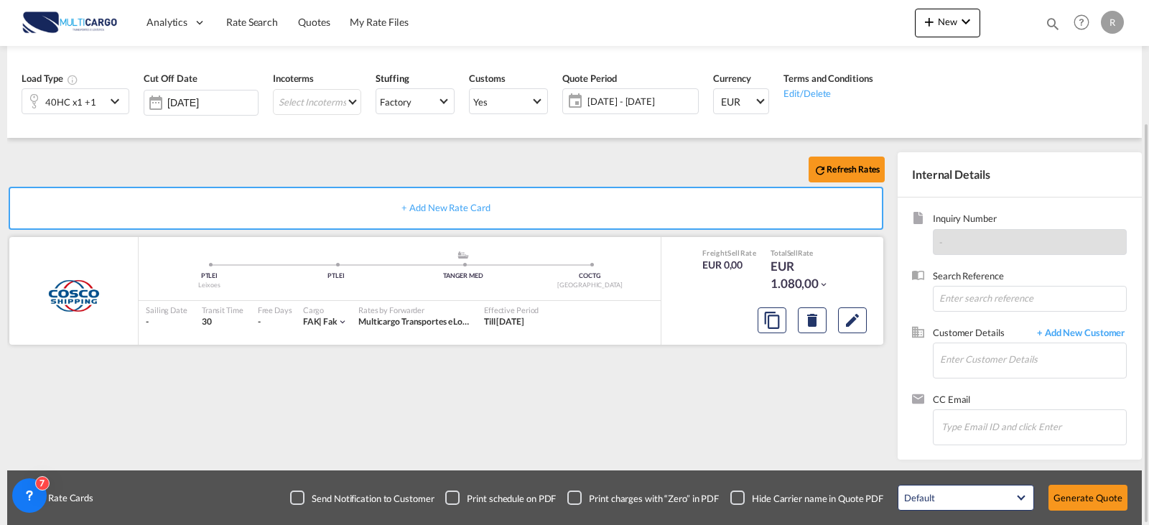
click at [735, 334] on div at bounding box center [772, 318] width 222 height 38
click at [610, 106] on span "07 - 10 Oct 2025" at bounding box center [640, 101] width 107 height 13
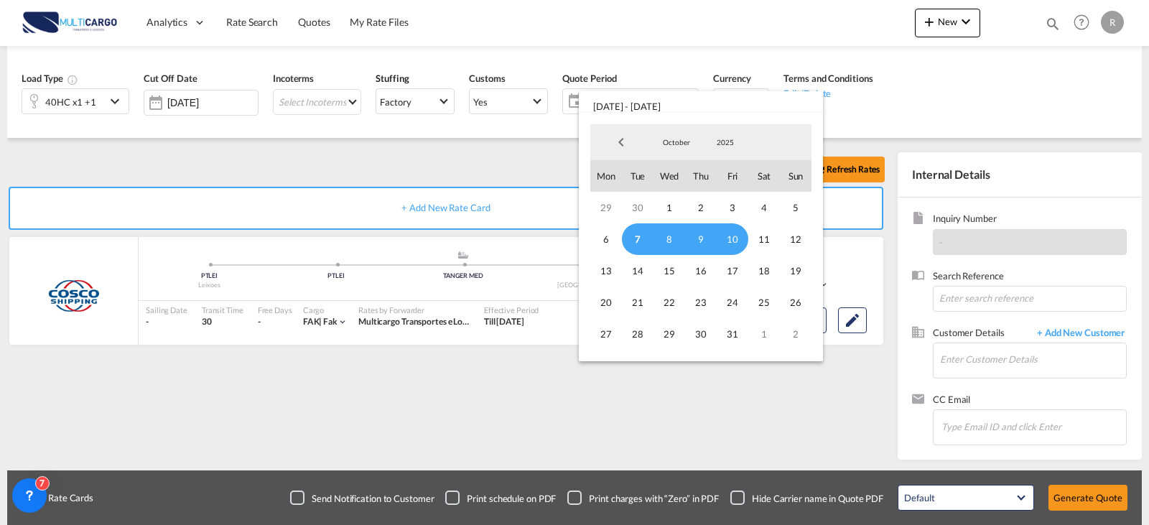
click at [642, 247] on span "7" at bounding box center [638, 239] width 32 height 32
click at [747, 337] on span "31" at bounding box center [733, 334] width 32 height 32
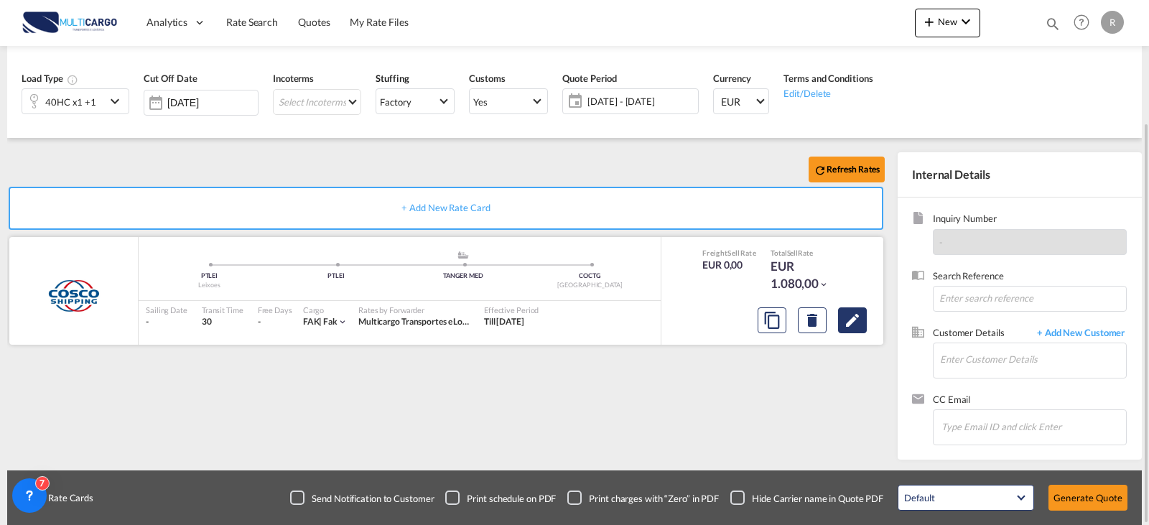
click at [854, 323] on md-icon "Edit" at bounding box center [852, 320] width 17 height 17
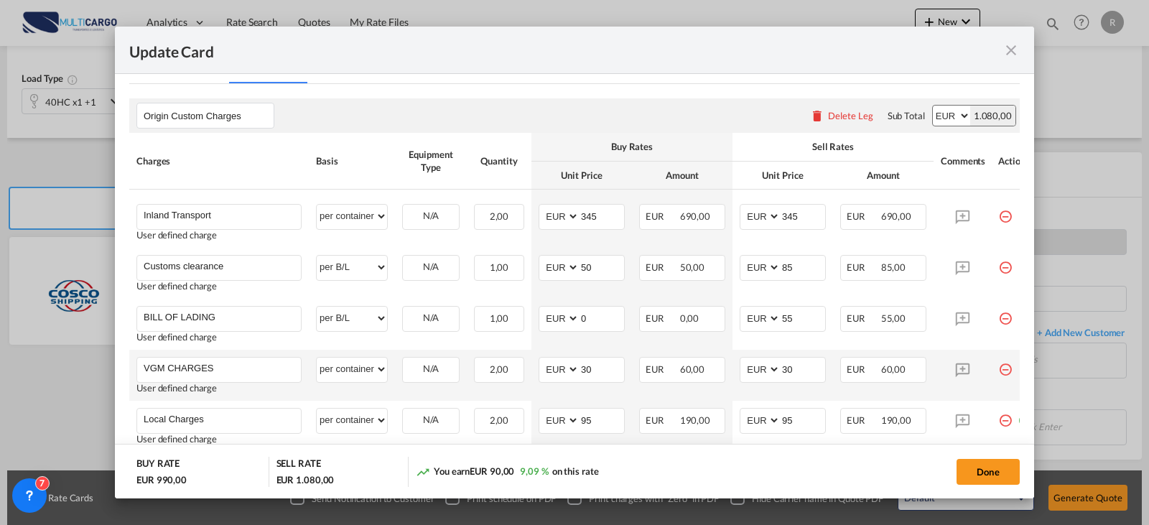
scroll to position [431, 0]
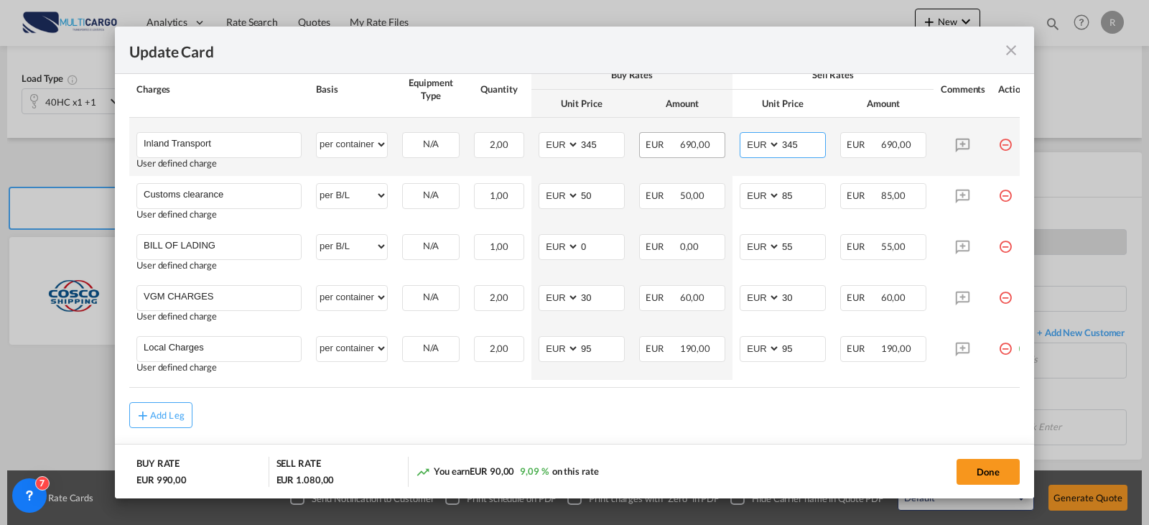
drag, startPoint x: 823, startPoint y: 143, endPoint x: 715, endPoint y: 143, distance: 107.7
click at [715, 143] on tr "Inland Transport Please Enter User Defined Charges Cannot Be Published User def…" at bounding box center [584, 147] width 910 height 58
type input "285"
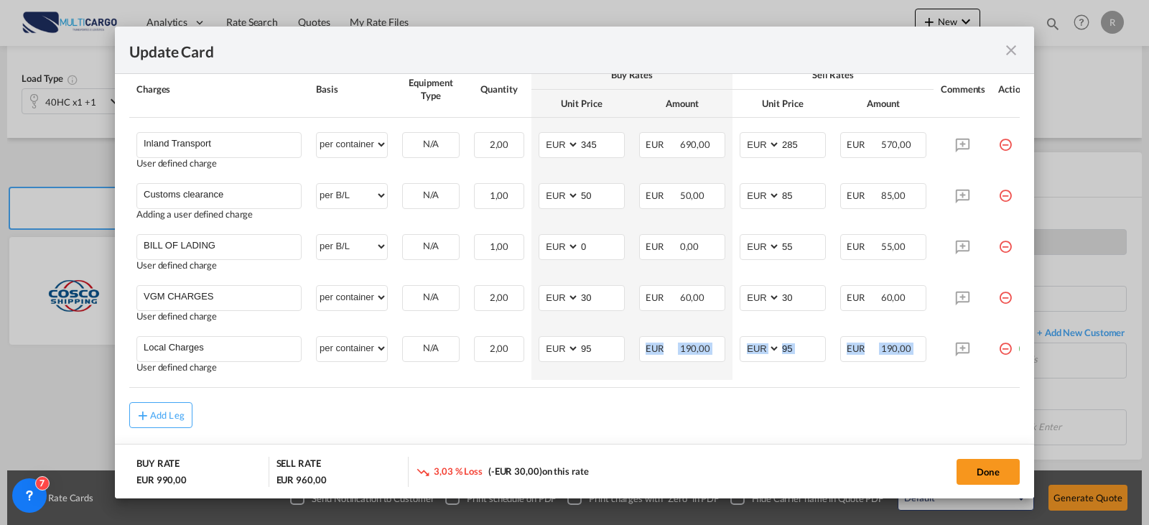
drag, startPoint x: 593, startPoint y: 383, endPoint x: 699, endPoint y: 396, distance: 106.3
click at [699, 396] on rate-modification "Origin Custom Charges Please enter leg name Leg Name Already Exists Delete Leg …" at bounding box center [574, 220] width 890 height 416
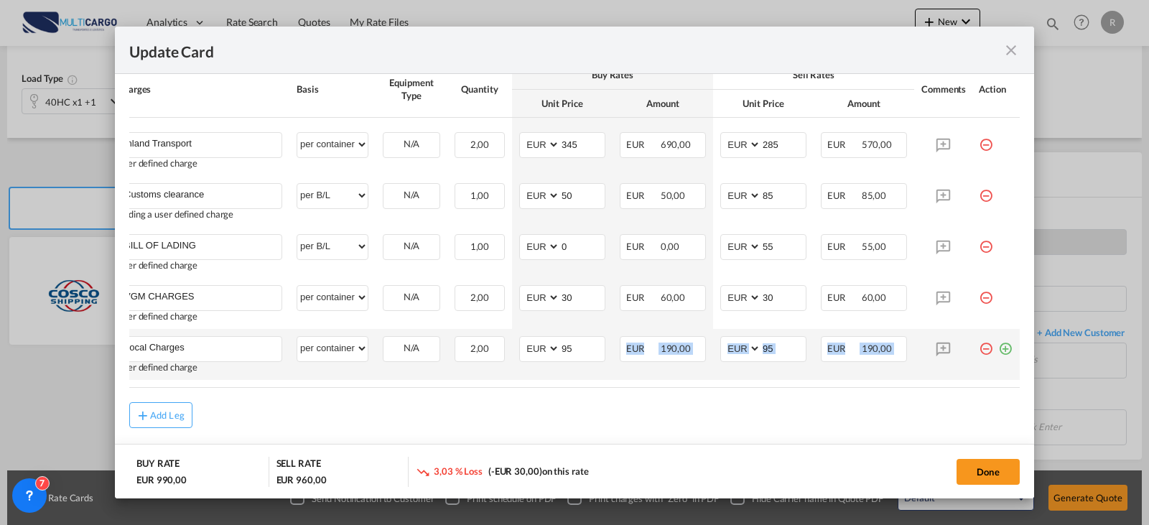
click at [998, 350] on md-icon "icon-plus-circle-outline green-400-fg" at bounding box center [1005, 343] width 14 height 14
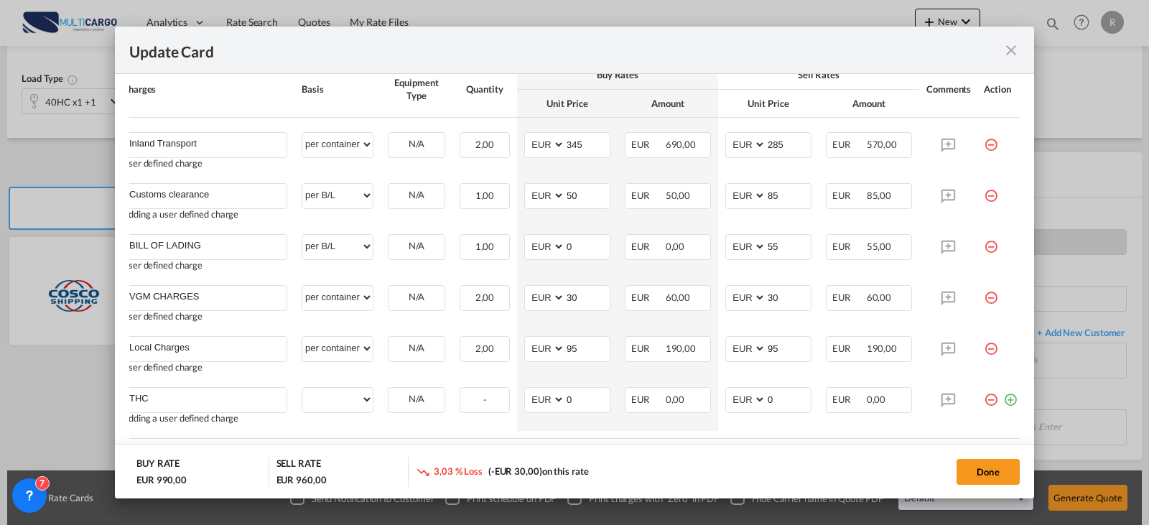
type input "THC"
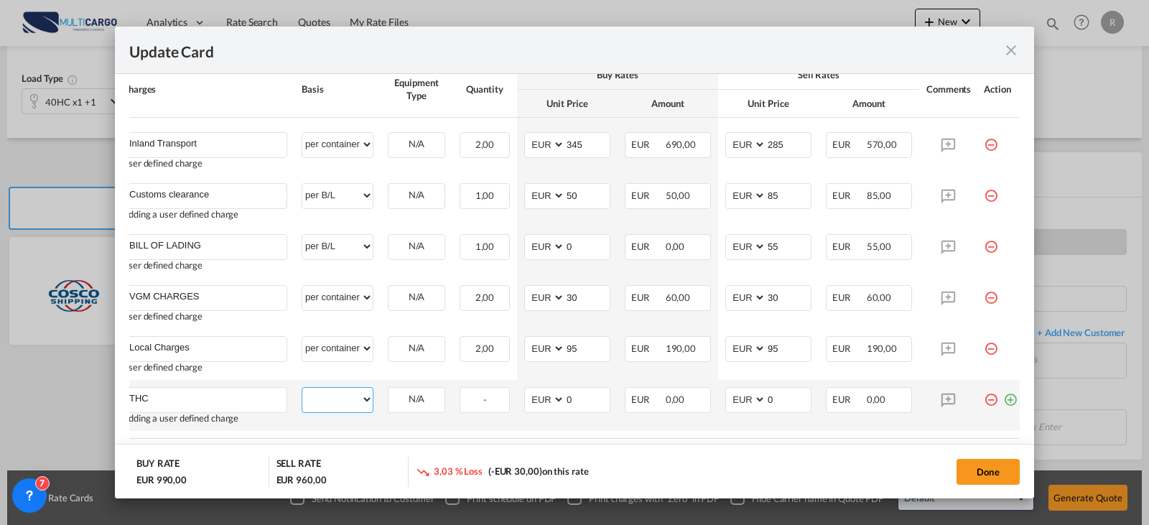
click at [367, 396] on select "per equipment per container per B/L per shipping bill per shipment per pallet p…" at bounding box center [337, 399] width 70 height 23
select select "per container"
click at [302, 388] on select "per equipment per container per B/L per shipping bill per shipment per pallet p…" at bounding box center [337, 399] width 70 height 23
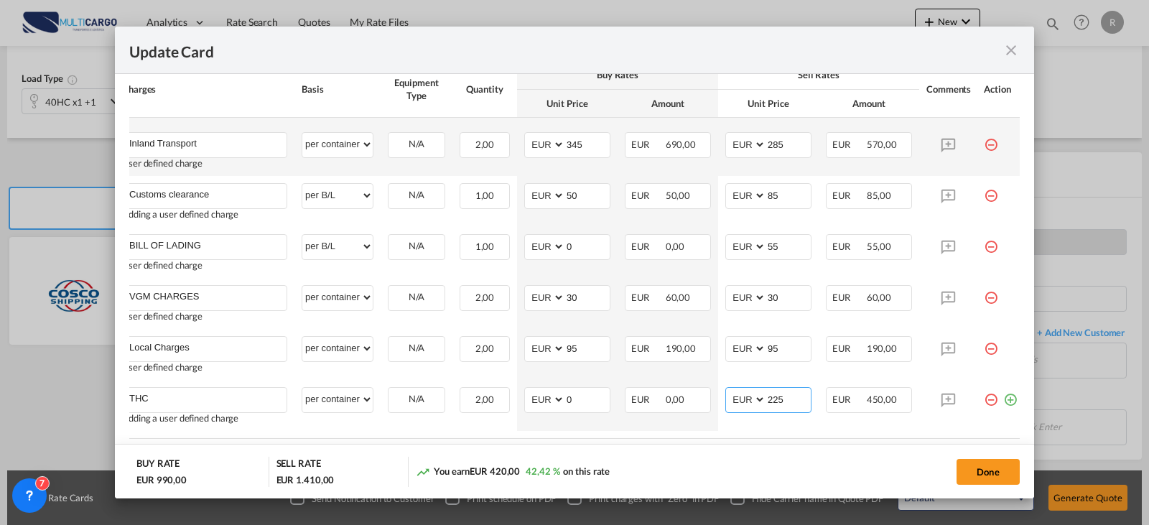
type input "225"
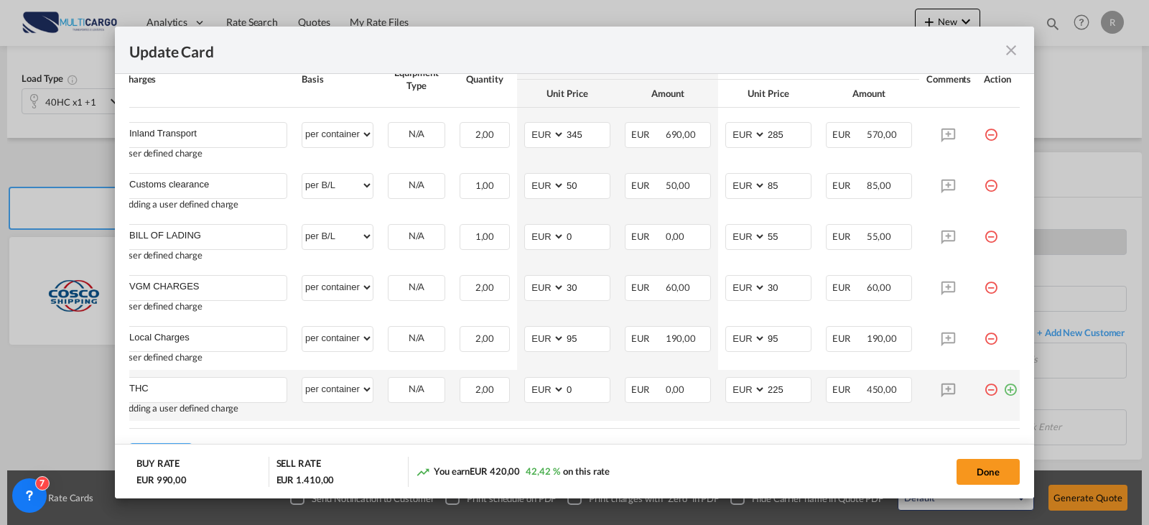
scroll to position [513, 0]
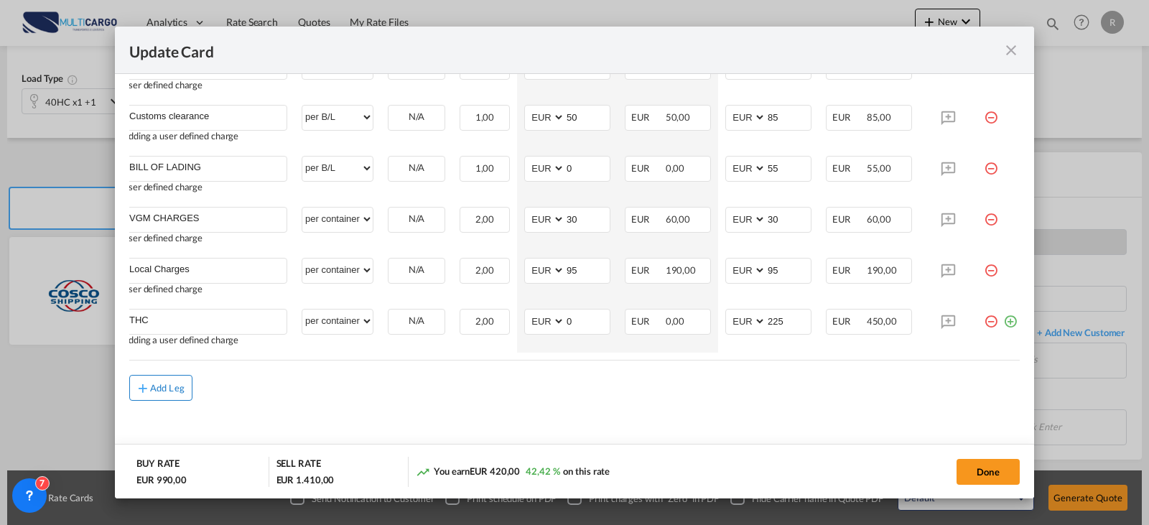
click at [179, 383] on div "Add Leg" at bounding box center [167, 387] width 34 height 9
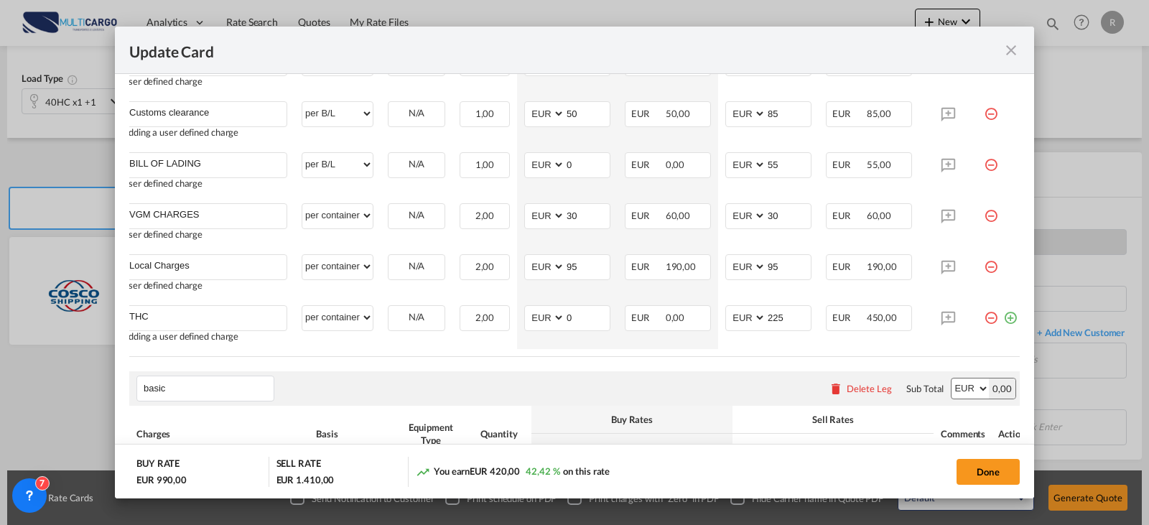
drag, startPoint x: 194, startPoint y: 394, endPoint x: 92, endPoint y: 406, distance: 102.7
click at [92, 406] on div "Update Card Port of Origin PTLEI Origin Haulage Select Origin Haulage rail road…" at bounding box center [574, 262] width 1149 height 525
type input "g"
click at [169, 324] on span "Freight" at bounding box center [170, 330] width 32 height 12
type input "Freight Charges"
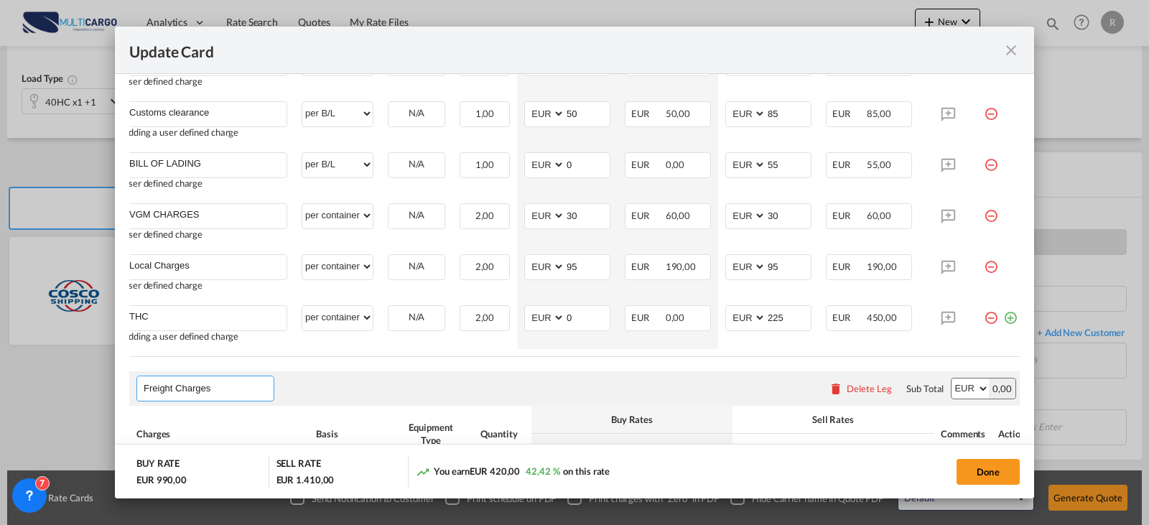
scroll to position [656, 0]
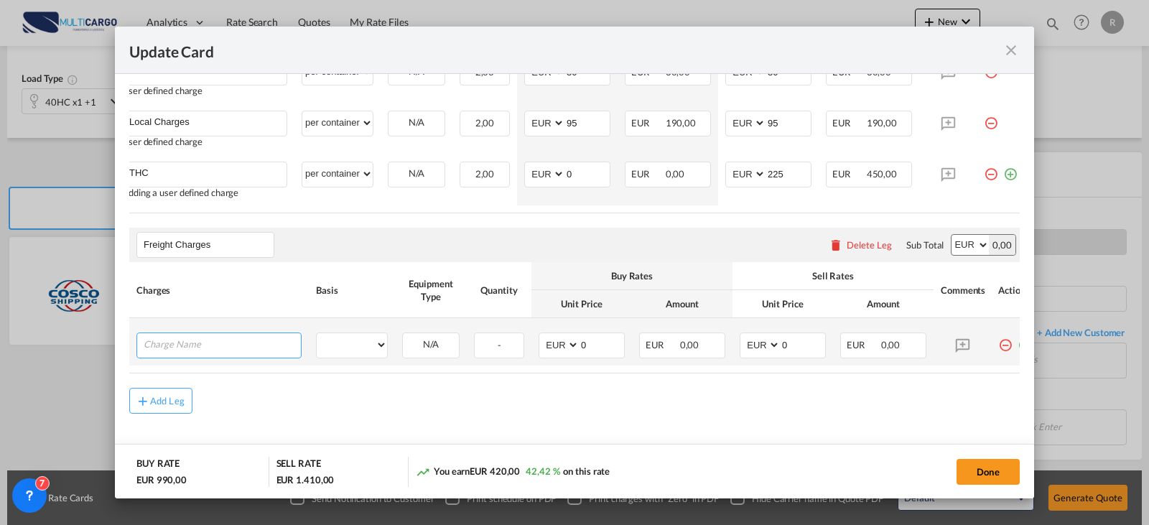
click at [224, 355] on input "Charge Name" at bounding box center [222, 344] width 157 height 22
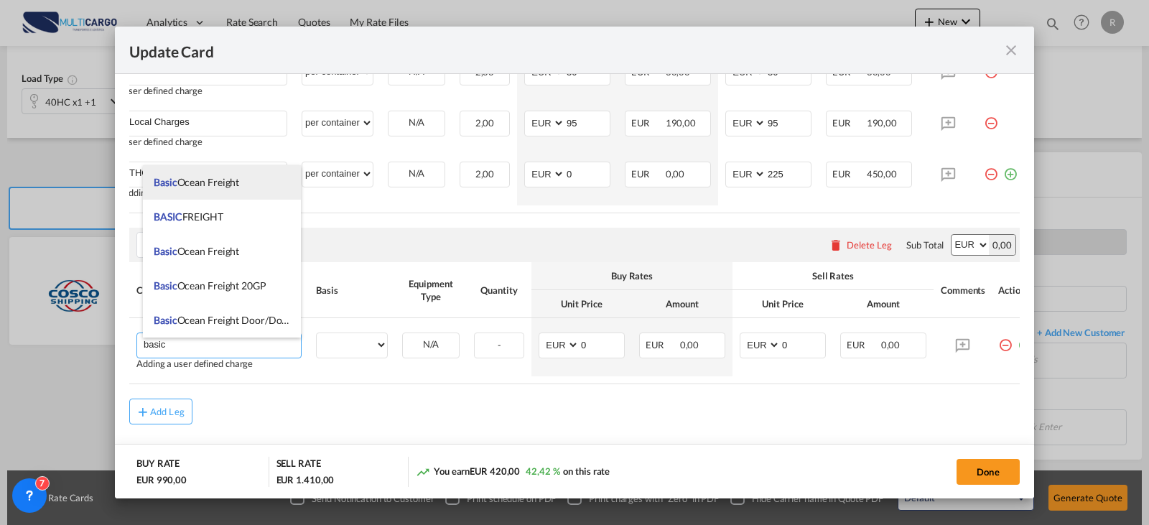
click at [236, 190] on li "Basic Ocean Freight" at bounding box center [222, 182] width 158 height 34
type input "Basic Ocean Freight"
select select "per equipment"
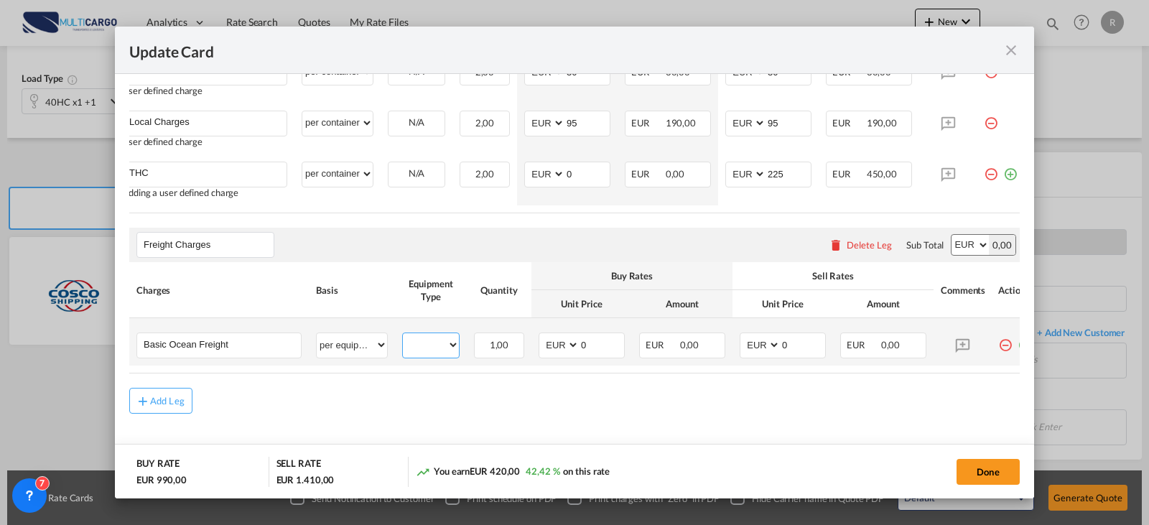
click at [434, 355] on select "40HC 20GP" at bounding box center [431, 344] width 56 height 19
select select "40HC"
click at [403, 340] on select "40HC 20GP" at bounding box center [431, 344] width 56 height 19
type input "200"
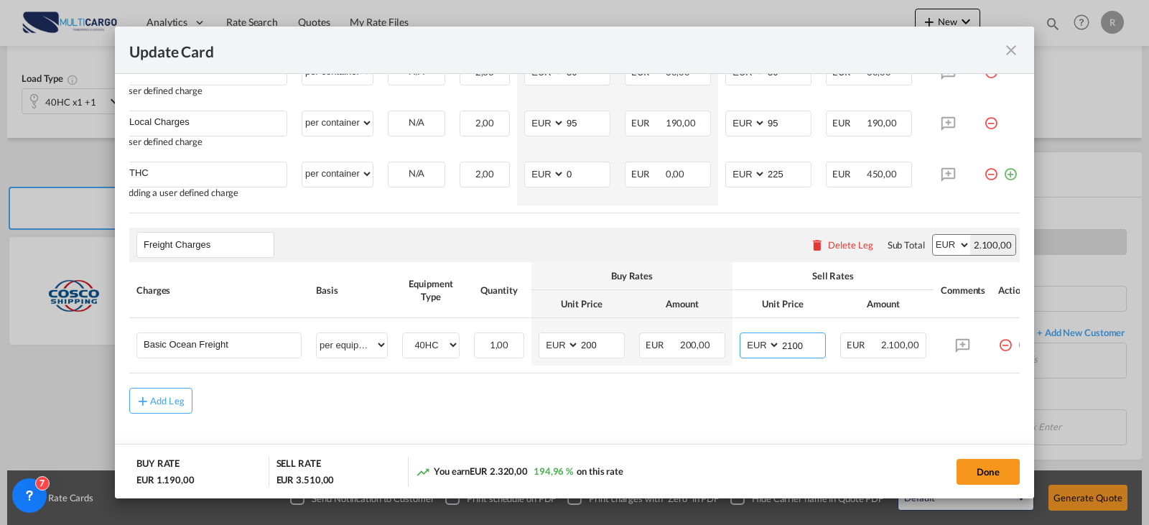
type input "2100"
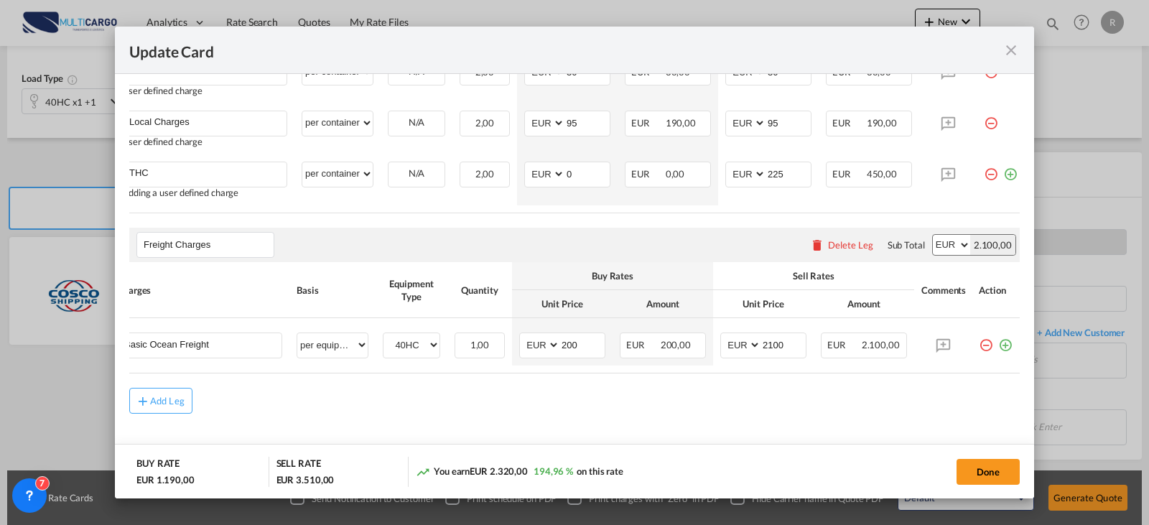
click at [930, 373] on table "Charges Basis Equipment Type Quantity Buy Rates Sell Rates Comments Action Unit…" at bounding box center [565, 317] width 910 height 111
click at [998, 347] on md-icon "icon-plus-circle-outline green-400-fg" at bounding box center [1005, 339] width 14 height 14
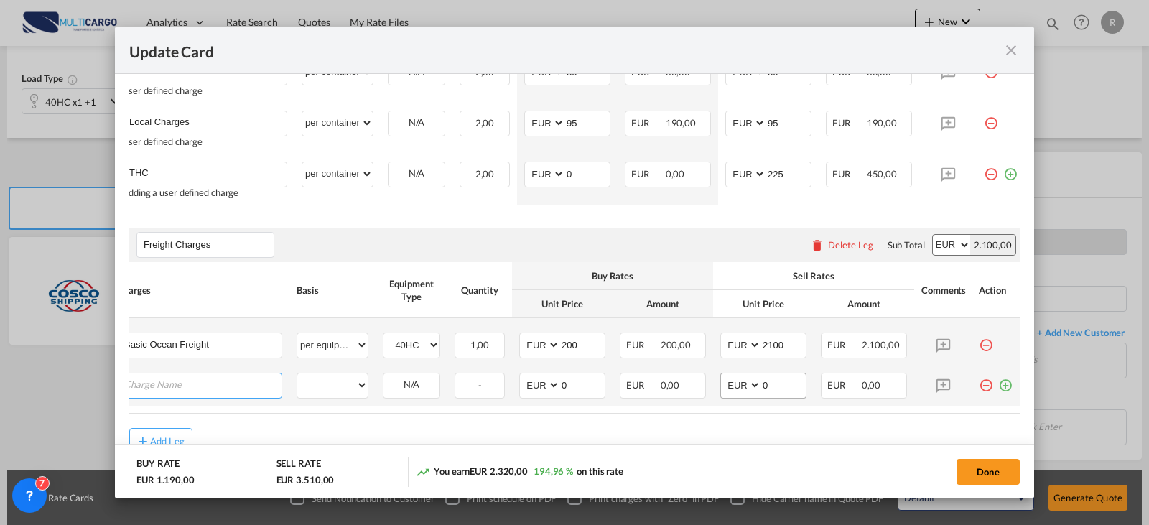
scroll to position [0, 14]
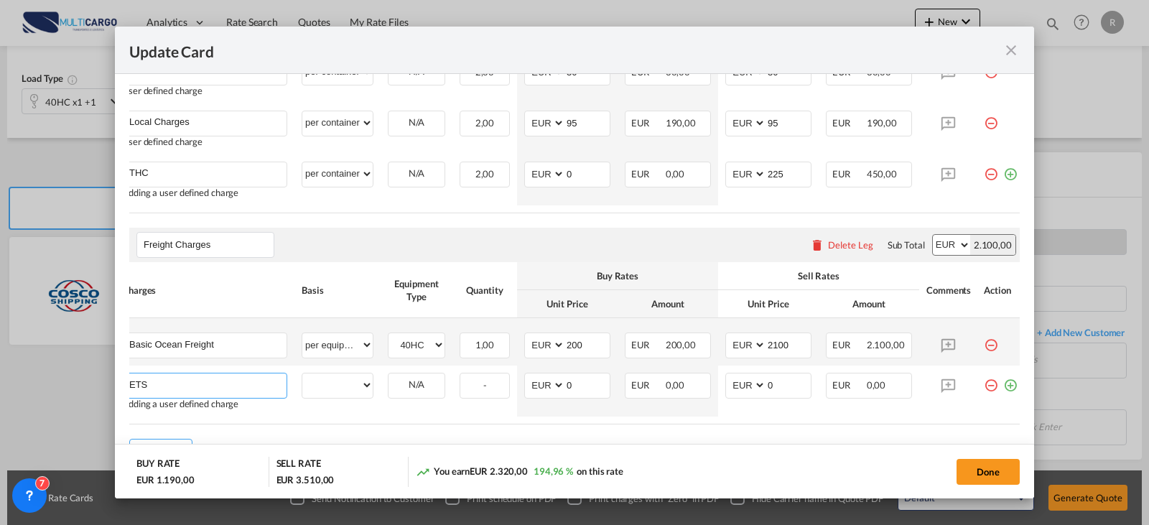
type input "ETS"
click at [335, 394] on select "per equipment per container per B/L per shipping bill per shipment % on freight…" at bounding box center [337, 384] width 70 height 23
click at [302, 379] on select "per equipment per container per B/L per shipping bill per shipment % on freight…" at bounding box center [337, 384] width 70 height 23
click at [378, 389] on td "per equipment per container per B/L per shipping bill per shipment % on freight…" at bounding box center [337, 390] width 86 height 51
click at [377, 390] on td "per equipment per container per B/L per shipping bill per shipment % on freight…" at bounding box center [337, 390] width 86 height 51
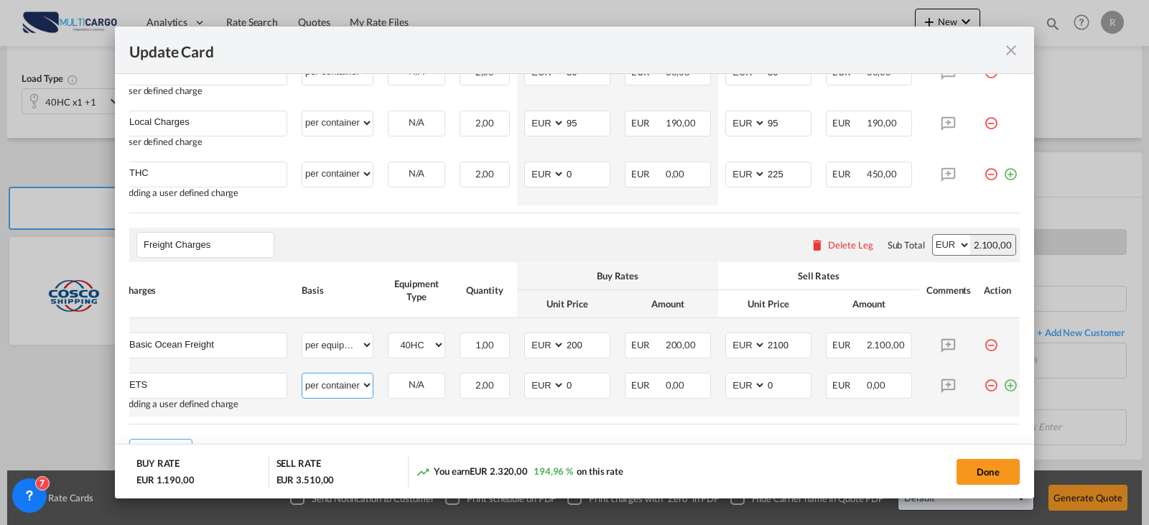
click at [363, 387] on select "per equipment per container per B/L per shipping bill per shipment % on freight…" at bounding box center [337, 384] width 70 height 23
click at [302, 379] on select "per equipment per container per B/L per shipping bill per shipment % on freight…" at bounding box center [337, 384] width 70 height 23
click at [338, 381] on select "per equipment per container per B/L per shipping bill per shipment % on freight…" at bounding box center [337, 384] width 70 height 23
select select "per equipment"
click at [302, 379] on select "per equipment per container per B/L per shipping bill per shipment % on freight…" at bounding box center [337, 384] width 70 height 23
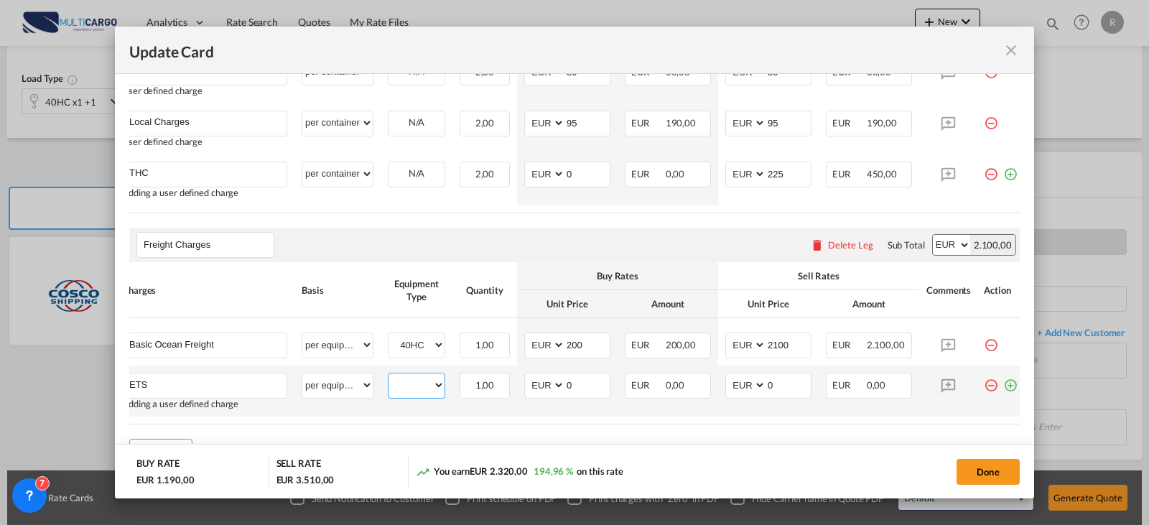
click at [429, 395] on select "40HC 20GP" at bounding box center [416, 385] width 56 height 19
select select "40HC"
click at [388, 381] on select "40HC 20GP" at bounding box center [416, 385] width 56 height 19
type input "80"
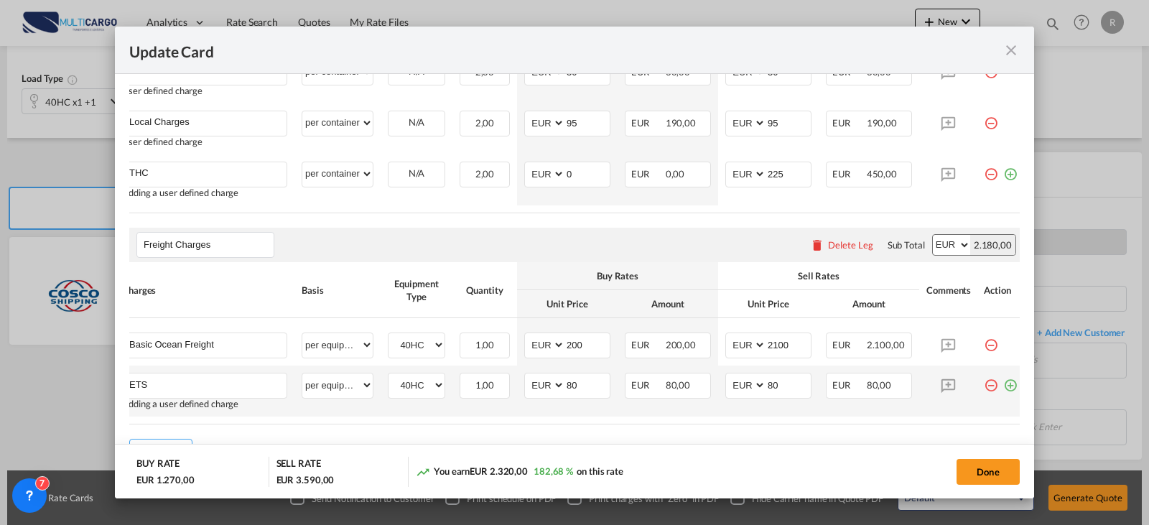
click at [1008, 387] on md-icon "icon-plus-circle-outline green-400-fg" at bounding box center [1010, 380] width 14 height 14
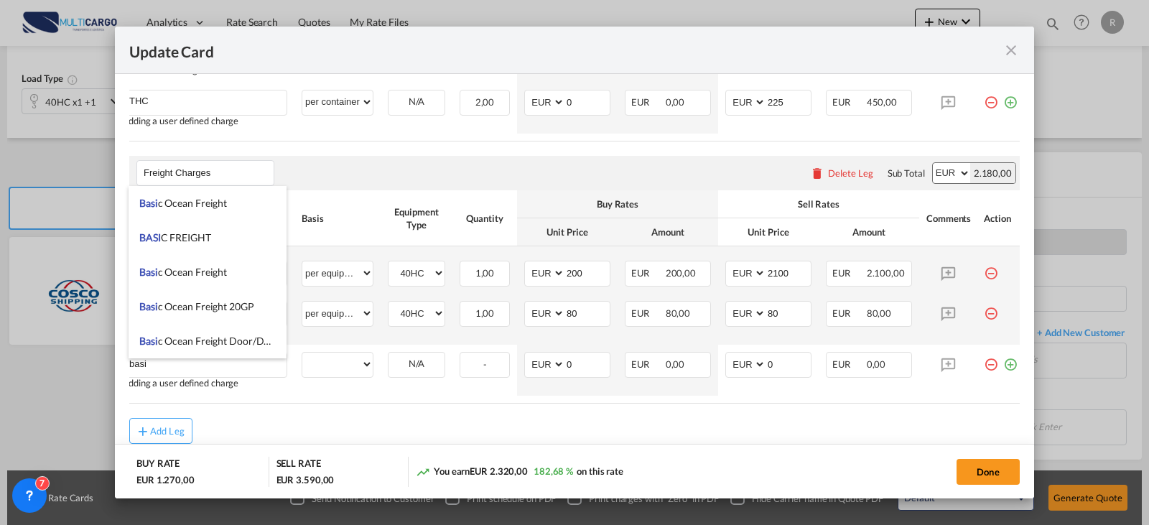
drag, startPoint x: 218, startPoint y: 204, endPoint x: 293, endPoint y: 278, distance: 105.6
click at [220, 206] on span "Basi c Ocean Freight" at bounding box center [183, 203] width 88 height 12
type input "Basic Ocean Freight"
select select "per equipment"
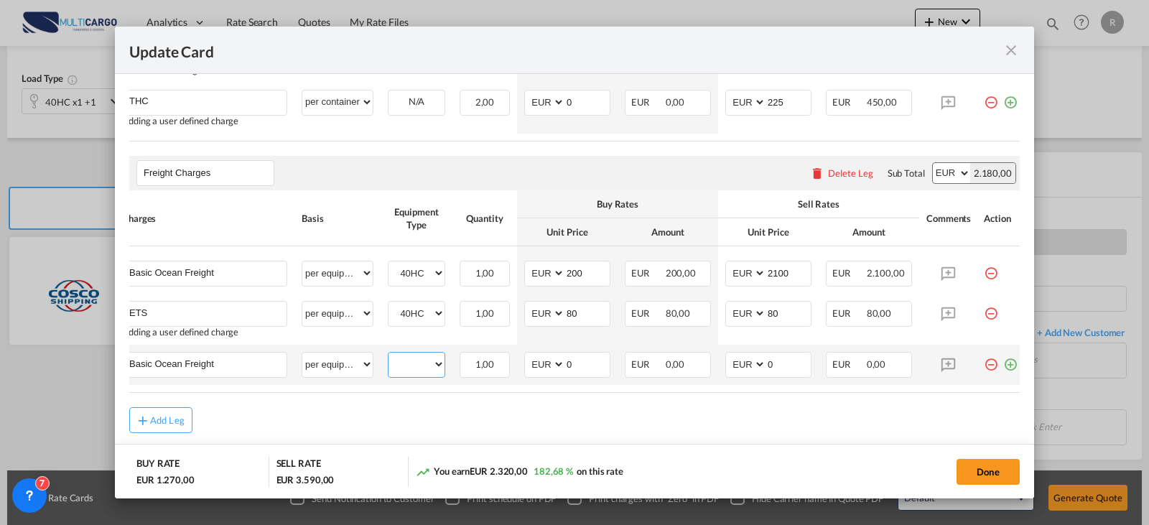
click at [398, 367] on select "40HC 20GP" at bounding box center [416, 364] width 56 height 19
select select "20GP"
click at [388, 360] on select "40HC 20GP" at bounding box center [416, 364] width 56 height 19
type input "1650"
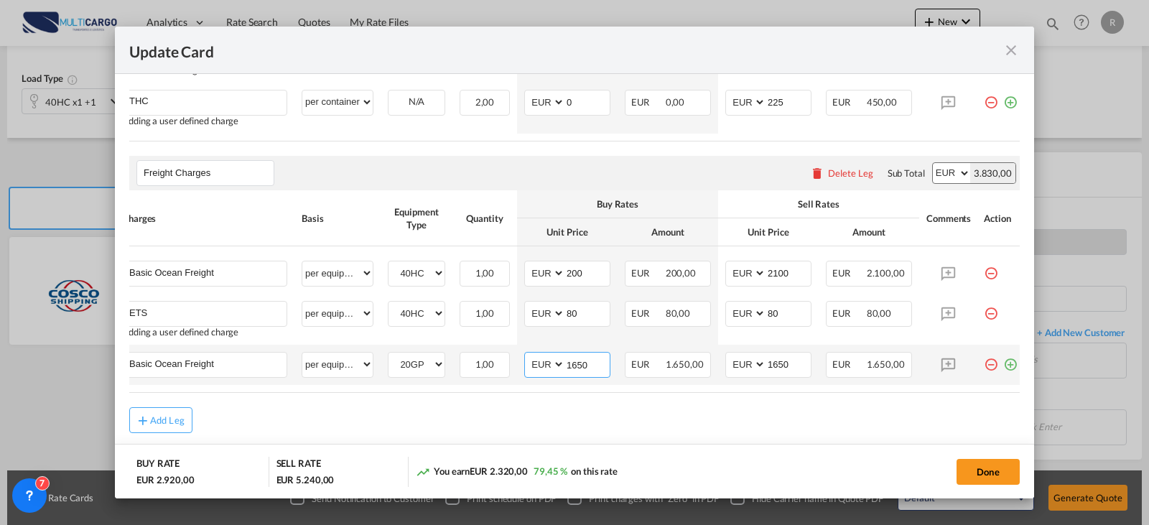
click at [575, 369] on input "1650" at bounding box center [587, 364] width 45 height 22
type input "1550"
click at [1007, 366] on md-icon "icon-plus-circle-outline green-400-fg" at bounding box center [1010, 359] width 14 height 14
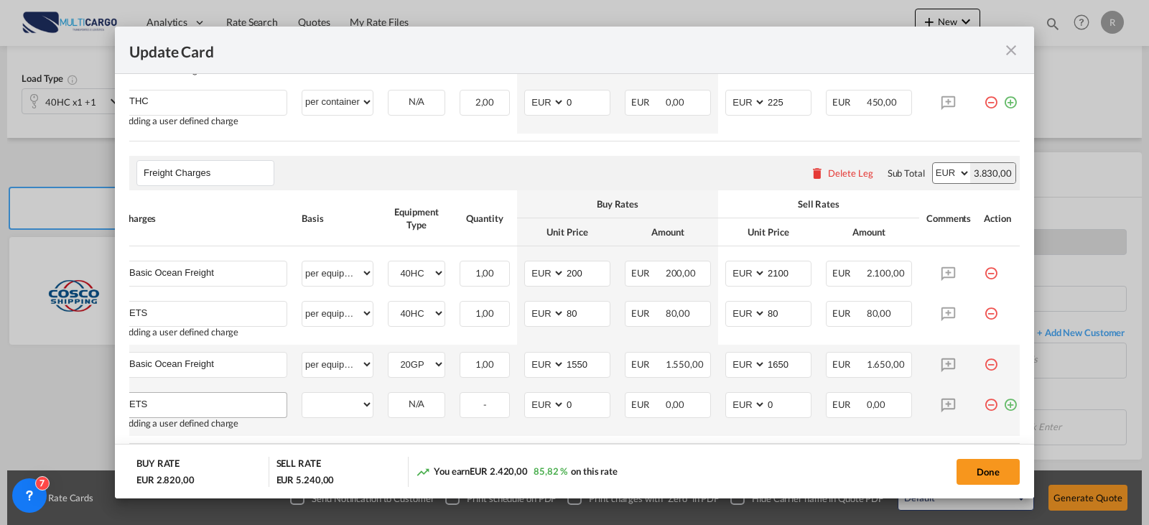
type input "ETS"
click at [305, 404] on select "per equipment per container per B/L per shipping bill per shipment % on freight…" at bounding box center [337, 404] width 70 height 23
select select "per equipment"
click at [302, 400] on select "per equipment per container per B/L per shipping bill per shipment % on freight…" at bounding box center [337, 404] width 70 height 23
click at [427, 414] on select "40HC 20GP" at bounding box center [416, 404] width 56 height 19
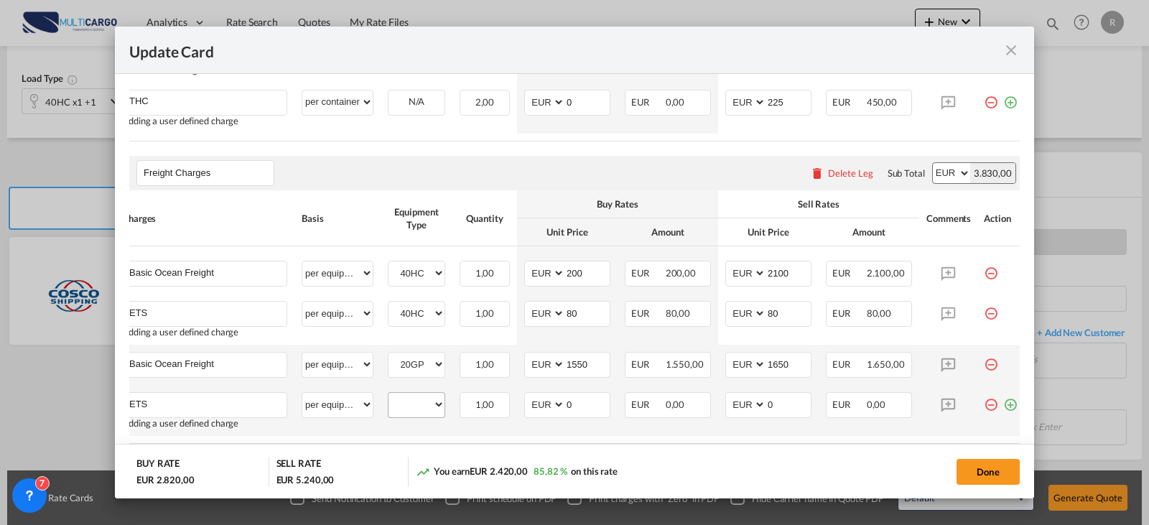
click at [423, 411] on select "40HC 20GP" at bounding box center [416, 404] width 56 height 19
select select "20GP"
click at [388, 402] on select "40HC 20GP" at bounding box center [416, 404] width 56 height 19
type input "40"
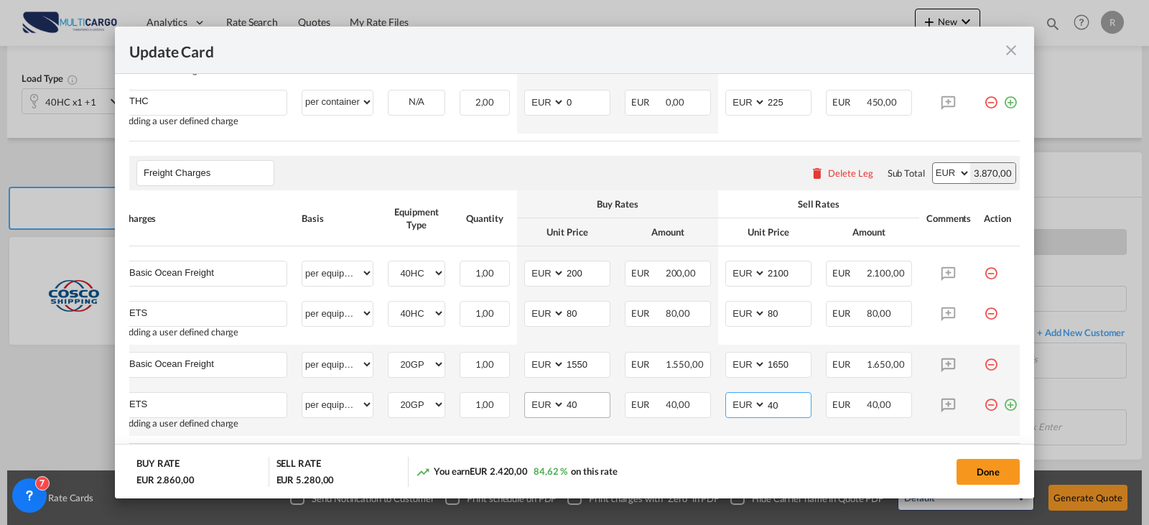
type input "40"
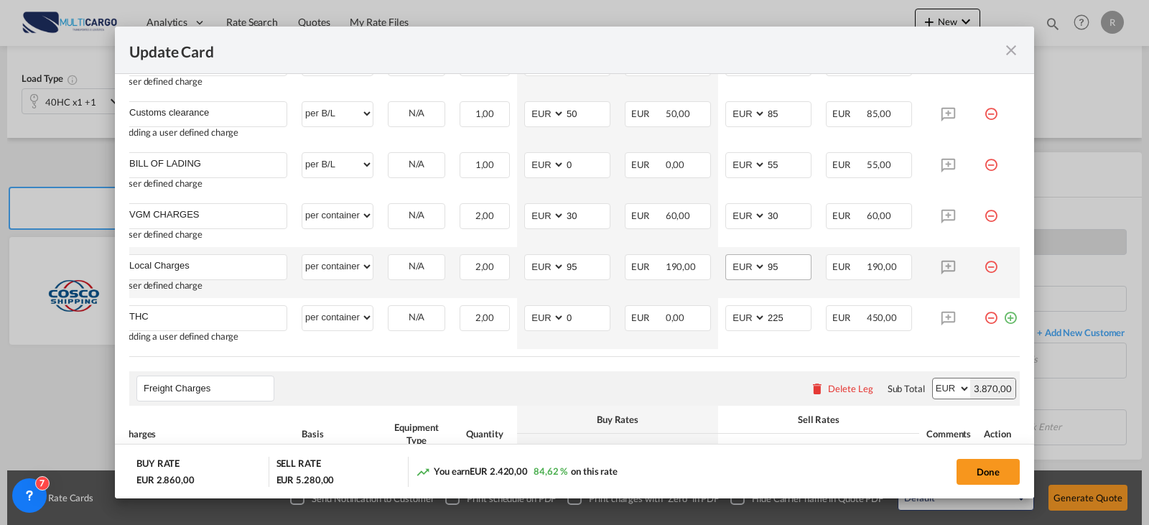
scroll to position [584, 0]
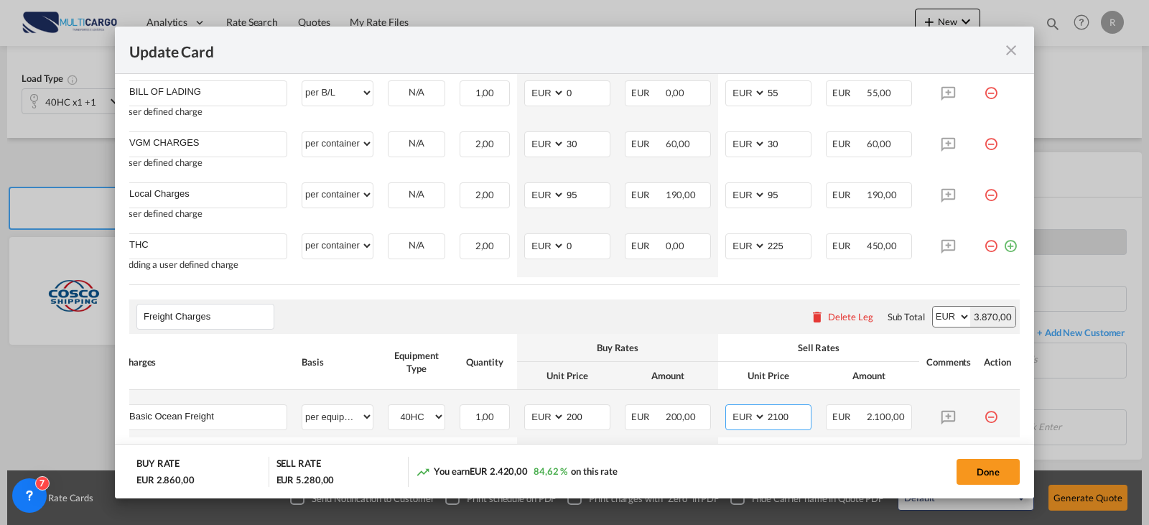
click at [785, 414] on input "2100" at bounding box center [788, 416] width 45 height 22
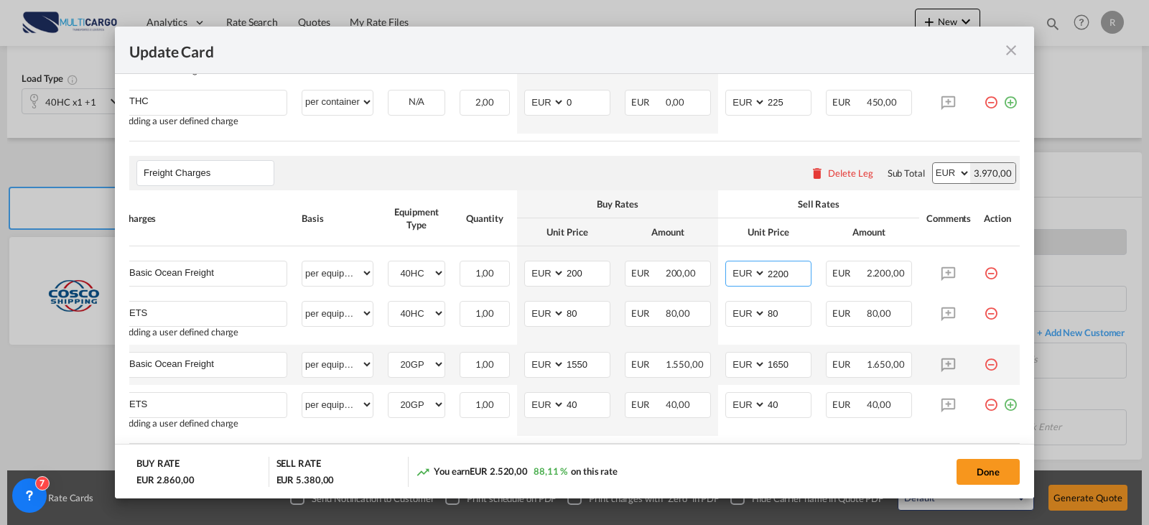
scroll to position [800, 0]
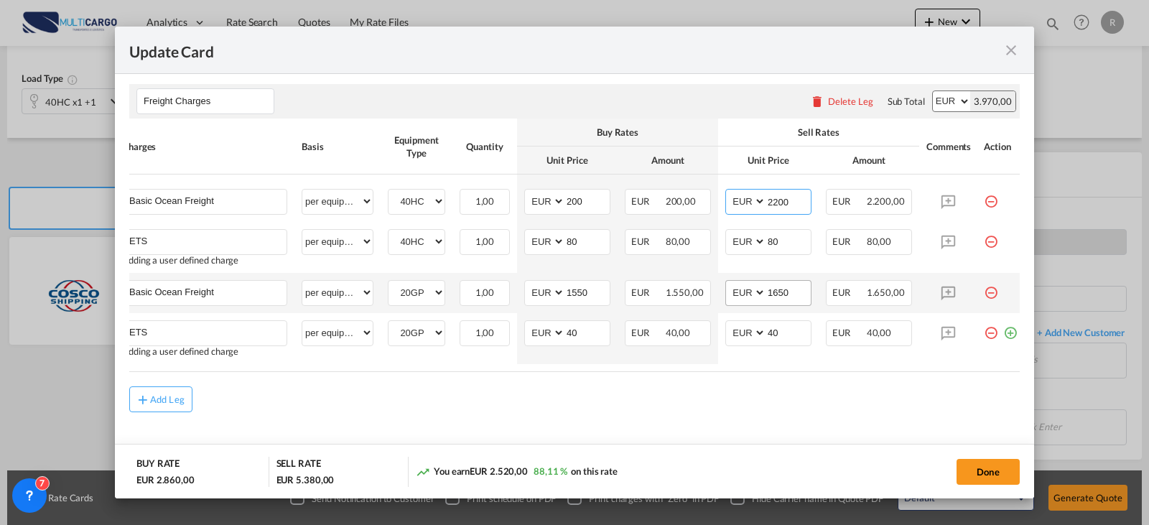
type input "2200"
click at [784, 297] on input "1650" at bounding box center [788, 292] width 45 height 22
type input "1700"
click at [1016, 472] on button "Done" at bounding box center [987, 472] width 63 height 26
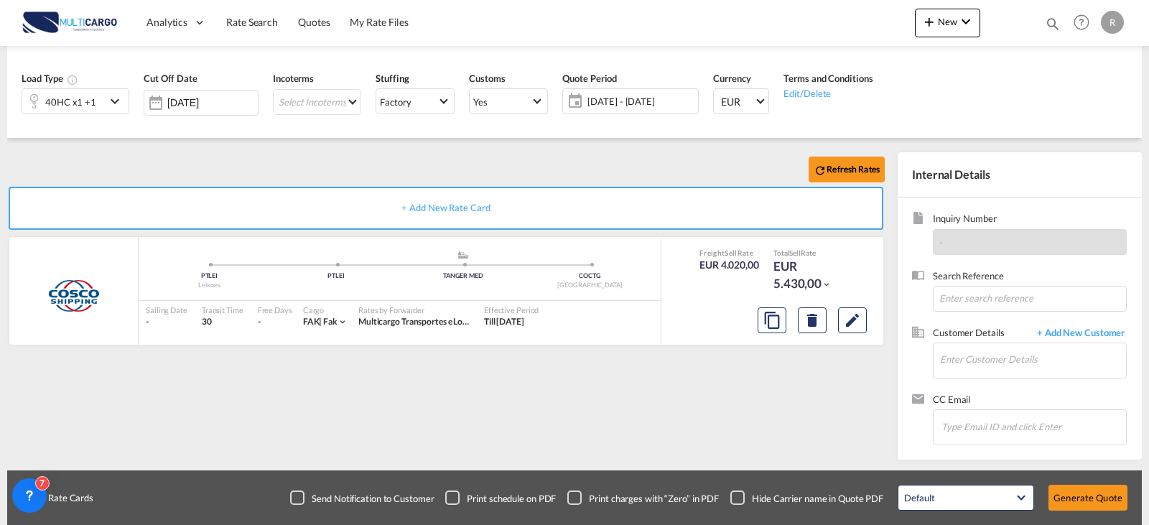
scroll to position [823, 0]
click at [1005, 347] on input "Enter Customer Details" at bounding box center [1033, 359] width 186 height 32
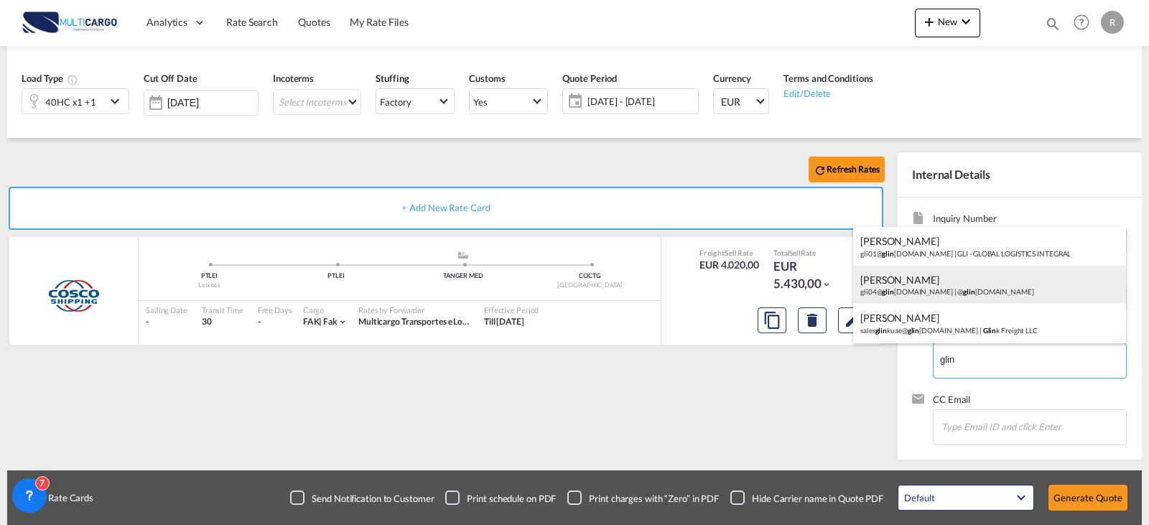
click at [944, 276] on div "Jonathan G gli04@ glin tegral.com | @ glin tegral.com" at bounding box center [989, 285] width 273 height 39
type input "@glintegral.com, Jonathan G, gli04@glintegral.com"
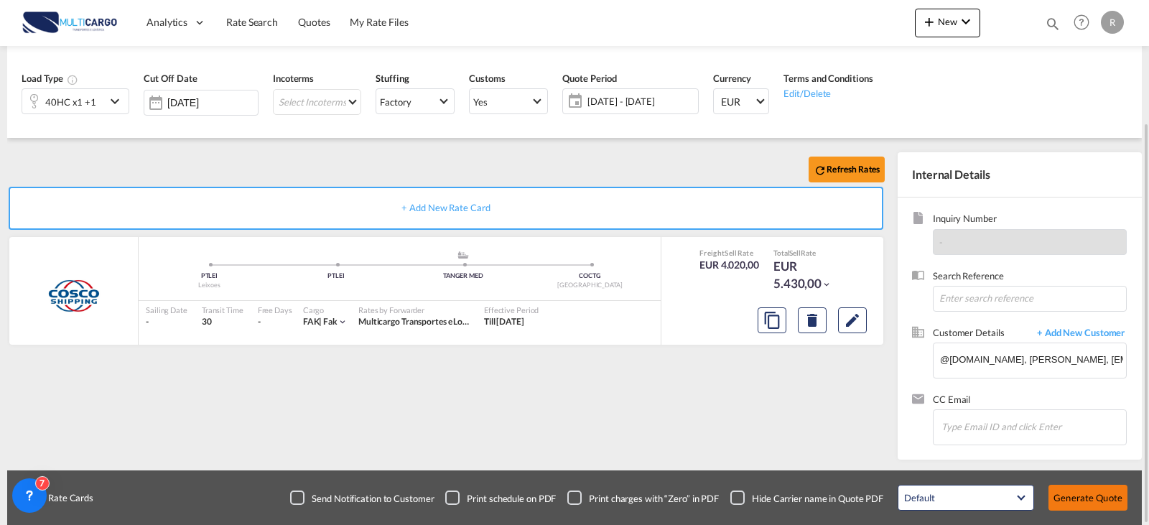
click at [1070, 500] on button "Generate Quote" at bounding box center [1087, 498] width 79 height 26
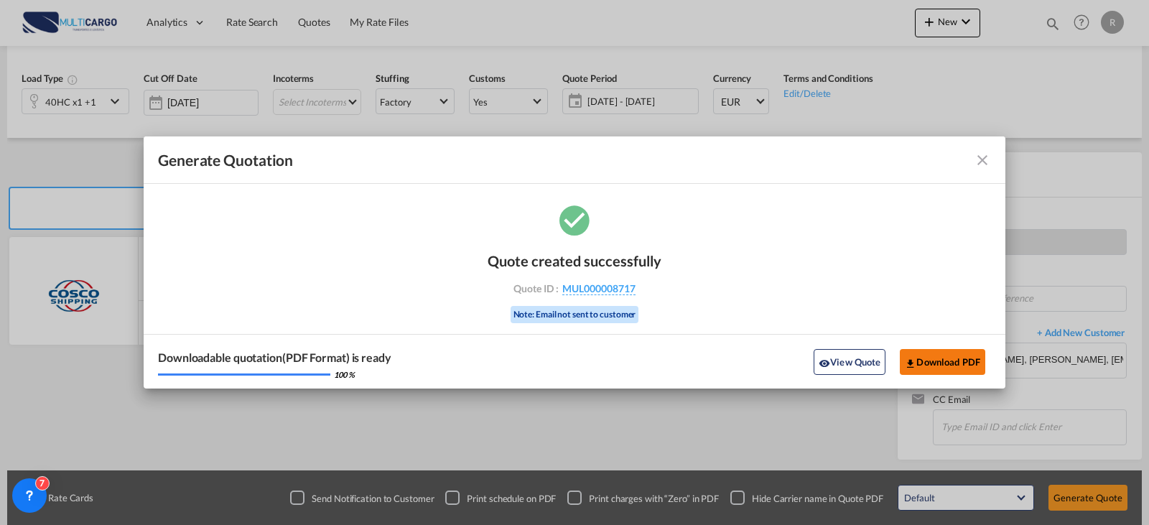
click at [966, 353] on button "Download PDF" at bounding box center [942, 362] width 85 height 26
click at [978, 158] on md-icon "icon-close fg-AAA8AD cursor m-0" at bounding box center [982, 160] width 17 height 17
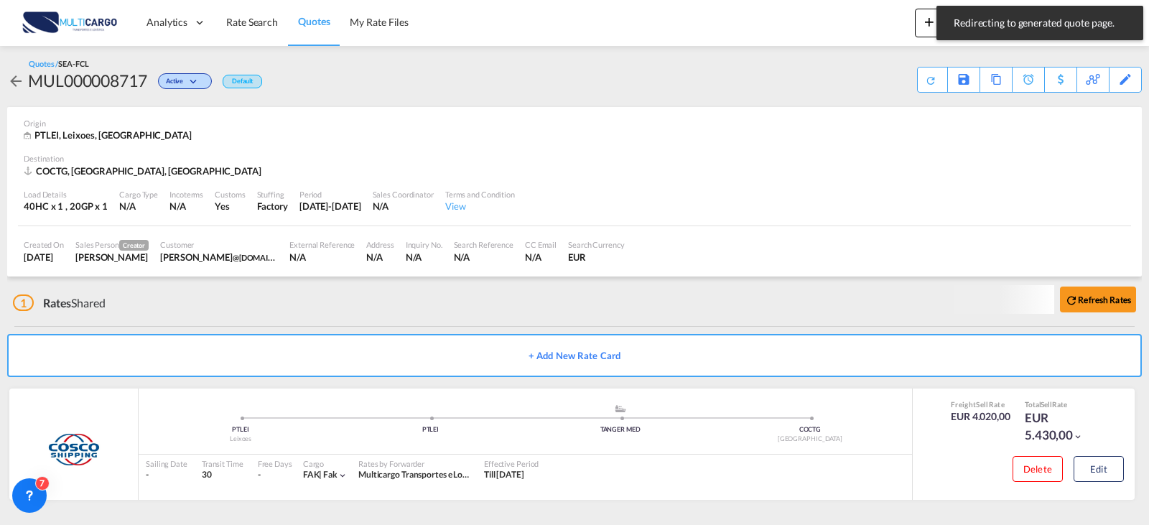
scroll to position [2, 0]
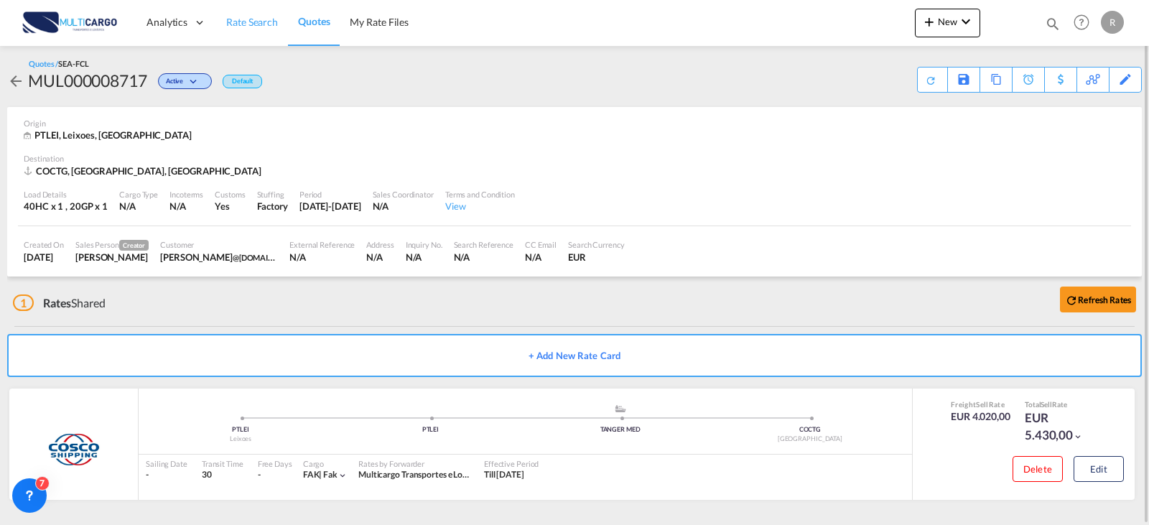
click at [261, 24] on span "Rate Search" at bounding box center [252, 22] width 52 height 12
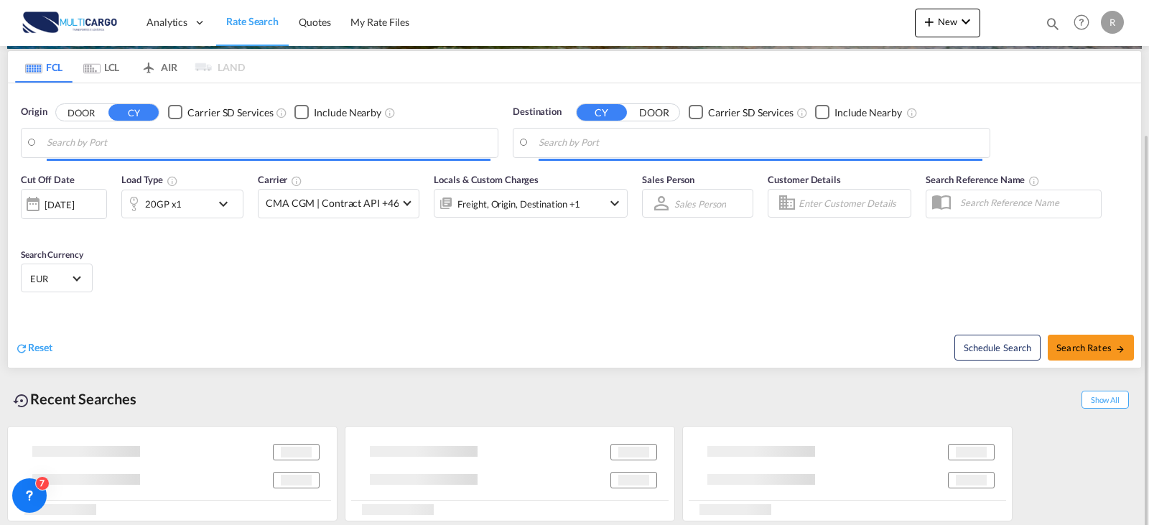
type input "Leixoes, PTLEI"
type input "Cartagena, COCTG"
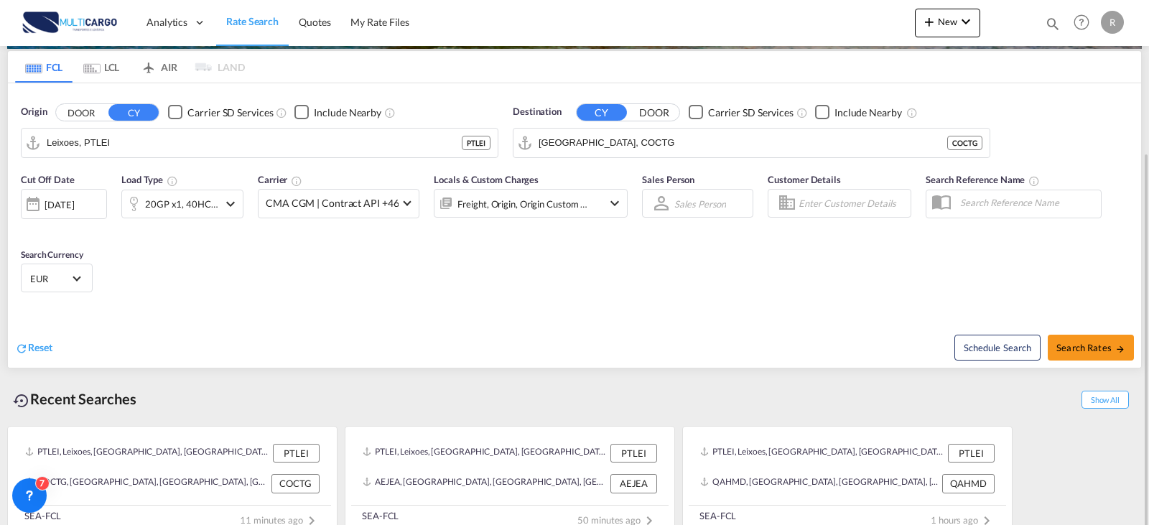
scroll to position [182, 0]
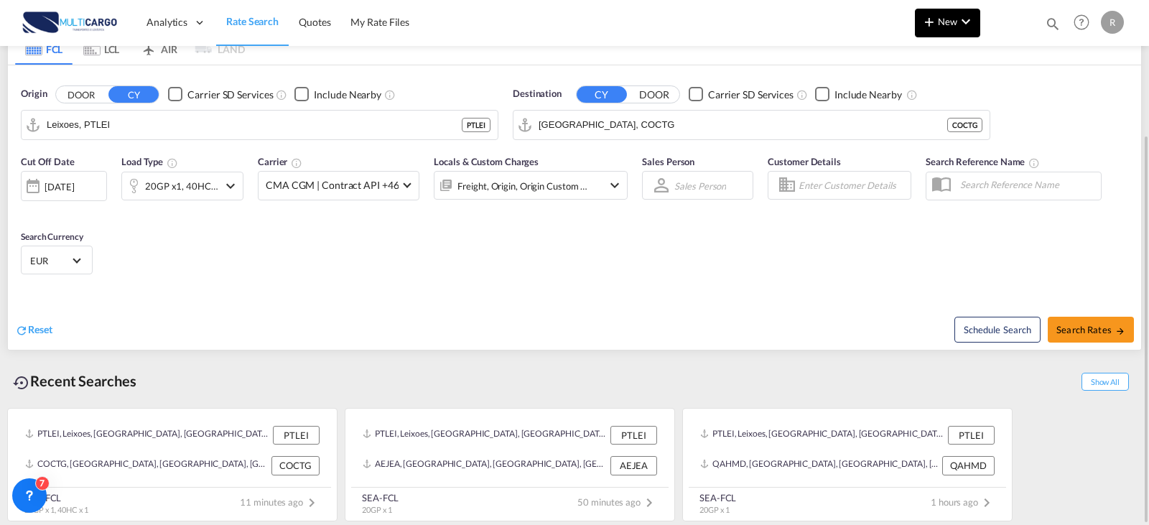
click at [945, 19] on span "New" at bounding box center [948, 21] width 54 height 11
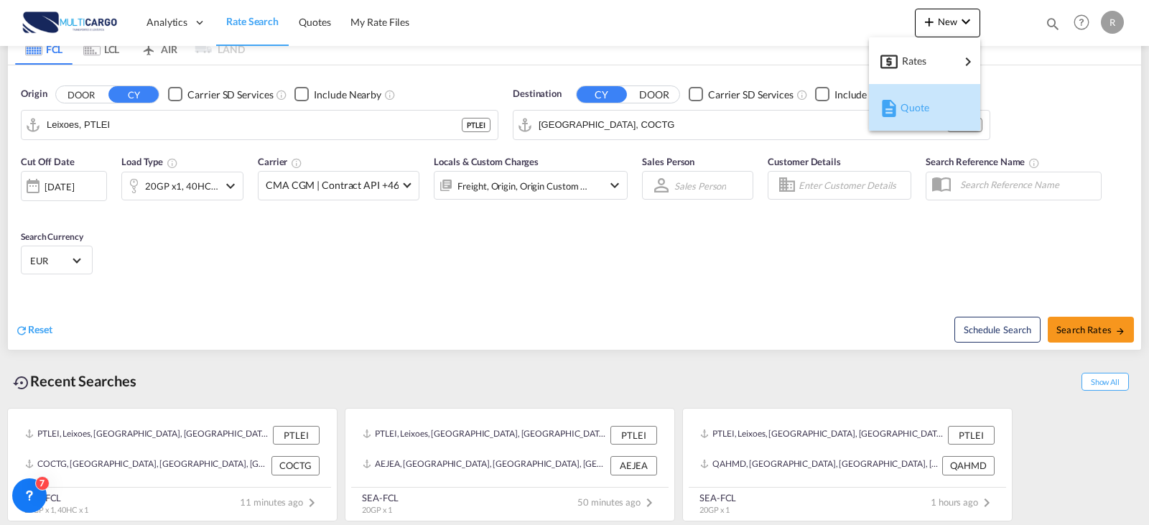
click at [934, 116] on div "Quote" at bounding box center [926, 108] width 53 height 36
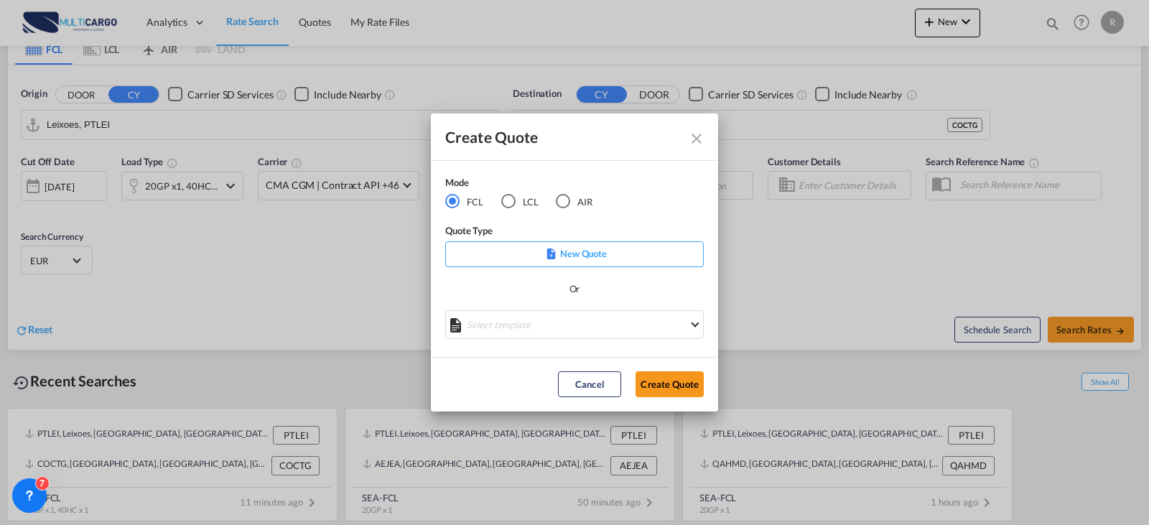
click at [539, 250] on p "New Quote" at bounding box center [574, 253] width 248 height 14
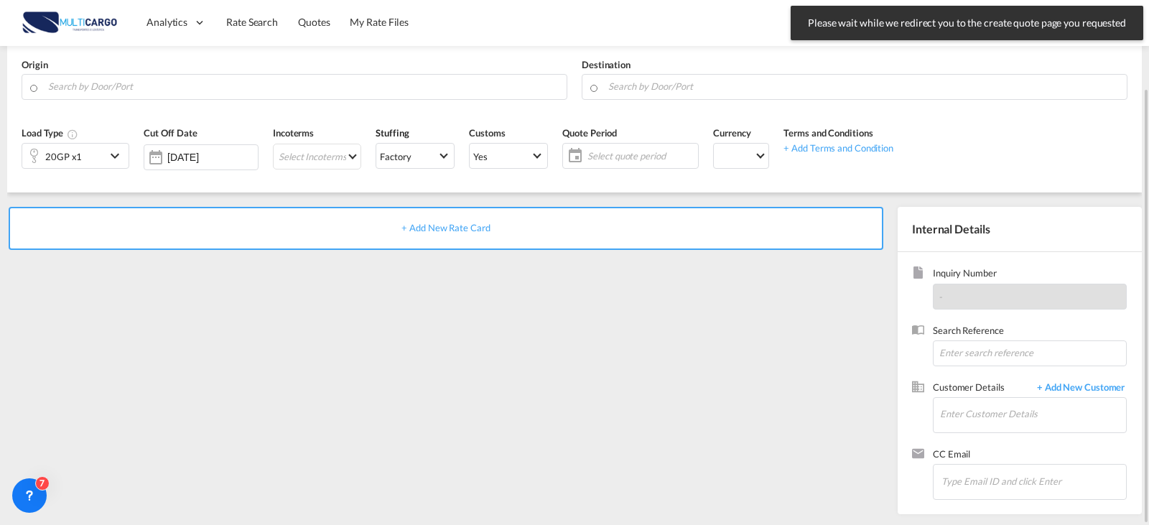
scroll to position [105, 0]
click at [170, 88] on input "Search by Door/Port" at bounding box center [303, 86] width 511 height 25
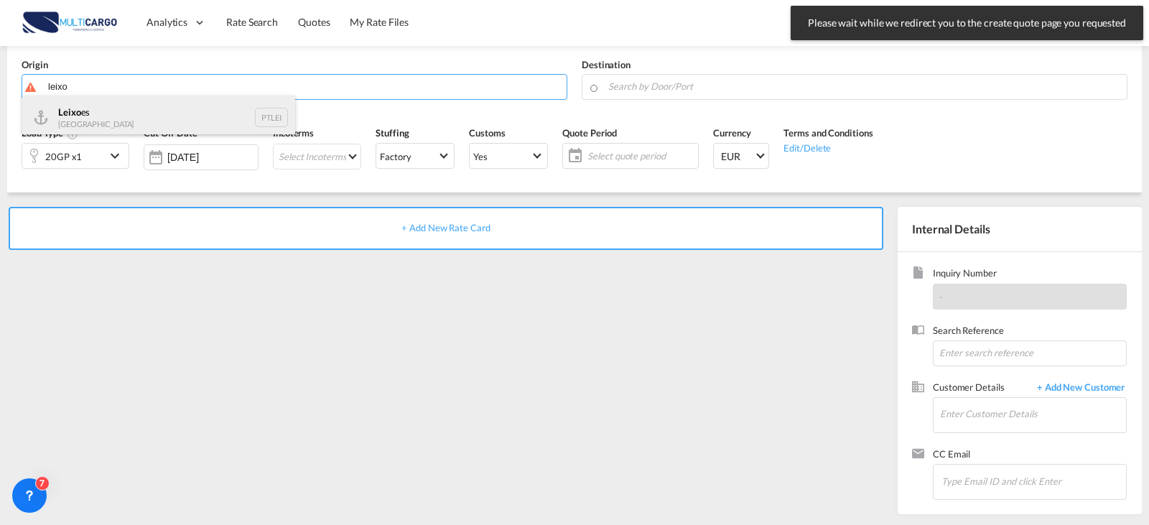
click at [124, 103] on div "Leixo es Portugal PTLEI" at bounding box center [158, 116] width 273 height 43
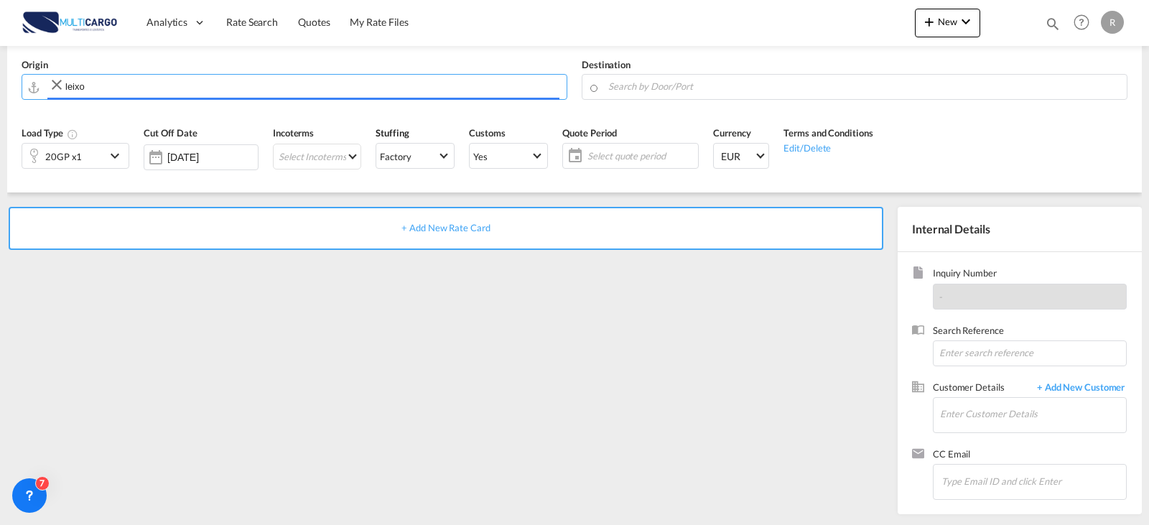
type input "Leixoes, PTLEI"
click at [642, 82] on input "Search by Door/Port" at bounding box center [863, 86] width 511 height 25
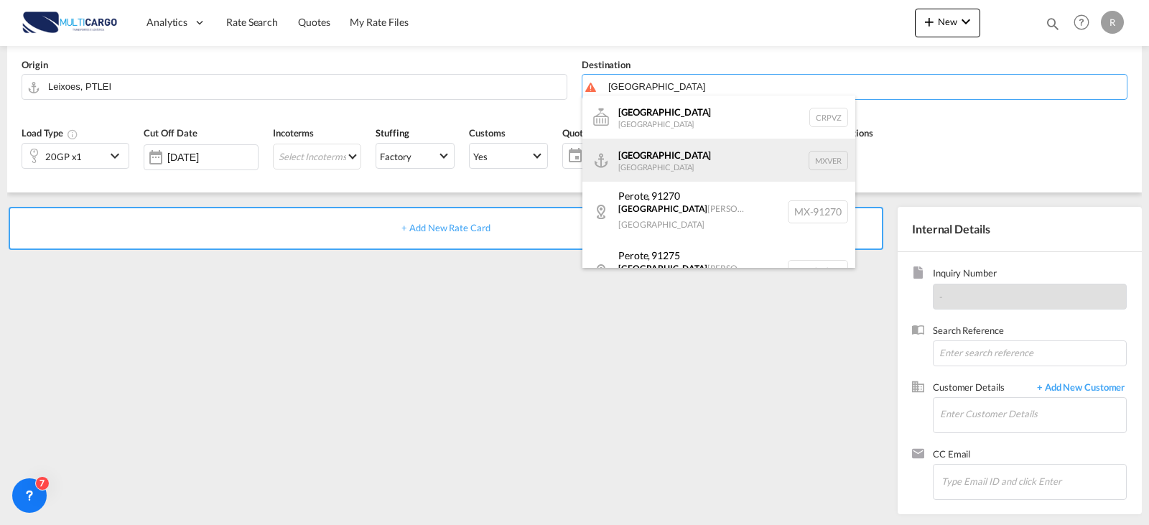
click at [647, 154] on div "Veracruz Mexico MXVER" at bounding box center [718, 160] width 273 height 43
type input "Veracruz, MXVER"
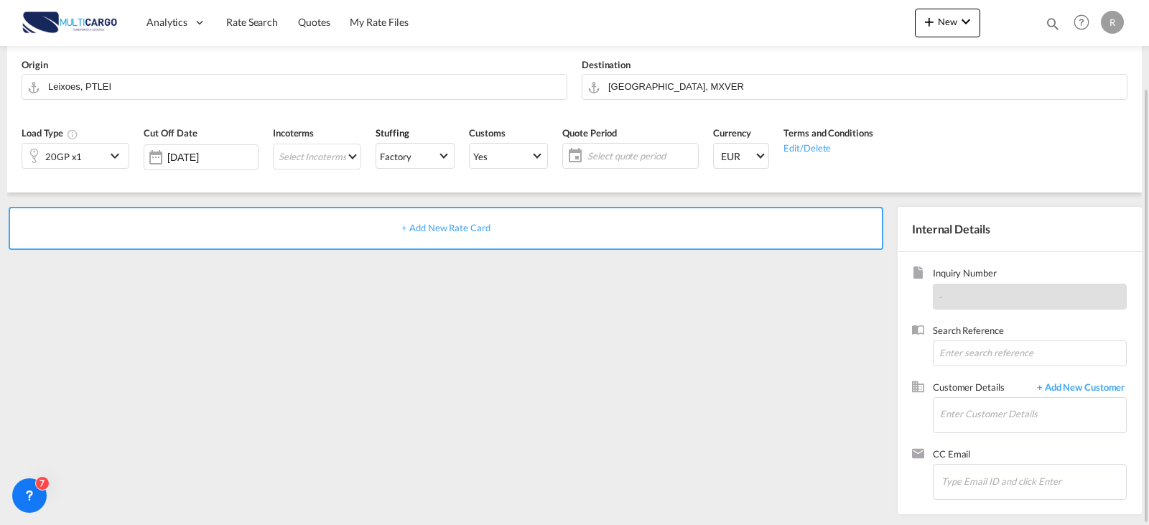
click at [103, 160] on div "20GP x1" at bounding box center [63, 156] width 83 height 24
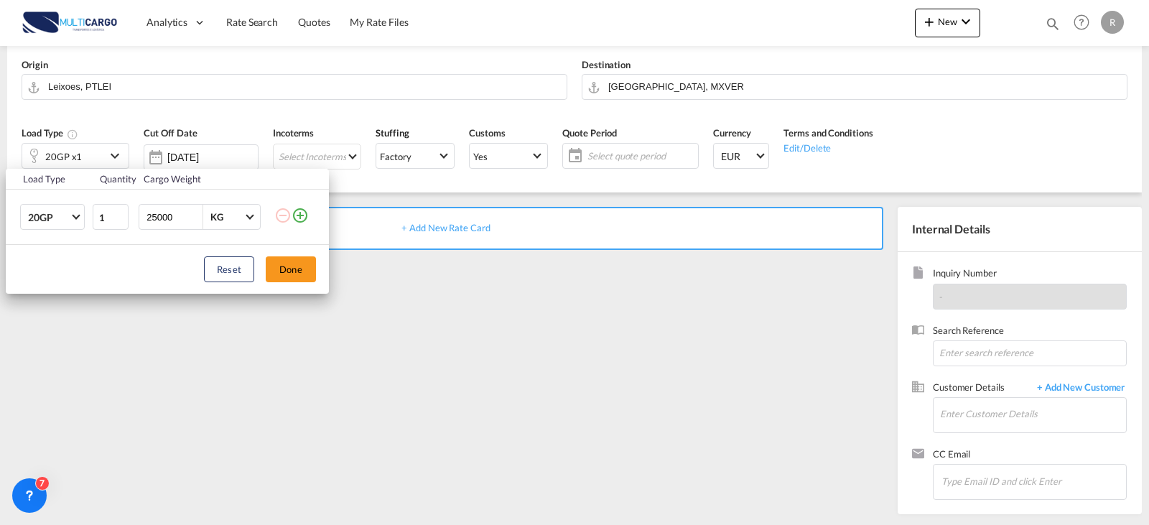
click at [99, 164] on div "Load Type Quantity Cargo Weight 20GP 20GP 40GP 40HC 45HC 20RE 40RE 40HR 20OT 40…" at bounding box center [574, 262] width 1149 height 525
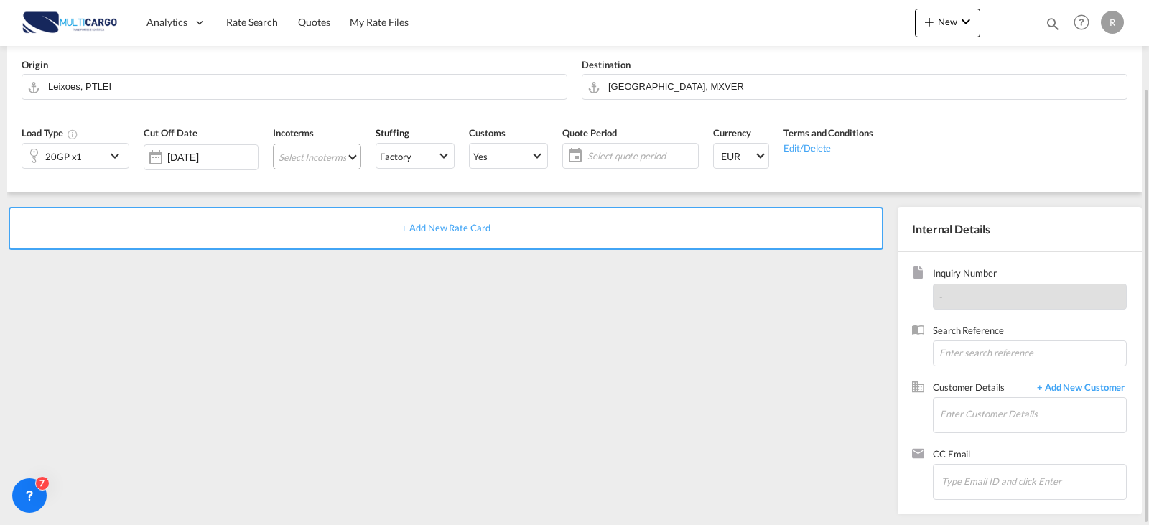
click at [353, 161] on md-select "Select Incoterms DAP - export Delivered at Place CFR - export Cost and Freight …" at bounding box center [317, 157] width 88 height 26
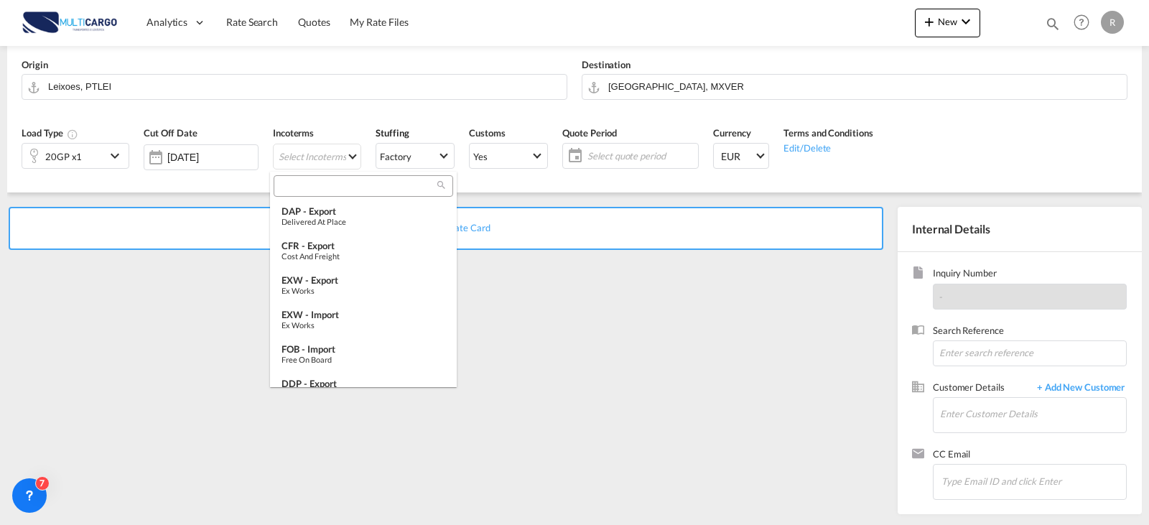
type md-option "[object Object]"
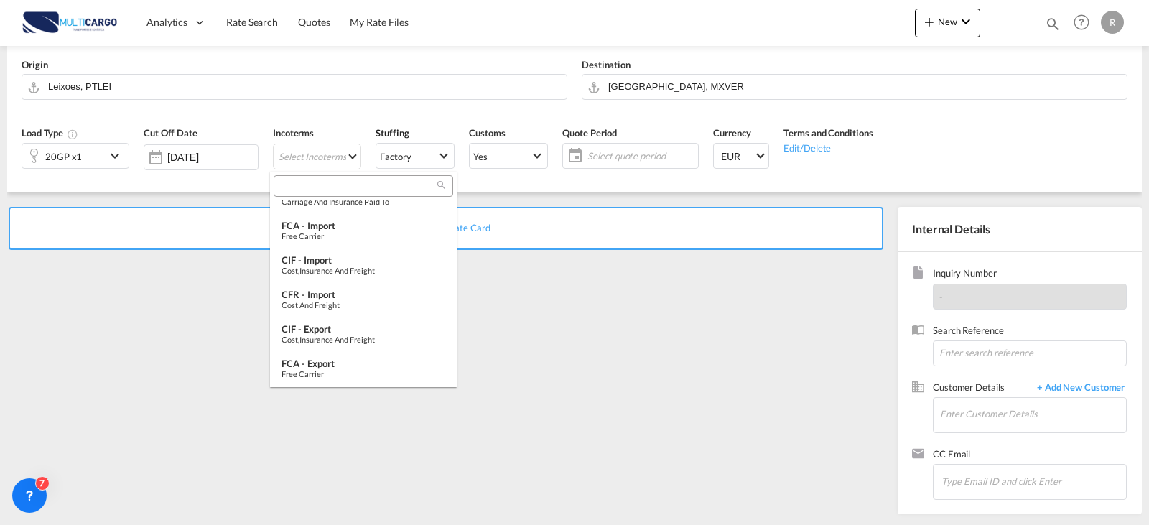
scroll to position [537, 0]
click at [348, 358] on div "FOB - export" at bounding box center [363, 363] width 164 height 11
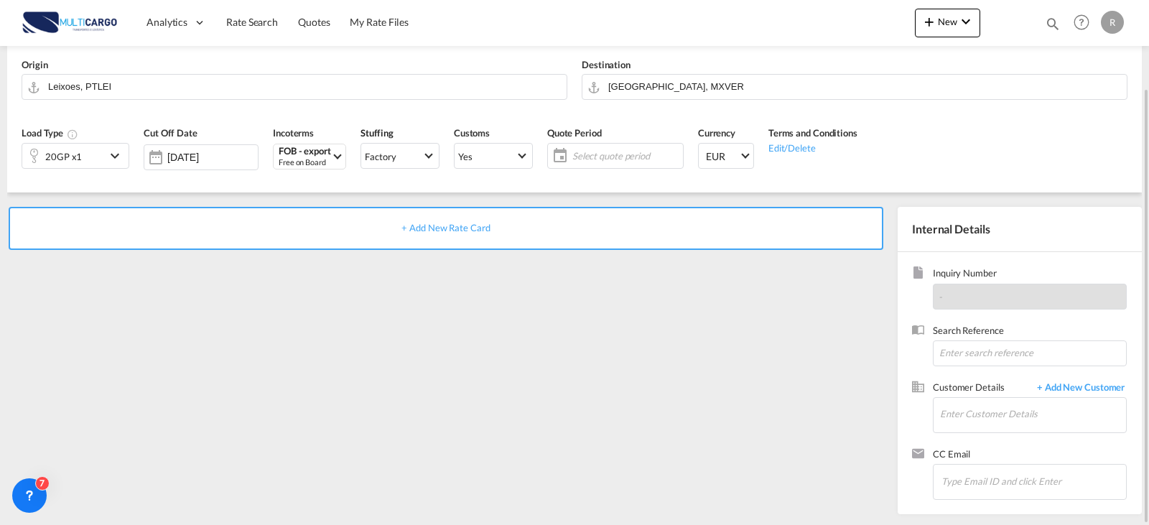
click at [594, 169] on div "Quote Period Select quote period Select quote period October January February M…" at bounding box center [615, 152] width 151 height 68
click at [597, 159] on span "Select quote period" at bounding box center [625, 155] width 107 height 13
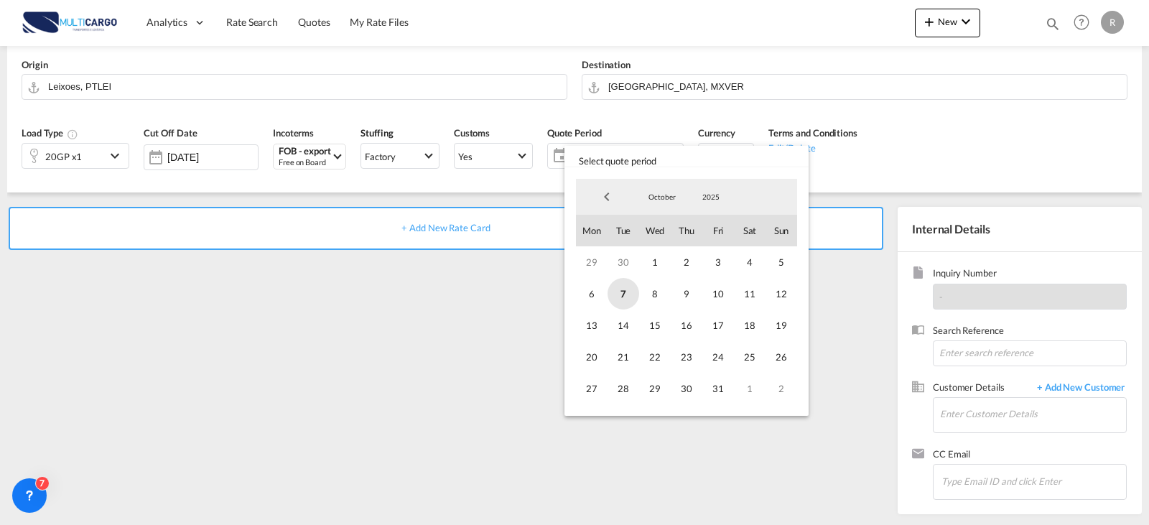
click at [623, 293] on span "7" at bounding box center [623, 294] width 32 height 32
click at [725, 387] on span "31" at bounding box center [718, 389] width 32 height 32
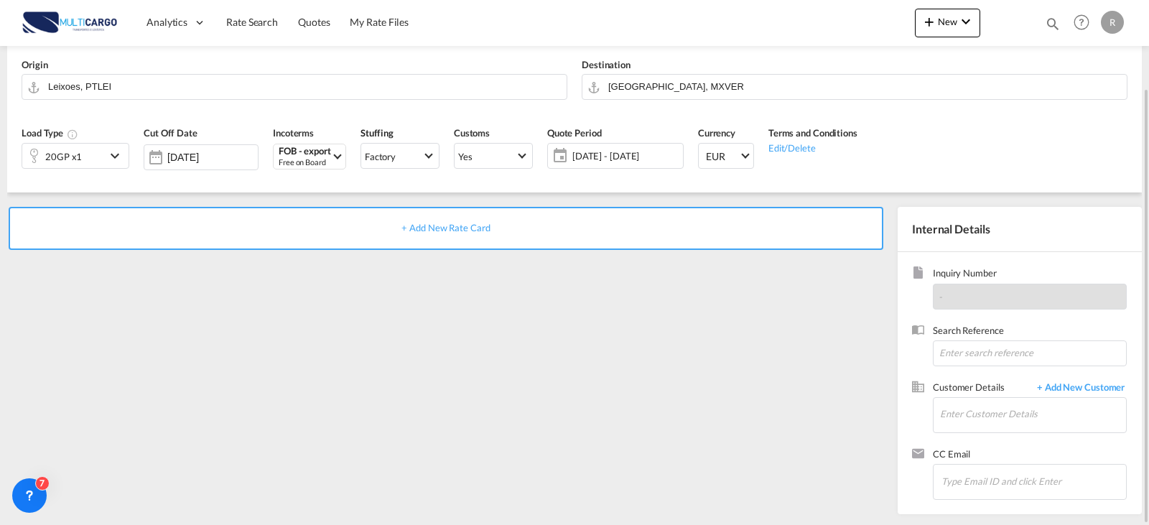
click at [572, 226] on div "+ Add New Rate Card" at bounding box center [446, 228] width 875 height 43
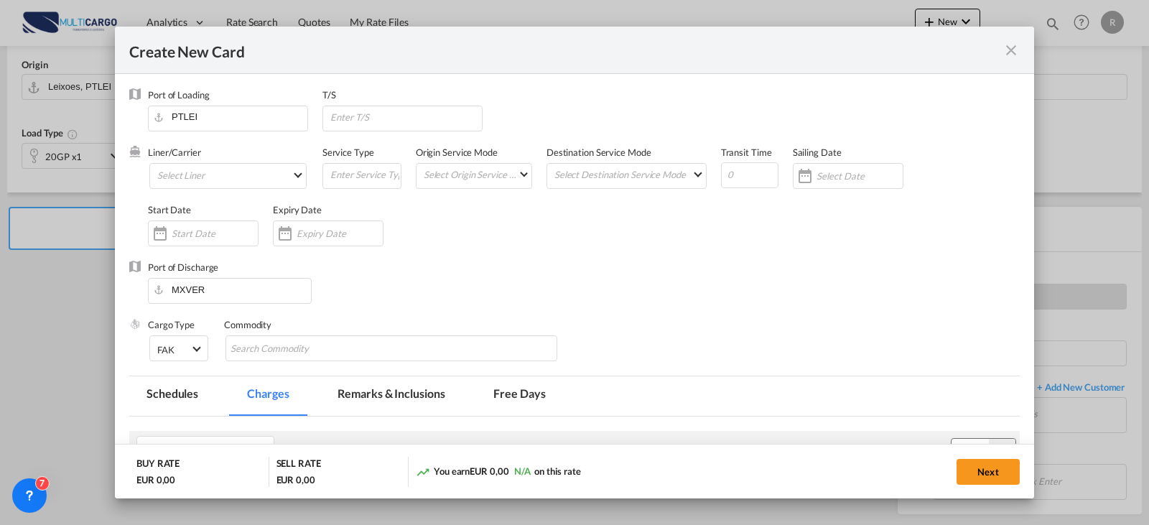
type input "Basic Ocean Freight"
select select "per equipment"
click at [256, 170] on md-select "Select Liner Atlantic Container Line (ACL) Baker Transport (GB) | Direct Cargo …" at bounding box center [227, 176] width 157 height 26
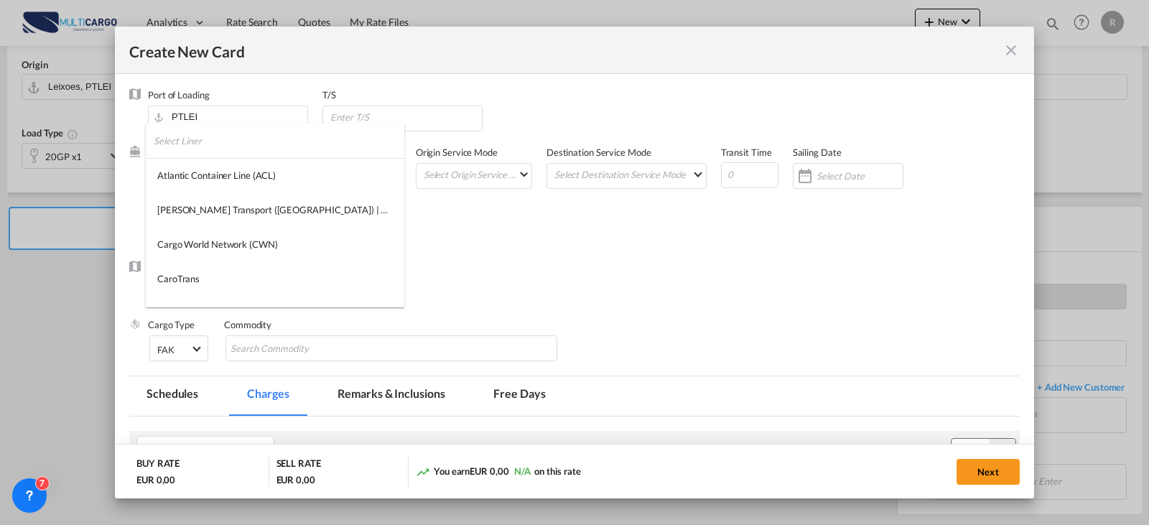
type md-option "275"
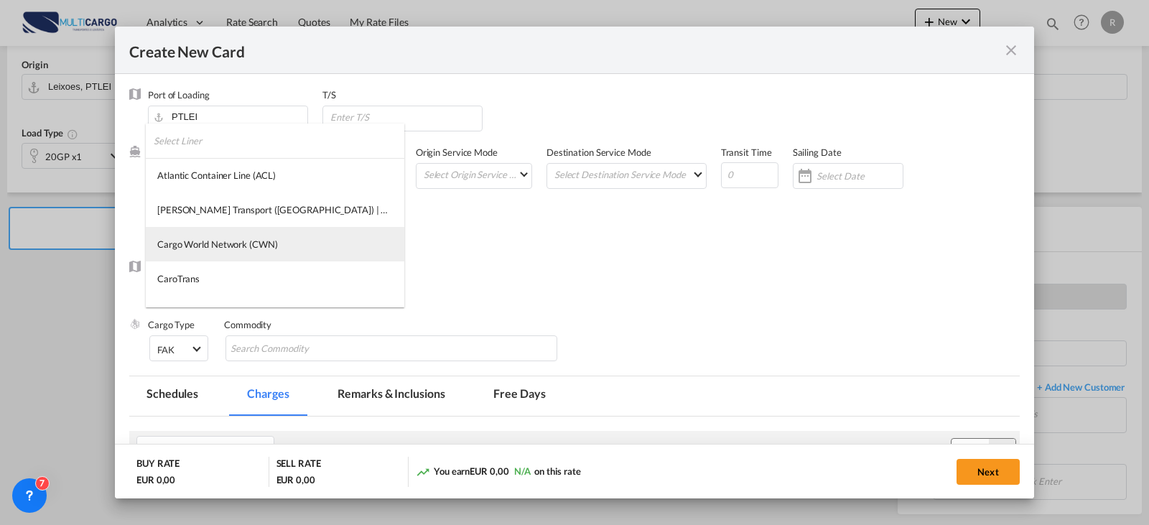
type md-option "13856"
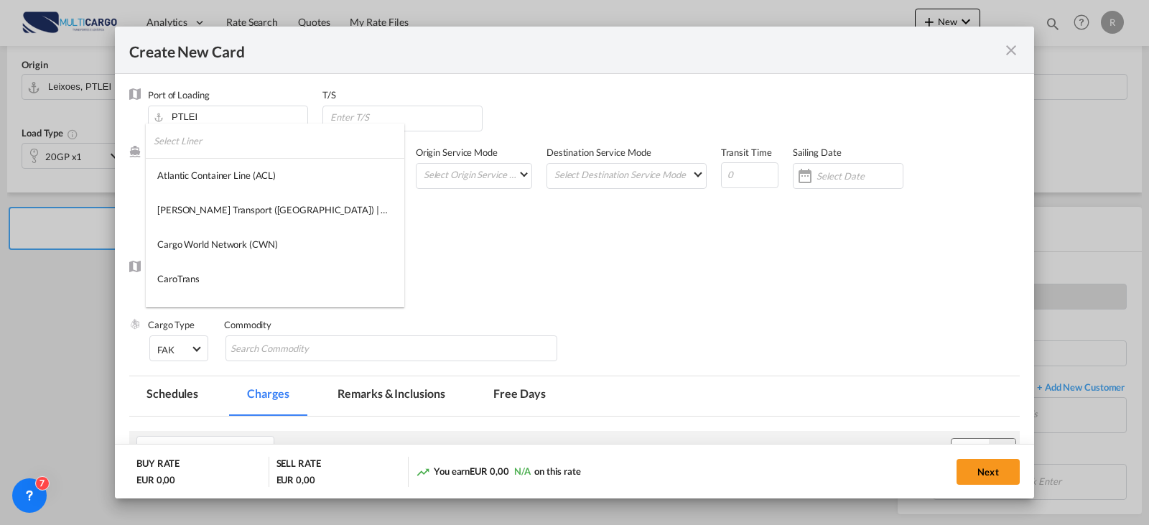
type md-option "55"
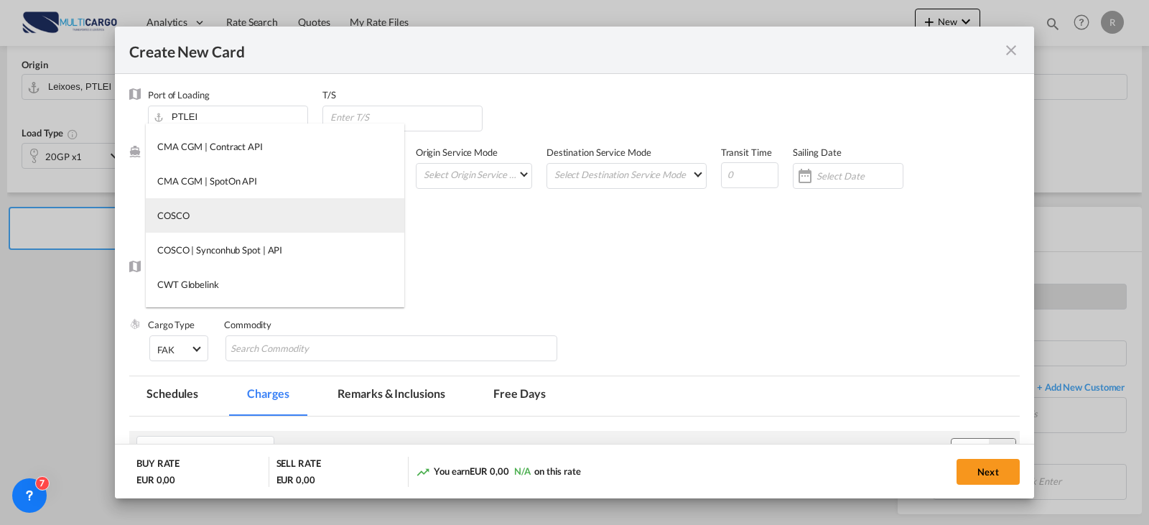
click at [251, 212] on md-option "COSCO" at bounding box center [275, 215] width 258 height 34
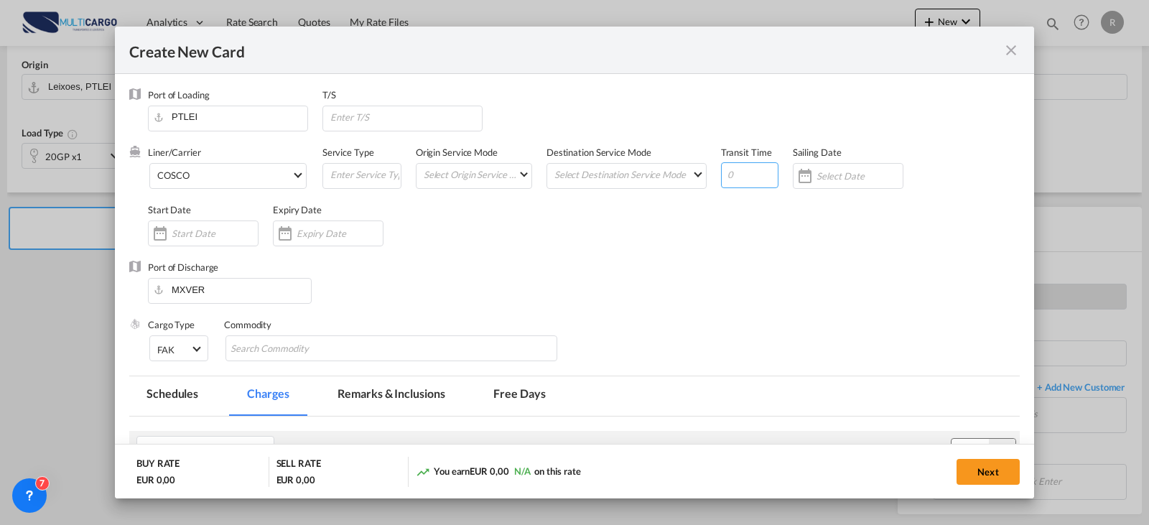
click at [726, 167] on input "Create New Card ..." at bounding box center [749, 175] width 57 height 26
click at [729, 172] on input "Create New Card ..." at bounding box center [749, 175] width 57 height 26
type input "29"
click at [348, 223] on div "Create New Card ..." at bounding box center [328, 233] width 111 height 26
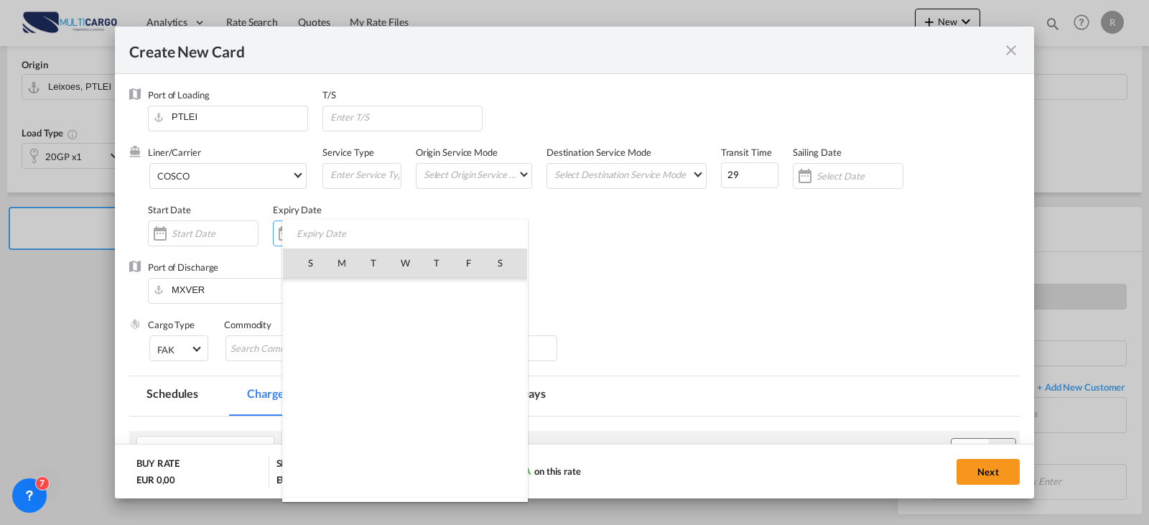
scroll to position [332793, 0]
click at [469, 419] on span "31" at bounding box center [468, 420] width 29 height 29
type input "31 Oct 2025"
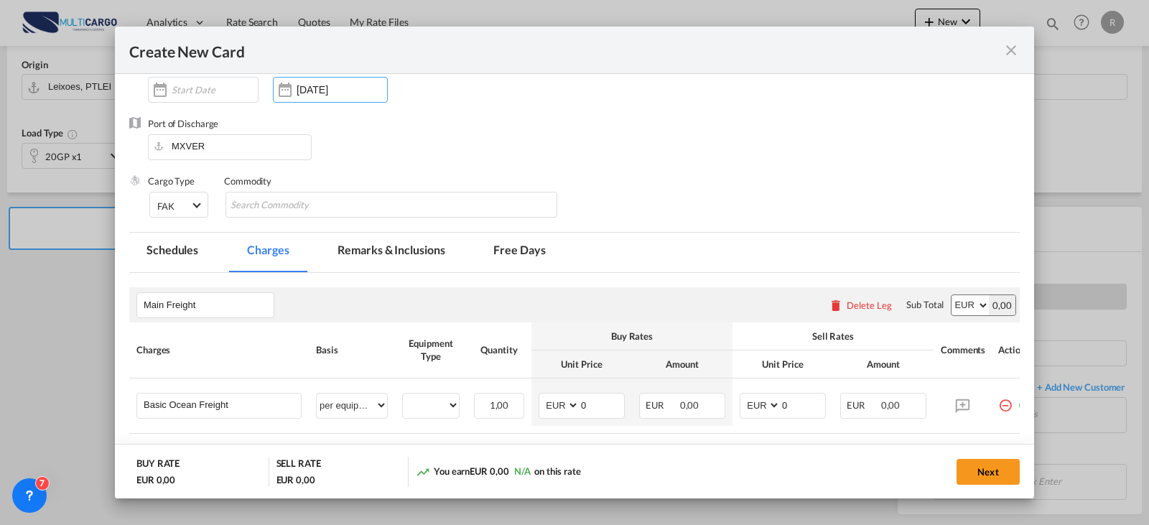
scroll to position [215, 0]
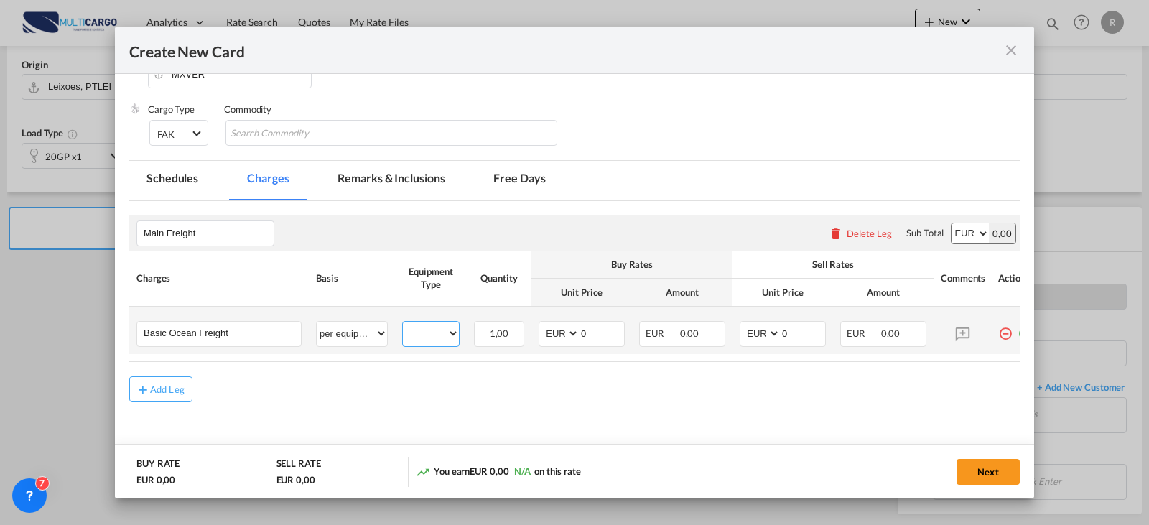
click at [444, 341] on select "20GP" at bounding box center [431, 333] width 56 height 19
select select "20GP"
click at [403, 324] on select "20GP" at bounding box center [431, 333] width 56 height 19
click at [572, 337] on select "AED AFN ALL AMD ANG AOA ARS AUD AWG AZN BAM BBD BDT BGN BHD BIF BMD BND BOB BRL…" at bounding box center [559, 333] width 37 height 19
select select "string:USD"
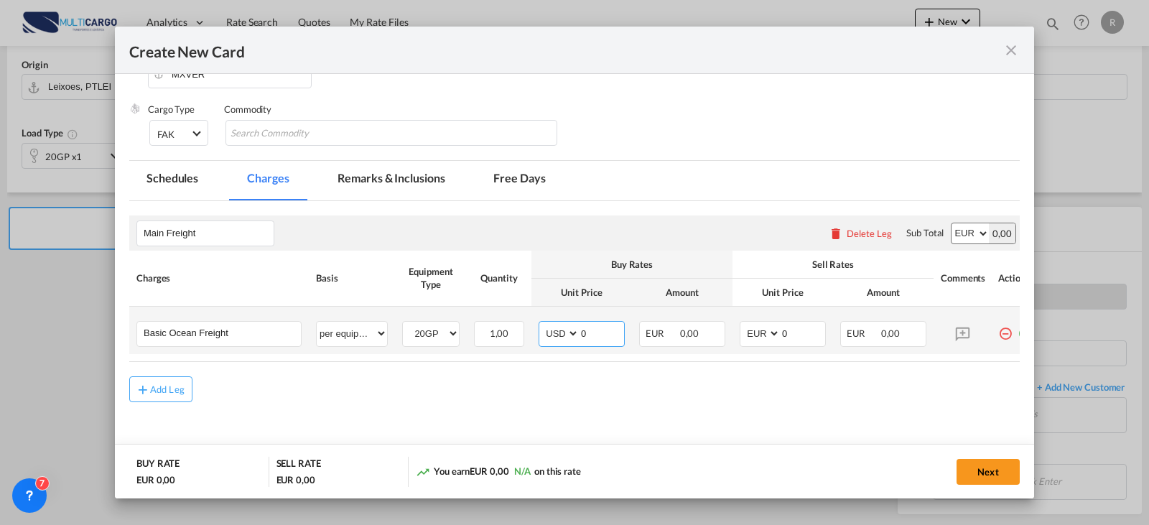
click at [541, 324] on select "AED AFN ALL AMD ANG AOA ARS AUD AWG AZN BAM BBD BDT BGN BHD BIF BMD BND BOB BRL…" at bounding box center [559, 333] width 37 height 19
drag, startPoint x: 616, startPoint y: 334, endPoint x: 574, endPoint y: 335, distance: 42.4
click at [574, 335] on md-input-container "AED AFN ALL AMD ANG AOA ARS AUD AWG AZN BAM BBD BDT BGN BHD BIF BMD BND BOB BRL…" at bounding box center [582, 334] width 86 height 26
type input "7"
type input "1750"
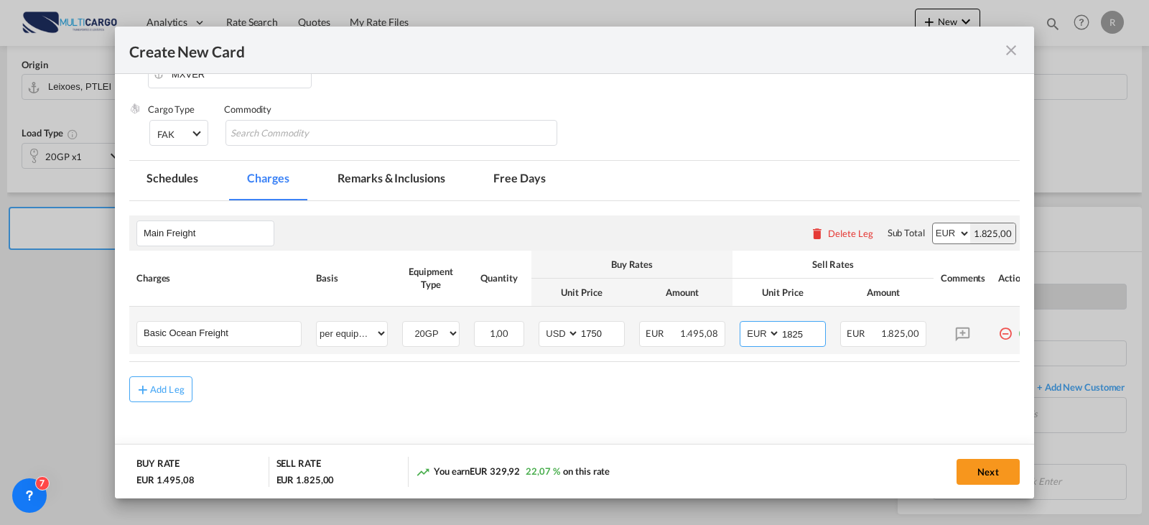
type input "1825"
click at [752, 332] on select "AED AFN ALL AMD ANG AOA ARS AUD AWG AZN BAM BBD BDT BGN BHD BIF BMD BND BOB BRL…" at bounding box center [760, 333] width 37 height 19
select select "string:USD"
click at [742, 324] on select "AED AFN ALL AMD ANG AOA ARS AUD AWG AZN BAM BBD BDT BGN BHD BIF BMD BND BOB BRL…" at bounding box center [760, 333] width 37 height 19
drag, startPoint x: 905, startPoint y: 359, endPoint x: 979, endPoint y: 359, distance: 74.0
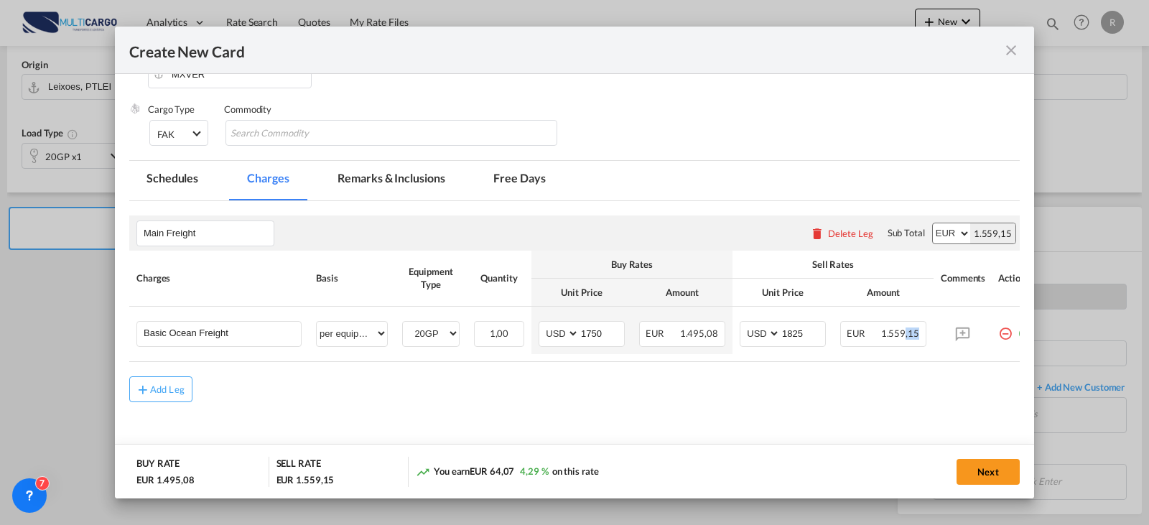
click at [979, 359] on table "Charges Basis Equipment Type Quantity Buy Rates Sell Rates Comments Action Unit…" at bounding box center [584, 306] width 910 height 111
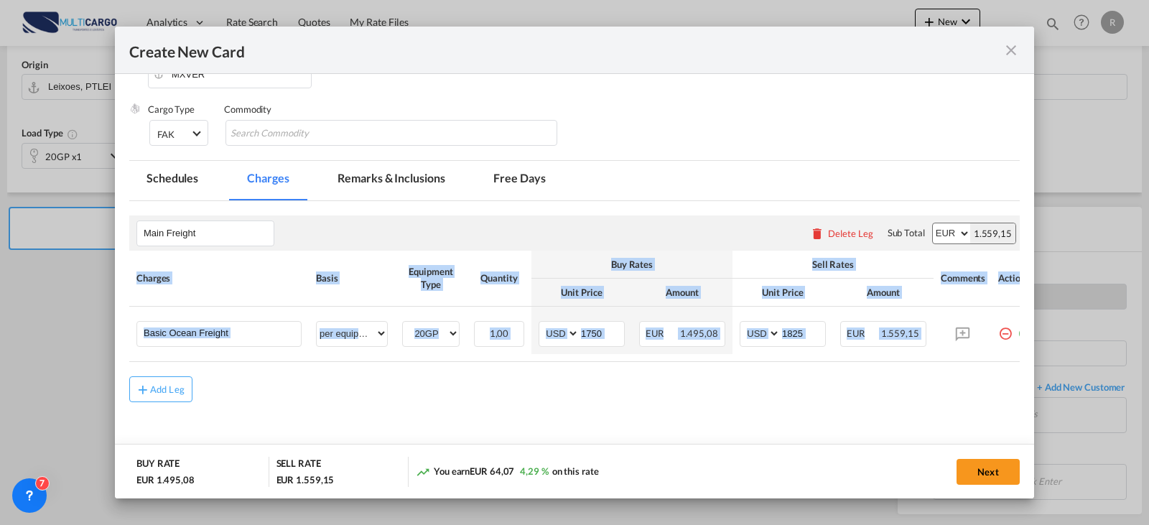
drag, startPoint x: 948, startPoint y: 368, endPoint x: 979, endPoint y: 364, distance: 31.9
click at [979, 365] on rate-modification "Main Freight Please enter leg name Leg Name Already Exists Delete Leg Sub Total…" at bounding box center [574, 301] width 890 height 201
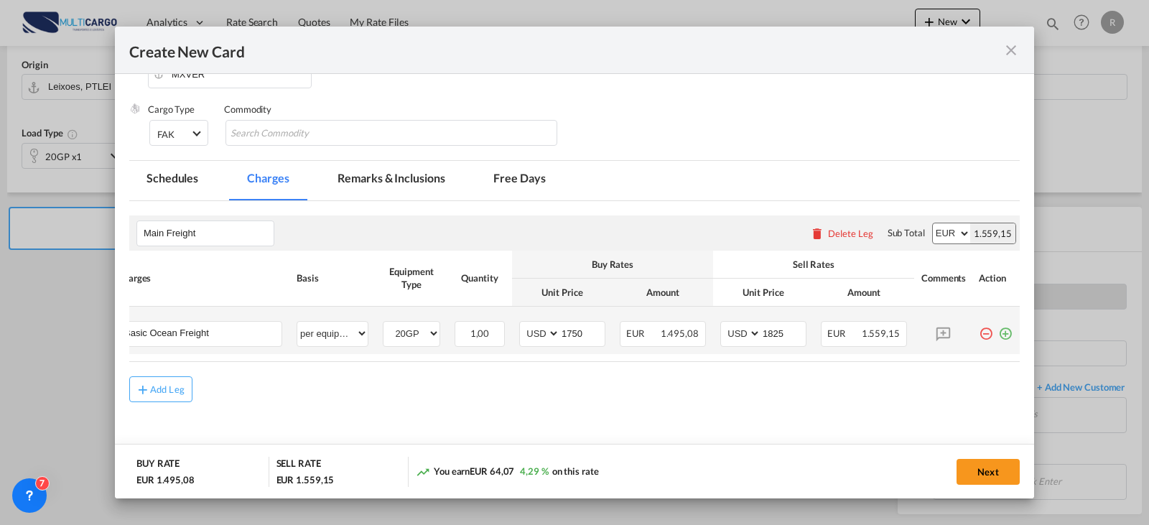
click at [993, 329] on div "Create New Card ..." at bounding box center [1002, 328] width 19 height 14
click at [998, 325] on md-icon "icon-plus-circle-outline green-400-fg" at bounding box center [1005, 328] width 14 height 14
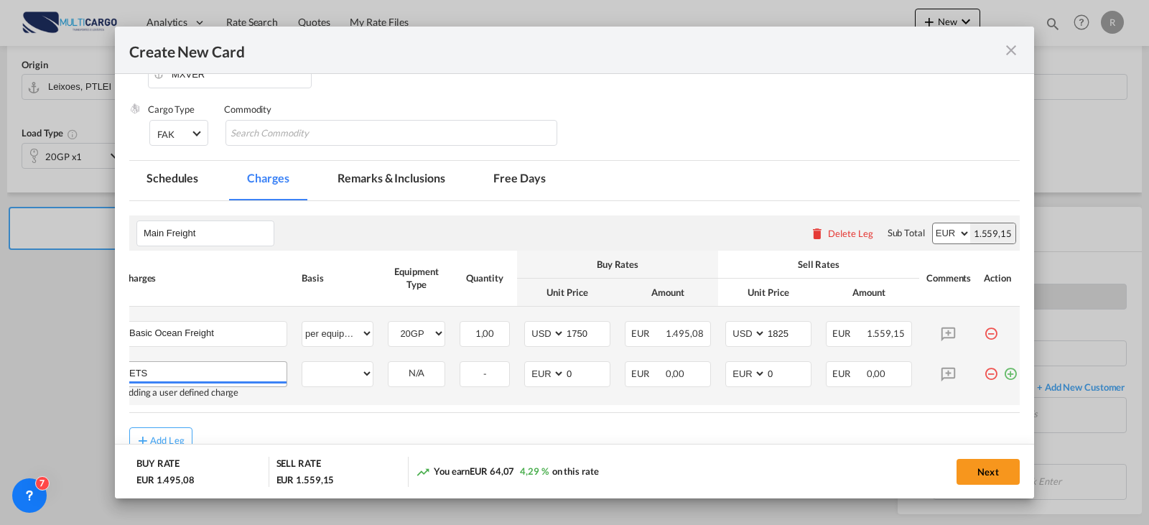
type input "ETS"
click at [349, 374] on select "per equipment per container per B/L per shipping bill per shipment % on freight…" at bounding box center [337, 373] width 70 height 23
select select "per container"
click at [302, 363] on select "per equipment per container per B/L per shipping bill per shipment % on freight…" at bounding box center [337, 373] width 70 height 23
type input "63"
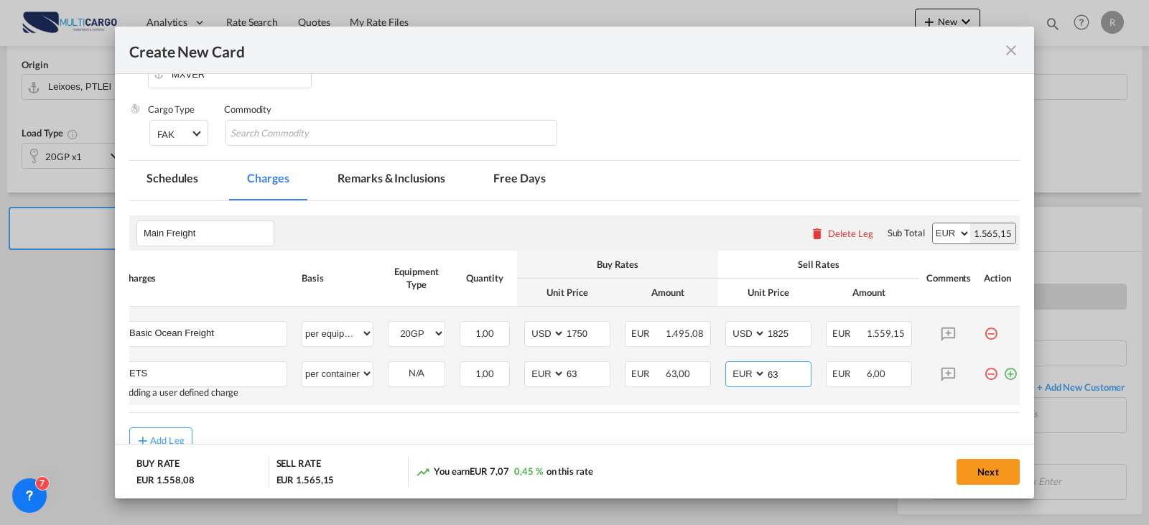
type input "63"
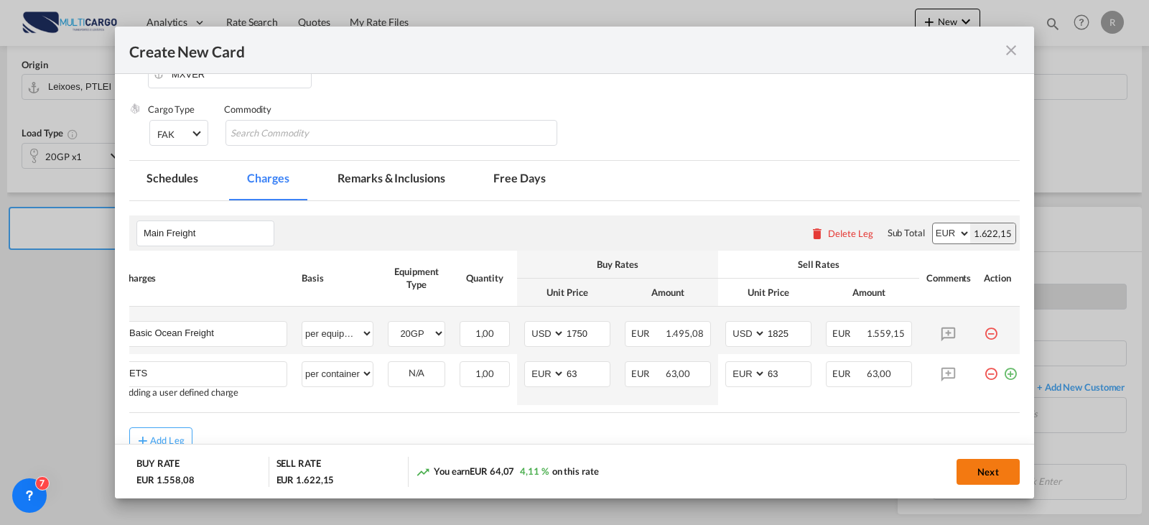
click at [969, 470] on button "Next" at bounding box center [987, 472] width 63 height 26
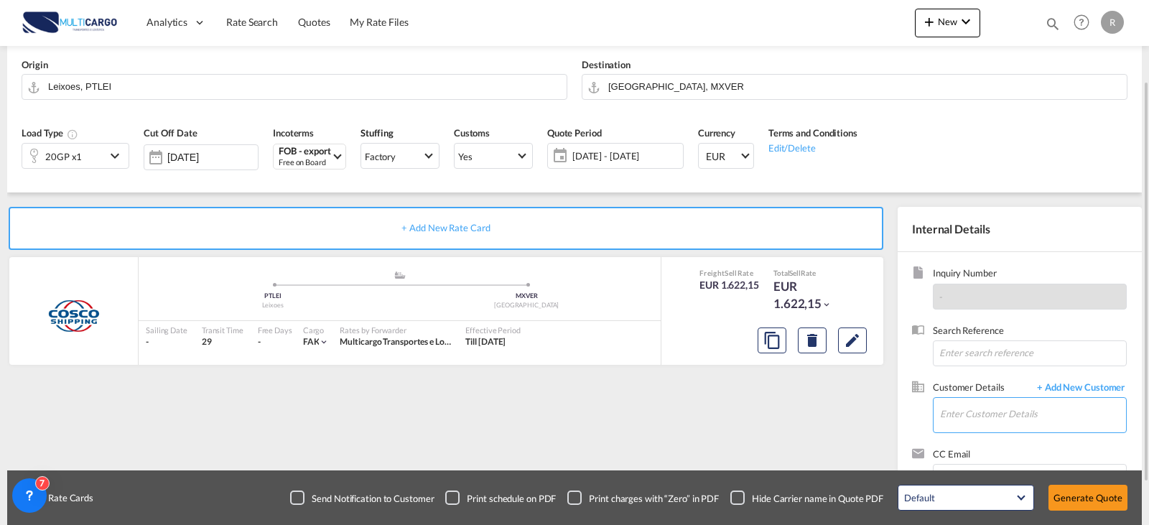
click at [974, 419] on input "Enter Customer Details" at bounding box center [1033, 414] width 186 height 32
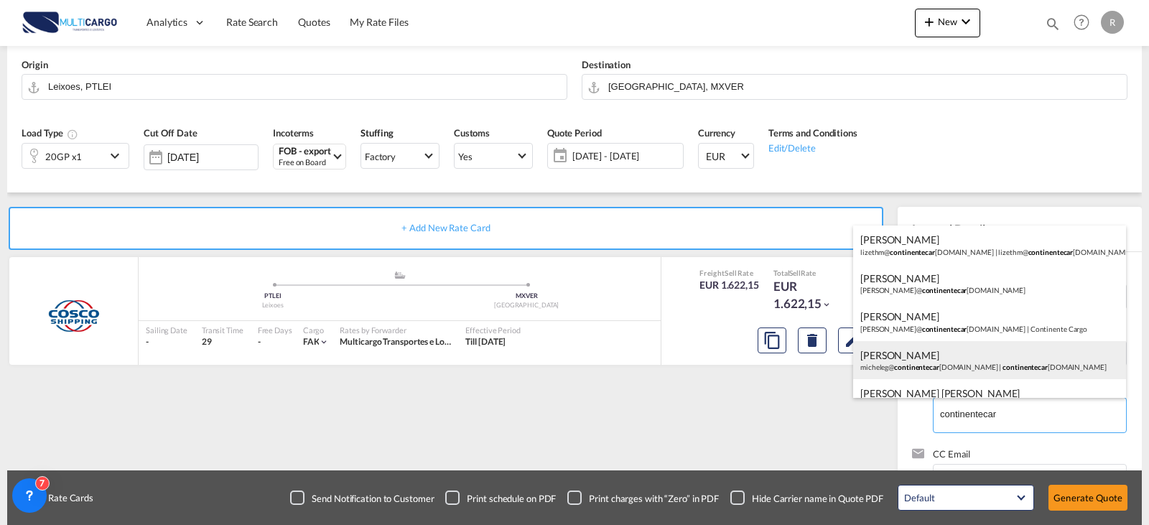
scroll to position [22, 0]
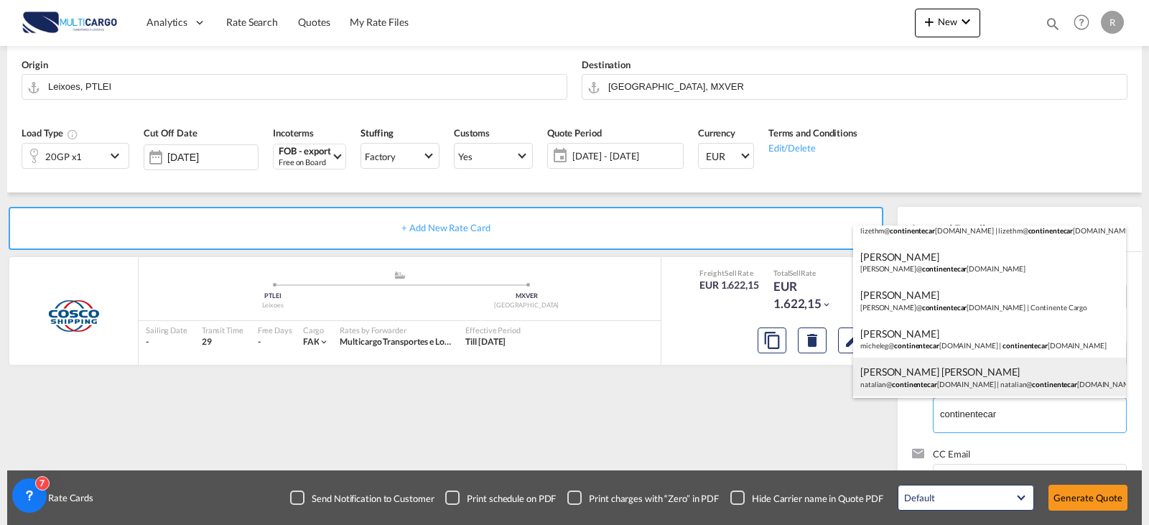
click at [1041, 384] on div "Natalia Melissa natalian@ continentecar go.com | natalian@ continentecar go.com" at bounding box center [989, 377] width 273 height 39
type input "natalian@continentecargo.com, Natalia Melissa, natalian@continentecargo.com"
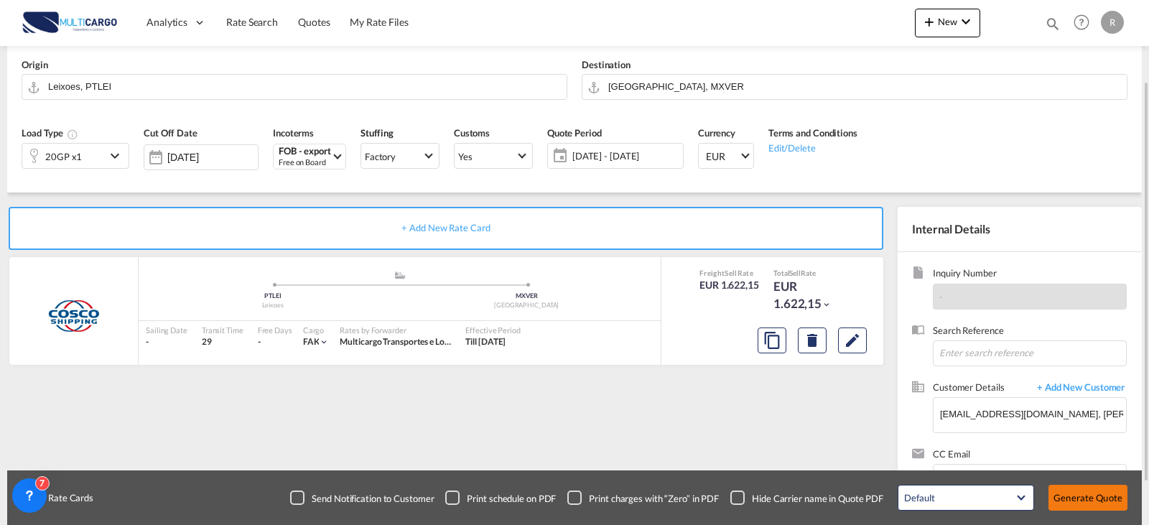
click at [1062, 494] on button "Generate Quote" at bounding box center [1087, 498] width 79 height 26
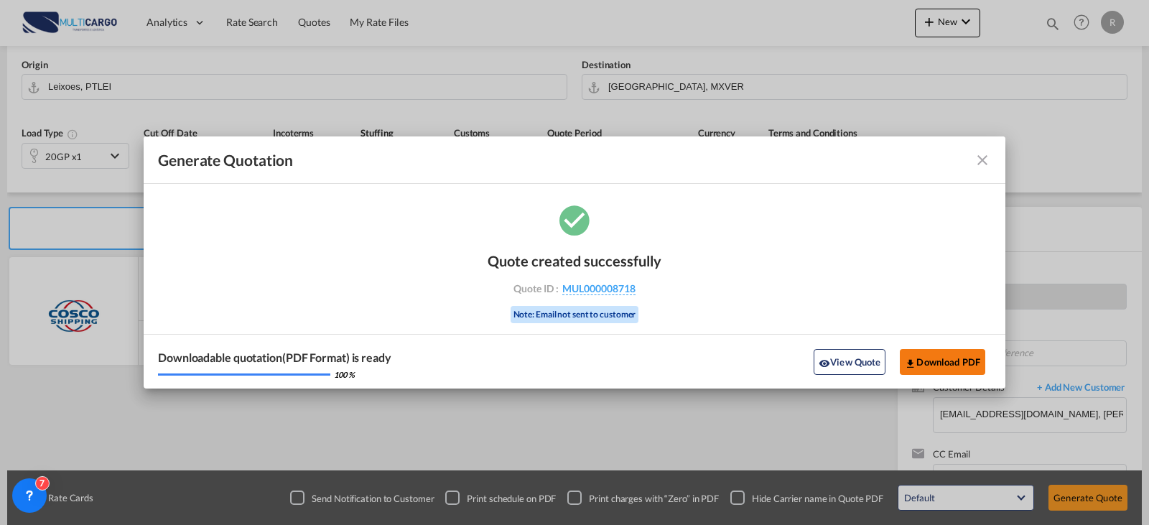
click at [947, 367] on button "Download PDF" at bounding box center [942, 362] width 85 height 26
click at [987, 171] on md-toolbar "Generate Quotation" at bounding box center [575, 159] width 862 height 47
click at [984, 166] on md-icon "icon-close fg-AAA8AD cursor m-0" at bounding box center [982, 160] width 17 height 17
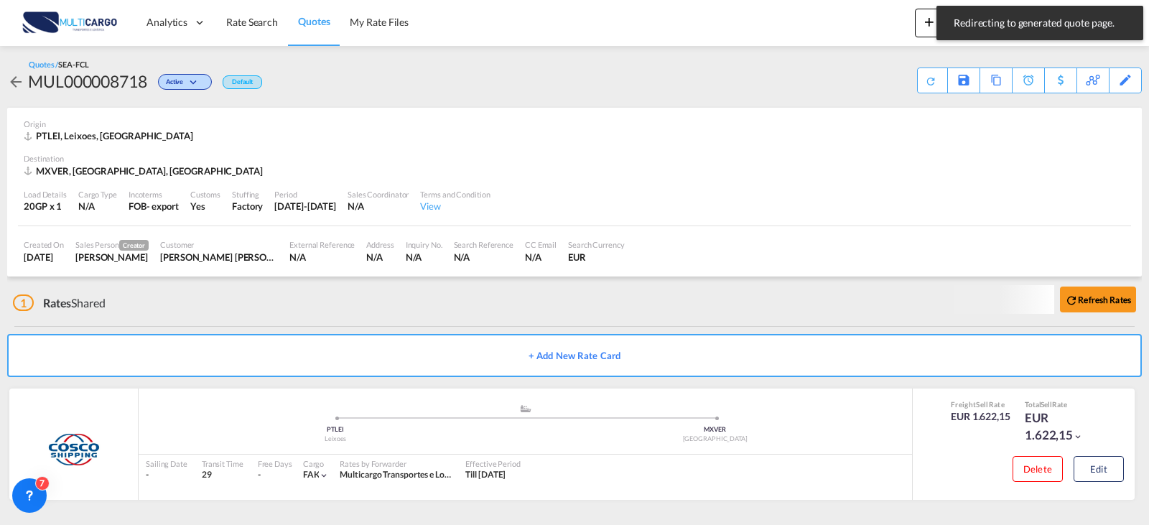
scroll to position [1, 0]
click at [309, 30] on link "Quotes" at bounding box center [314, 22] width 52 height 47
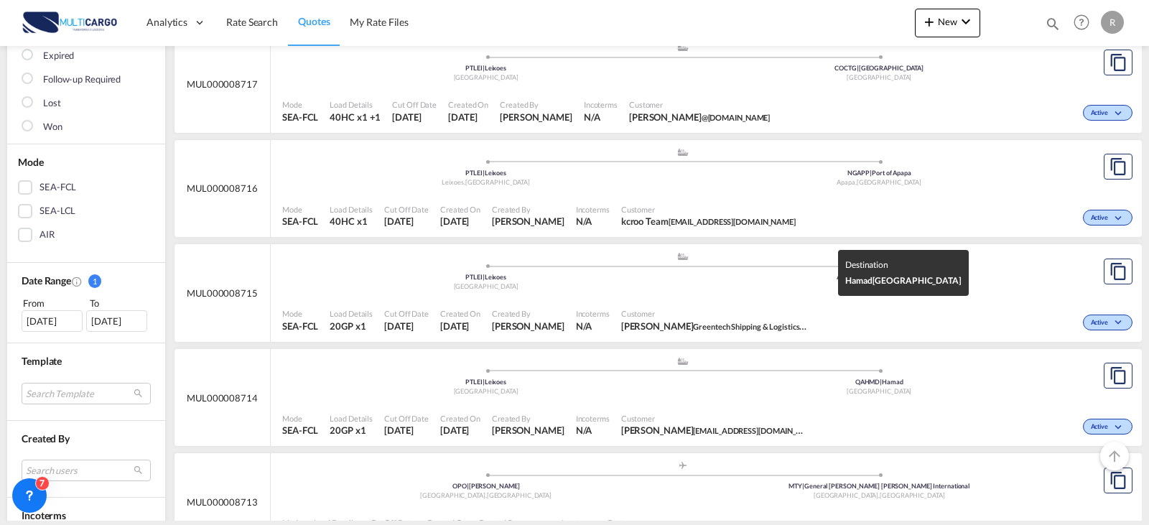
scroll to position [287, 0]
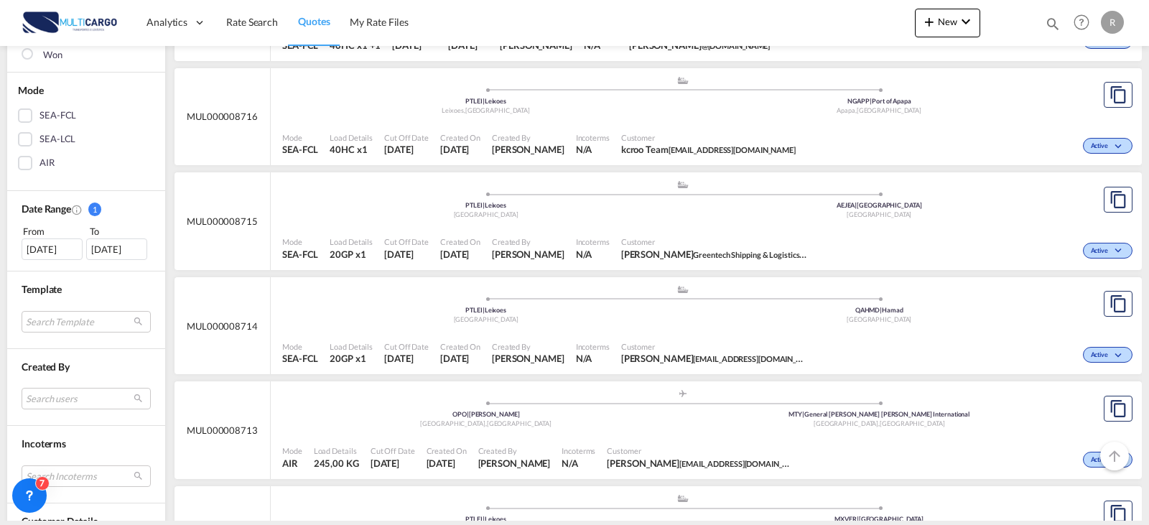
click at [718, 225] on div ".a{fill:#aaa8ad;} .a{fill:#aaa8ad;} PTLEI | Leixoes Portugal AEJEA | Jebel Ali …" at bounding box center [682, 203] width 801 height 47
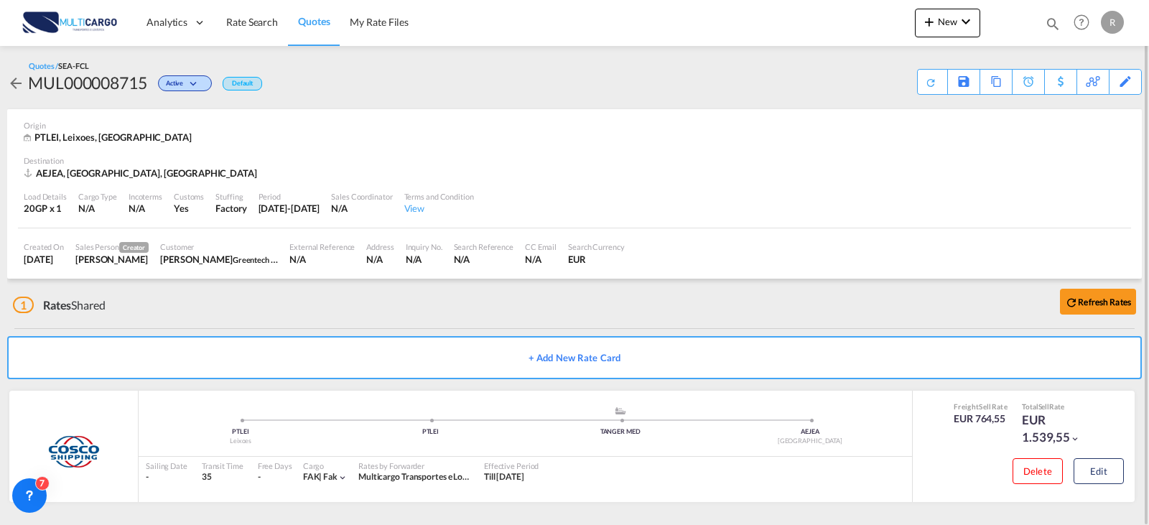
scroll to position [2, 0]
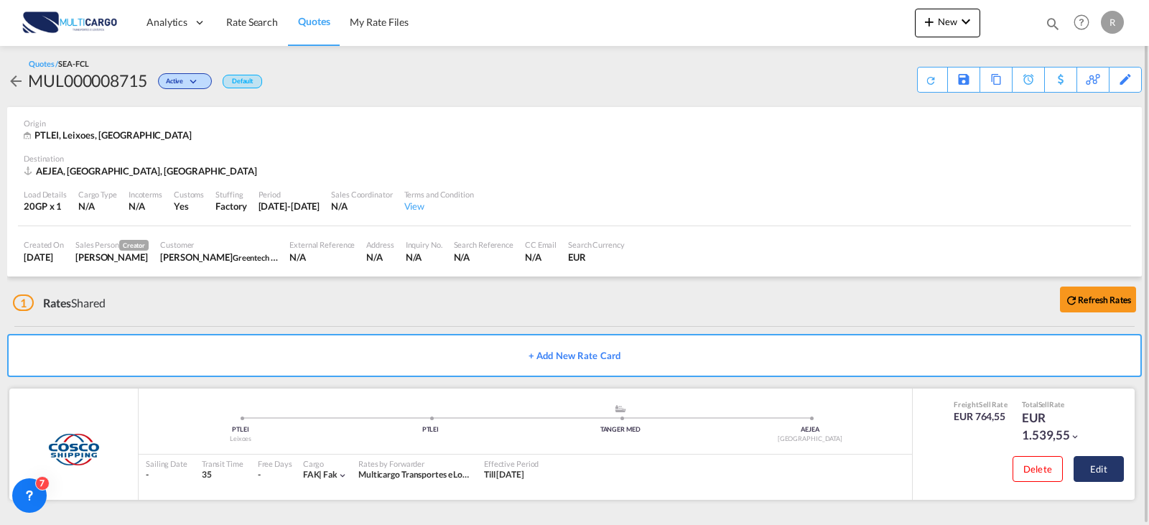
click at [1077, 475] on button "Edit" at bounding box center [1098, 469] width 50 height 26
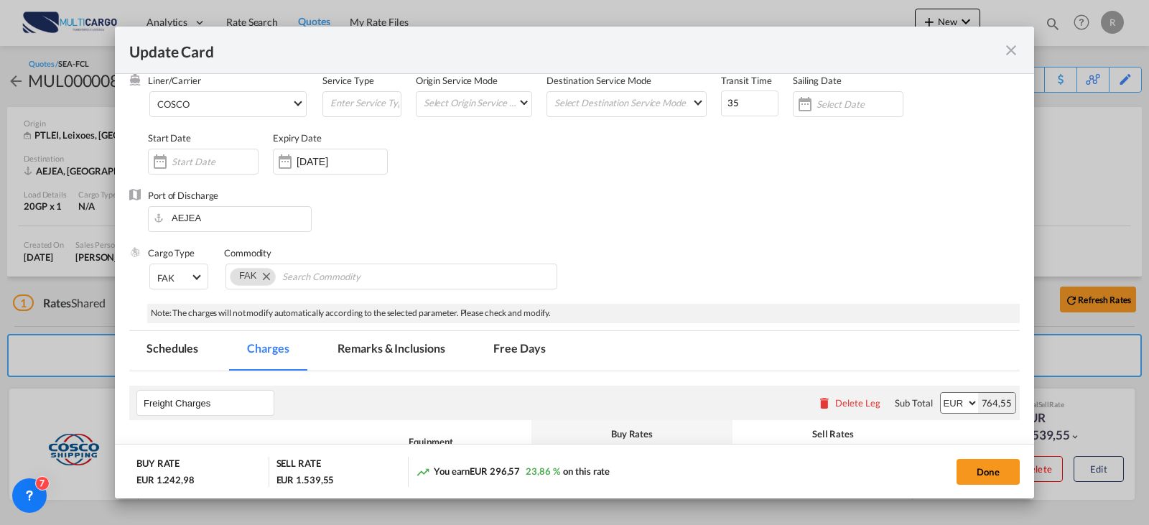
scroll to position [0, 0]
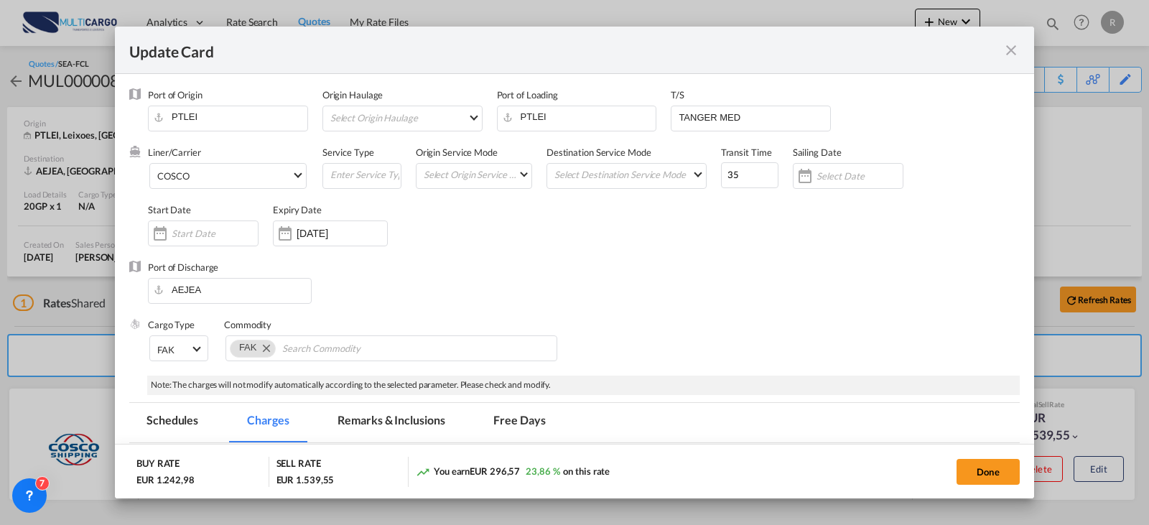
click at [1007, 59] on div "Update Card" at bounding box center [574, 50] width 919 height 47
click at [1019, 51] on md-icon "icon-close fg-AAA8AD m-0 pointer" at bounding box center [1010, 50] width 17 height 17
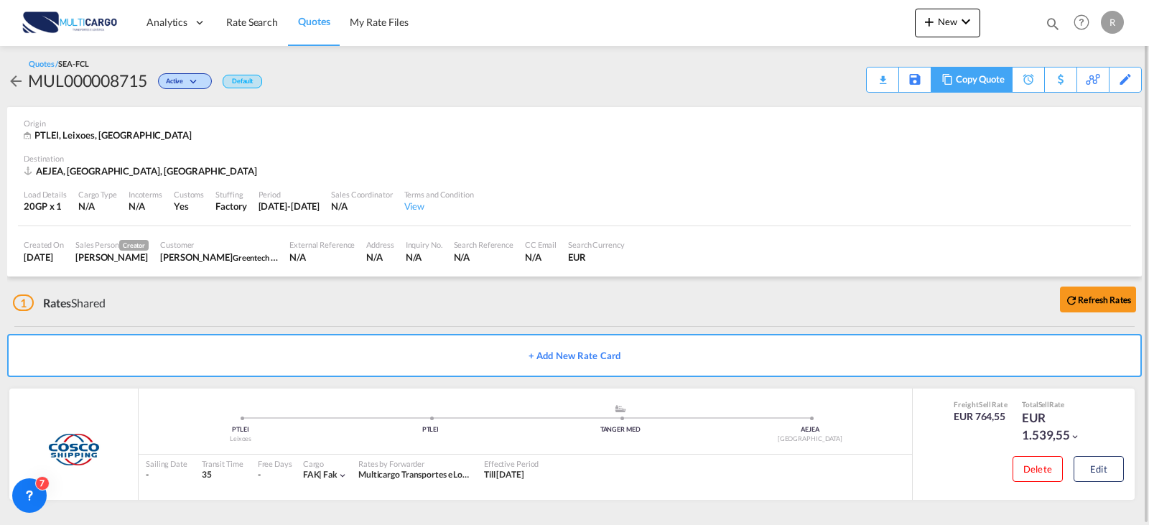
click at [999, 80] on div "Copy Quote" at bounding box center [980, 79] width 49 height 24
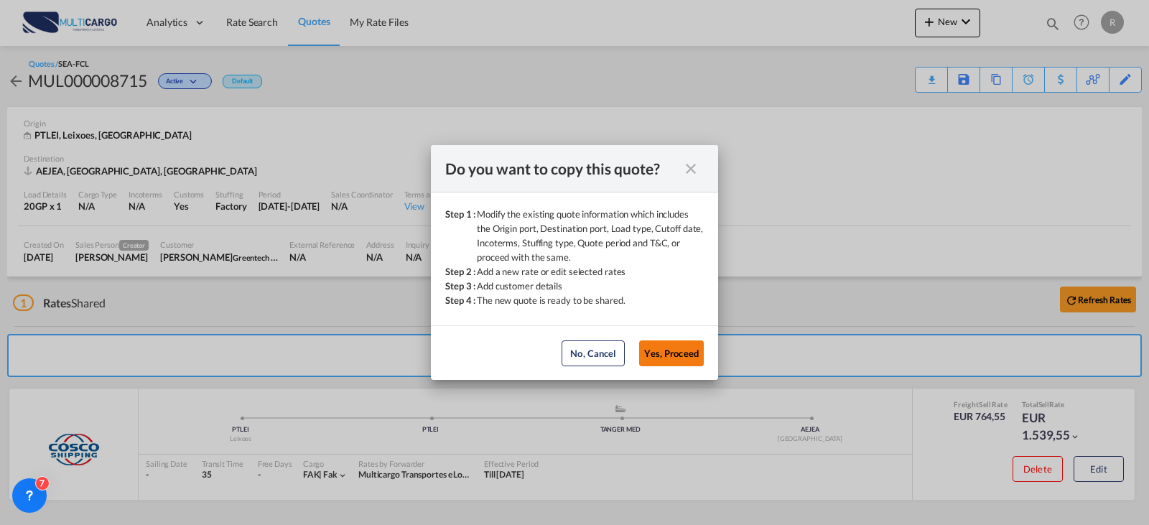
click at [679, 347] on button "Yes, Proceed" at bounding box center [671, 353] width 65 height 26
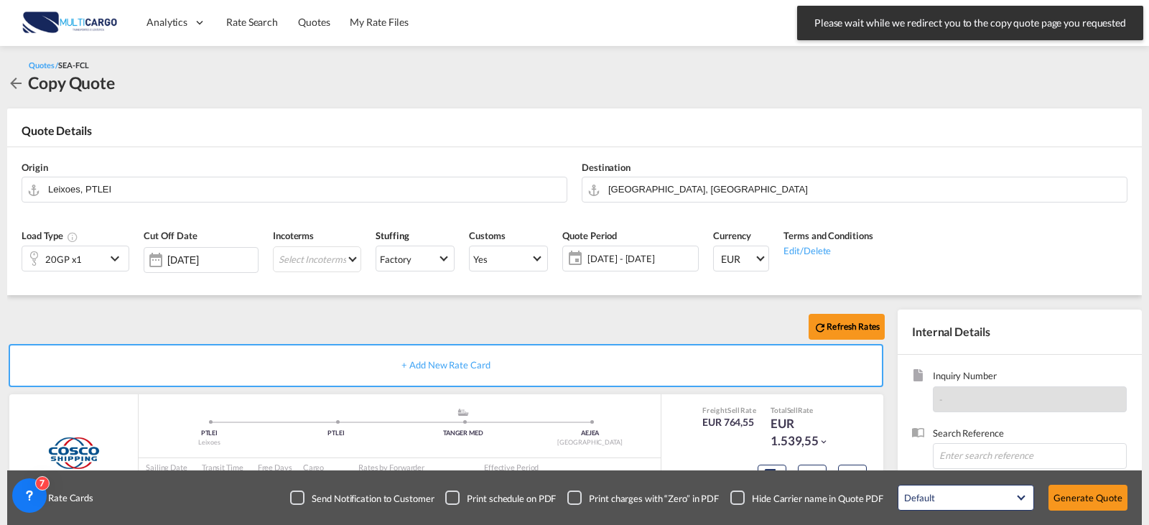
scroll to position [159, 0]
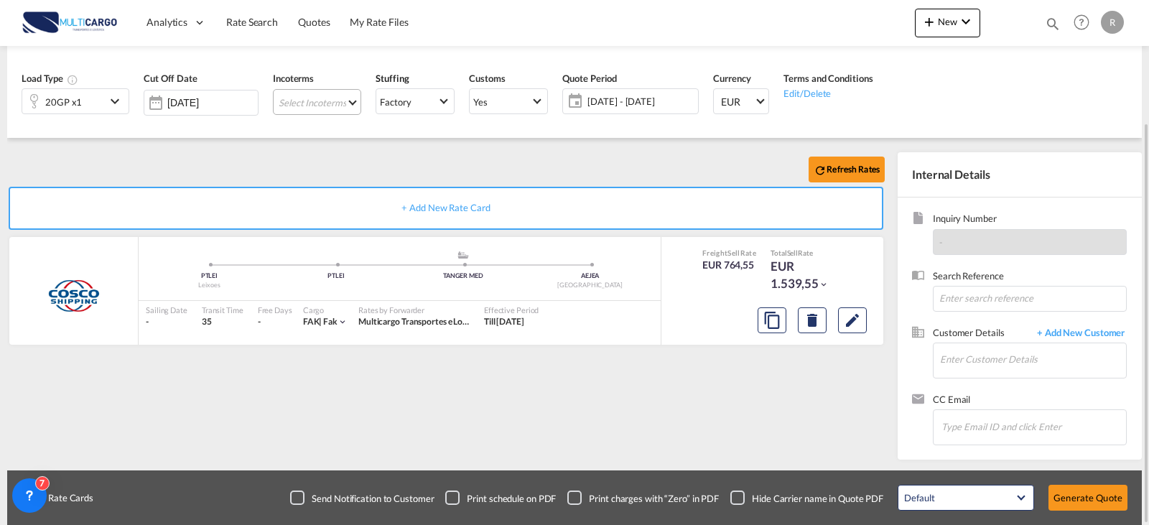
click at [335, 106] on md-select "Select Incoterms DAP - export Delivered at Place CFR - export Cost and Freight …" at bounding box center [317, 102] width 88 height 26
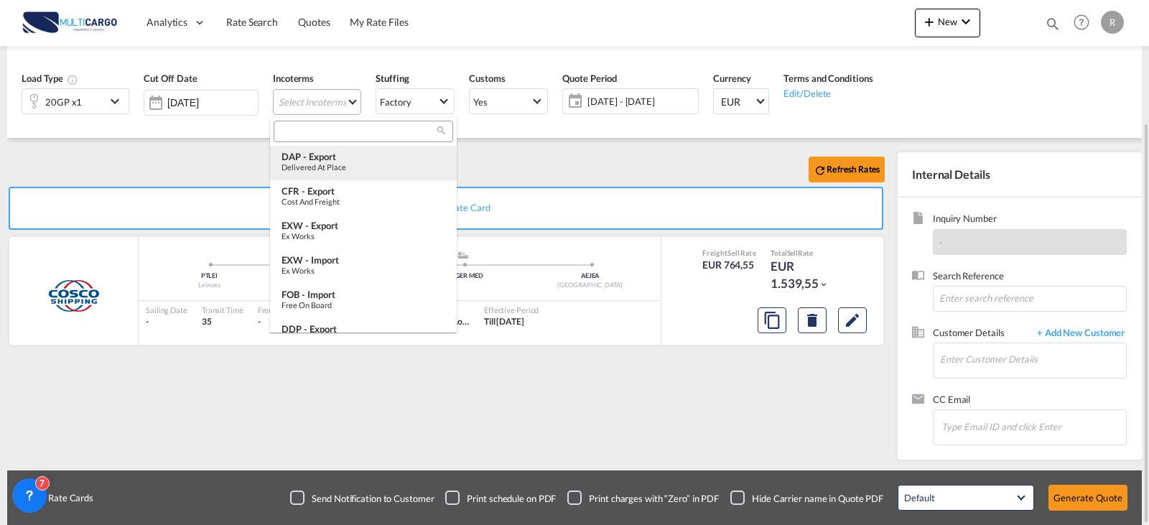
scroll to position [24, 0]
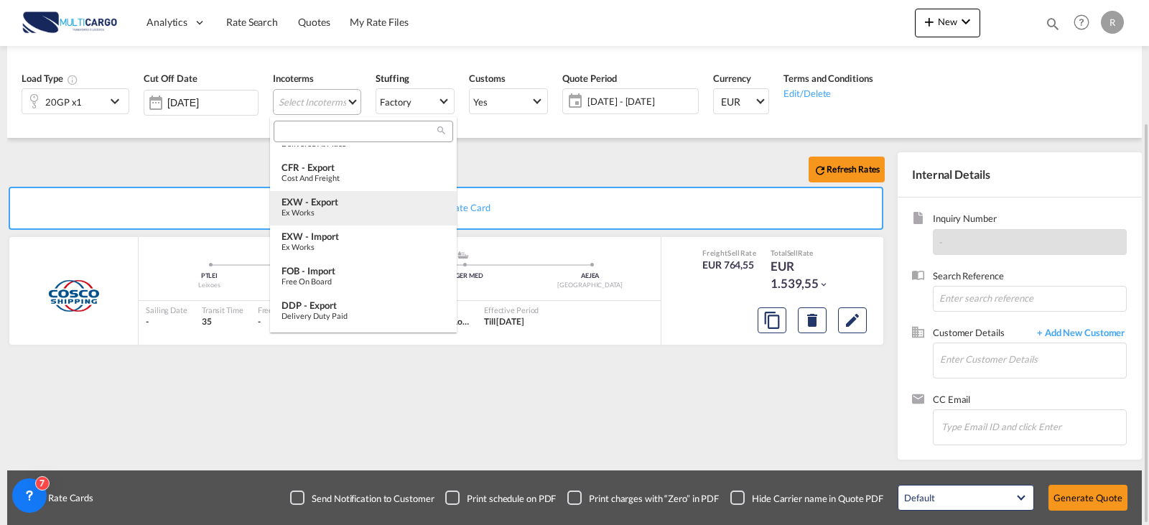
click at [320, 210] on div "Ex Works" at bounding box center [363, 212] width 164 height 9
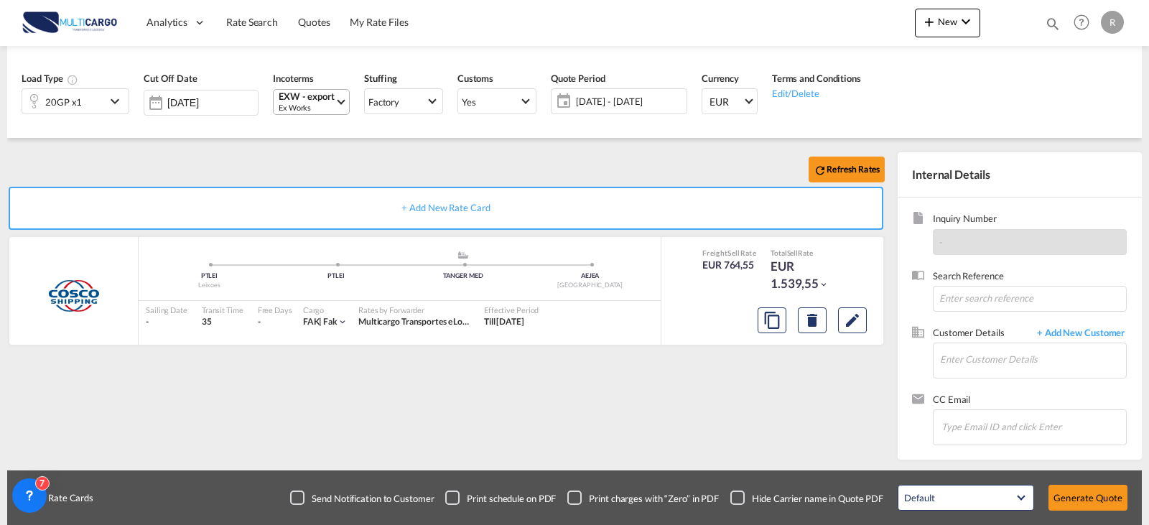
click at [93, 108] on div "20GP x1" at bounding box center [63, 101] width 83 height 24
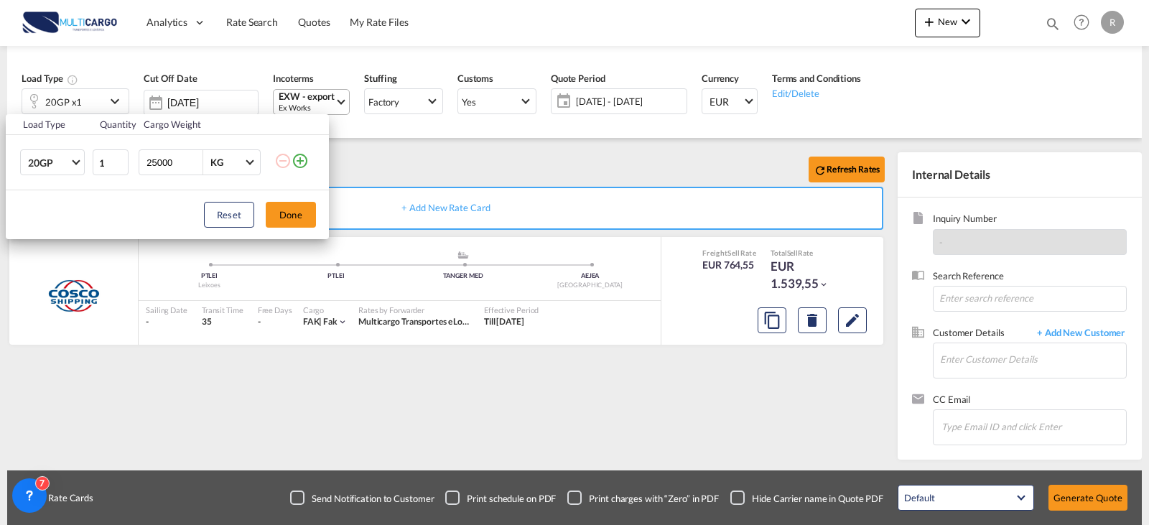
drag, startPoint x: 293, startPoint y: 162, endPoint x: 292, endPoint y: 172, distance: 10.2
click at [294, 162] on md-icon "icon-plus-circle-outline" at bounding box center [300, 160] width 17 height 17
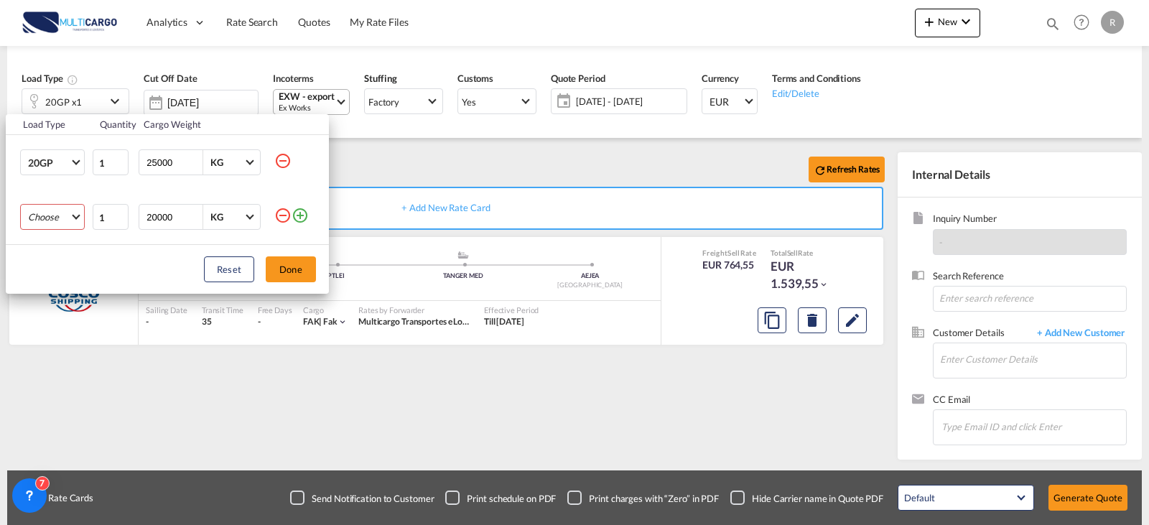
click at [44, 223] on md-select "Choose 20GP 40GP 40HC 45HC 20RE 40RE 40HR 20OT 40OT 20FR 40FR 40NR 20NR 45S 20T…" at bounding box center [52, 217] width 65 height 26
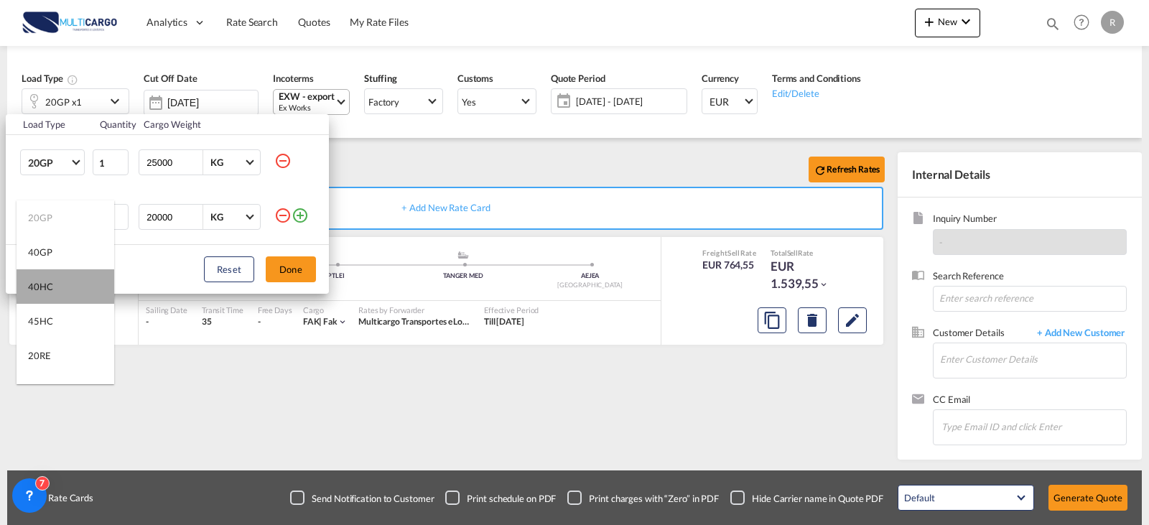
click at [73, 281] on md-option "40HC" at bounding box center [66, 286] width 98 height 34
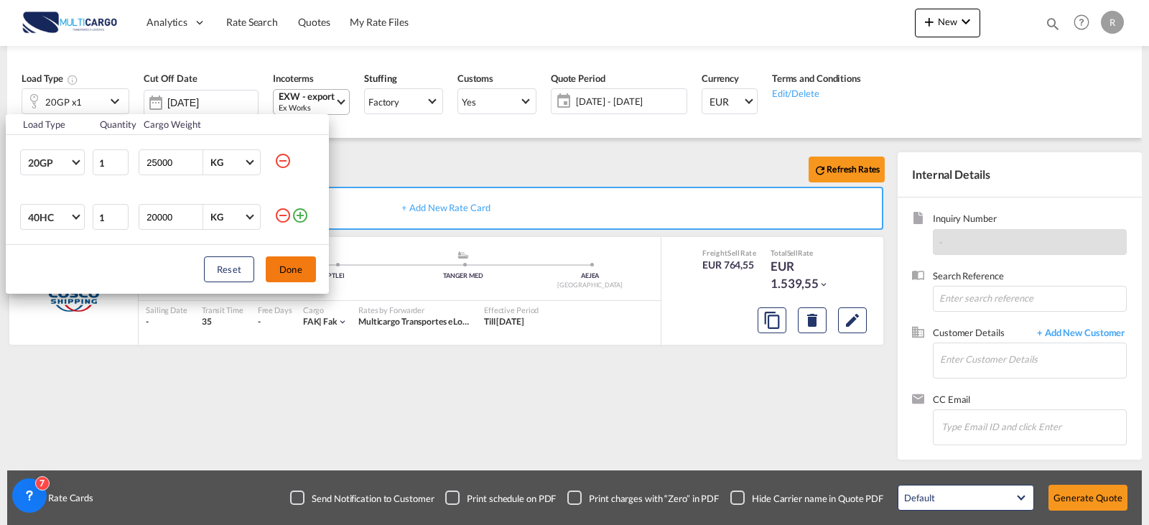
click at [289, 266] on button "Done" at bounding box center [291, 269] width 50 height 26
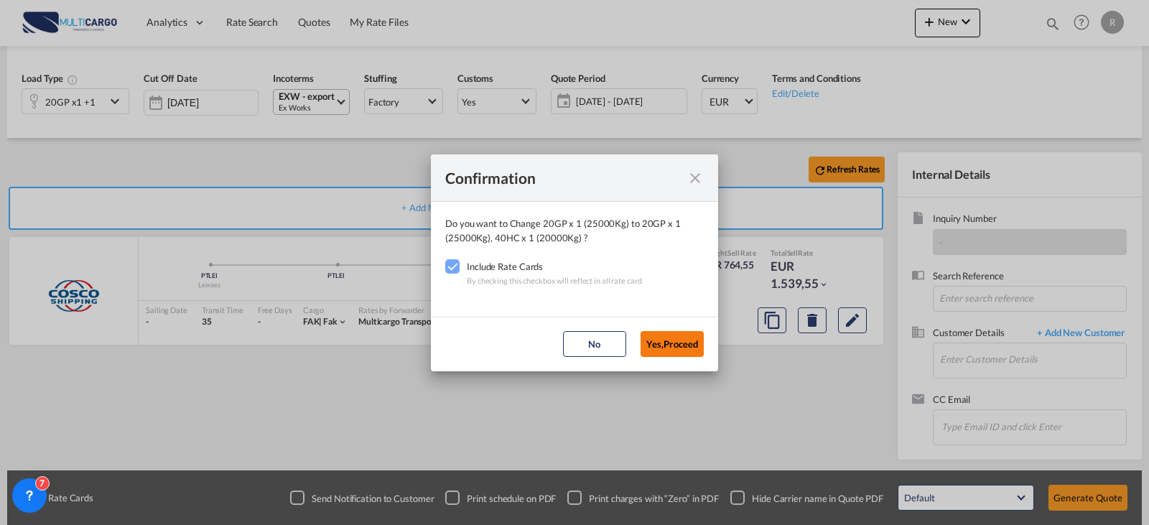
click at [665, 351] on button "Yes,Proceed" at bounding box center [671, 344] width 63 height 26
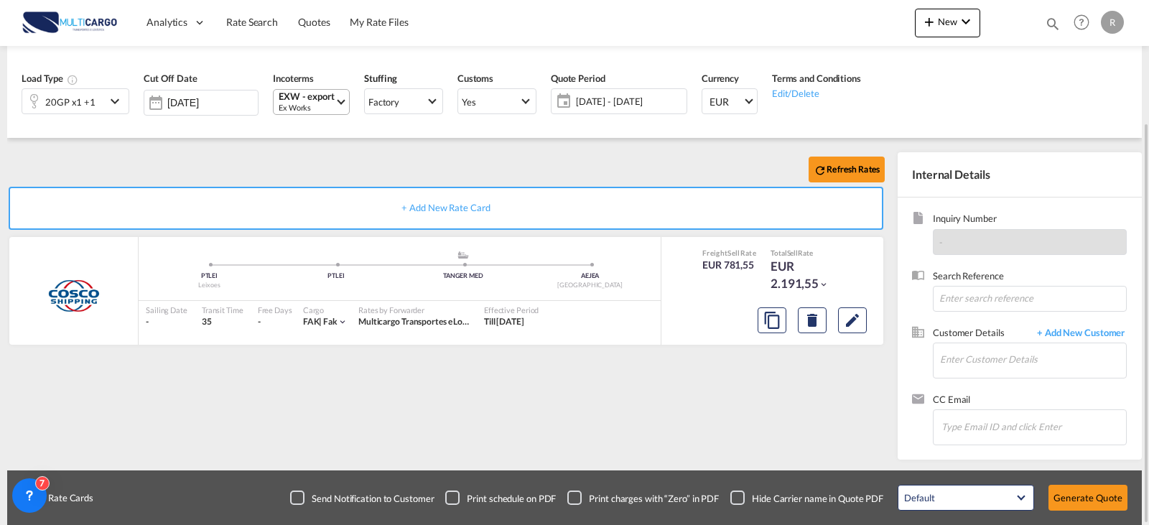
click at [251, 442] on div "Refresh Rates + Add New Rate Card COSCO added by you PTLEI Leixoes .a{fill:#aaa…" at bounding box center [448, 302] width 883 height 300
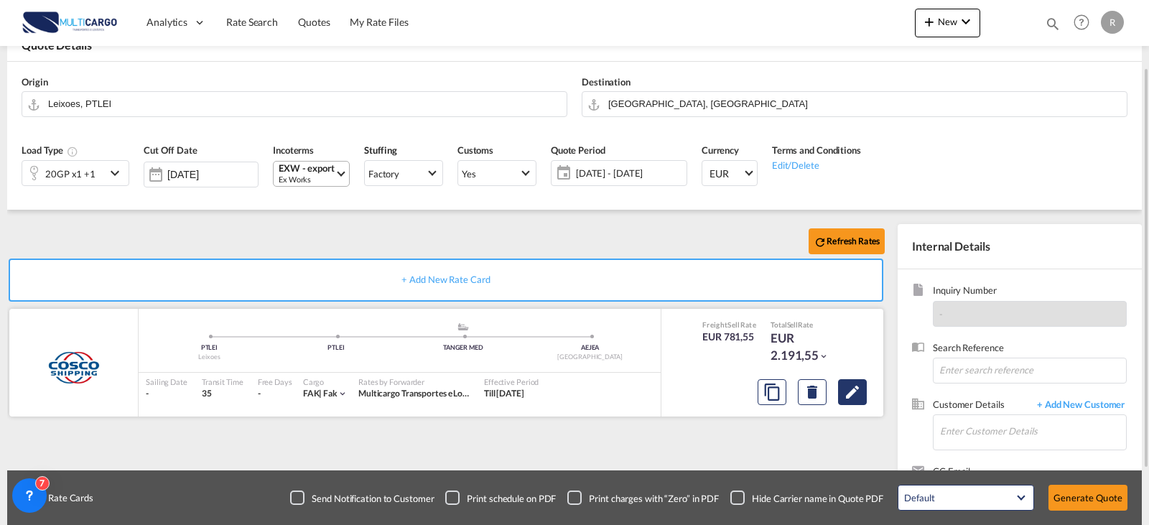
click at [850, 401] on button "Edit" at bounding box center [852, 392] width 29 height 26
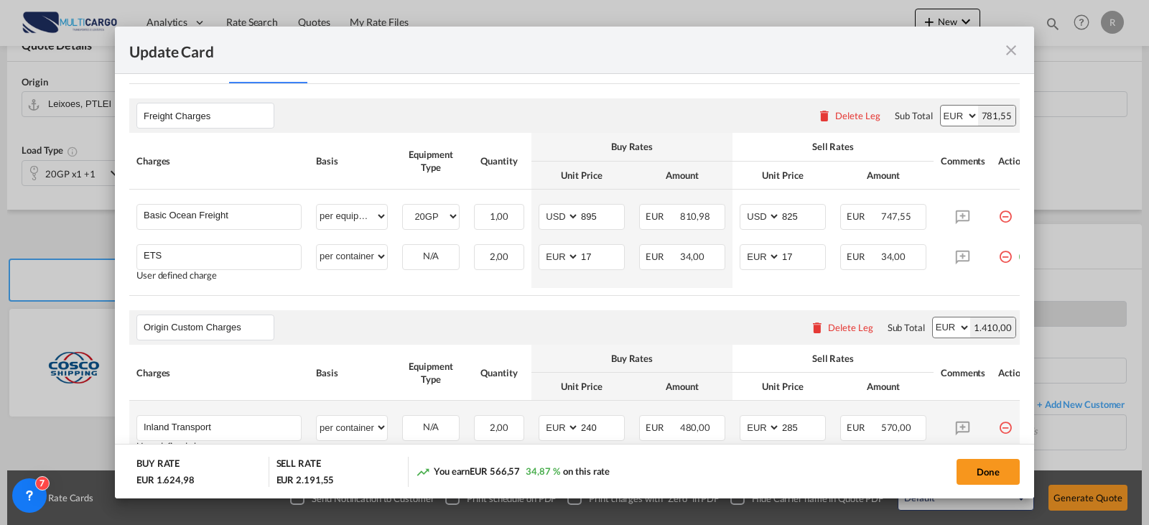
scroll to position [431, 0]
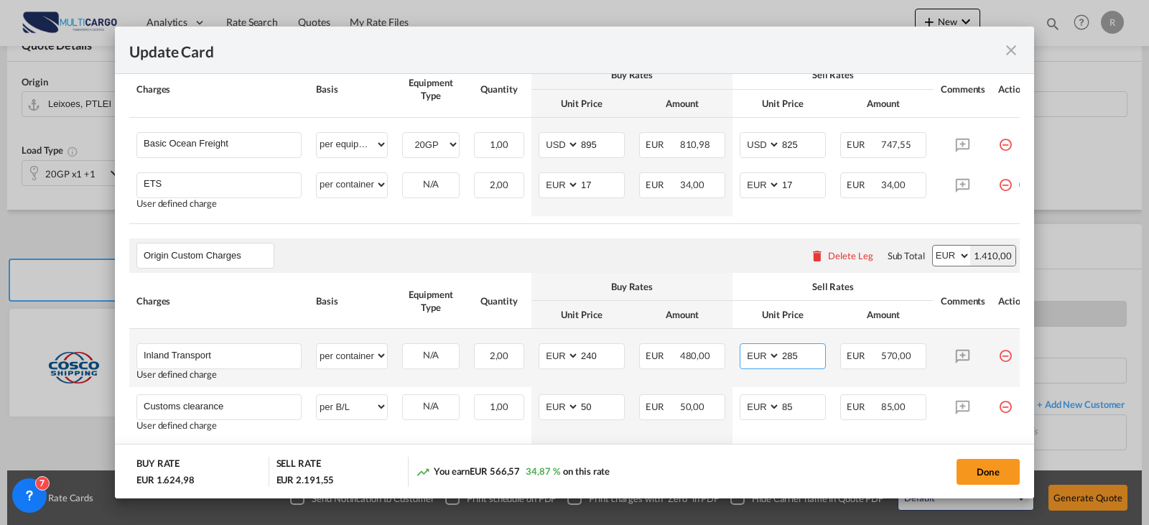
drag, startPoint x: 776, startPoint y: 356, endPoint x: 814, endPoint y: 363, distance: 38.6
click at [781, 358] on md-input-container "AED AFN ALL AMD ANG AOA ARS AUD AWG AZN BAM BBD BDT BGN BHD BIF BMD BND BOB BRL…" at bounding box center [783, 356] width 86 height 26
drag, startPoint x: 816, startPoint y: 363, endPoint x: 761, endPoint y: 367, distance: 55.5
click at [762, 368] on md-input-container "AED AFN ALL AMD ANG AOA ARS AUD AWG AZN BAM BBD BDT BGN BHD BIF BMD BND BOB BRL…" at bounding box center [783, 356] width 86 height 26
type input "475"
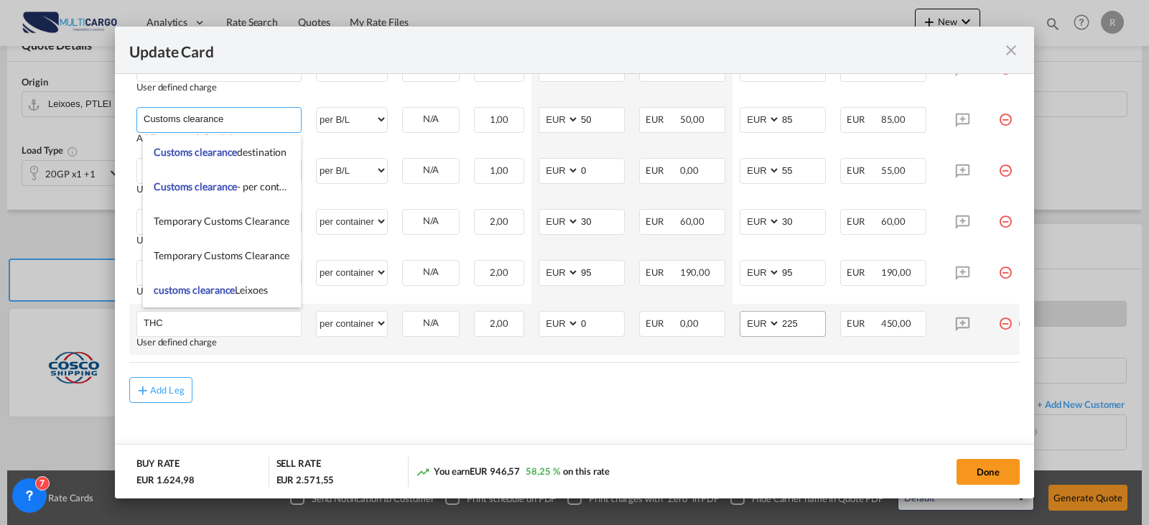
scroll to position [730, 0]
drag, startPoint x: 314, startPoint y: 376, endPoint x: 304, endPoint y: 379, distance: 9.8
click at [314, 377] on div "Add Leg" at bounding box center [574, 387] width 890 height 26
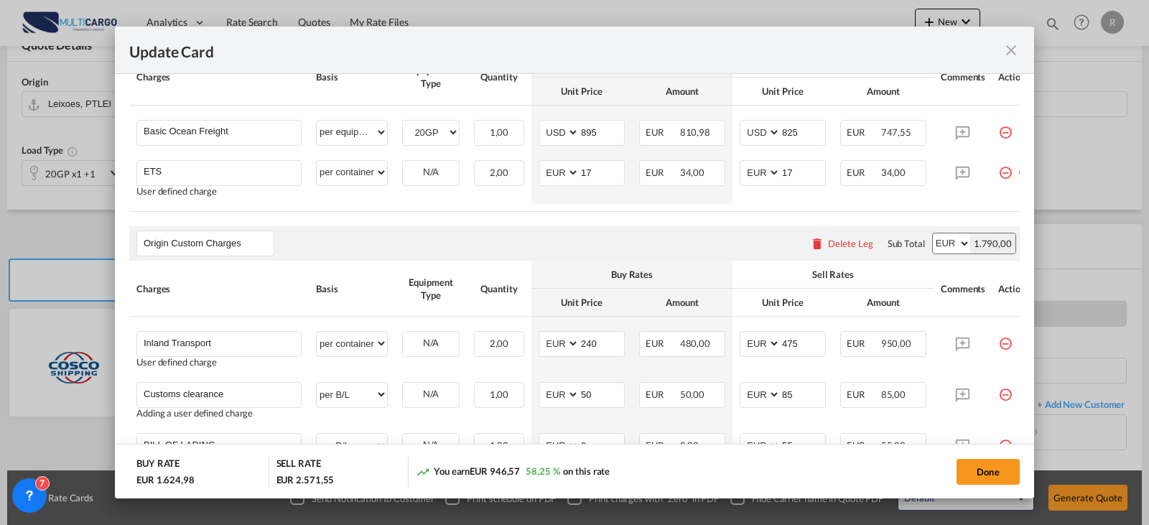
scroll to position [299, 0]
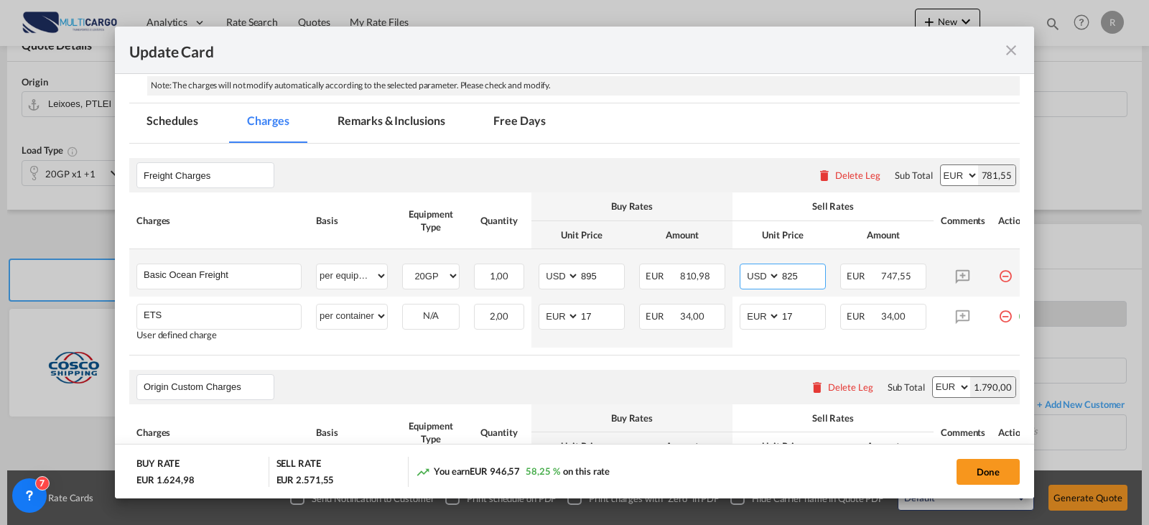
click at [796, 269] on input "825" at bounding box center [802, 275] width 45 height 22
drag, startPoint x: 798, startPoint y: 276, endPoint x: 784, endPoint y: 278, distance: 14.5
click at [784, 278] on input "825" at bounding box center [802, 275] width 45 height 22
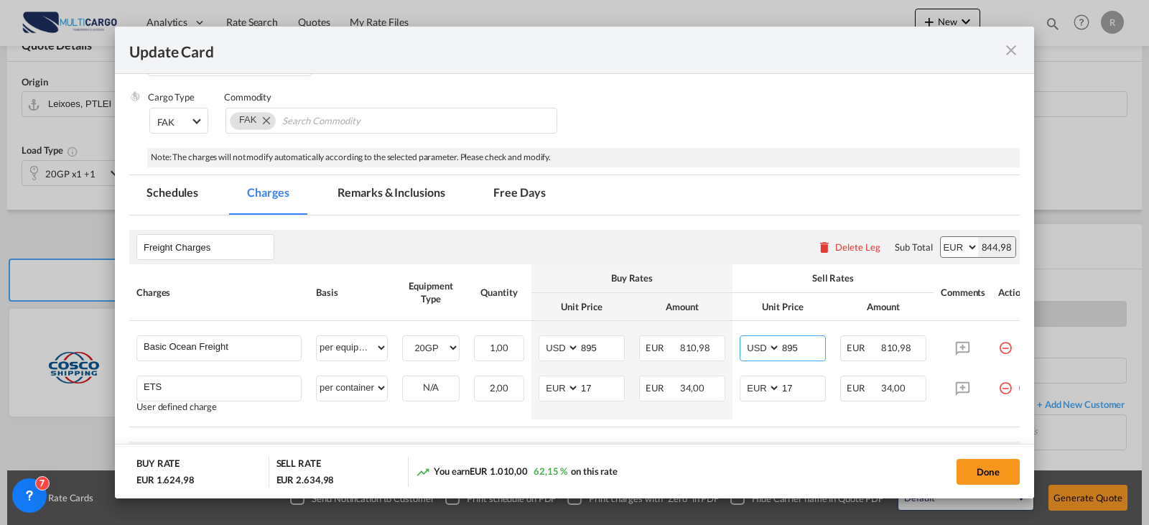
type input "895"
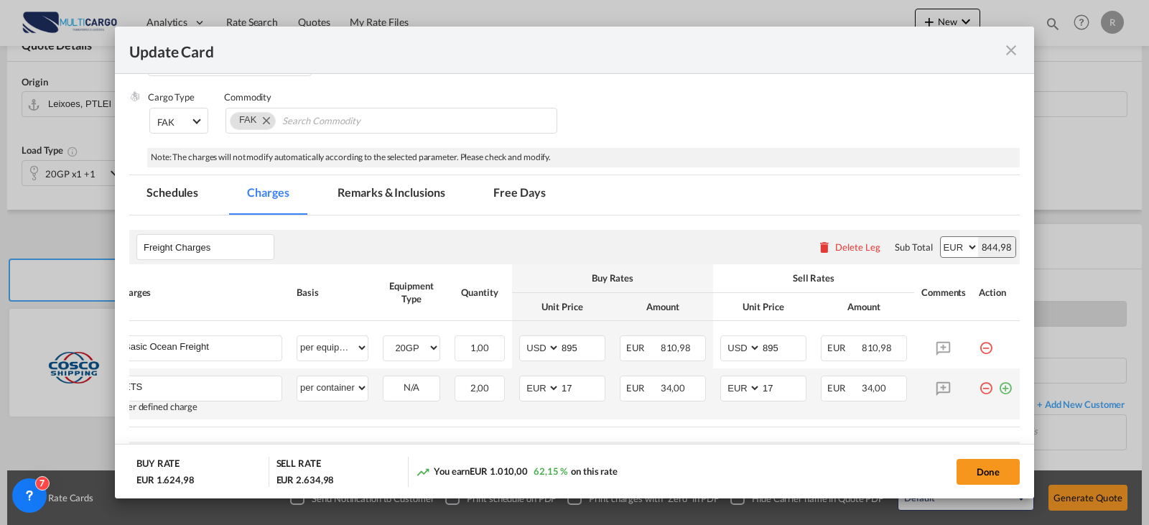
click at [999, 390] on md-icon "icon-plus-circle-outline green-400-fg" at bounding box center [1005, 383] width 14 height 14
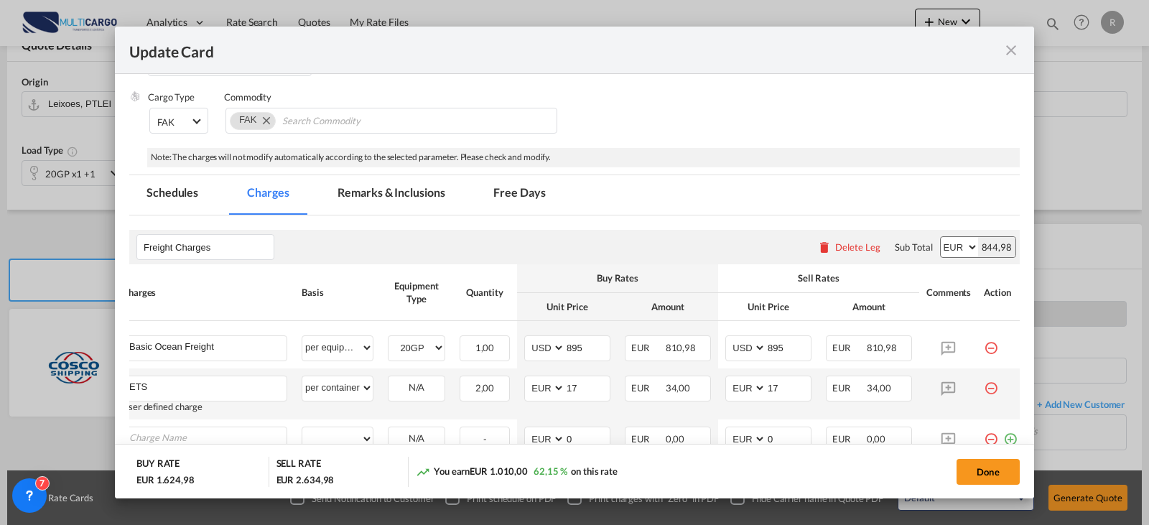
scroll to position [299, 0]
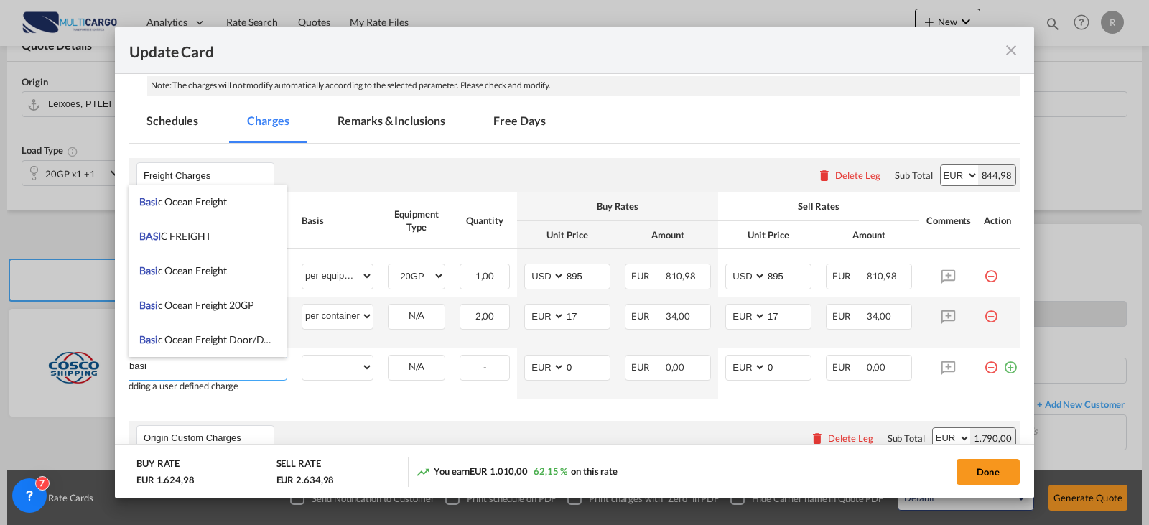
click at [209, 198] on span "Basi c Ocean Freight" at bounding box center [183, 201] width 88 height 12
type input "Basic Ocean Freight"
select select "per equipment"
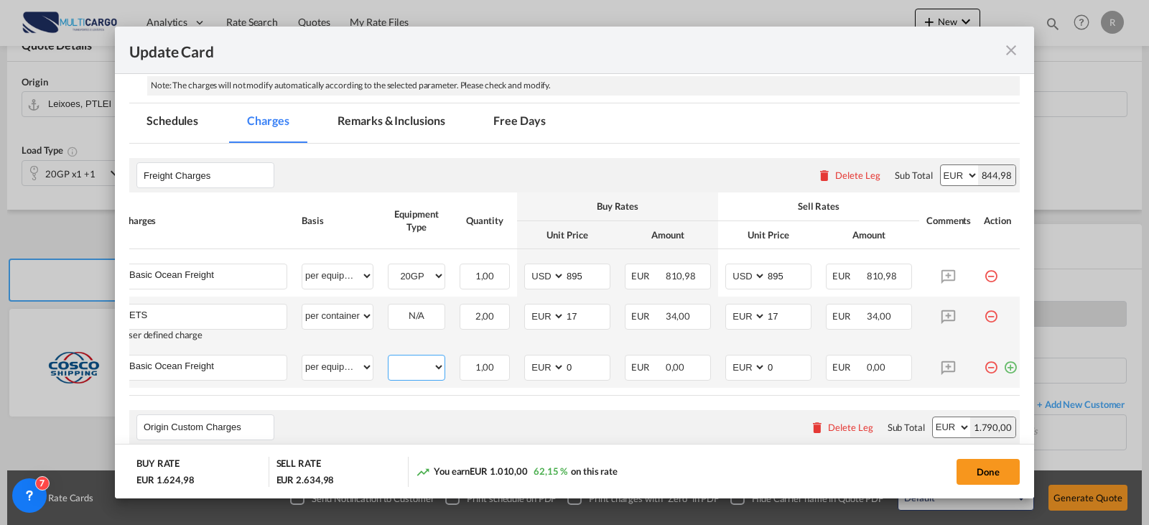
click at [418, 371] on select "20GP 40HC" at bounding box center [416, 367] width 56 height 19
select select "40HC"
click at [388, 358] on select "20GP 40HC" at bounding box center [416, 367] width 56 height 19
type input "1040"
drag, startPoint x: 782, startPoint y: 373, endPoint x: 752, endPoint y: 371, distance: 30.2
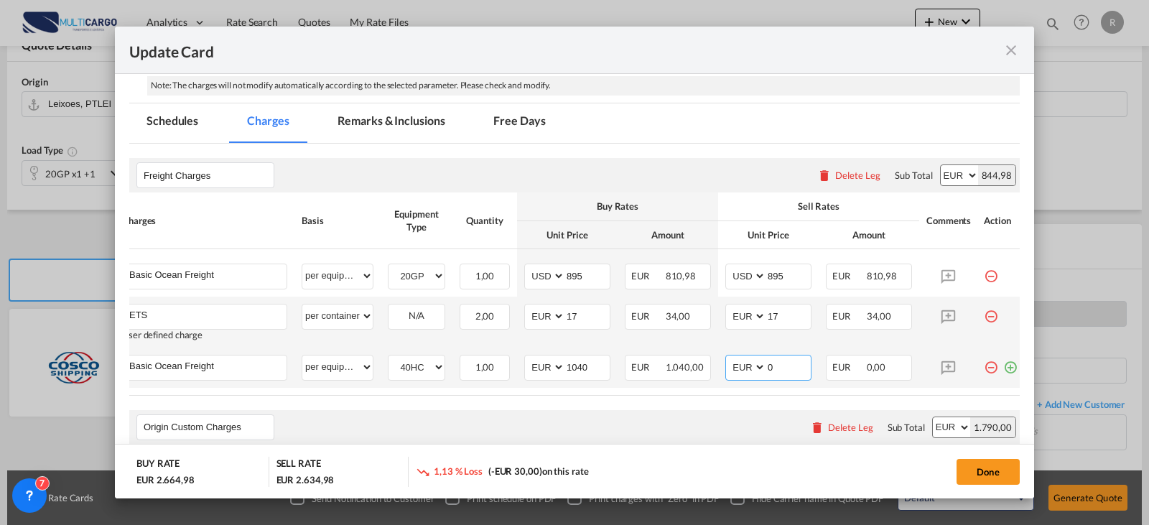
click at [752, 373] on md-input-container "AED AFN ALL AMD ANG AOA ARS AUD AWG AZN BAM BBD BDT BGN BHD BIF BMD BND BOB BRL…" at bounding box center [768, 368] width 86 height 26
type input "1140"
click at [1006, 369] on md-icon "icon-plus-circle-outline green-400-fg" at bounding box center [1010, 362] width 14 height 14
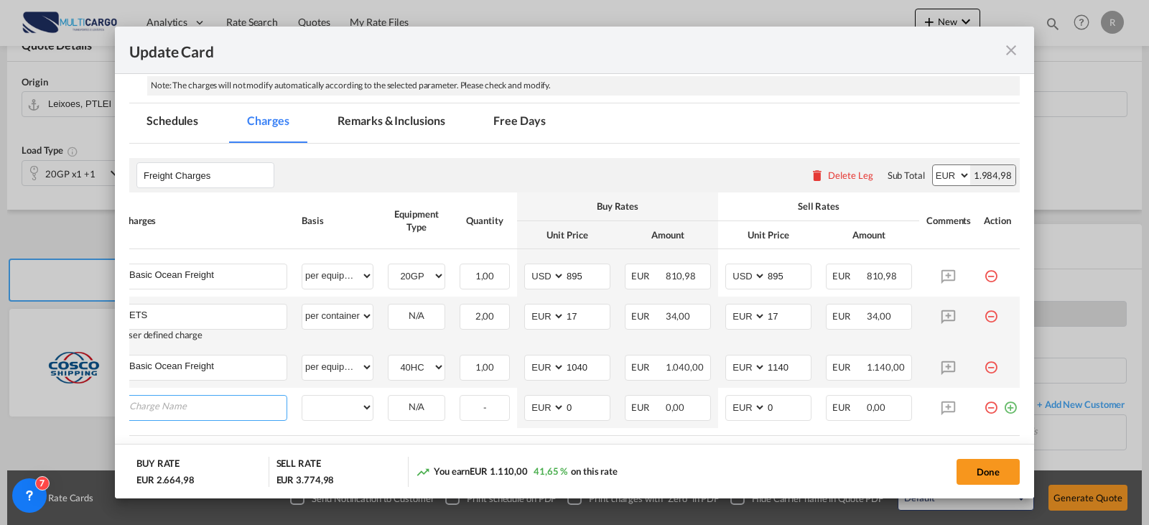
type input "T"
type input "ETS"
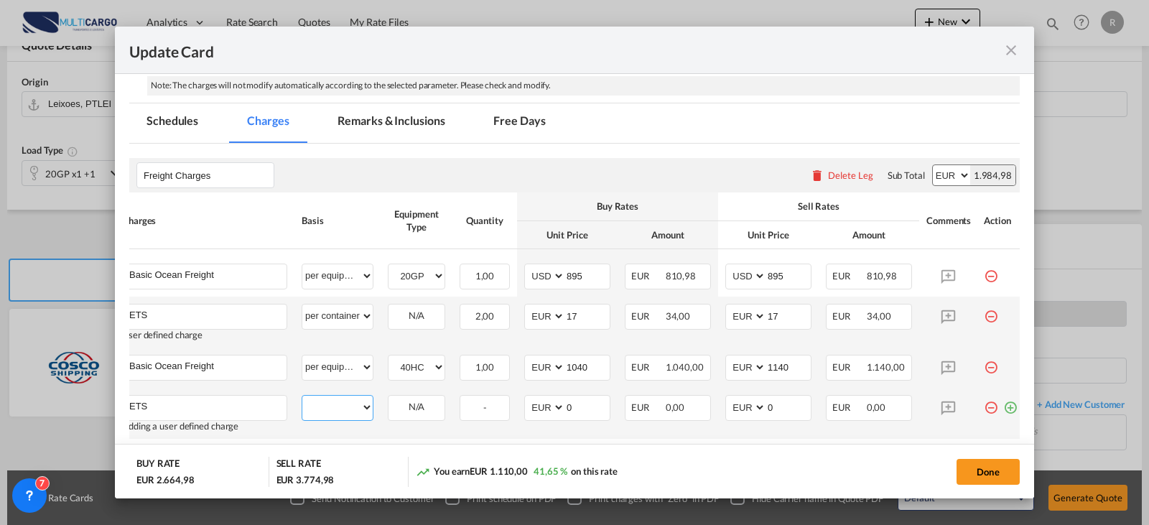
click at [331, 404] on select "per equipment per container per B/L per shipping bill per shipment % on freight…" at bounding box center [337, 407] width 70 height 23
click at [302, 398] on select "per equipment per container per B/L per shipping bill per shipment % on freight…" at bounding box center [337, 407] width 70 height 23
click at [355, 414] on select "per equipment per container per B/L per shipping bill per shipment % on freight…" at bounding box center [337, 407] width 70 height 23
click at [302, 398] on select "per equipment per container per B/L per shipping bill per shipment % on freight…" at bounding box center [337, 407] width 70 height 23
click at [335, 415] on select "per equipment per container per B/L per shipping bill per shipment % on freight…" at bounding box center [337, 407] width 70 height 23
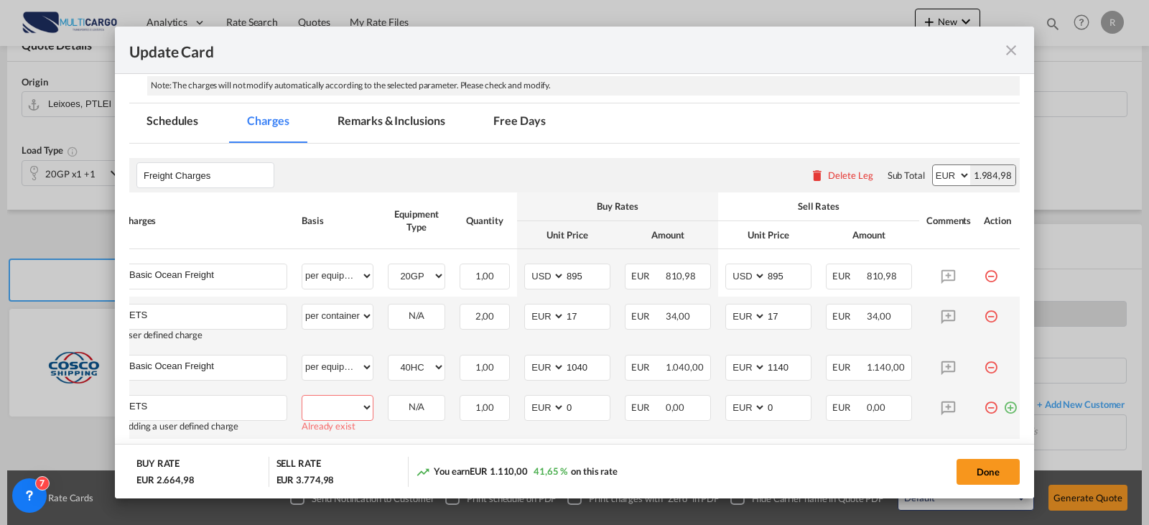
select select "per equipment"
click at [302, 398] on select "per equipment per container per B/L per shipping bill per shipment % on freight…" at bounding box center [337, 407] width 70 height 23
click at [419, 411] on select "20GP 40HC" at bounding box center [416, 407] width 56 height 19
select select "40HC"
click at [388, 400] on select "20GP 40HC" at bounding box center [416, 407] width 56 height 19
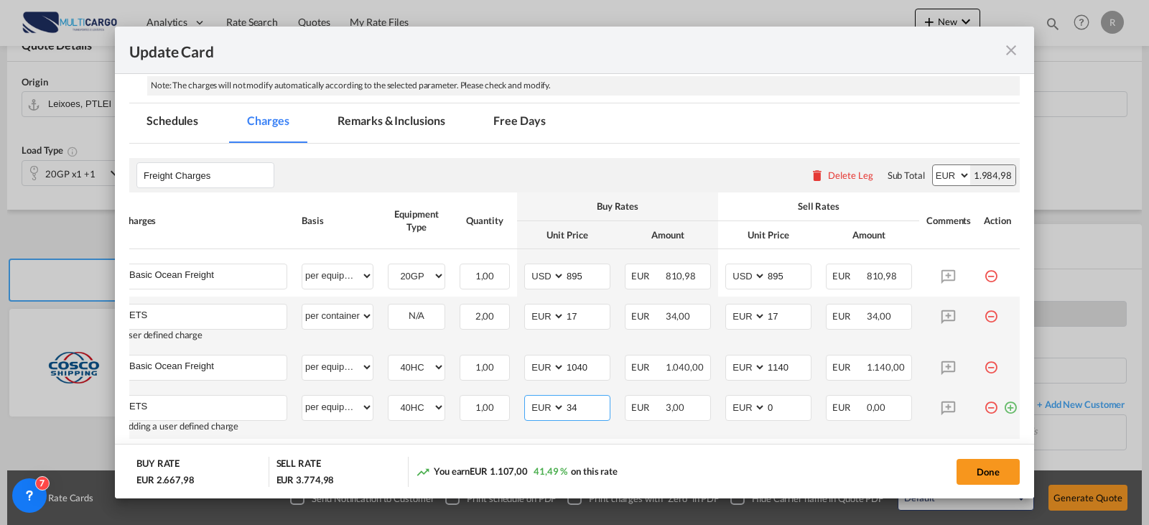
type input "34"
click at [993, 466] on button "Done" at bounding box center [987, 472] width 63 height 26
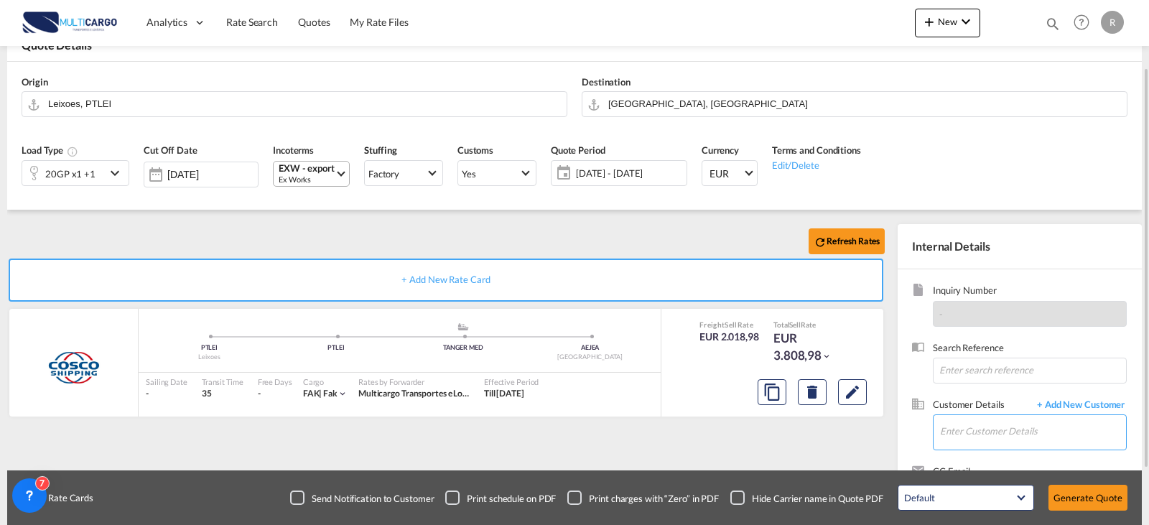
click at [986, 427] on input "Enter Customer Details" at bounding box center [1033, 431] width 186 height 32
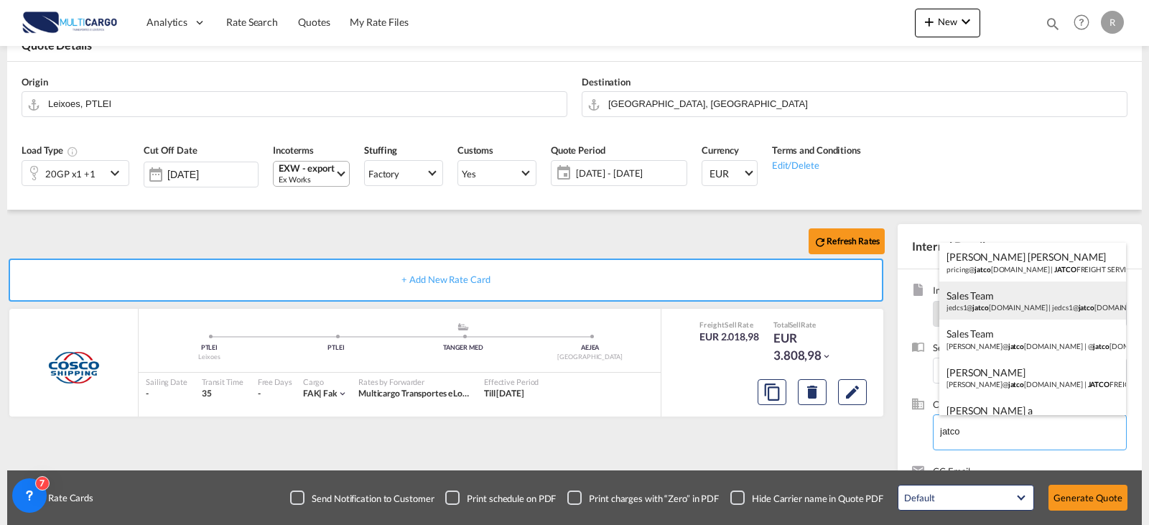
click at [997, 302] on div "Sales Team jedcs1@ jatco fs-ksa.com | jedcs1@ jatco fs-ksa.com" at bounding box center [1032, 300] width 187 height 39
type input "jedcs1@jatcofs-ksa.com, Sales Team, jedcs1@jatcofs-ksa.com"
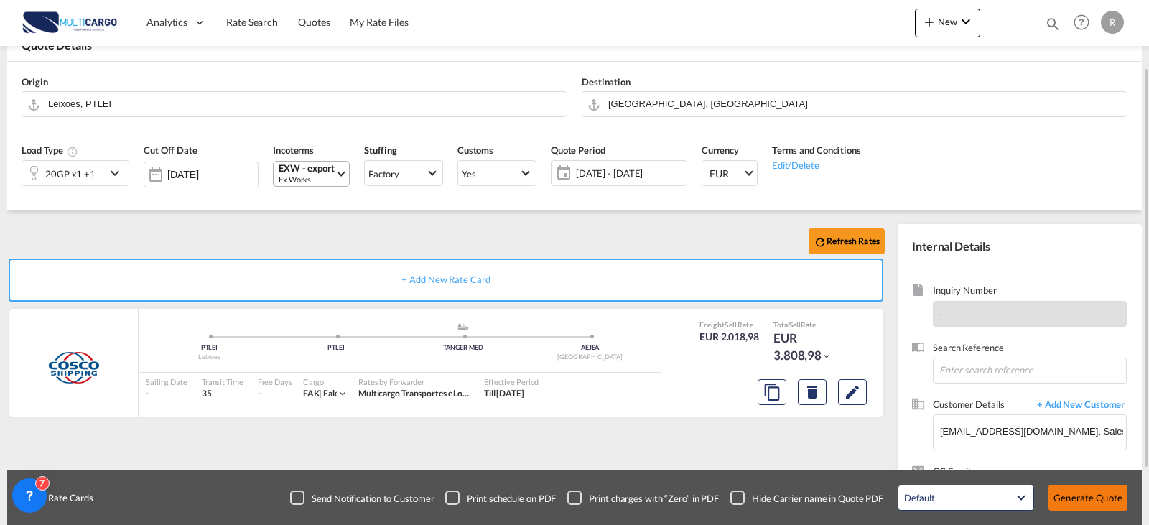
click at [1085, 495] on button "Generate Quote" at bounding box center [1087, 498] width 79 height 26
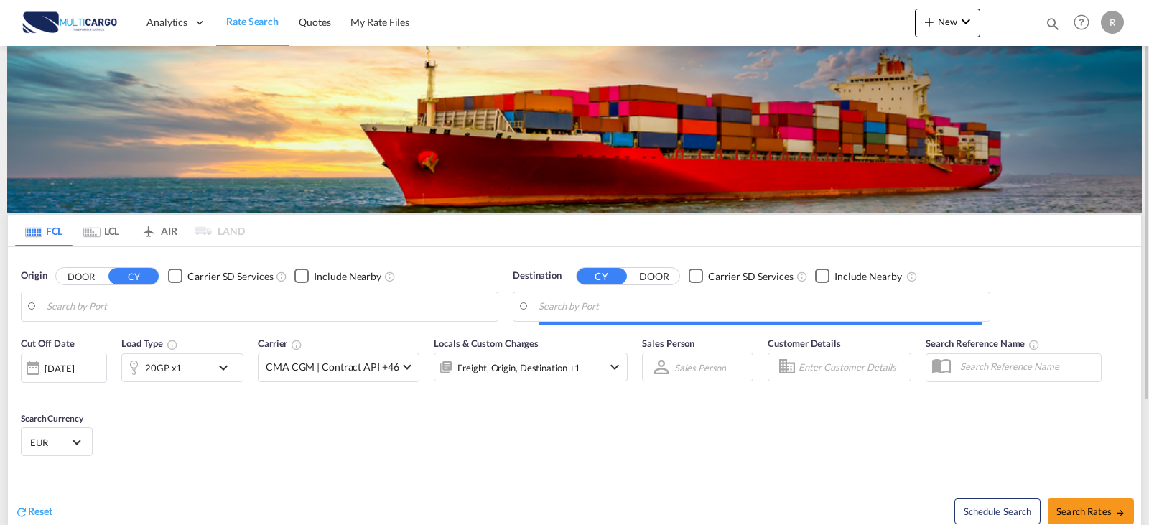
type input "Leixoes, PTLEI"
type input "[GEOGRAPHIC_DATA], QADOH"
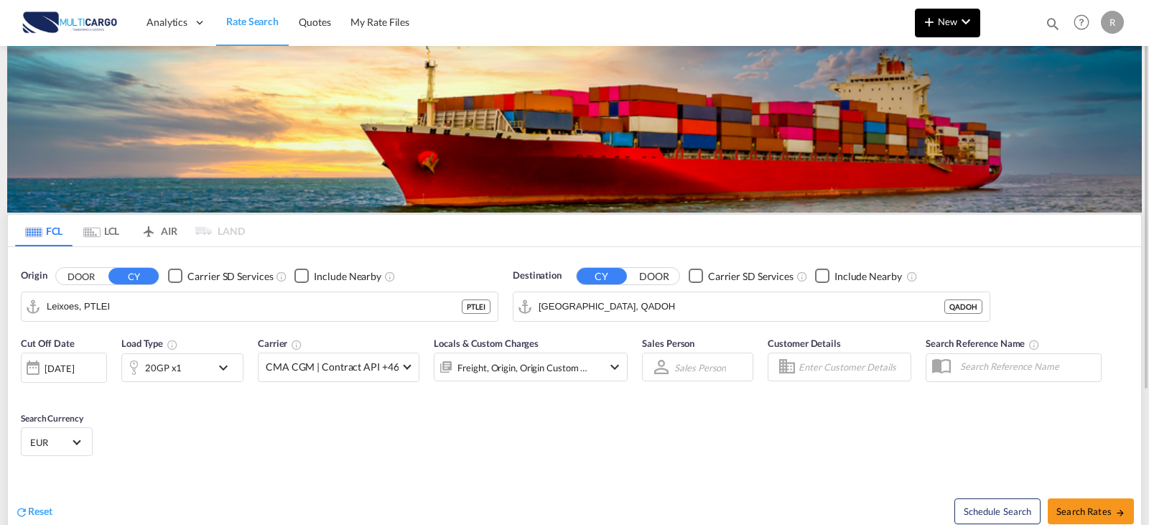
click at [951, 23] on span "New" at bounding box center [948, 21] width 54 height 11
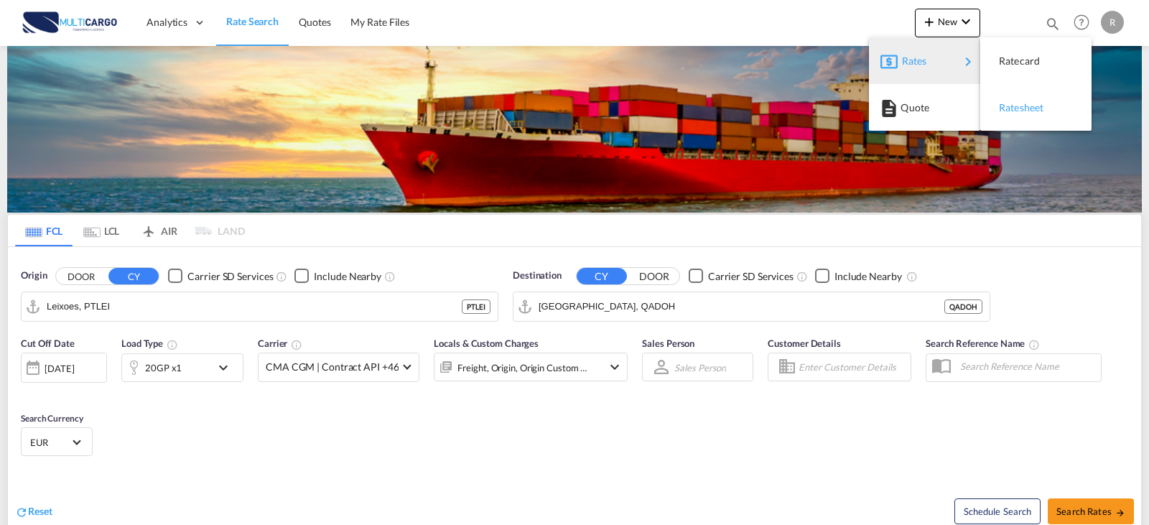
click at [1050, 113] on div "Ratesheet" at bounding box center [1025, 108] width 53 height 36
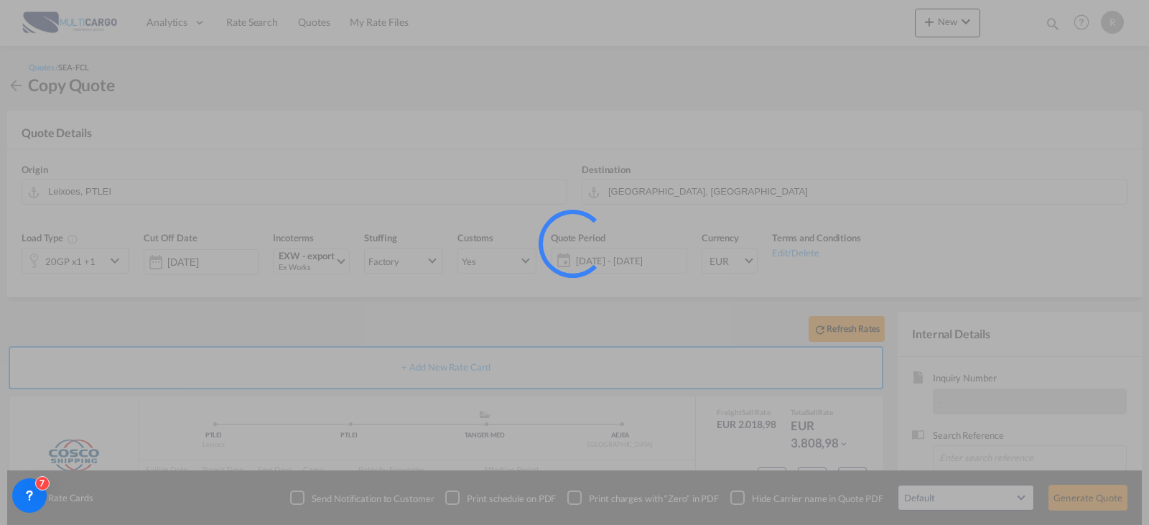
scroll to position [88, 0]
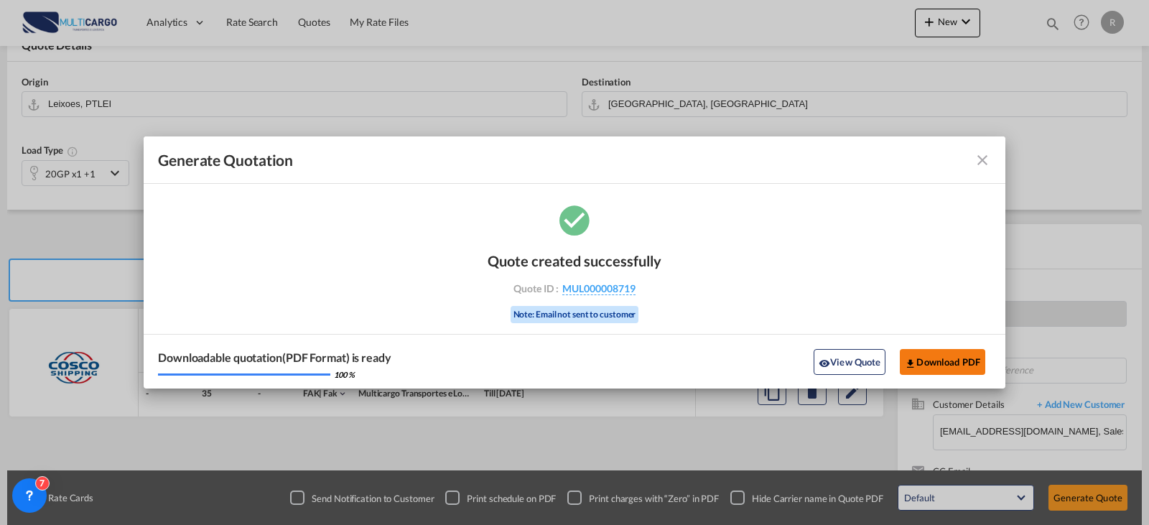
click at [937, 355] on button "Download PDF" at bounding box center [942, 362] width 85 height 26
